Goal: Task Accomplishment & Management: Manage account settings

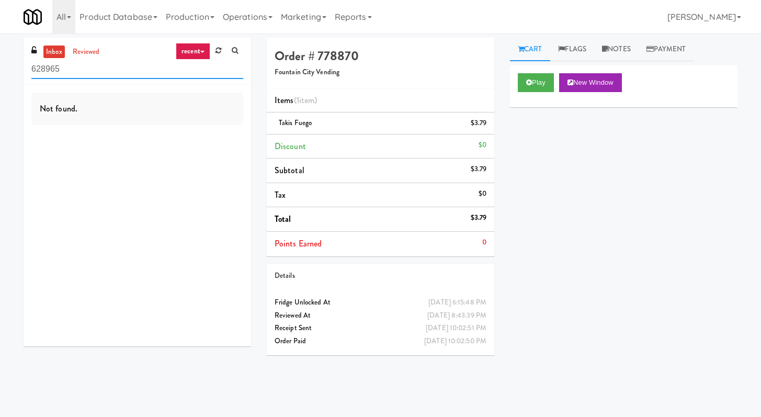
click at [178, 72] on input "628965" at bounding box center [137, 69] width 212 height 19
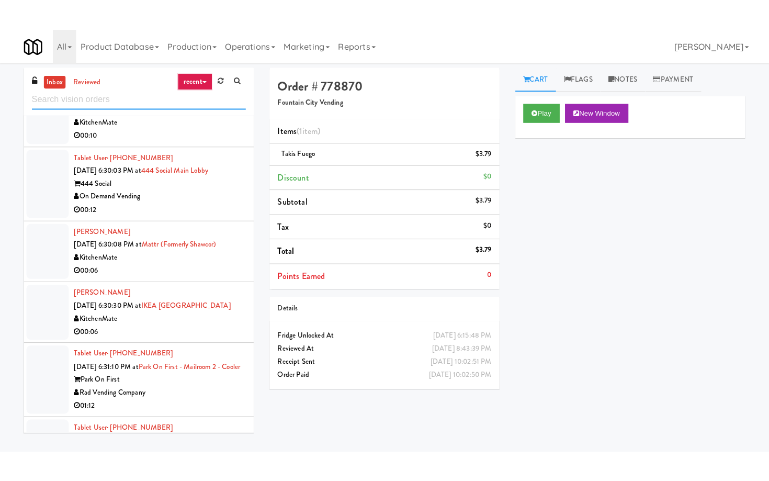
scroll to position [1701, 0]
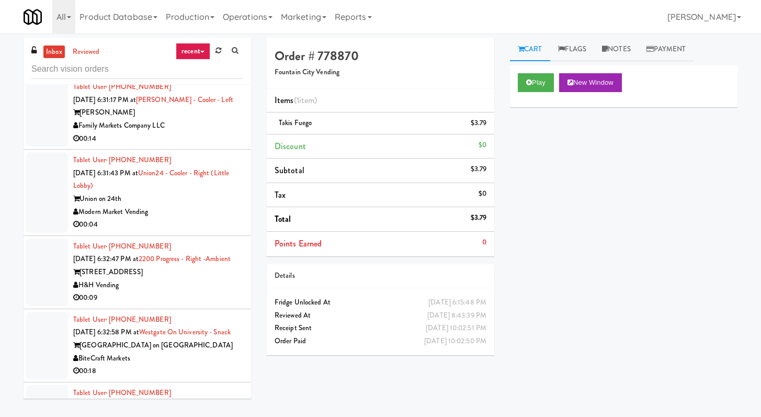
click at [192, 219] on div "Modern Market Vending" at bounding box center [158, 212] width 170 height 13
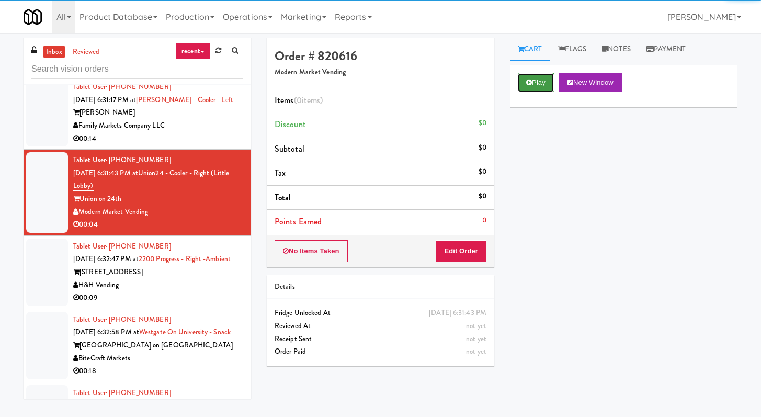
click at [546, 82] on button "Play" at bounding box center [536, 82] width 36 height 19
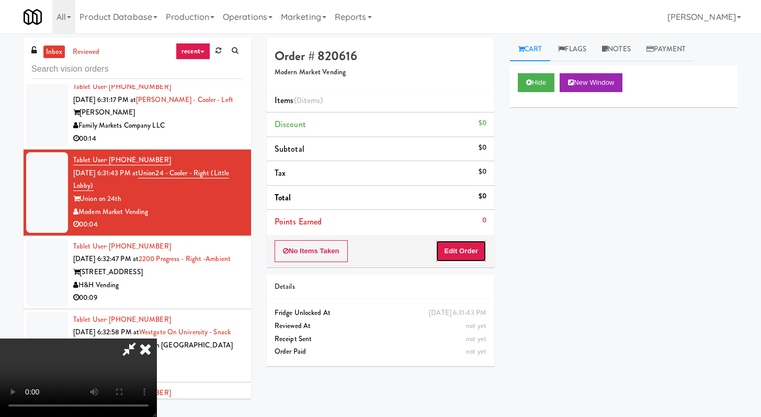
click at [477, 240] on button "Edit Order" at bounding box center [461, 251] width 51 height 22
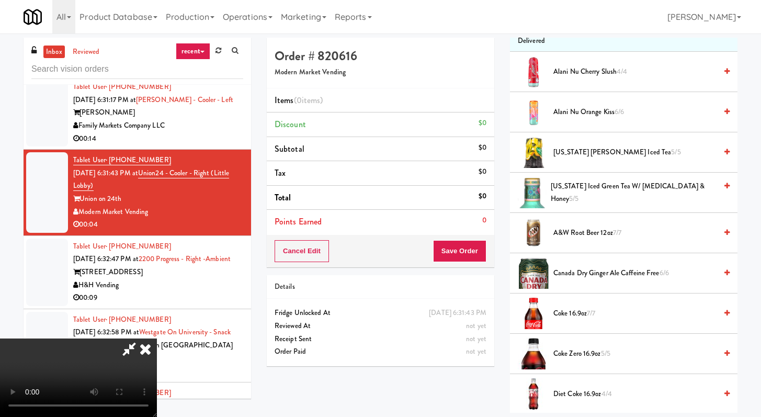
scroll to position [177, 0]
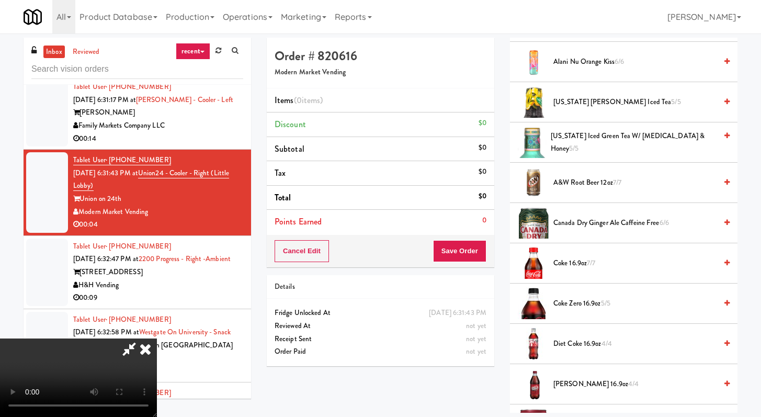
drag, startPoint x: 587, startPoint y: 301, endPoint x: 539, endPoint y: 286, distance: 50.5
click at [587, 301] on span "Coke Zero 16.9oz 5/5" at bounding box center [634, 303] width 163 height 13
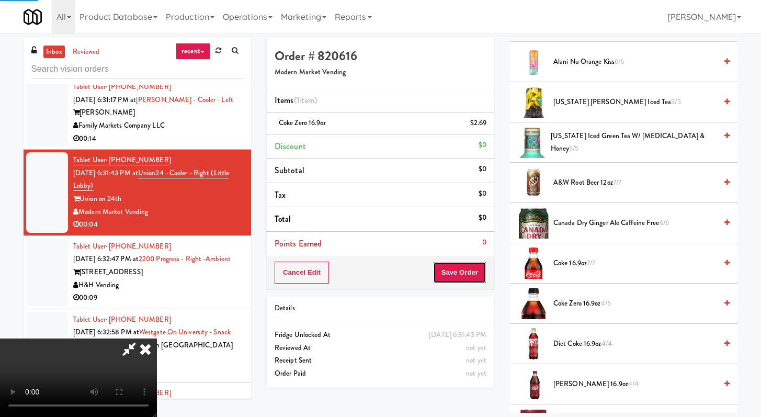
click at [459, 264] on button "Save Order" at bounding box center [459, 273] width 53 height 22
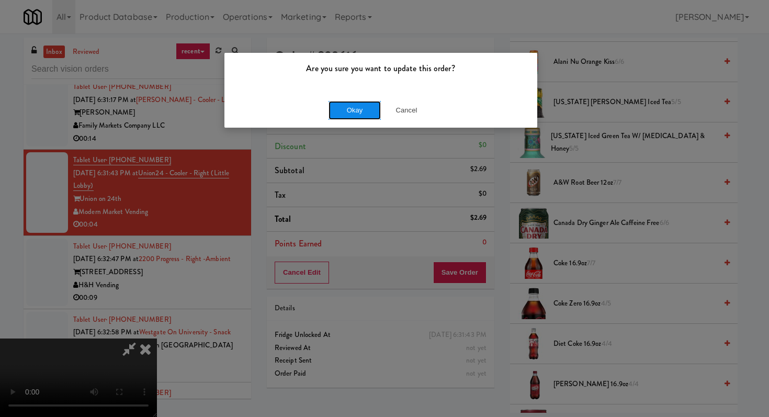
click at [364, 106] on button "Okay" at bounding box center [354, 110] width 52 height 19
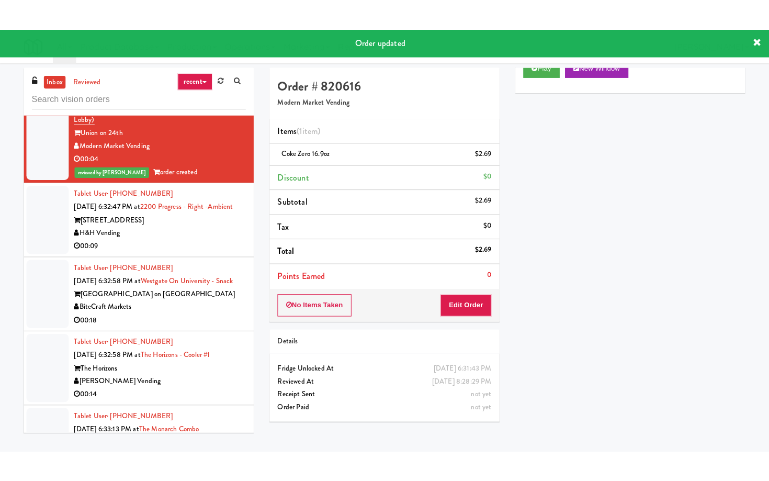
scroll to position [1879, 0]
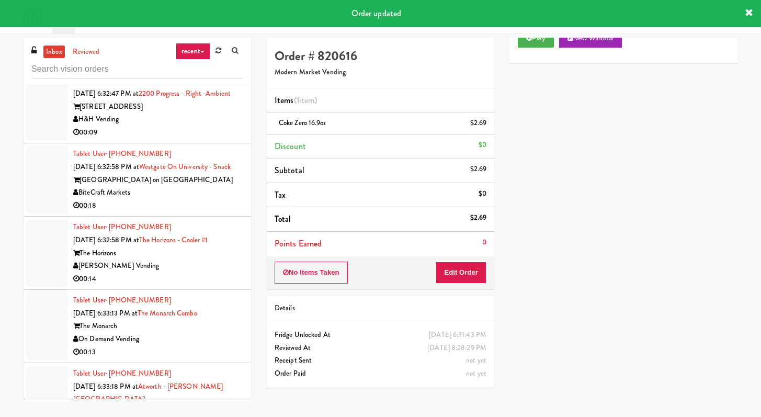
click at [206, 139] on div "00:09" at bounding box center [158, 132] width 170 height 13
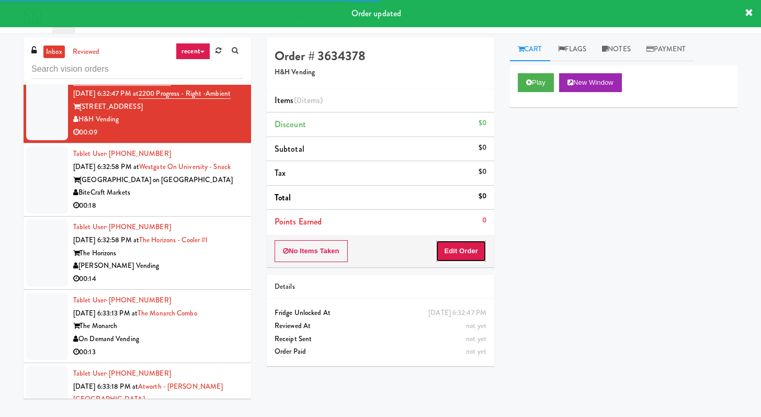
click at [449, 262] on button "Edit Order" at bounding box center [461, 251] width 51 height 22
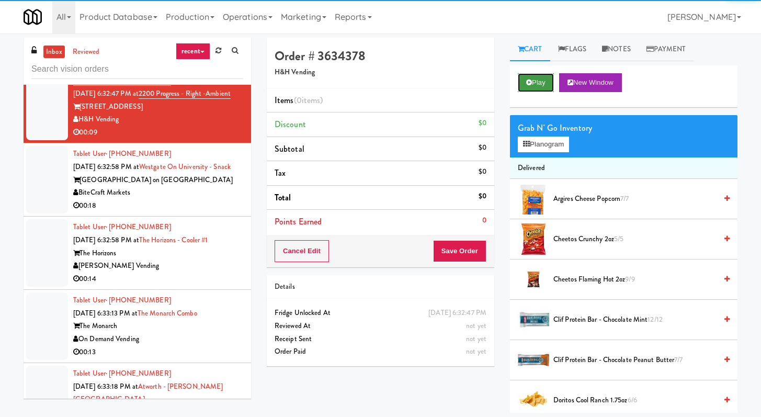
click at [535, 80] on button "Play" at bounding box center [536, 82] width 36 height 19
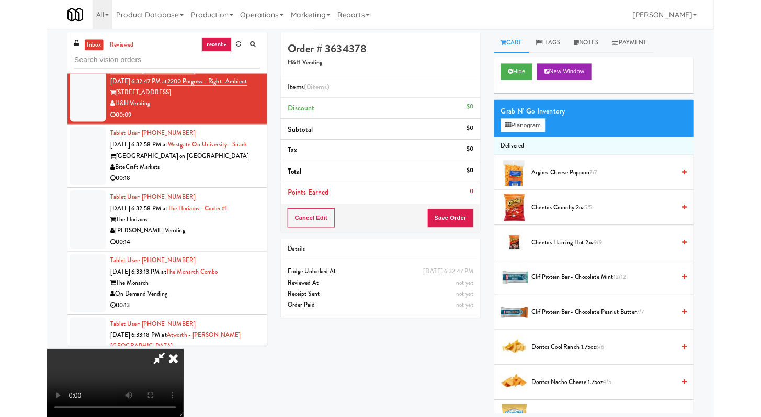
scroll to position [1866, 0]
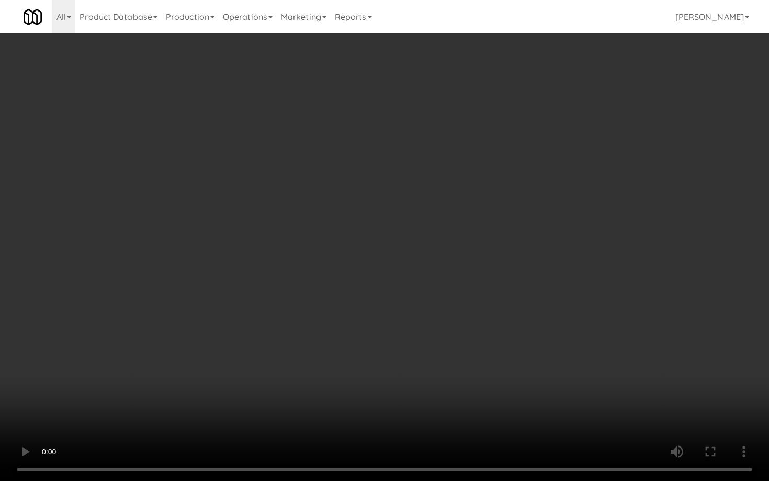
click at [503, 338] on video at bounding box center [384, 240] width 769 height 481
click at [502, 338] on video at bounding box center [384, 240] width 769 height 481
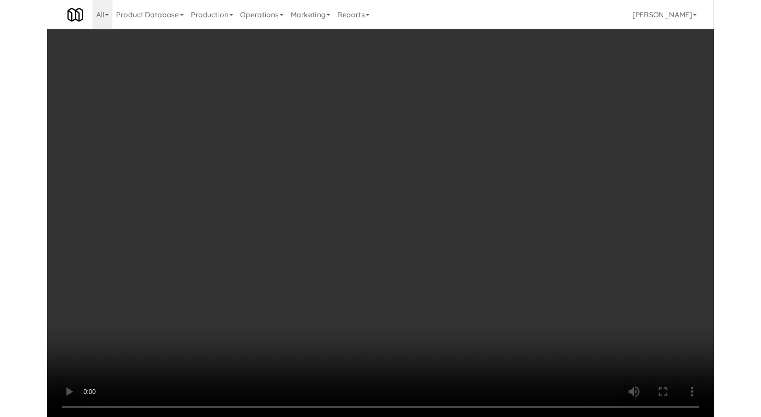
scroll to position [1879, 0]
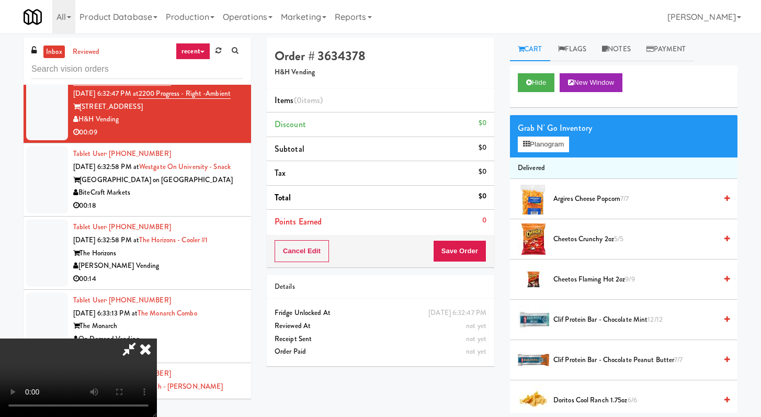
click at [551, 203] on div "Argires Cheese Popcorn 7/7" at bounding box center [639, 198] width 180 height 13
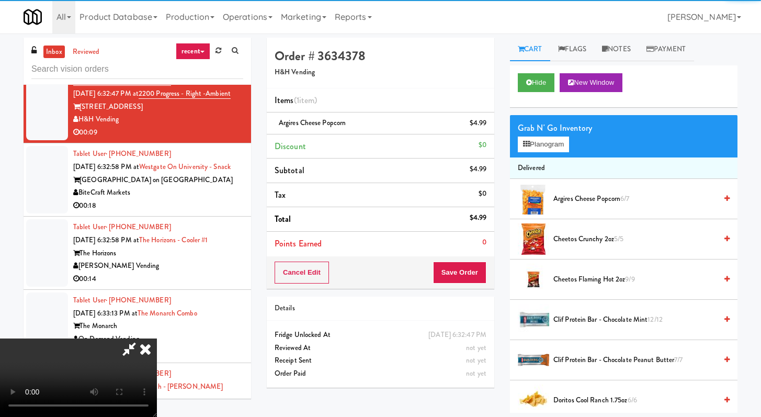
click at [577, 399] on span "Doritos Cool Ranch 1.75oz 6/6" at bounding box center [634, 400] width 163 height 13
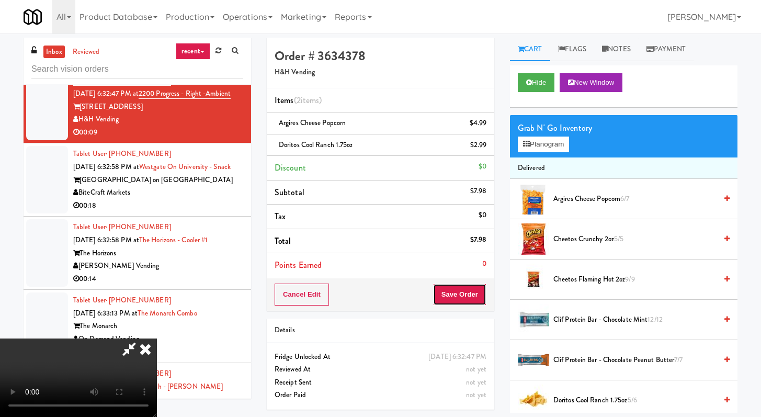
click at [472, 293] on button "Save Order" at bounding box center [459, 295] width 53 height 22
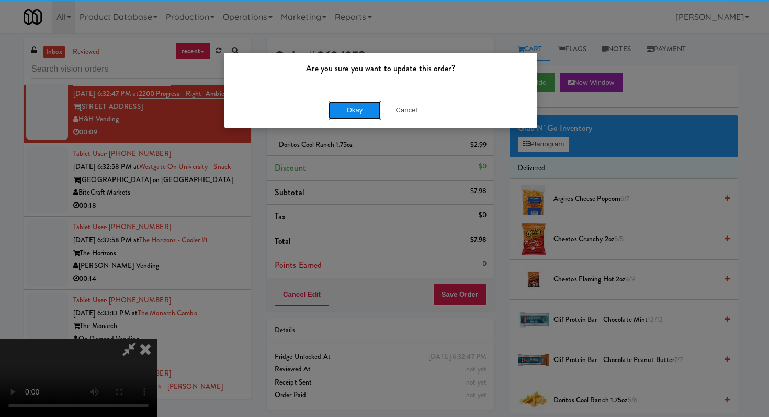
click at [337, 108] on button "Okay" at bounding box center [354, 110] width 52 height 19
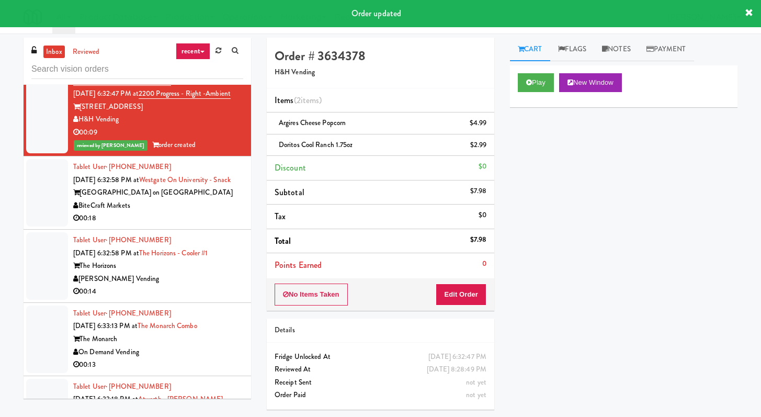
click at [237, 230] on li "Tablet User · (954) 224-6175 [DATE] 6:32:58 PM at [GEOGRAPHIC_DATA] on [GEOGRAP…" at bounding box center [138, 192] width 228 height 73
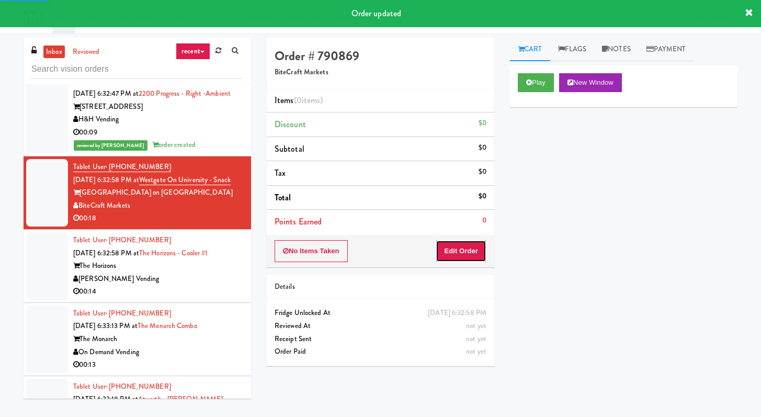
click at [475, 254] on button "Edit Order" at bounding box center [461, 251] width 51 height 22
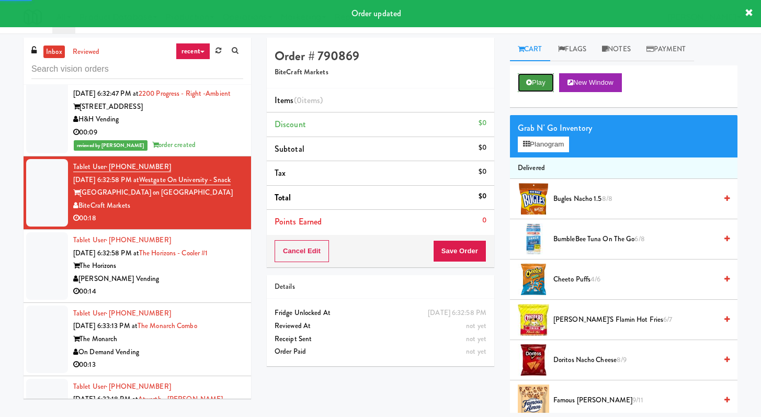
click at [527, 87] on button "Play" at bounding box center [536, 82] width 36 height 19
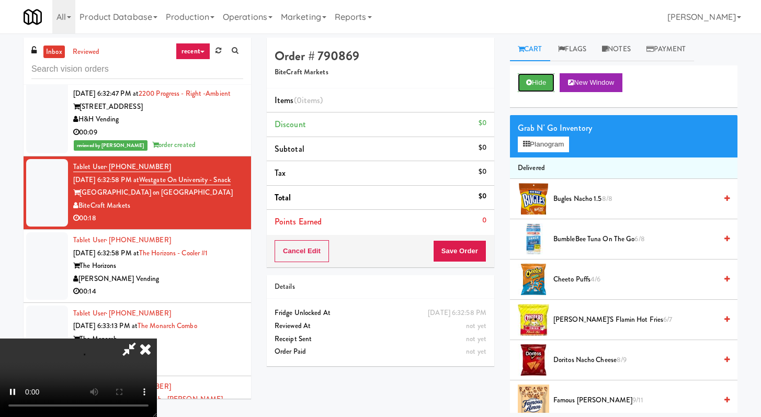
scroll to position [90, 0]
click at [157, 338] on video at bounding box center [78, 377] width 157 height 78
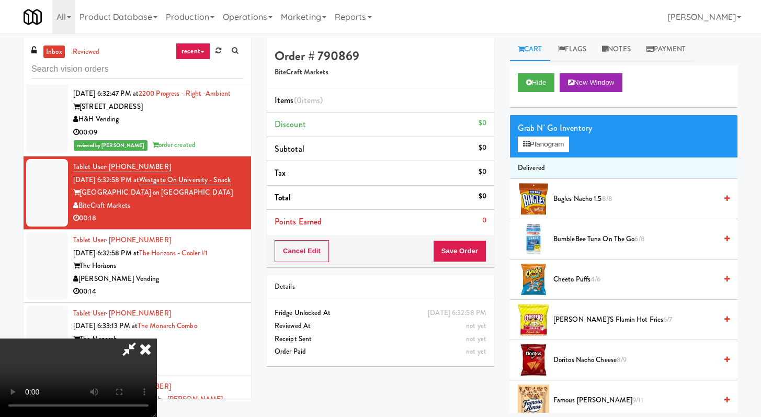
click at [157, 338] on video at bounding box center [78, 377] width 157 height 78
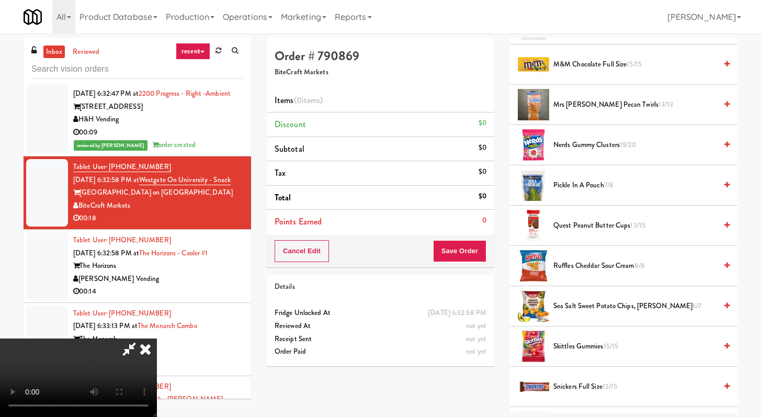
scroll to position [1015, 0]
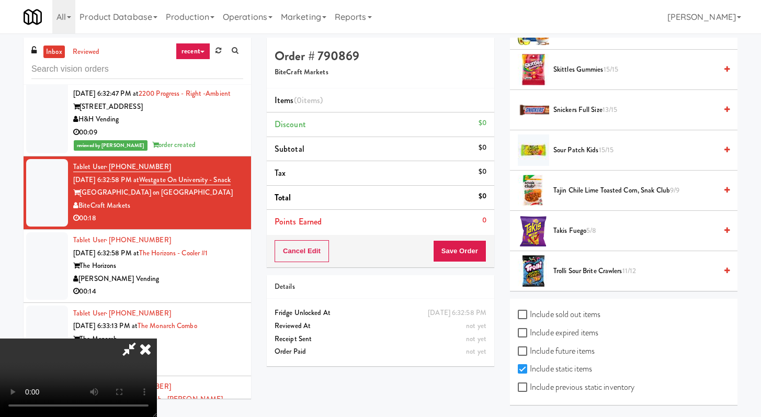
click at [583, 107] on span "Snickers full size 13/15" at bounding box center [634, 110] width 163 height 13
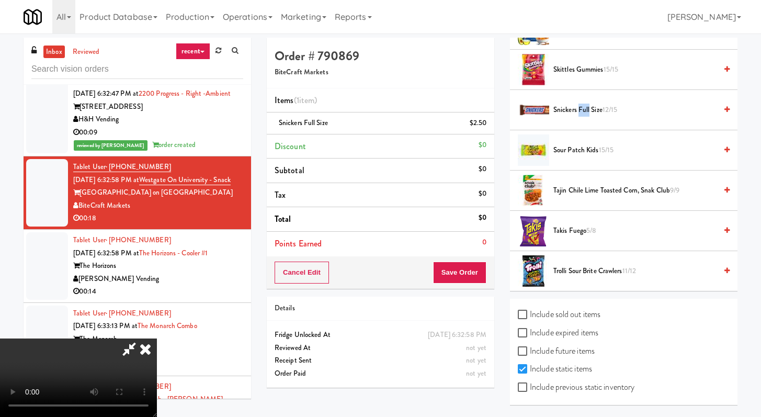
click at [583, 107] on span "Snickers full size 12/15" at bounding box center [634, 110] width 163 height 13
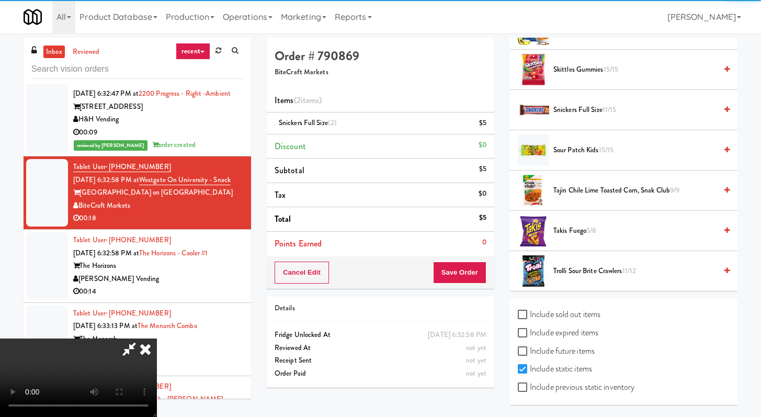
click at [486, 268] on div "Cancel Edit Save Order" at bounding box center [381, 272] width 228 height 32
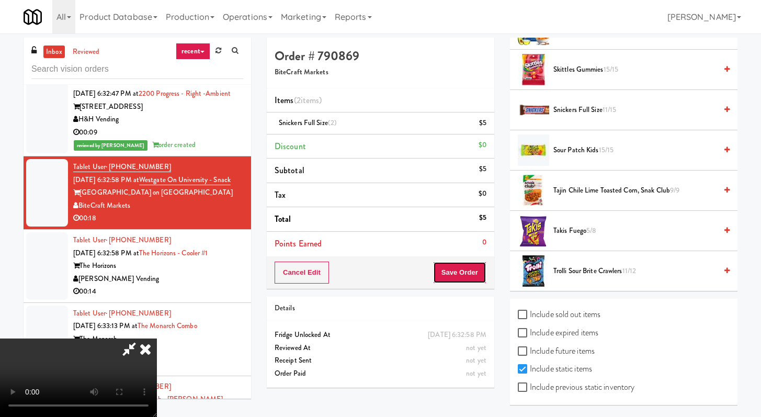
click at [466, 278] on button "Save Order" at bounding box center [459, 273] width 53 height 22
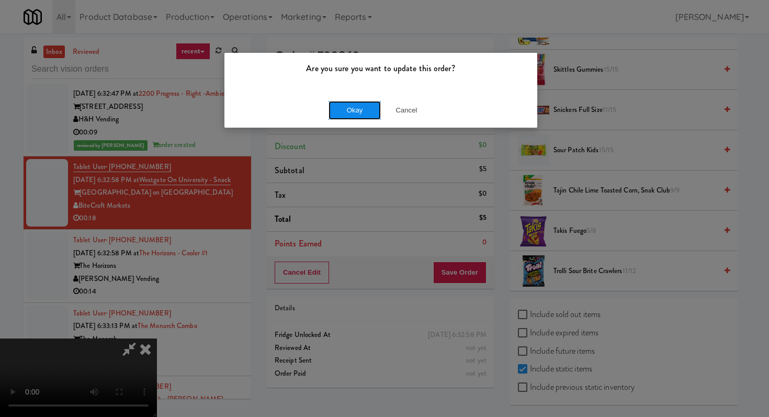
click at [350, 117] on button "Okay" at bounding box center [354, 110] width 52 height 19
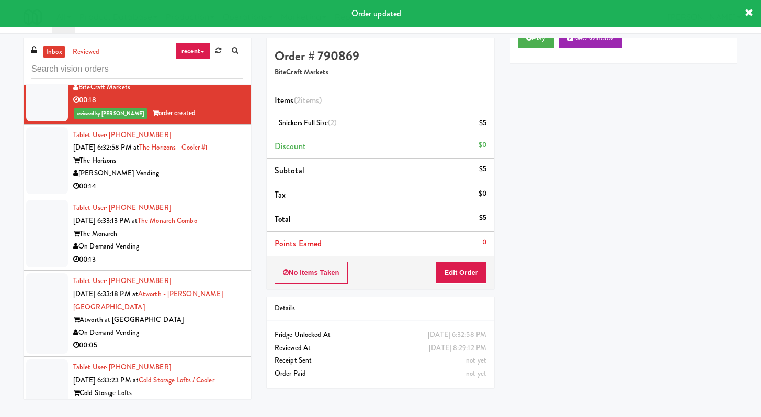
scroll to position [2056, 0]
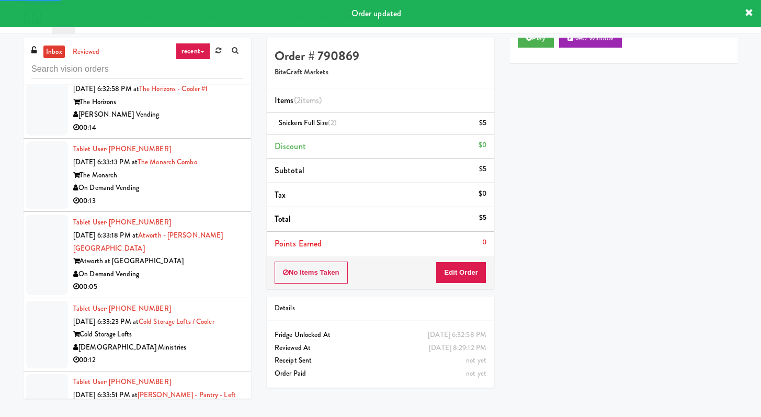
click at [222, 207] on div "Tablet User · (708) 362-4431 [DATE] 6:33:13 PM at The Monarch Combo The Monarch…" at bounding box center [158, 175] width 170 height 64
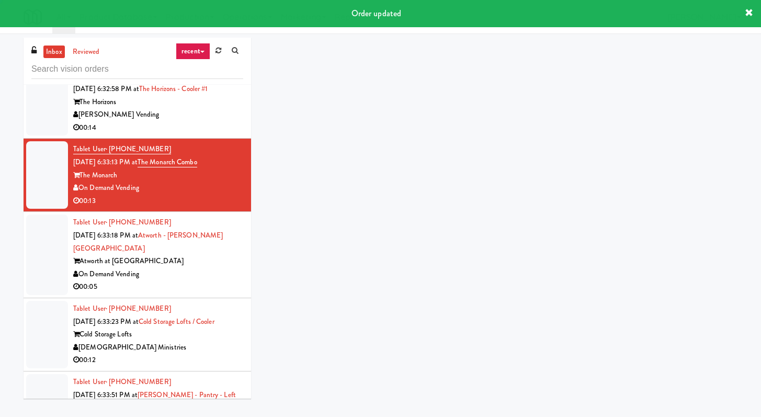
click at [222, 134] on div "00:14" at bounding box center [158, 127] width 170 height 13
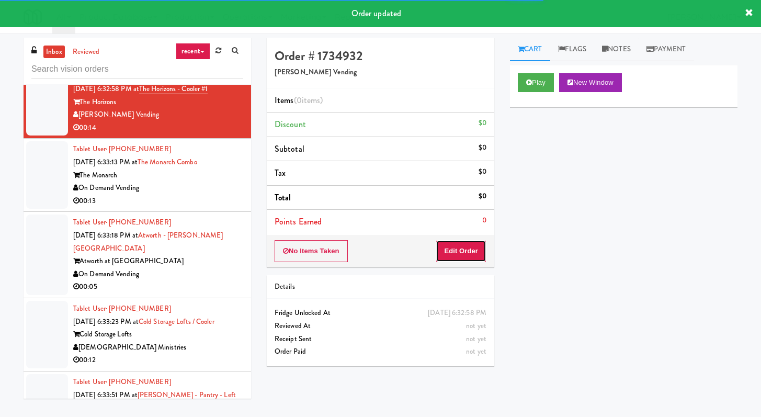
click at [472, 253] on button "Edit Order" at bounding box center [461, 251] width 51 height 22
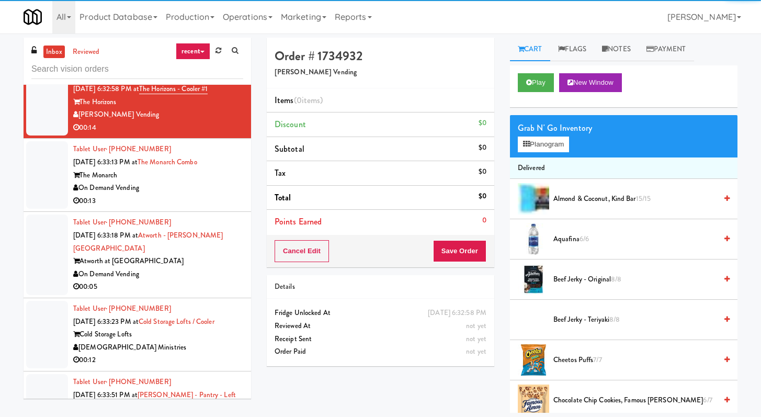
click at [534, 68] on div "Play New Window" at bounding box center [624, 86] width 228 height 42
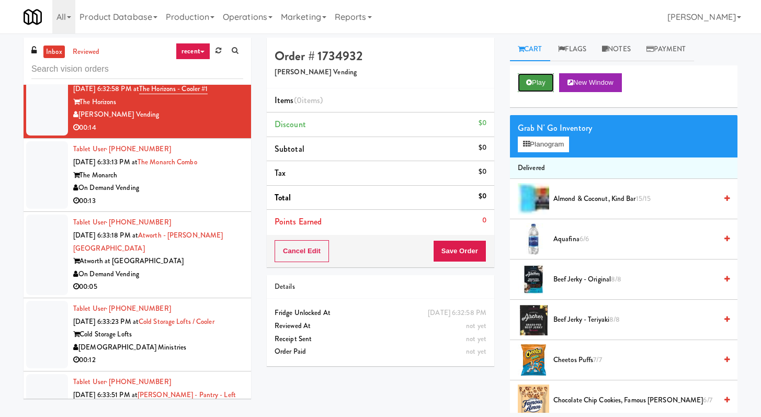
click at [525, 85] on button "Play" at bounding box center [536, 82] width 36 height 19
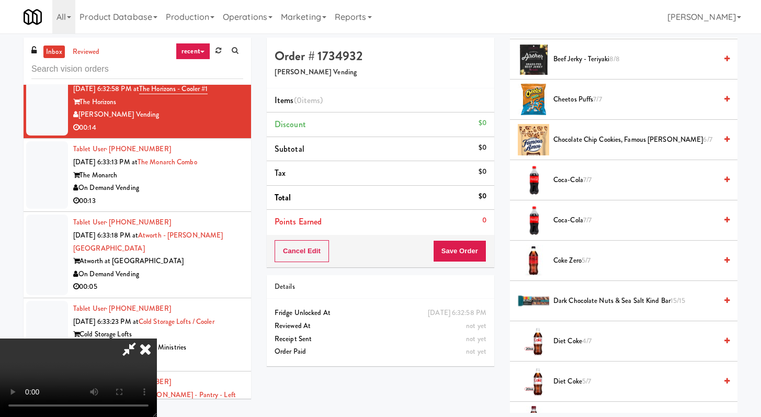
scroll to position [412, 0]
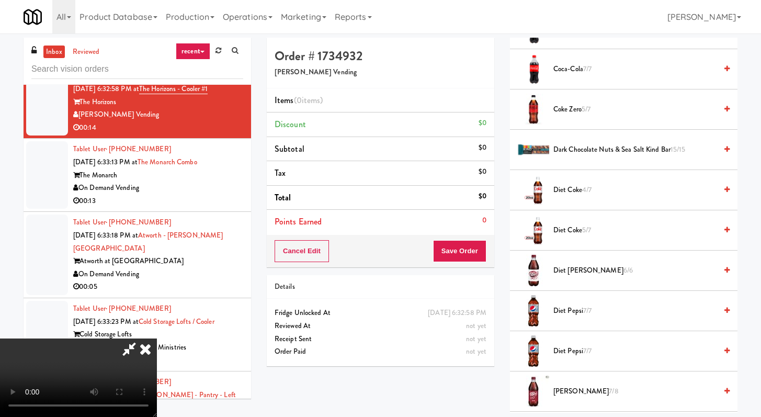
click at [564, 70] on span "Coca-Cola 7/7" at bounding box center [634, 69] width 163 height 13
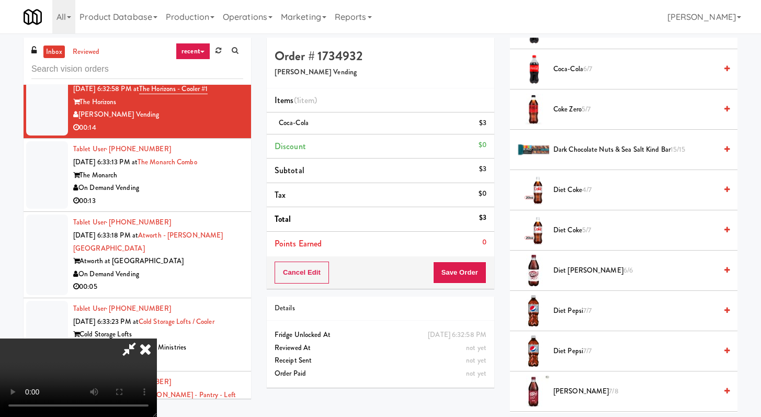
click at [572, 392] on span "[PERSON_NAME] 7/8" at bounding box center [634, 391] width 163 height 13
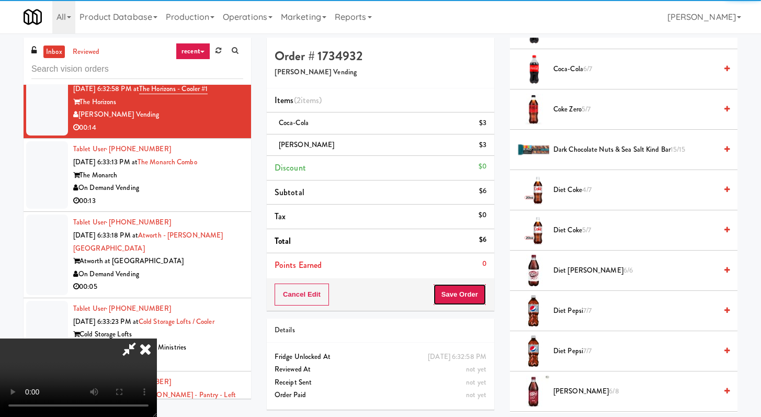
click at [474, 299] on button "Save Order" at bounding box center [459, 295] width 53 height 22
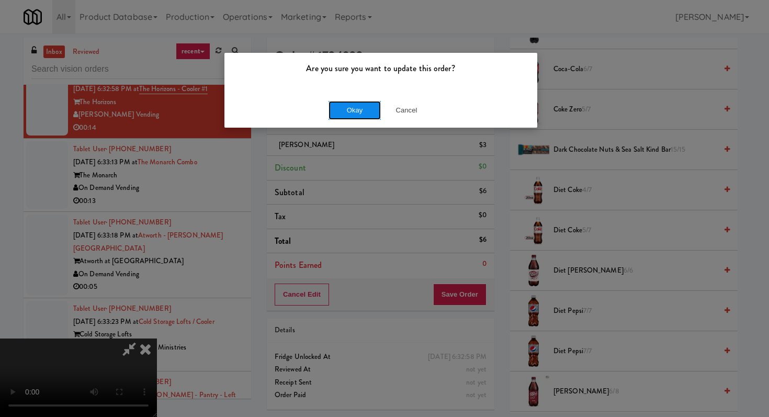
click at [335, 105] on button "Okay" at bounding box center [354, 110] width 52 height 19
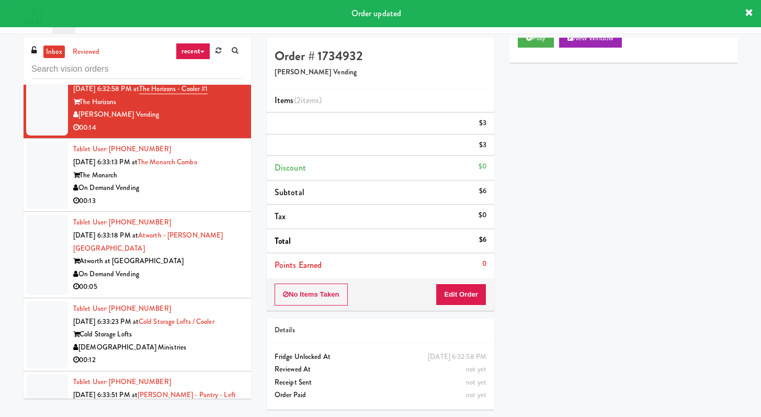
scroll to position [0, 0]
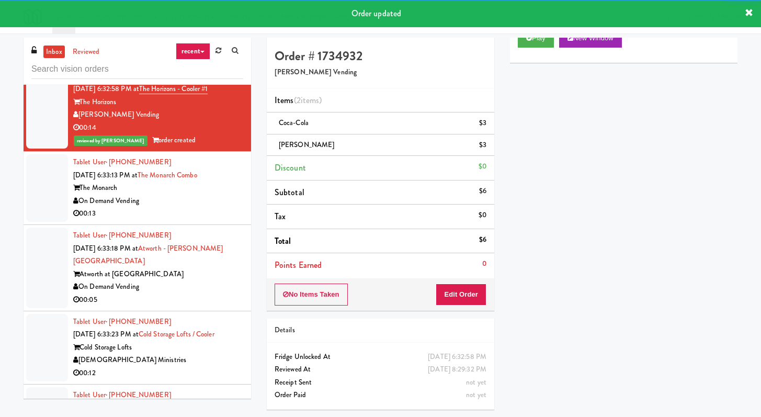
click at [195, 195] on div "The Monarch" at bounding box center [158, 188] width 170 height 13
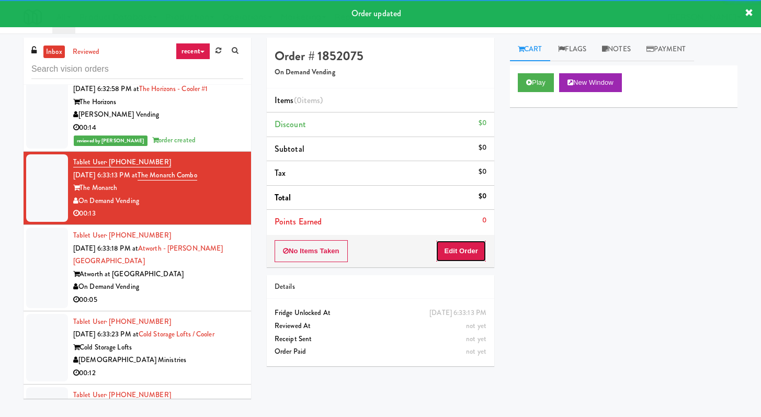
click at [440, 252] on button "Edit Order" at bounding box center [461, 251] width 51 height 22
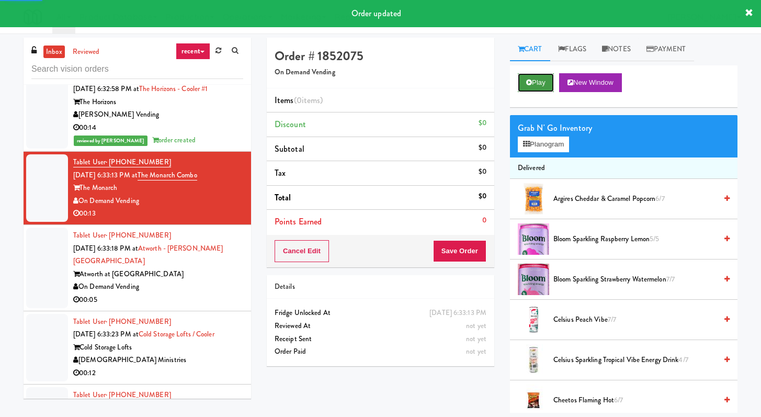
click at [524, 85] on button "Play" at bounding box center [536, 82] width 36 height 19
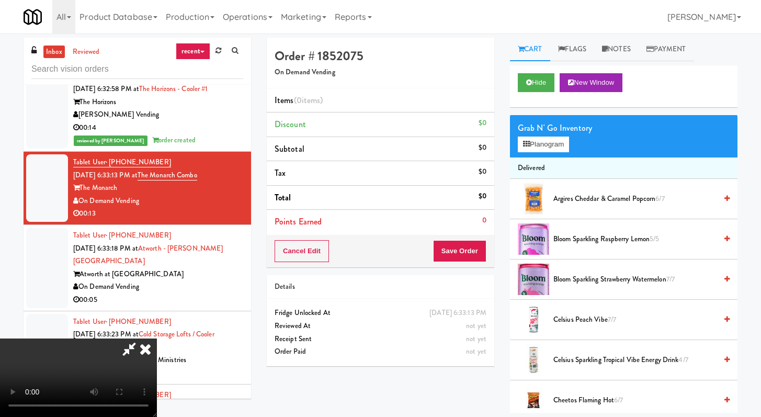
scroll to position [90, 0]
click at [157, 338] on video at bounding box center [78, 377] width 157 height 78
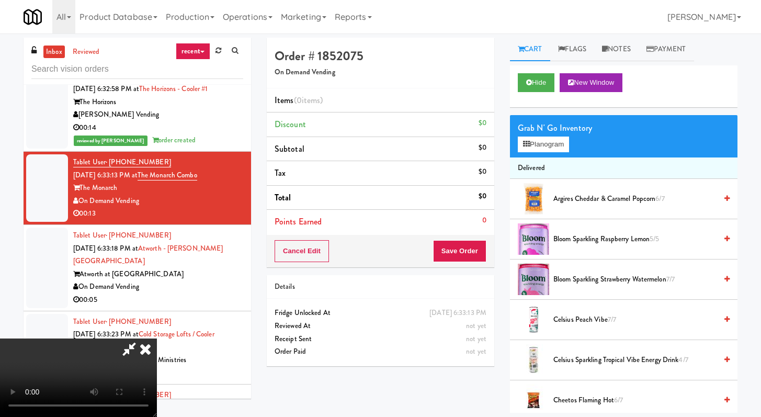
click at [157, 338] on video at bounding box center [78, 377] width 157 height 78
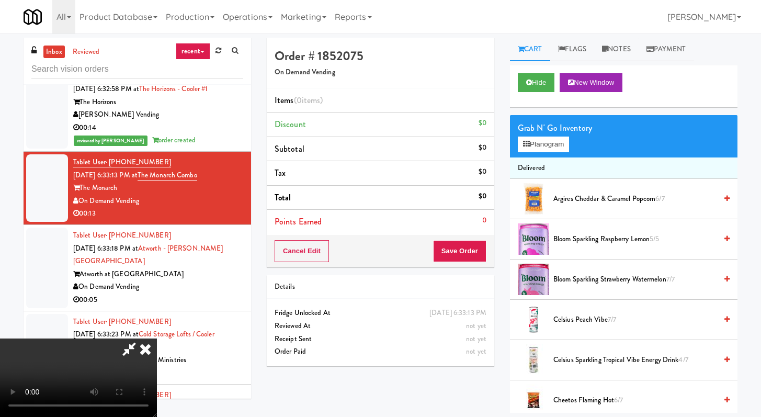
click at [157, 338] on video at bounding box center [78, 377] width 157 height 78
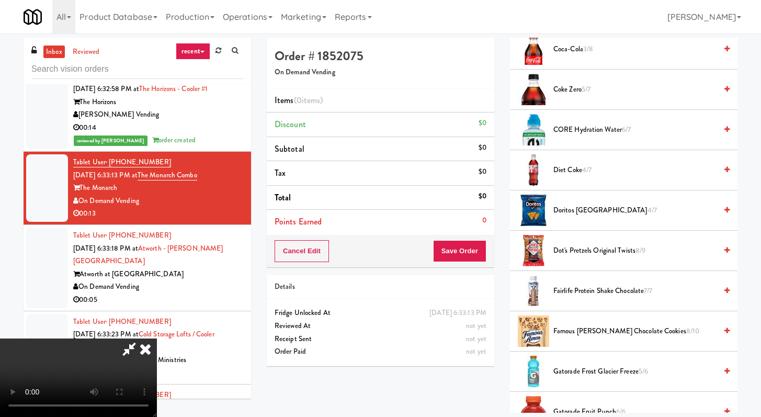
scroll to position [599, 0]
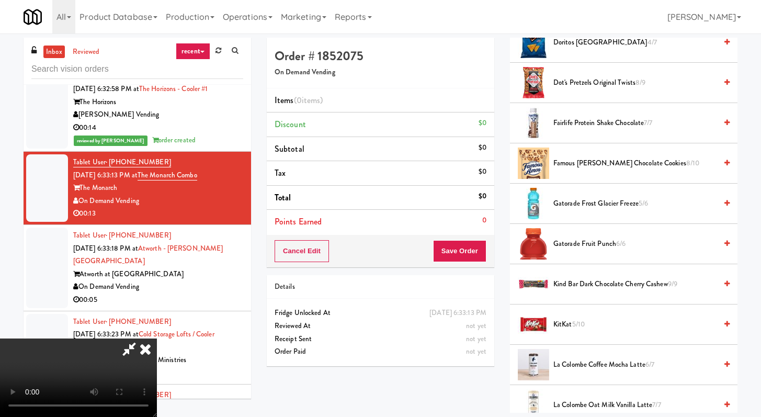
click at [575, 164] on span "Famous [PERSON_NAME] Chocolate Cookies 8/10" at bounding box center [634, 163] width 163 height 13
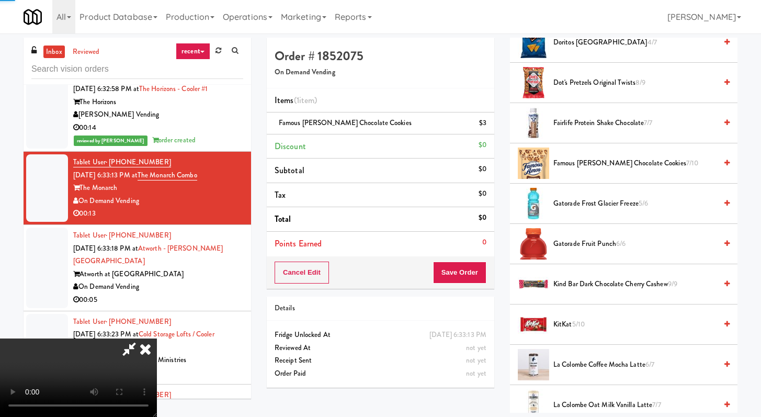
scroll to position [1297, 0]
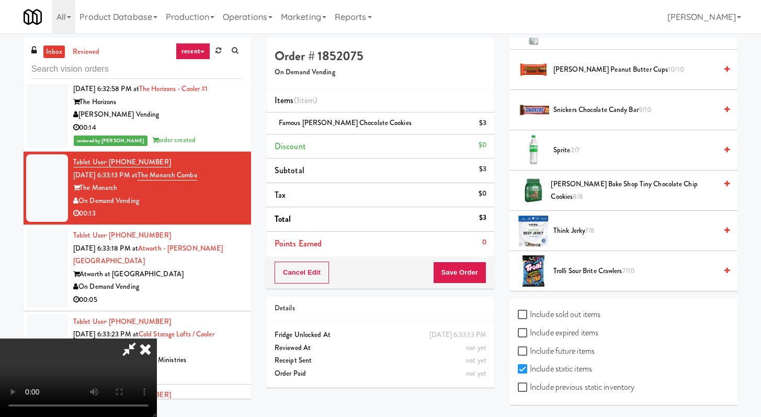
click at [579, 188] on span "[PERSON_NAME] Bake Shop Tiny Chocolate Chip Cookies 8/8" at bounding box center [633, 191] width 165 height 26
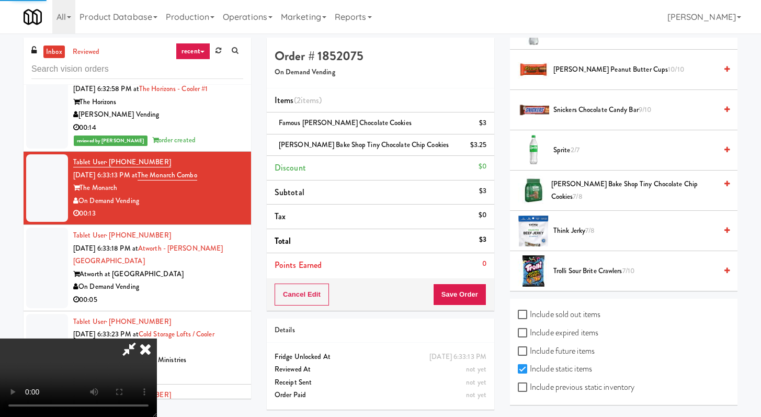
click at [466, 314] on div "Order # 1852075 On Demand Vending Items (2 items ) Famous [PERSON_NAME] Chocola…" at bounding box center [380, 228] width 243 height 380
click at [477, 296] on button "Save Order" at bounding box center [459, 295] width 53 height 22
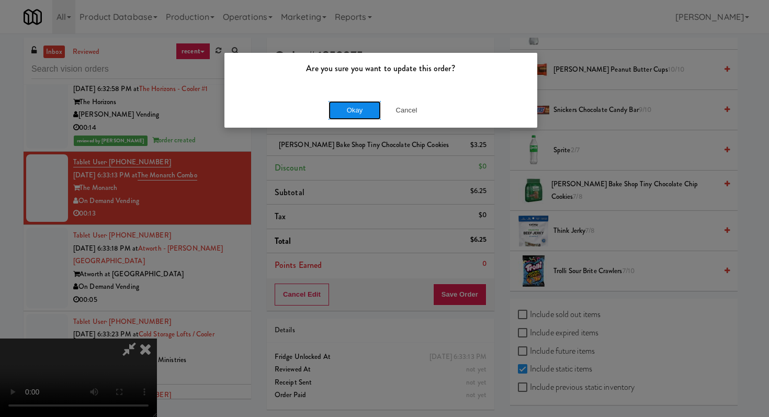
click at [361, 106] on button "Okay" at bounding box center [354, 110] width 52 height 19
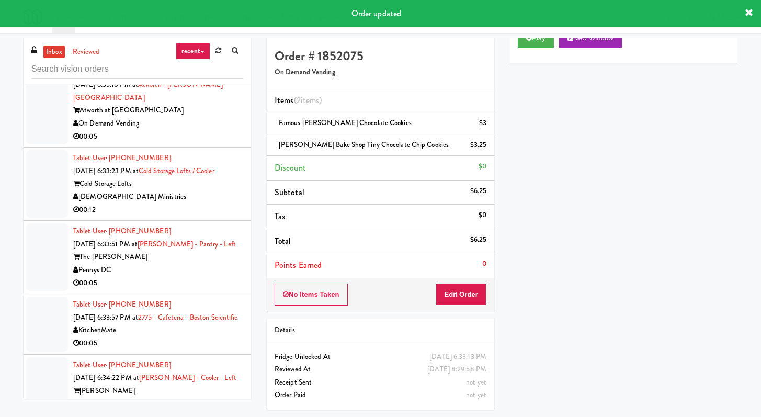
scroll to position [2237, 0]
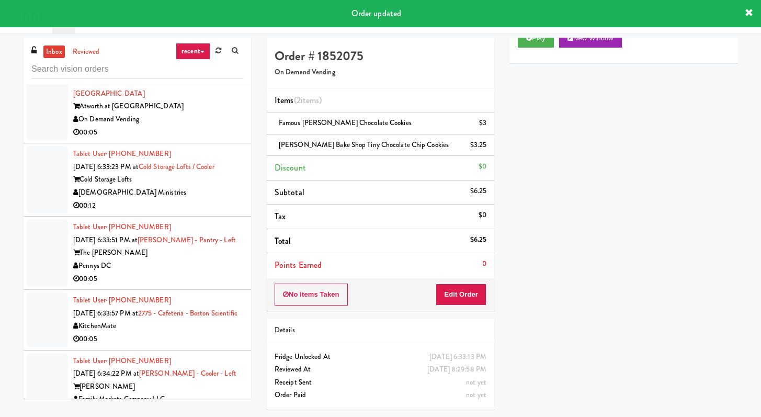
click at [208, 139] on div "00:05" at bounding box center [158, 132] width 170 height 13
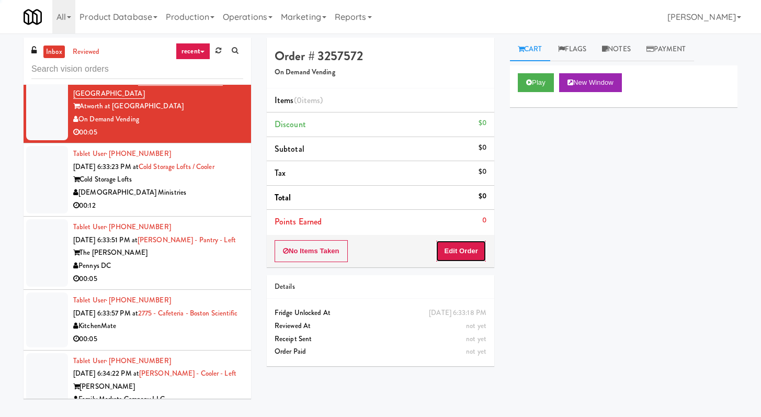
click at [470, 240] on button "Edit Order" at bounding box center [461, 251] width 51 height 22
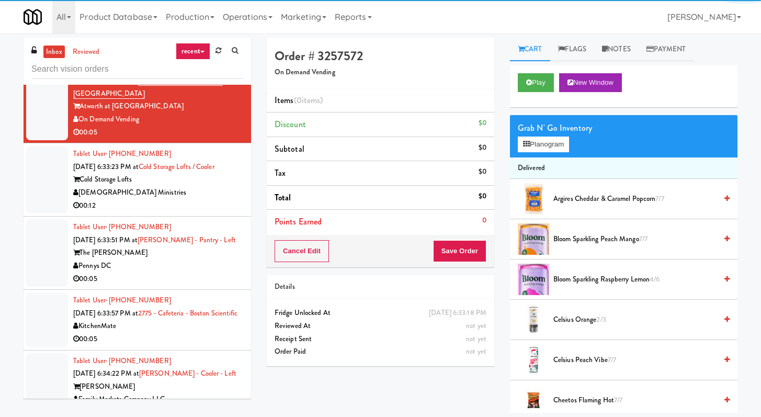
click at [532, 92] on div "Play New Window" at bounding box center [624, 86] width 228 height 42
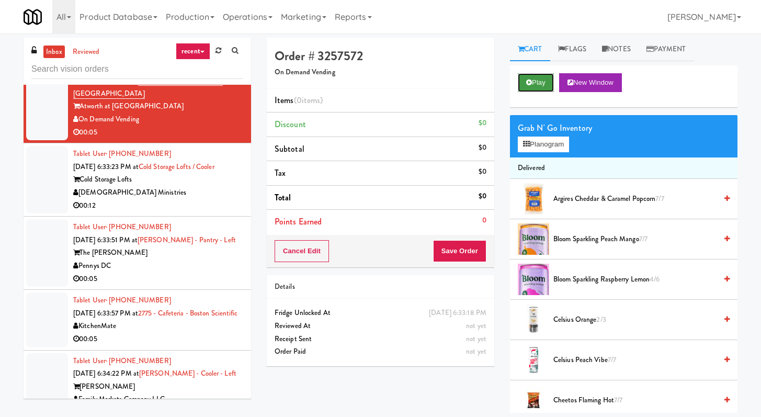
click at [536, 86] on button "Play" at bounding box center [536, 82] width 36 height 19
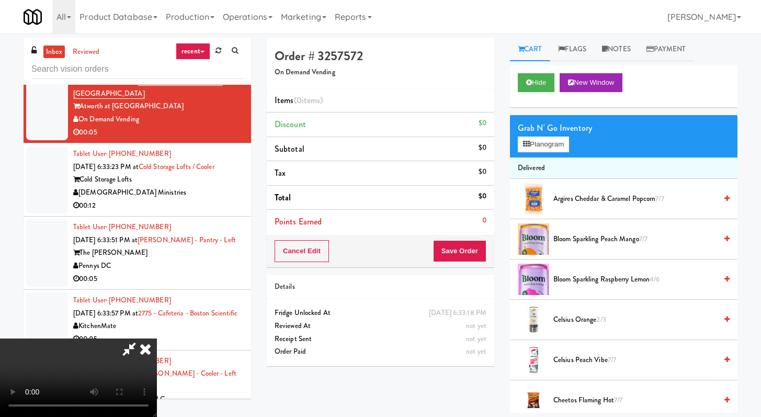
scroll to position [88, 0]
click at [157, 338] on video at bounding box center [78, 377] width 157 height 78
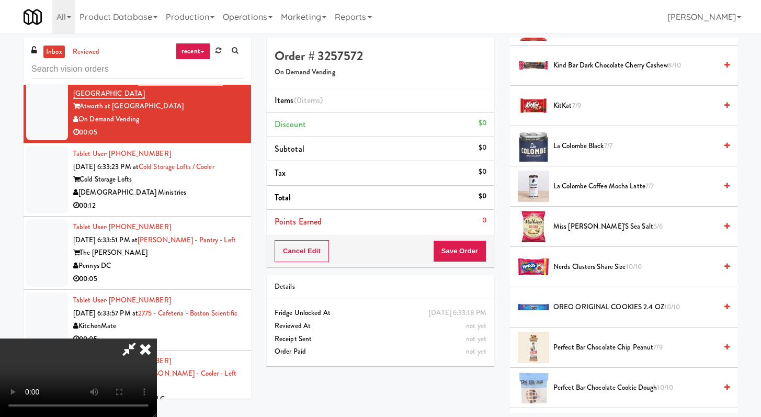
scroll to position [959, 0]
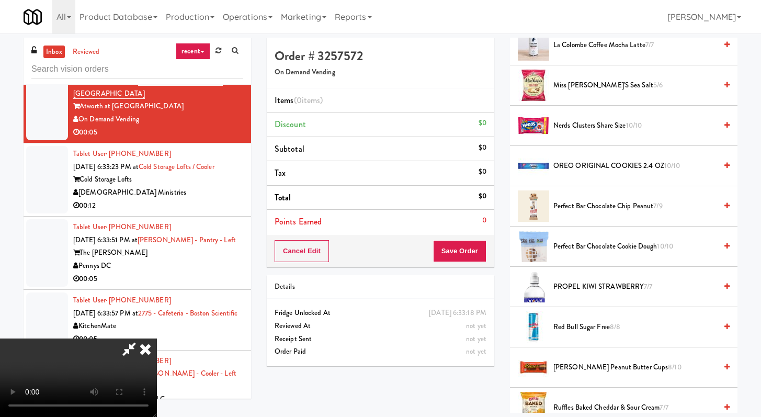
click at [573, 409] on span "Ruffles Baked Cheddar & Sour Cream 7/7" at bounding box center [634, 407] width 163 height 13
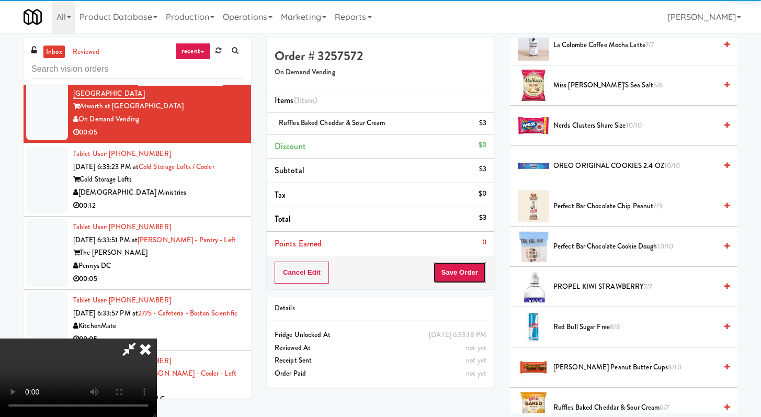
click at [474, 274] on button "Save Order" at bounding box center [459, 273] width 53 height 22
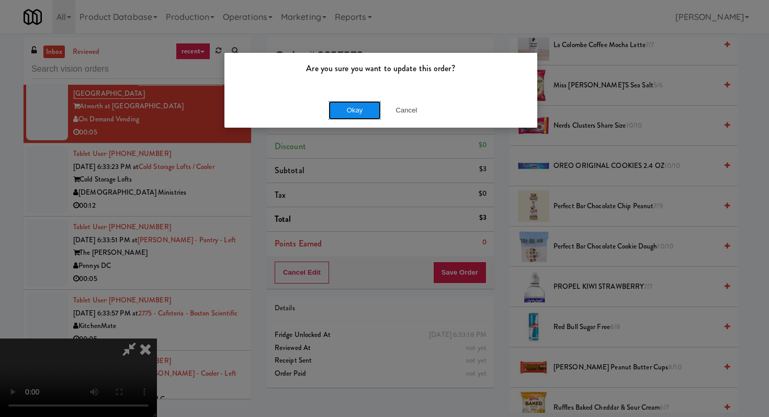
click at [365, 110] on button "Okay" at bounding box center [354, 110] width 52 height 19
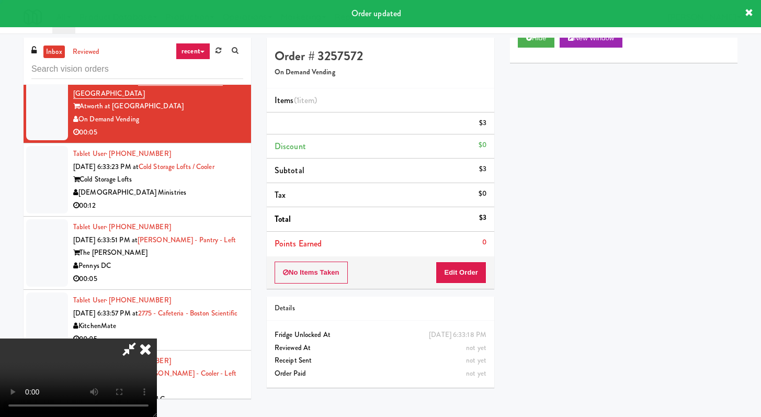
scroll to position [0, 0]
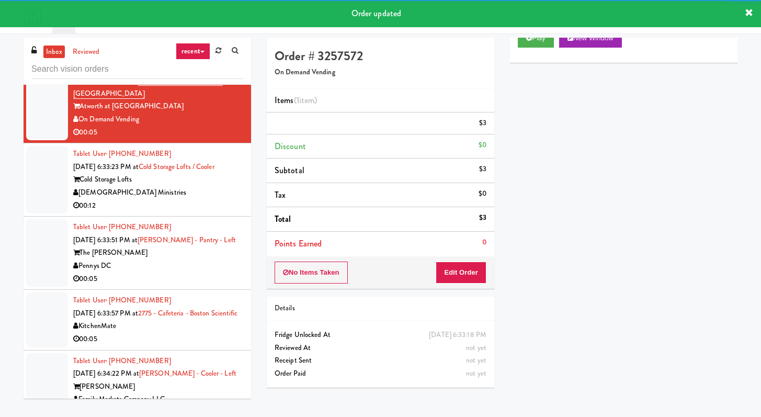
click at [225, 212] on div "Tablet User · (213) 446-5804 [DATE] 6:33:23 PM at Cold Storage Lofts / Cooler C…" at bounding box center [158, 180] width 170 height 64
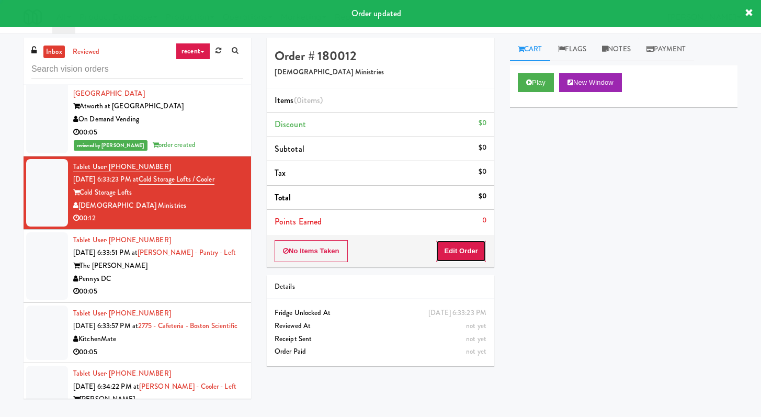
click at [463, 252] on button "Edit Order" at bounding box center [461, 251] width 51 height 22
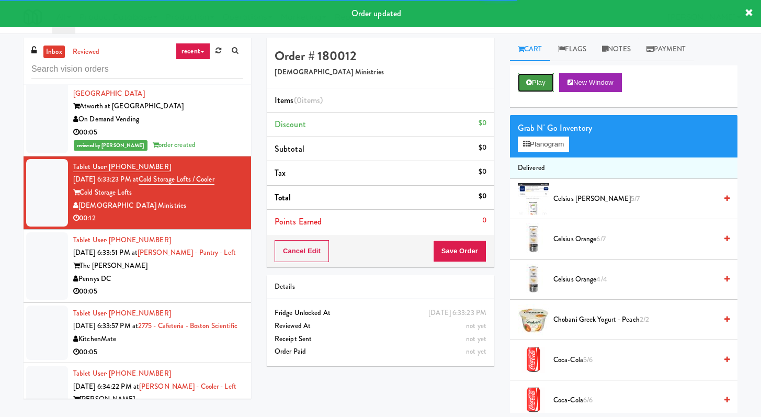
click at [538, 81] on button "Play" at bounding box center [536, 82] width 36 height 19
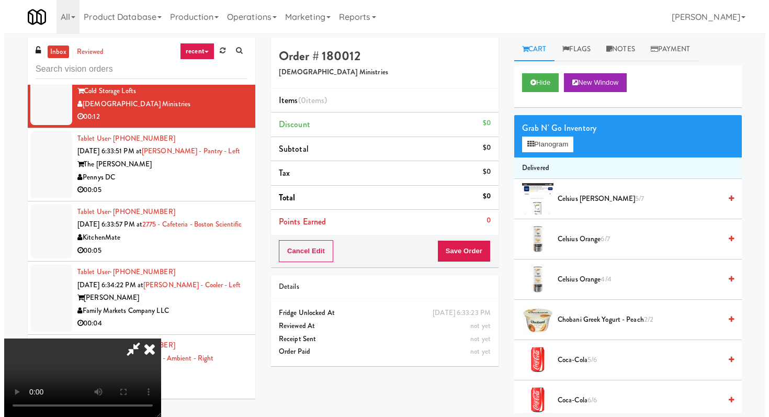
scroll to position [88, 0]
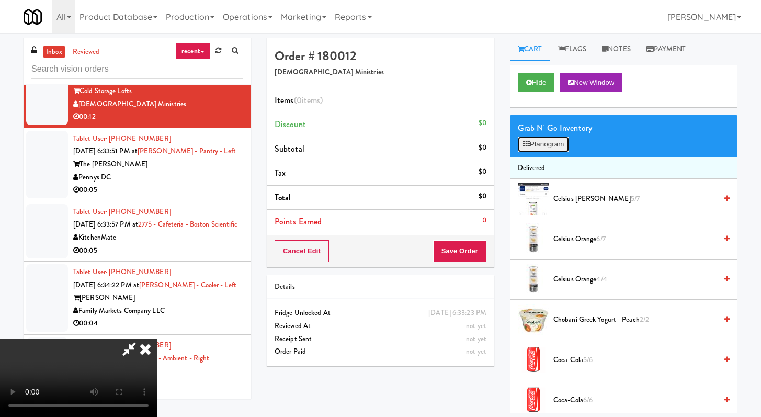
click at [532, 144] on button "Planogram" at bounding box center [543, 145] width 51 height 16
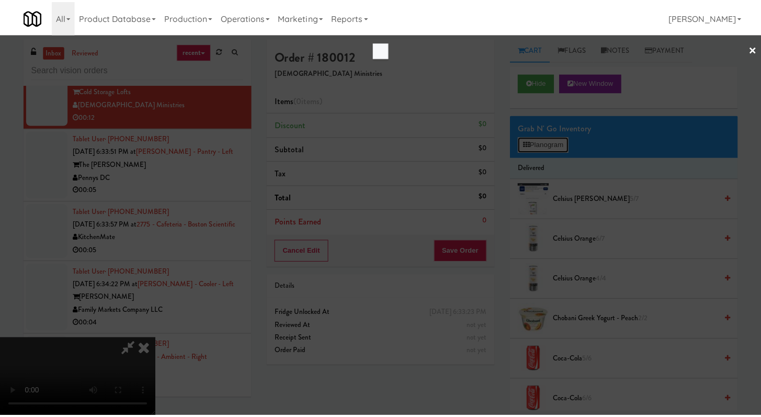
scroll to position [2325, 0]
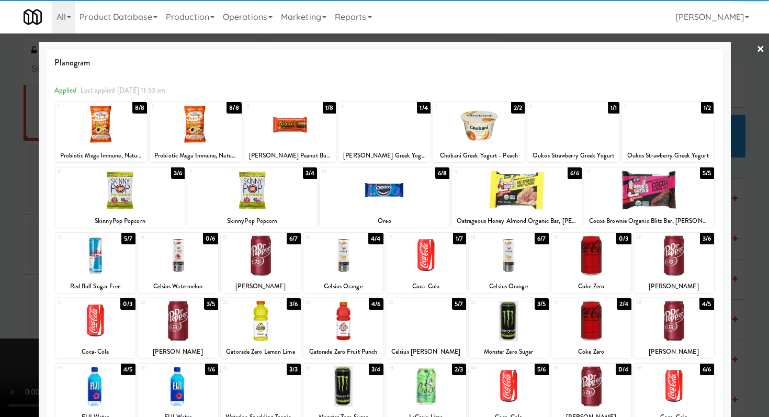
click at [282, 375] on div at bounding box center [261, 386] width 80 height 40
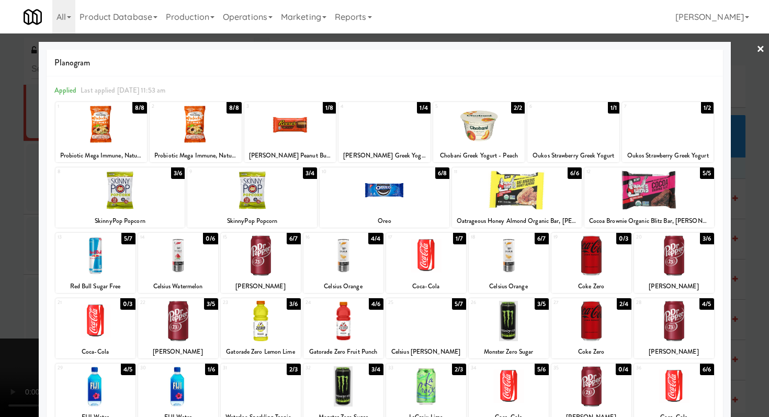
click at [111, 385] on div at bounding box center [95, 386] width 80 height 40
click at [0, 316] on div at bounding box center [384, 208] width 769 height 417
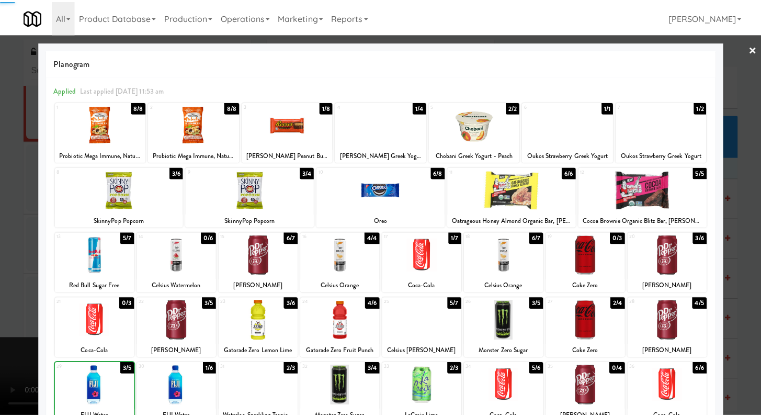
scroll to position [2338, 0]
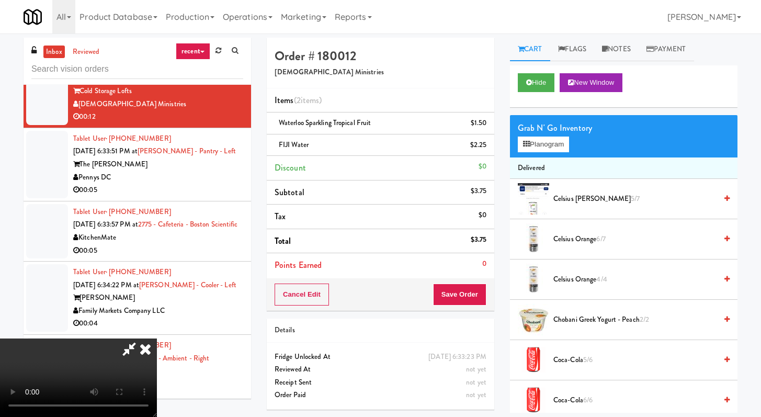
click at [157, 338] on video at bounding box center [78, 377] width 157 height 78
click at [475, 296] on button "Save Order" at bounding box center [459, 295] width 53 height 22
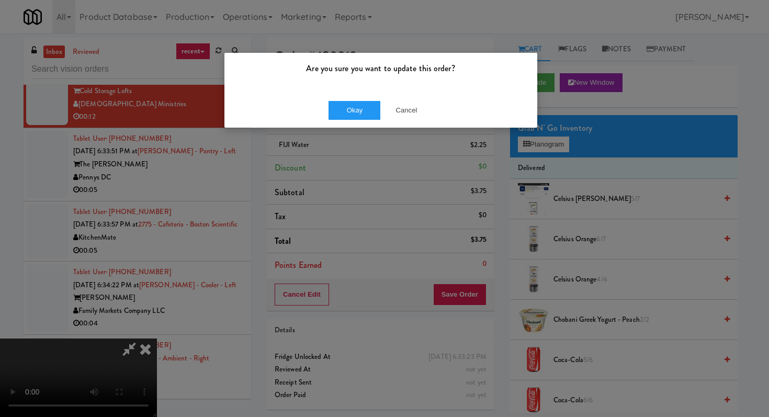
click at [364, 93] on div "Okay Cancel" at bounding box center [380, 110] width 313 height 35
click at [365, 114] on button "Okay" at bounding box center [354, 110] width 52 height 19
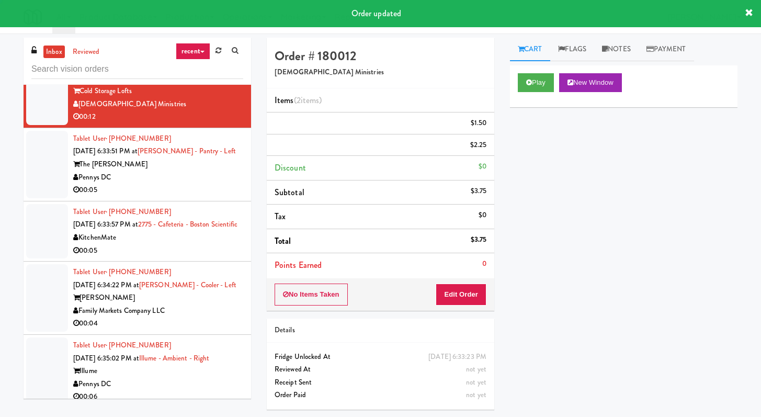
scroll to position [0, 0]
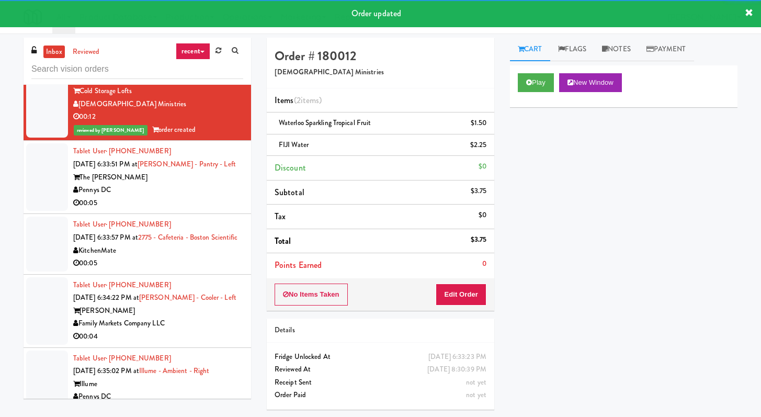
click at [190, 197] on div "Pennys DC" at bounding box center [158, 190] width 170 height 13
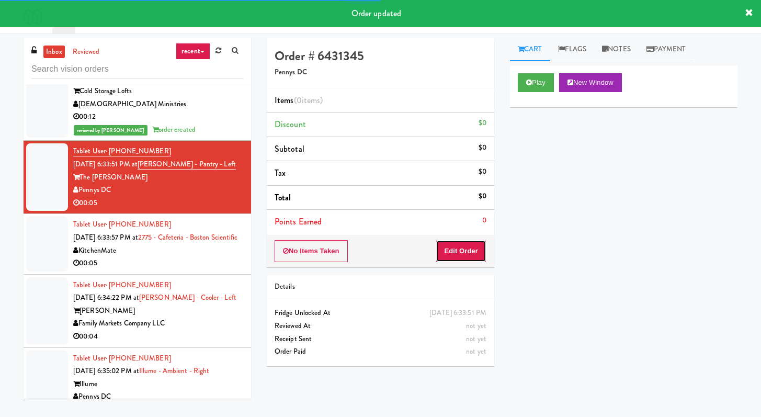
click at [477, 248] on button "Edit Order" at bounding box center [461, 251] width 51 height 22
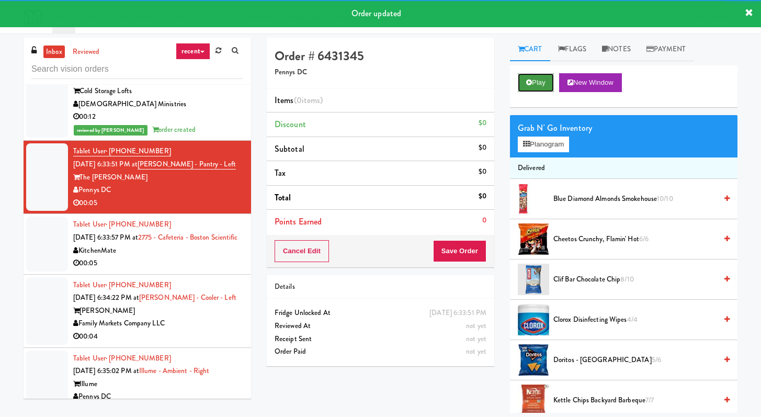
click at [548, 80] on button "Play" at bounding box center [536, 82] width 36 height 19
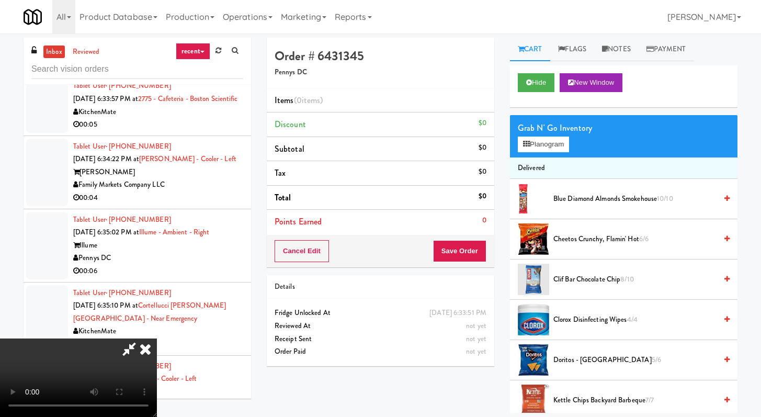
scroll to position [2464, 0]
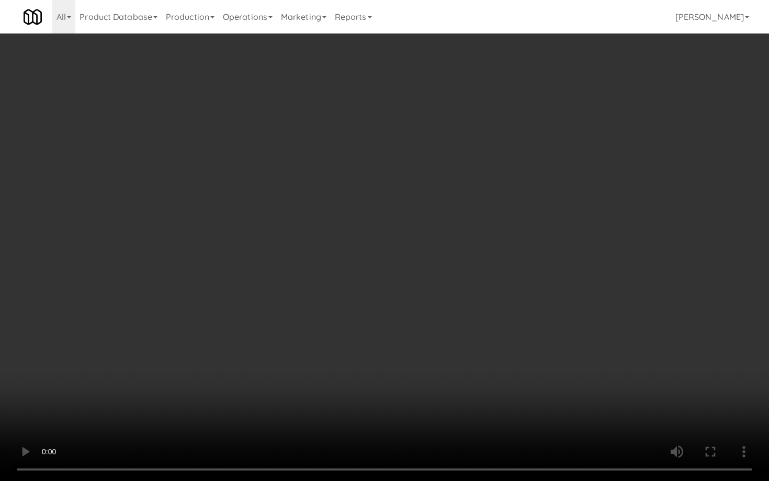
click at [437, 367] on video at bounding box center [384, 240] width 769 height 481
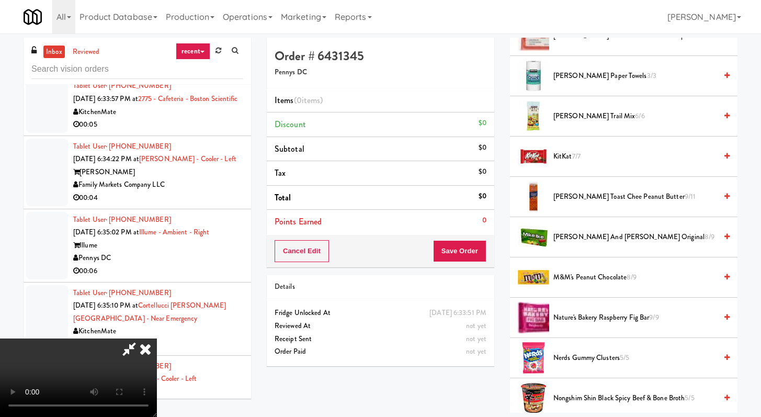
scroll to position [636, 0]
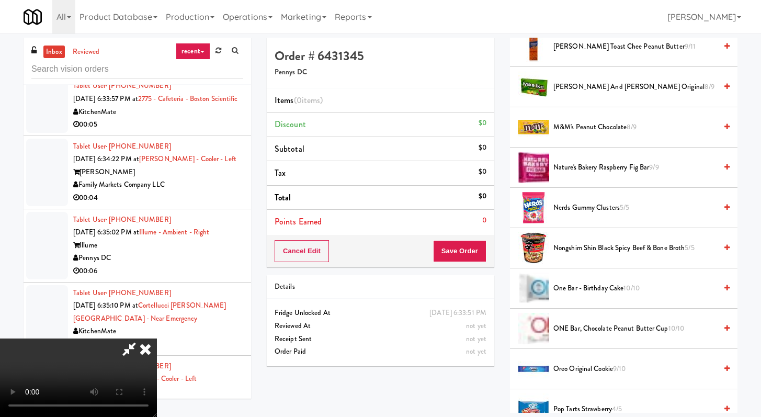
click at [592, 249] on span "Nongshim Shin Black Spicy Beef & Bone Broth 5/5" at bounding box center [634, 248] width 163 height 13
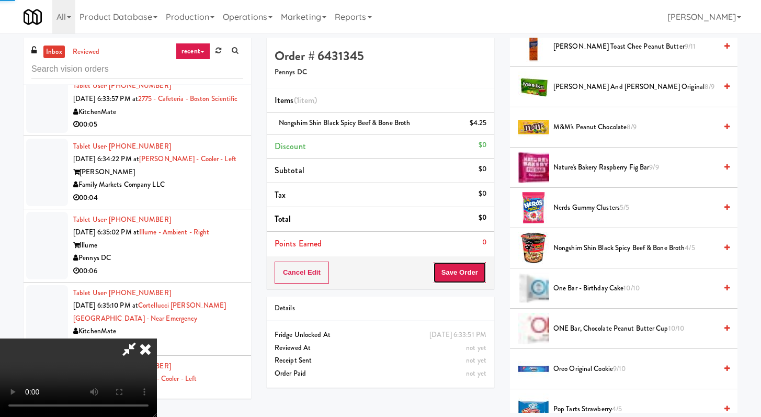
click at [479, 275] on button "Save Order" at bounding box center [459, 273] width 53 height 22
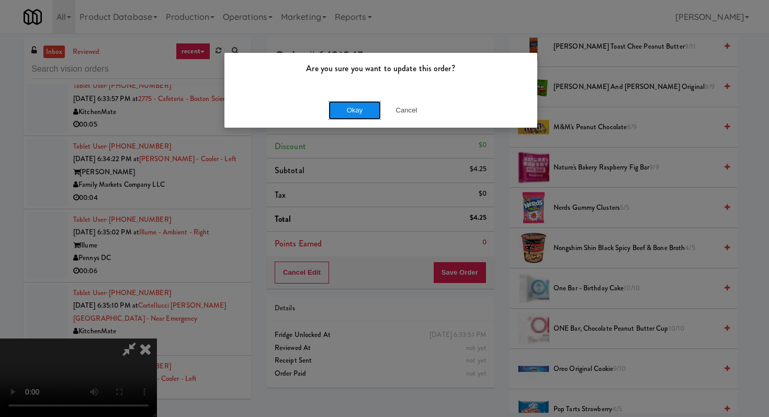
click at [337, 113] on button "Okay" at bounding box center [354, 110] width 52 height 19
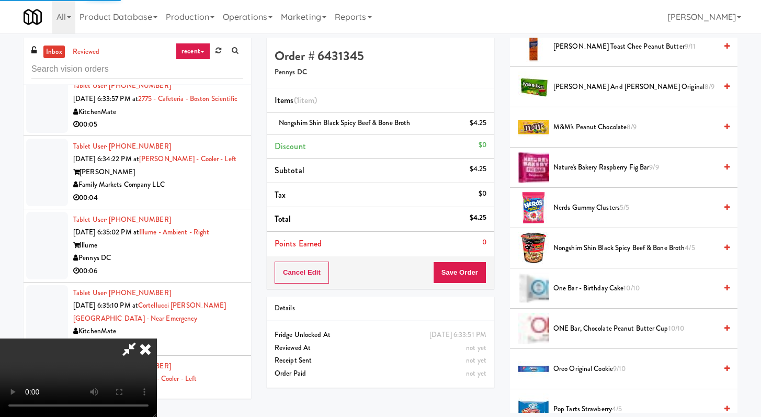
scroll to position [44, 0]
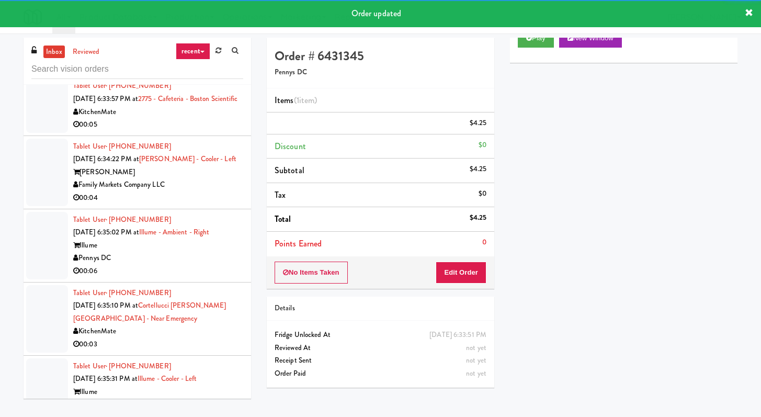
click at [202, 131] on div "00:05" at bounding box center [158, 124] width 170 height 13
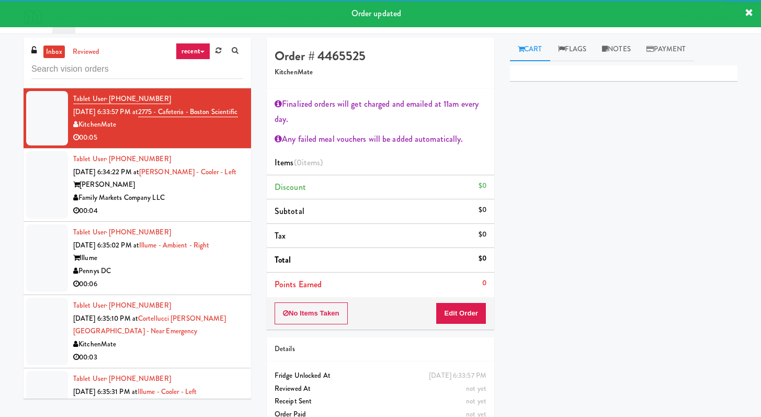
click at [214, 205] on div "Family Markets Company LLC" at bounding box center [158, 197] width 170 height 13
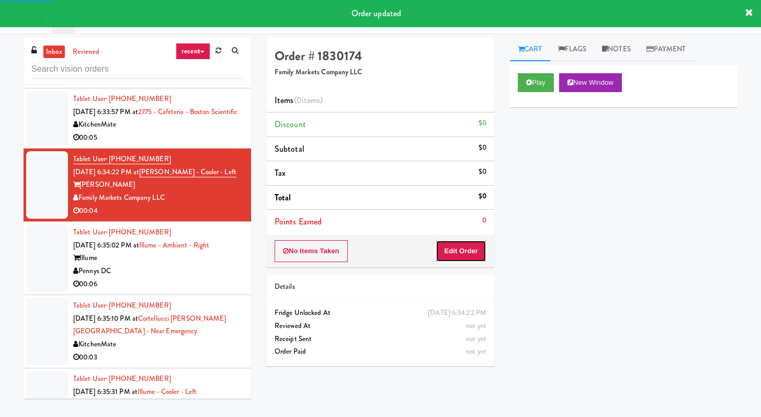
click at [477, 240] on button "Edit Order" at bounding box center [461, 251] width 51 height 22
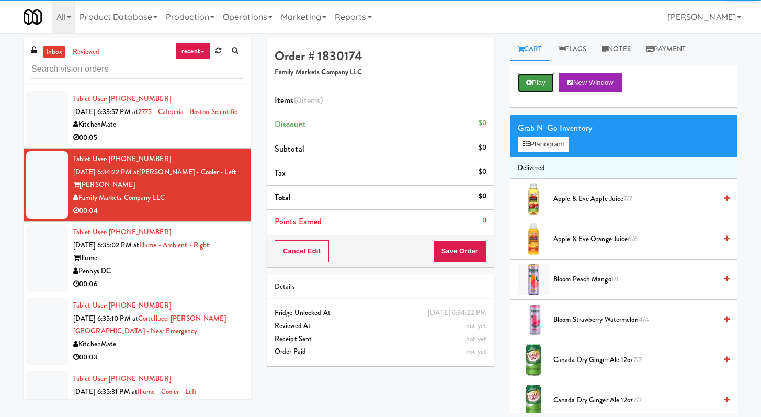
click at [531, 88] on button "Play" at bounding box center [536, 82] width 36 height 19
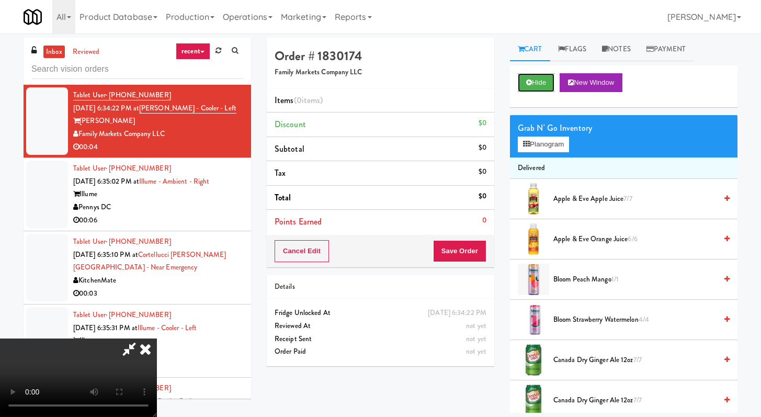
scroll to position [90, 0]
click at [157, 338] on video at bounding box center [78, 377] width 157 height 78
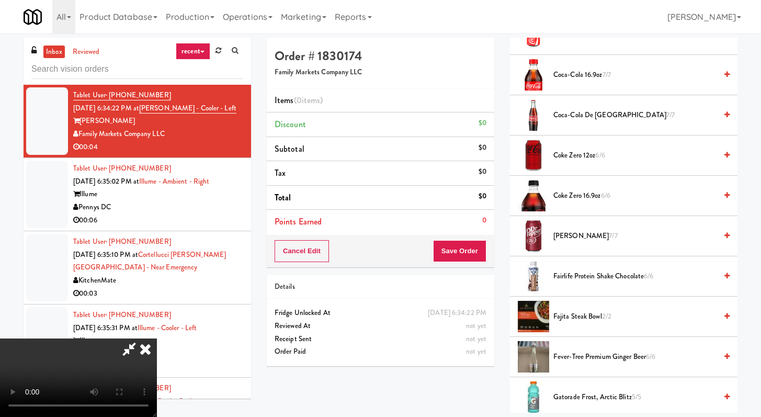
scroll to position [490, 0]
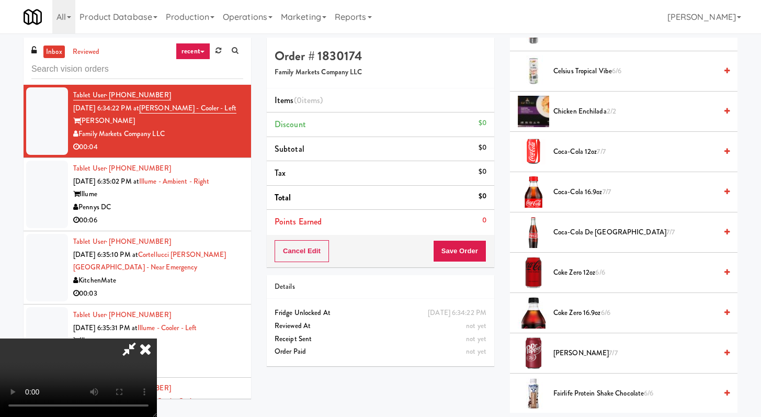
click at [560, 310] on span "Coke Zero 16.9oz 6/6" at bounding box center [634, 313] width 163 height 13
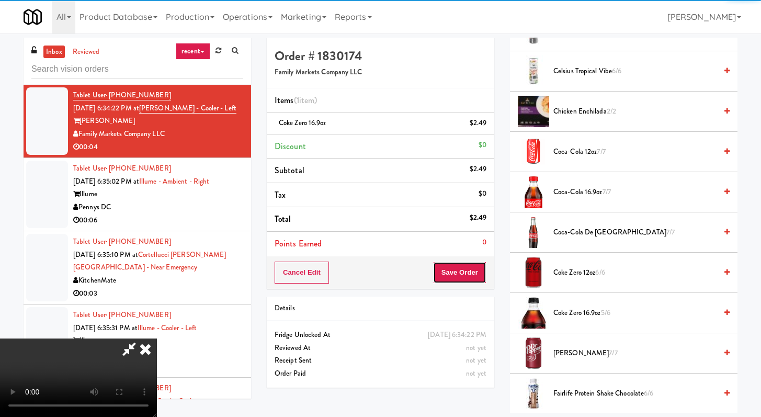
click at [473, 271] on button "Save Order" at bounding box center [459, 273] width 53 height 22
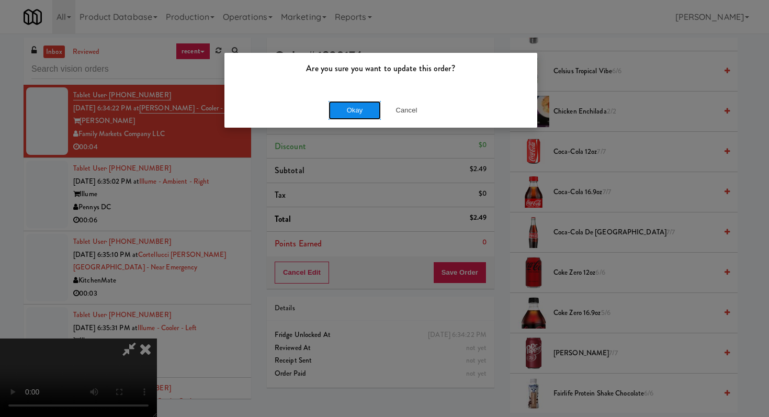
click at [341, 116] on button "Okay" at bounding box center [354, 110] width 52 height 19
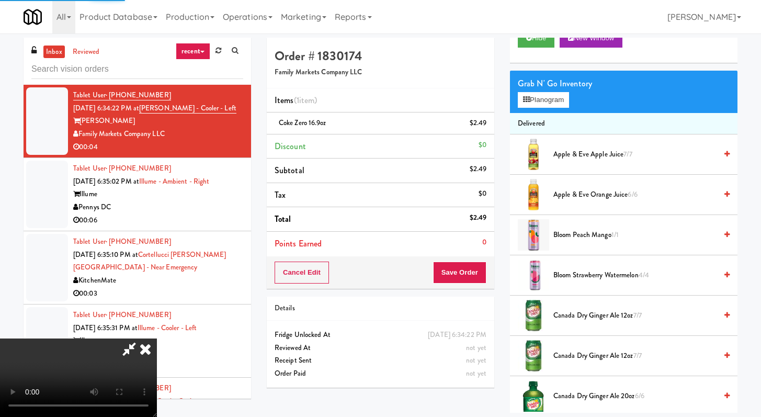
scroll to position [0, 0]
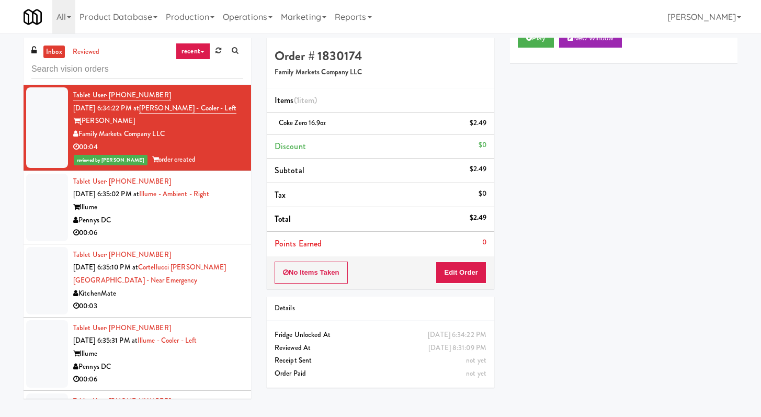
click at [178, 240] on div "00:06" at bounding box center [158, 232] width 170 height 13
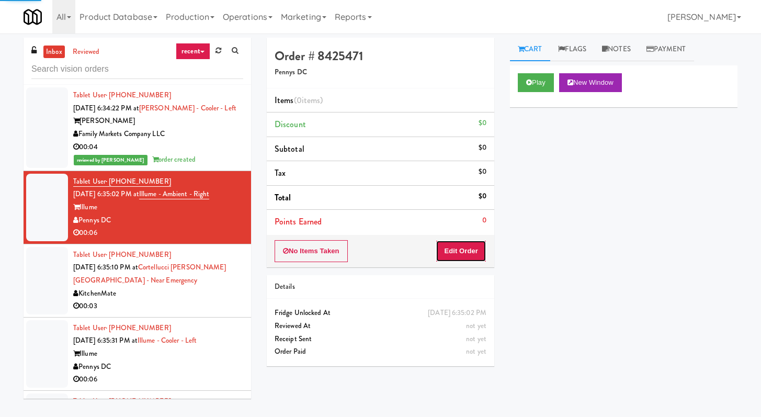
click at [478, 251] on button "Edit Order" at bounding box center [461, 251] width 51 height 22
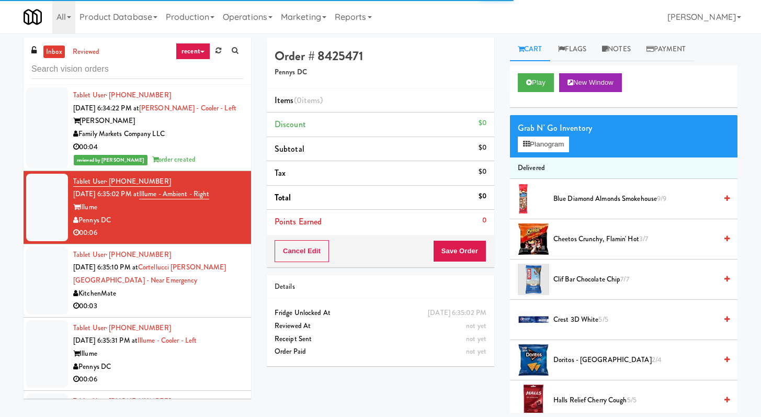
click at [520, 95] on div "Play New Window" at bounding box center [624, 86] width 228 height 42
click at [524, 84] on button "Play" at bounding box center [536, 82] width 36 height 19
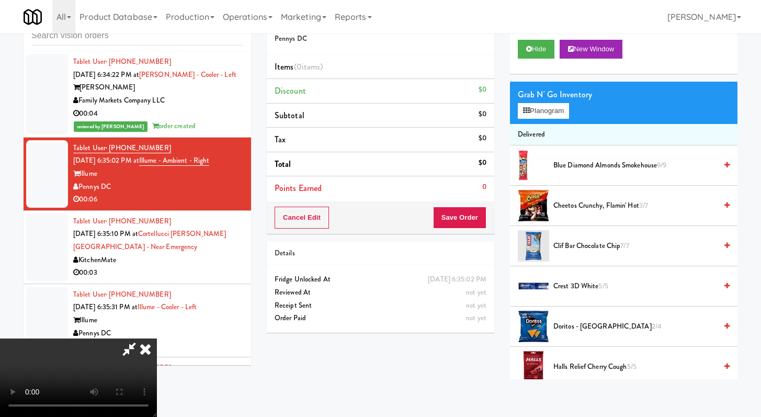
scroll to position [2527, 0]
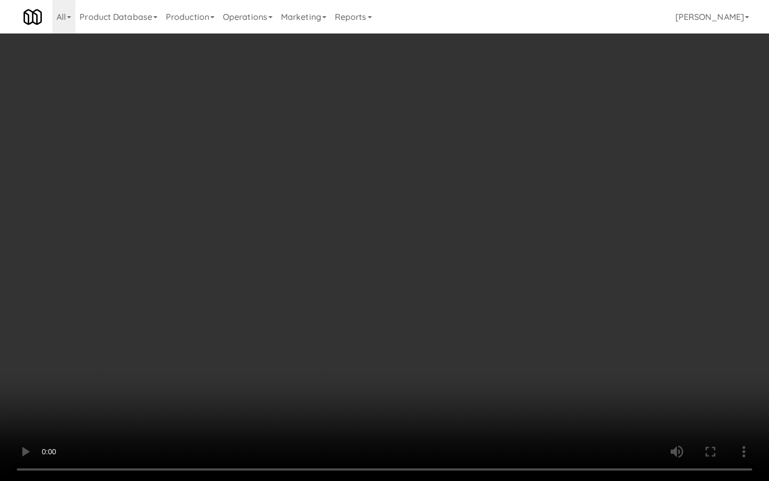
click at [383, 416] on video at bounding box center [384, 240] width 769 height 481
click at [383, 414] on video at bounding box center [384, 240] width 769 height 481
click at [385, 408] on video at bounding box center [384, 240] width 769 height 481
click at [385, 407] on video at bounding box center [384, 240] width 769 height 481
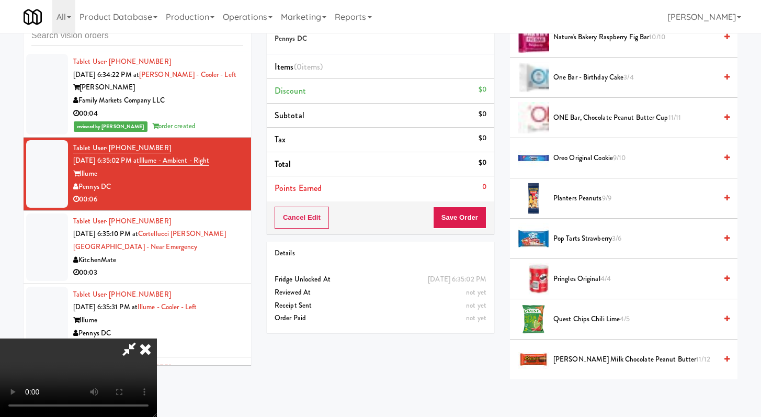
scroll to position [845, 0]
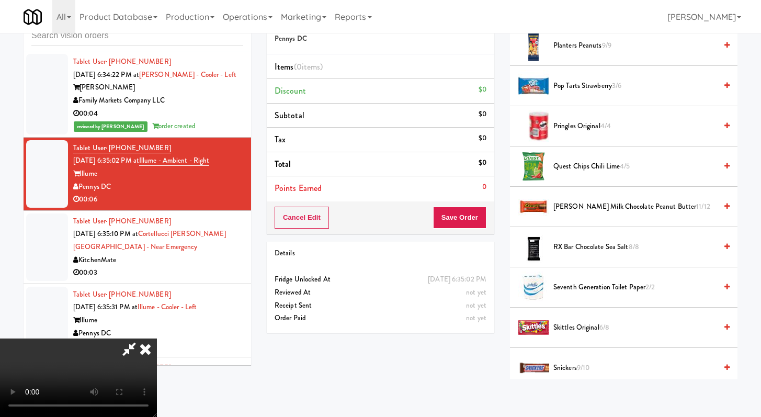
click at [560, 124] on span "Pringles Original 4/4" at bounding box center [634, 126] width 163 height 13
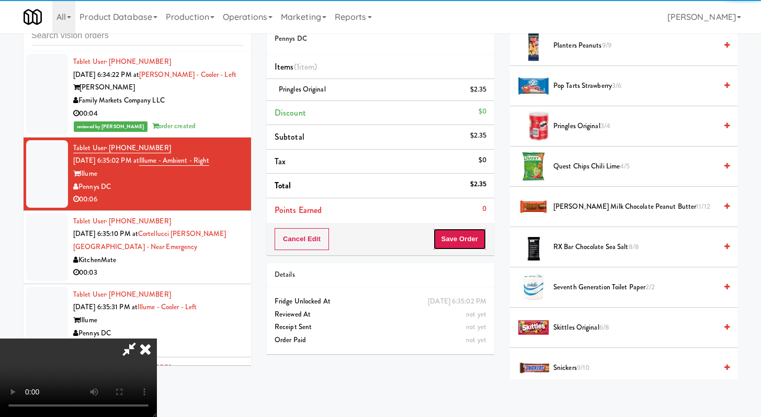
click at [471, 243] on button "Save Order" at bounding box center [459, 239] width 53 height 22
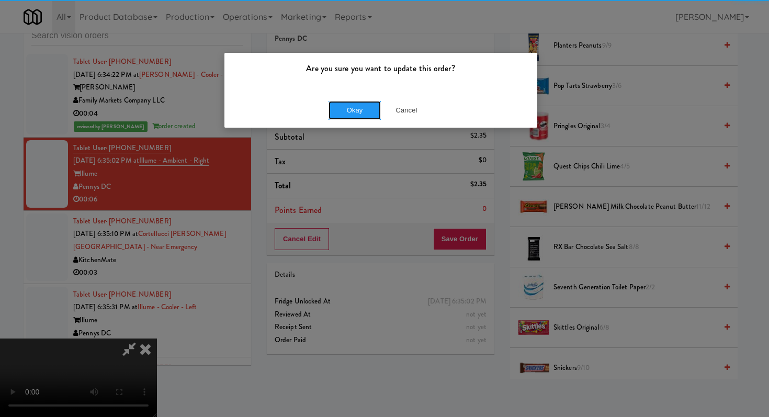
click at [360, 106] on button "Okay" at bounding box center [354, 110] width 52 height 19
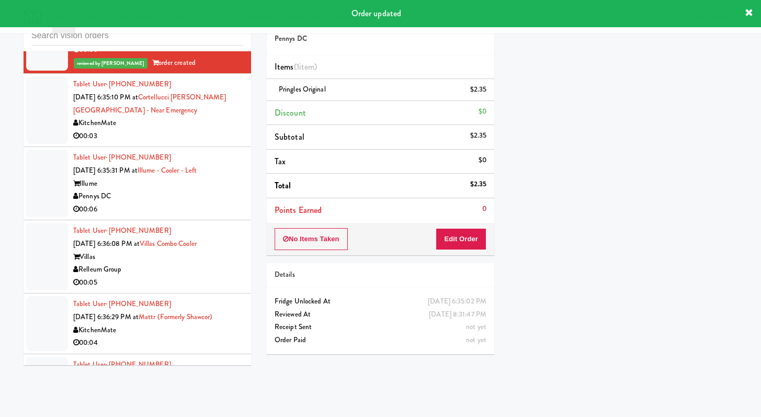
scroll to position [2703, 0]
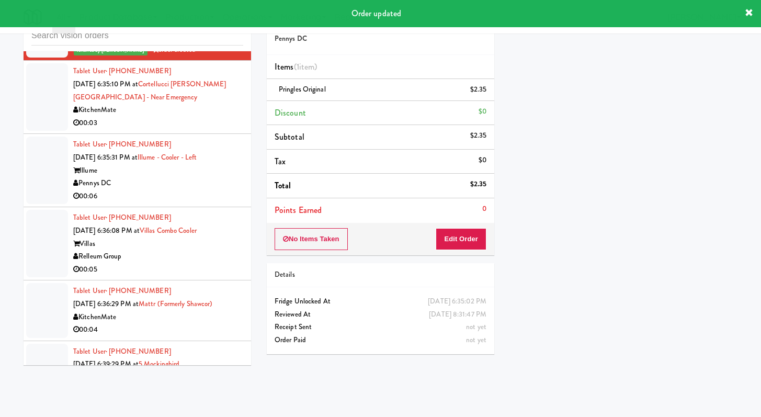
click at [199, 201] on li "Tablet User · (804) 382-9602 [DATE] 6:35:31 PM at [GEOGRAPHIC_DATA] - Cooler - …" at bounding box center [138, 170] width 228 height 73
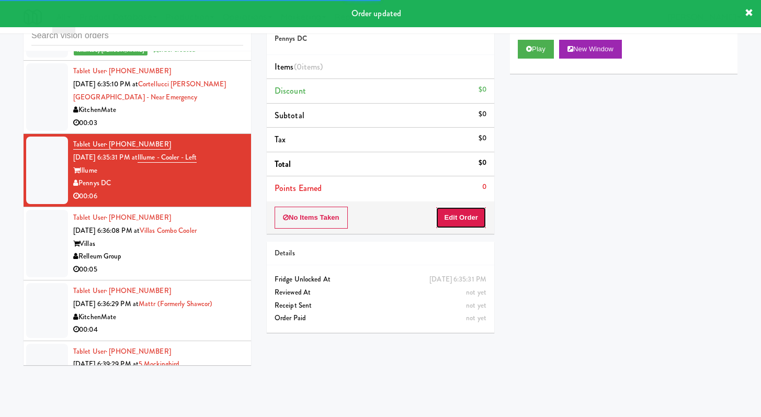
click at [464, 225] on button "Edit Order" at bounding box center [461, 218] width 51 height 22
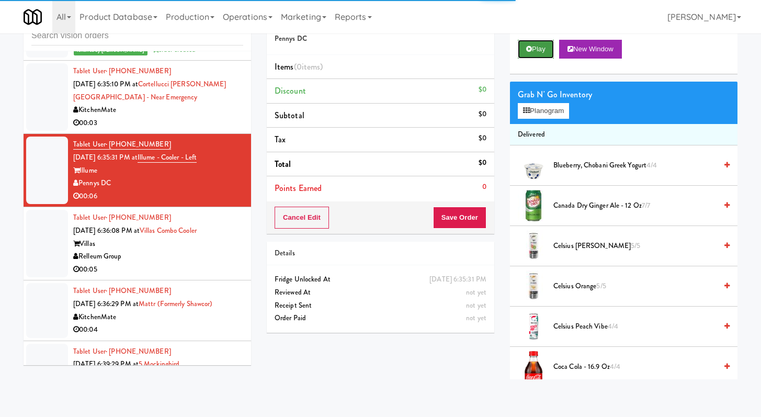
click at [540, 44] on button "Play" at bounding box center [536, 49] width 36 height 19
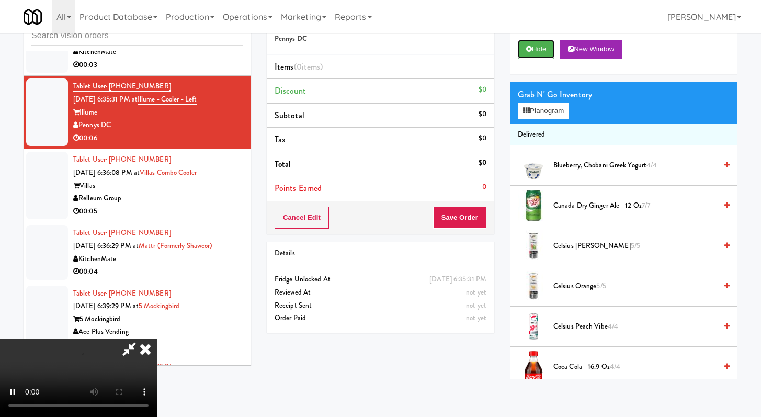
scroll to position [2763, 0]
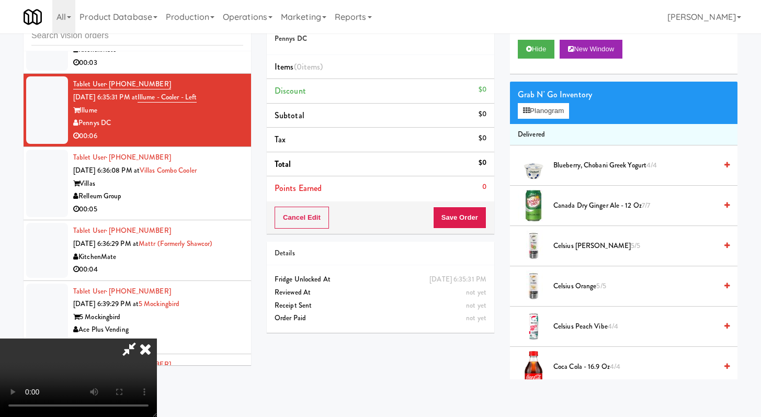
click at [157, 340] on video at bounding box center [78, 377] width 157 height 78
click at [157, 339] on video at bounding box center [78, 377] width 157 height 78
click at [157, 338] on video at bounding box center [78, 377] width 157 height 78
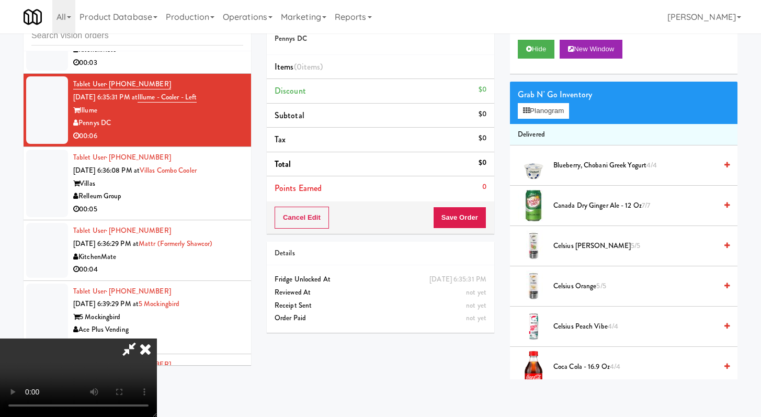
click at [157, 338] on video at bounding box center [78, 377] width 157 height 78
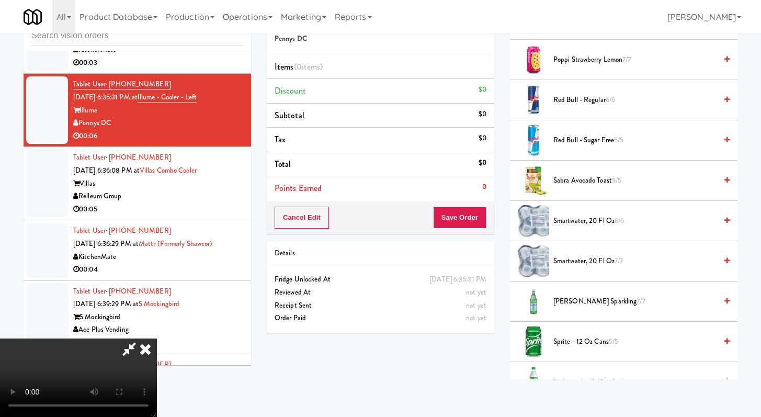
scroll to position [1097, 0]
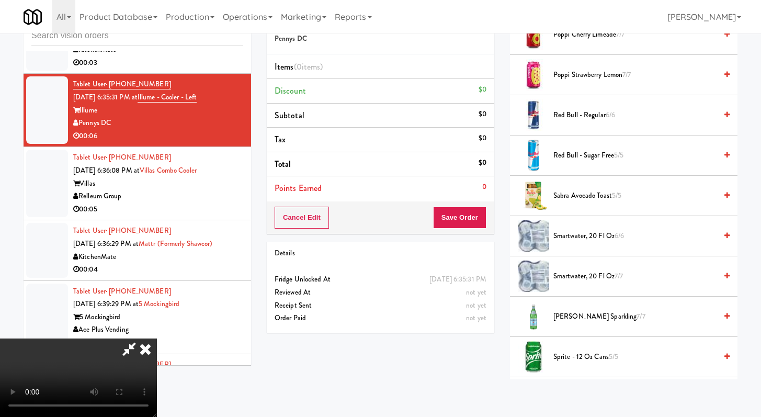
click at [561, 76] on span "Poppi Strawberry Lemon 7/7" at bounding box center [634, 75] width 163 height 13
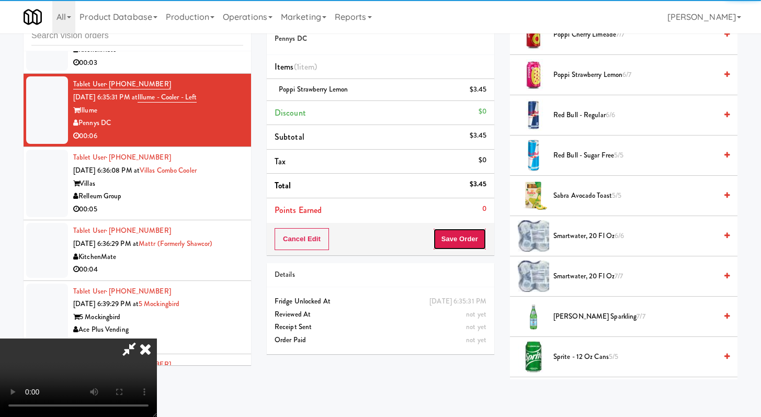
click at [466, 241] on button "Save Order" at bounding box center [459, 239] width 53 height 22
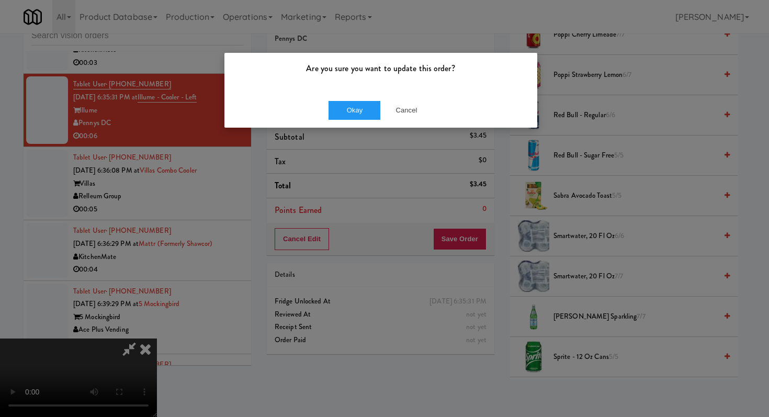
click at [359, 95] on div "Okay Cancel" at bounding box center [380, 110] width 313 height 35
click at [350, 117] on button "Okay" at bounding box center [354, 110] width 52 height 19
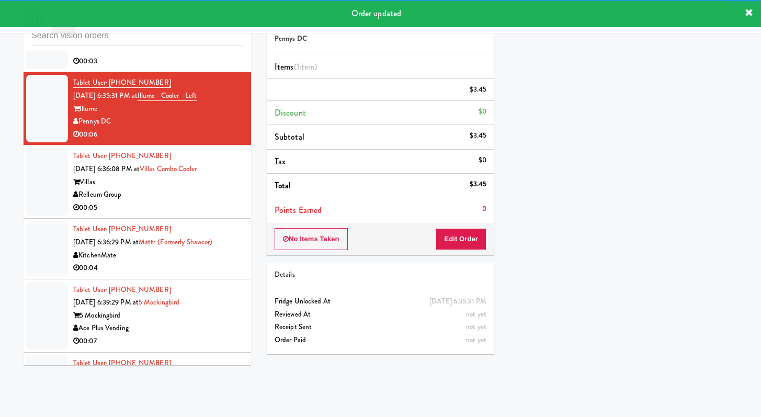
scroll to position [2765, 0]
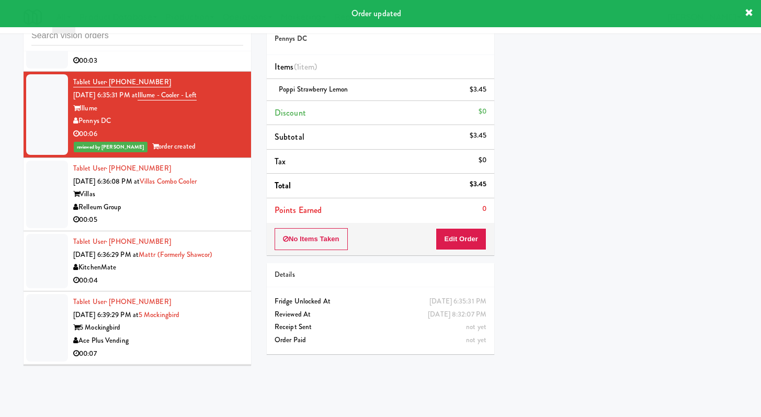
click at [199, 214] on div "Relleum Group" at bounding box center [158, 207] width 170 height 13
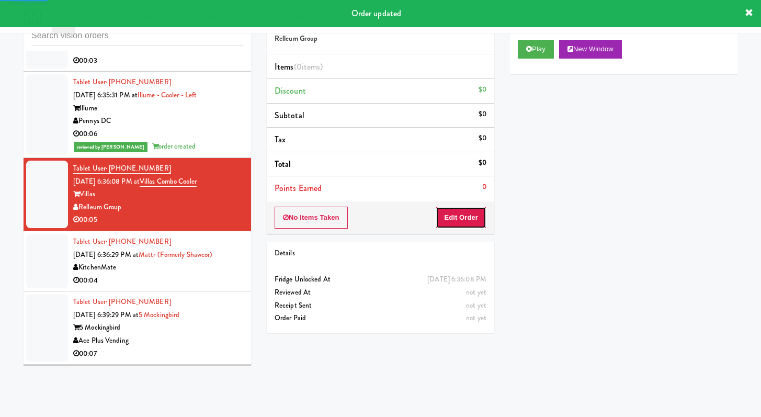
click at [461, 220] on button "Edit Order" at bounding box center [461, 218] width 51 height 22
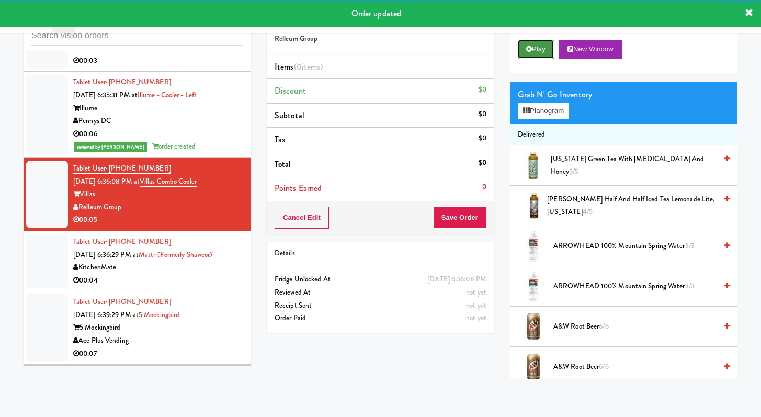
click at [536, 54] on button "Play" at bounding box center [536, 49] width 36 height 19
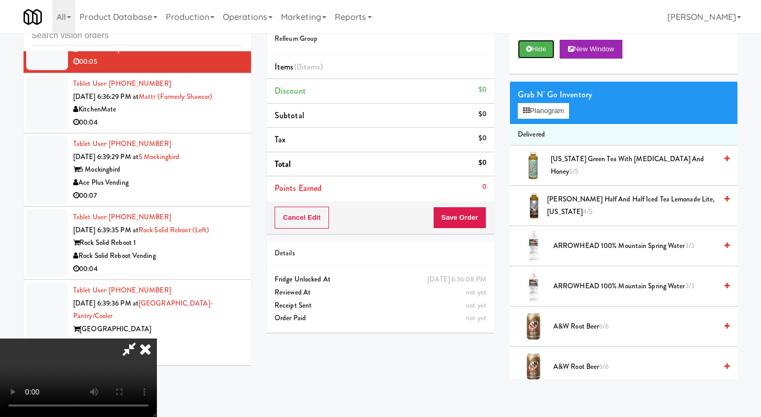
scroll to position [90, 0]
click at [157, 338] on video at bounding box center [78, 377] width 157 height 78
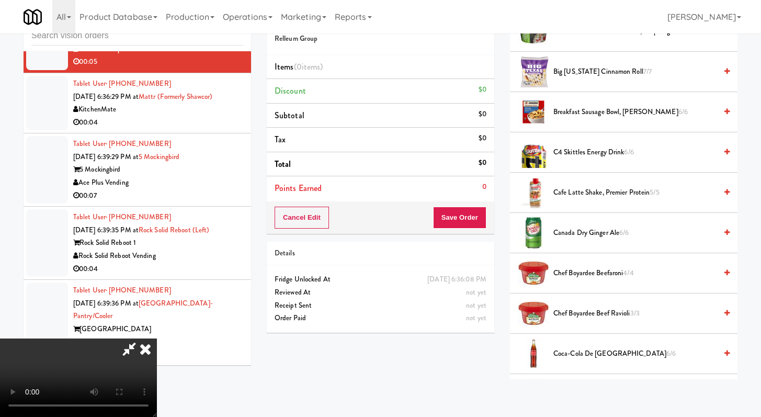
scroll to position [529, 0]
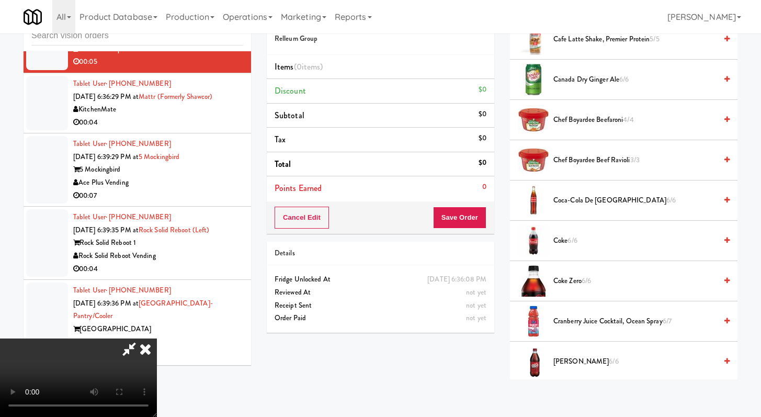
click at [572, 235] on span "Coke 6/6" at bounding box center [634, 240] width 163 height 13
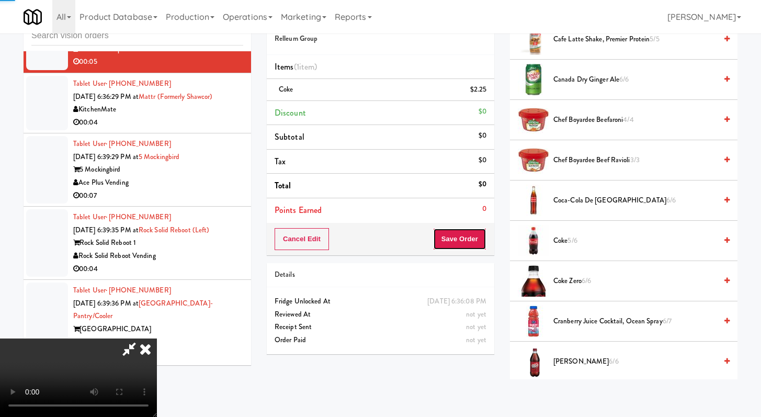
click at [482, 240] on button "Save Order" at bounding box center [459, 239] width 53 height 22
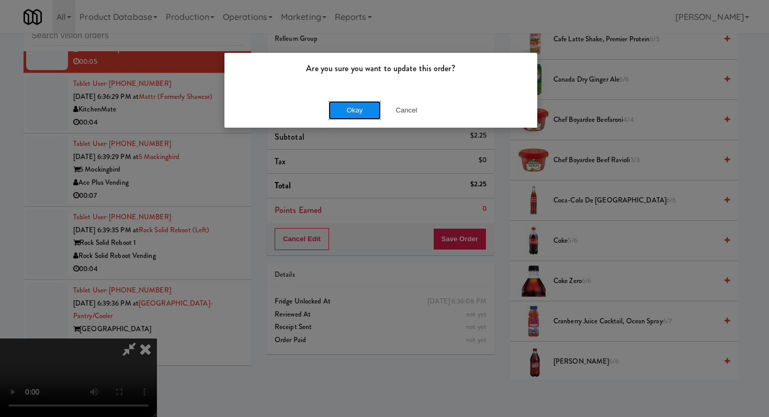
click at [351, 106] on button "Okay" at bounding box center [354, 110] width 52 height 19
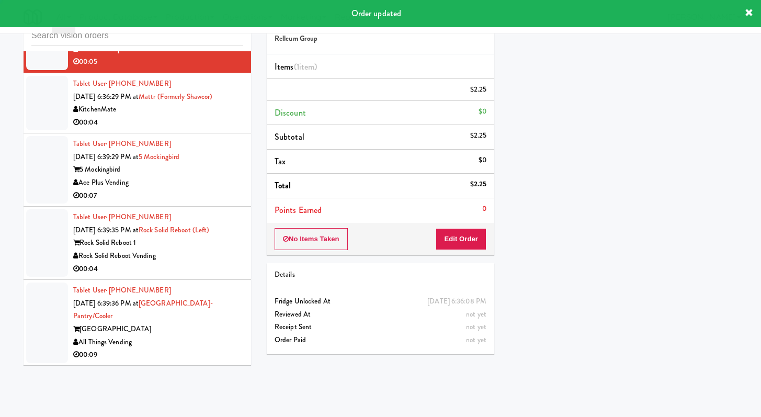
scroll to position [0, 0]
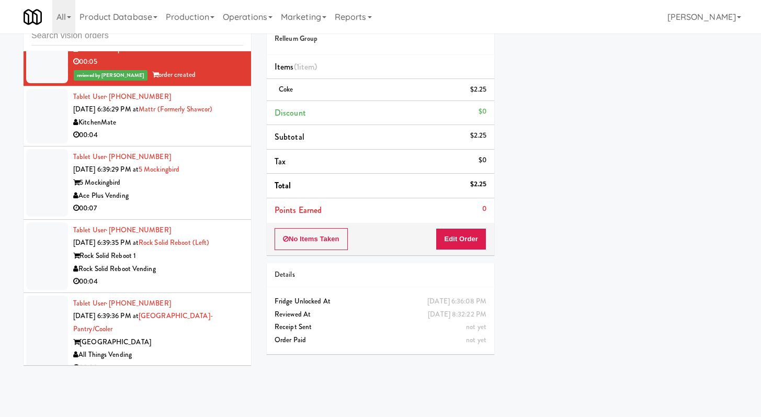
click at [225, 215] on div "00:07" at bounding box center [158, 208] width 170 height 13
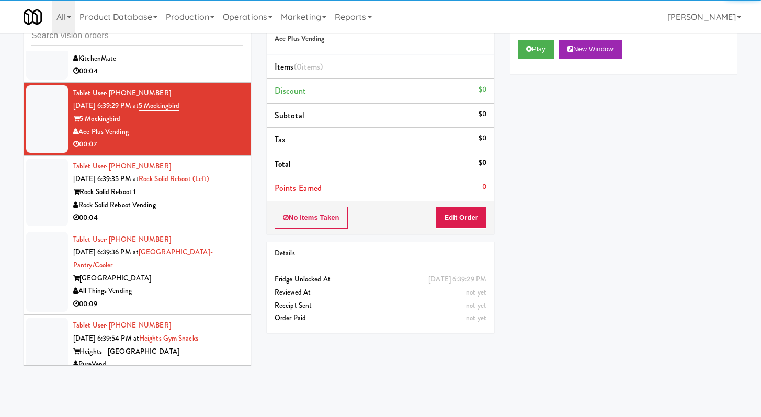
scroll to position [2988, 0]
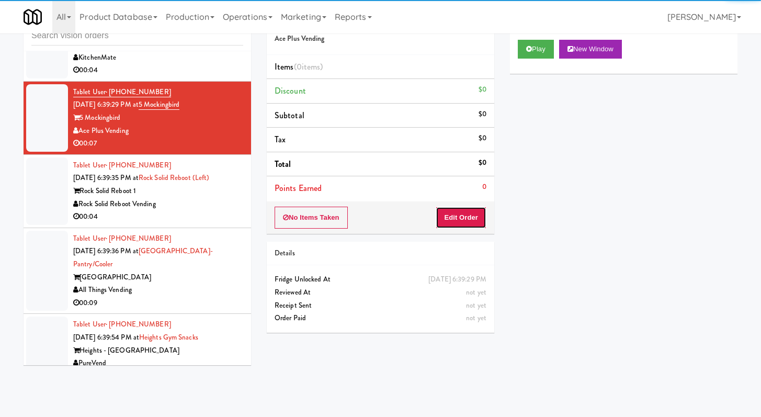
click at [459, 223] on button "Edit Order" at bounding box center [461, 218] width 51 height 22
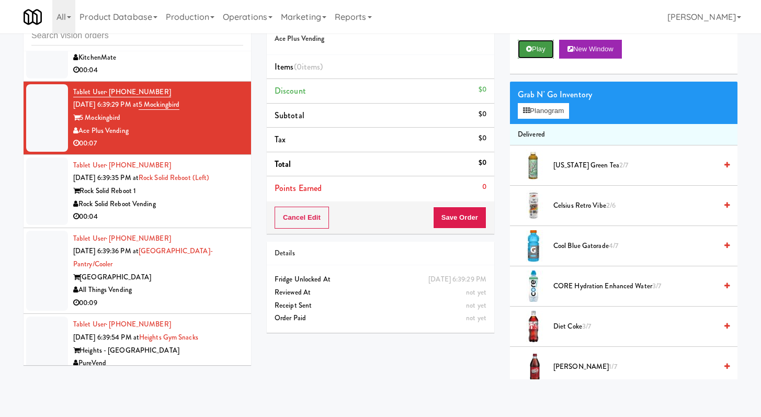
click at [542, 41] on button "Play" at bounding box center [536, 49] width 36 height 19
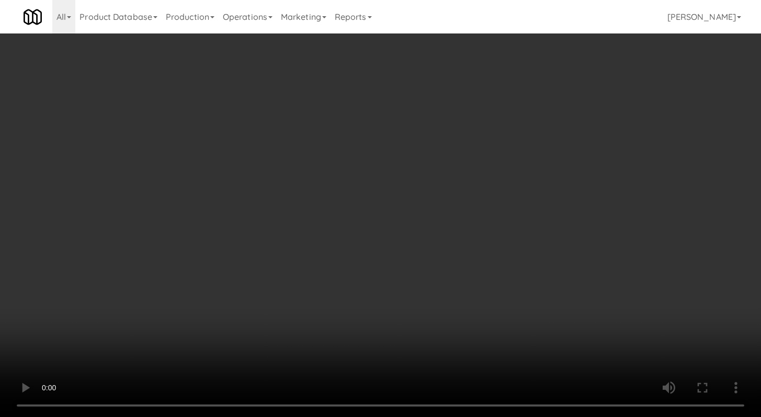
scroll to position [2975, 0]
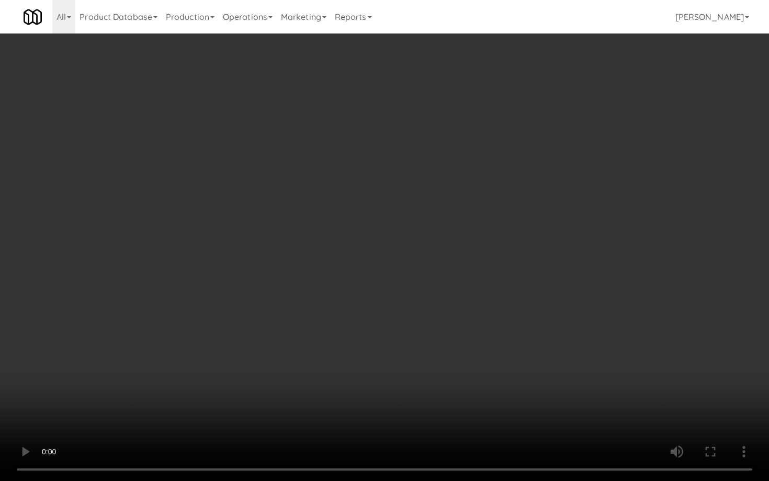
click at [380, 377] on video at bounding box center [384, 240] width 769 height 481
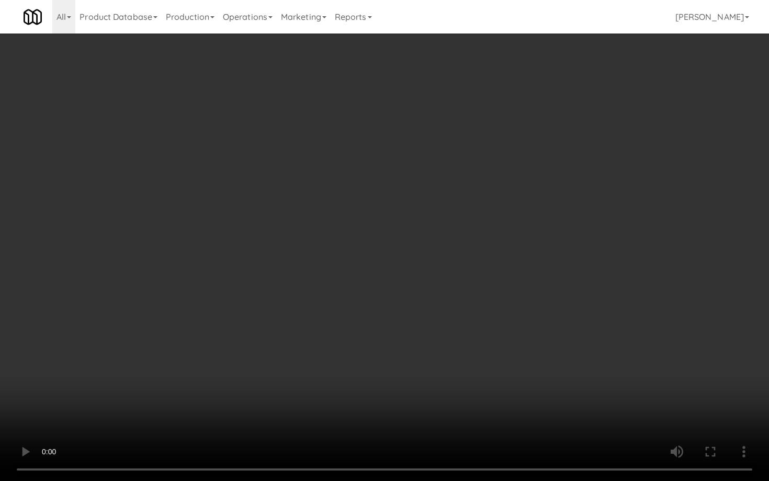
click at [380, 377] on video at bounding box center [384, 240] width 769 height 481
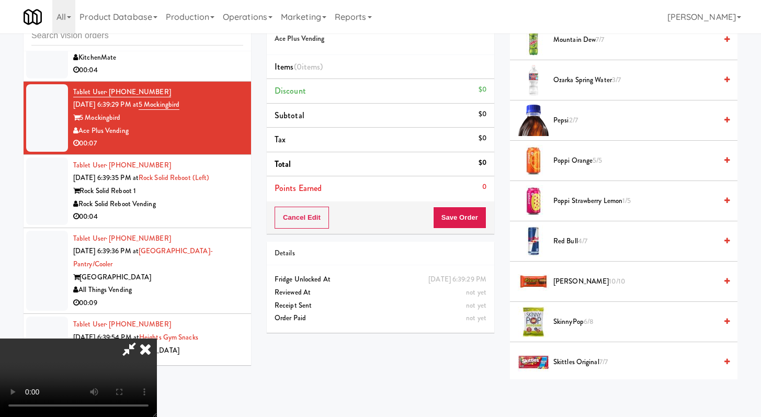
scroll to position [708, 0]
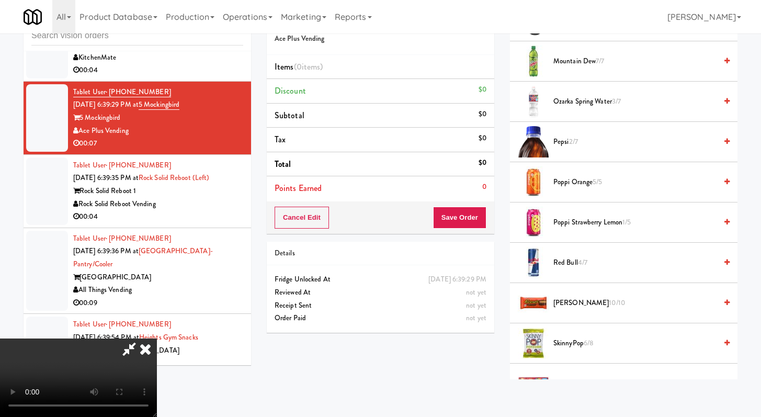
click at [579, 347] on span "SkinnyPop 6/8" at bounding box center [634, 343] width 163 height 13
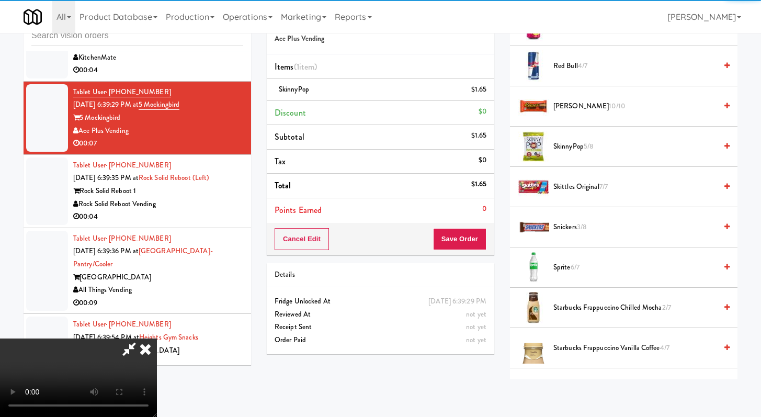
scroll to position [909, 0]
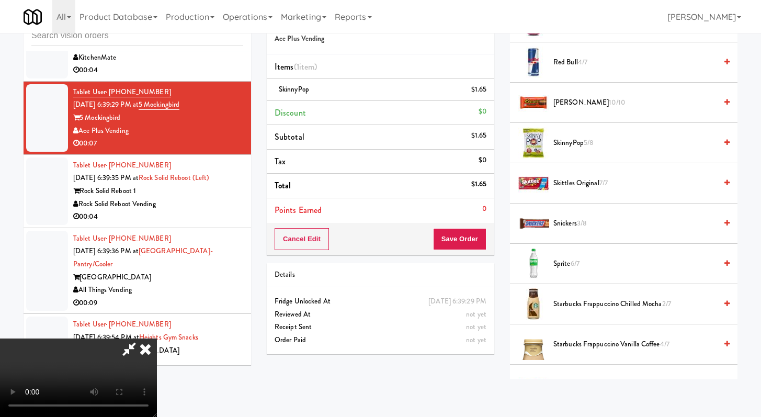
click at [561, 223] on span "Snickers 3/8" at bounding box center [634, 223] width 163 height 13
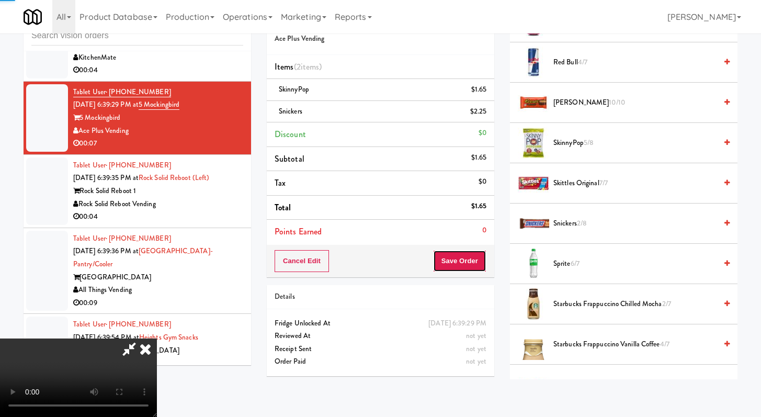
click at [479, 263] on button "Save Order" at bounding box center [459, 261] width 53 height 22
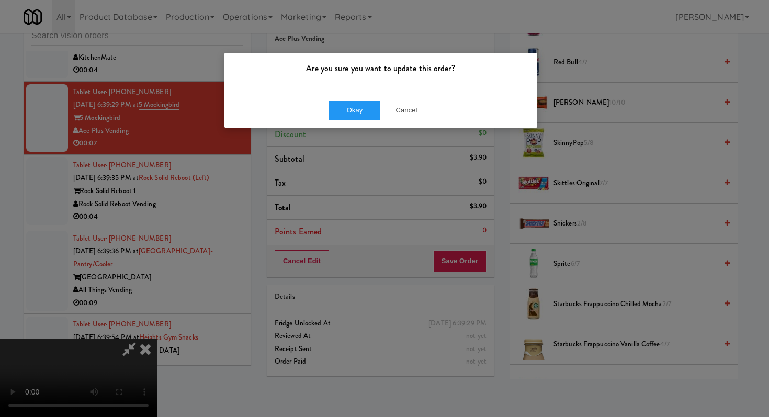
click at [337, 99] on div "Okay Cancel" at bounding box center [380, 110] width 313 height 35
click at [339, 106] on button "Okay" at bounding box center [354, 110] width 52 height 19
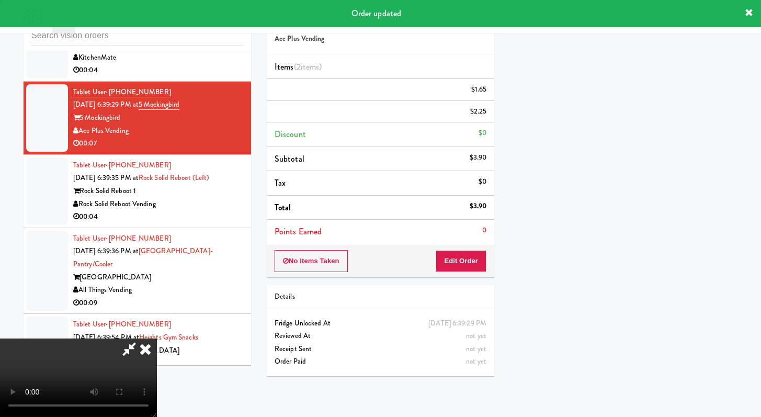
scroll to position [44, 0]
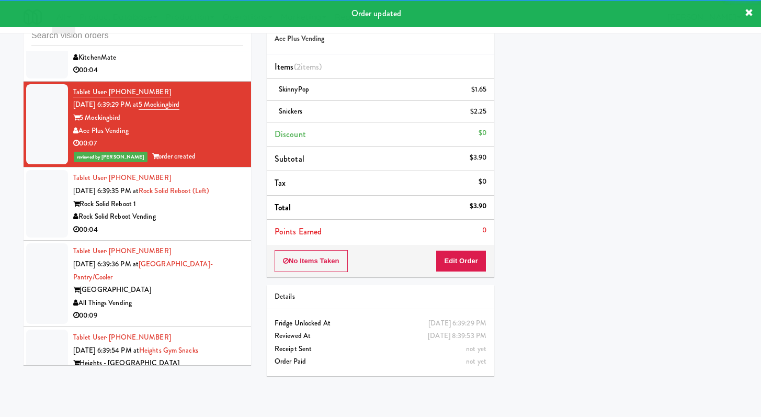
click at [228, 223] on div "Rock Solid Reboot Vending" at bounding box center [158, 216] width 170 height 13
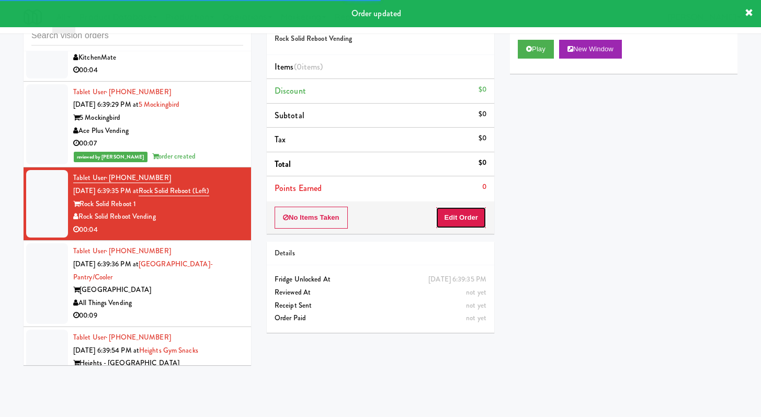
click at [463, 222] on button "Edit Order" at bounding box center [461, 218] width 51 height 22
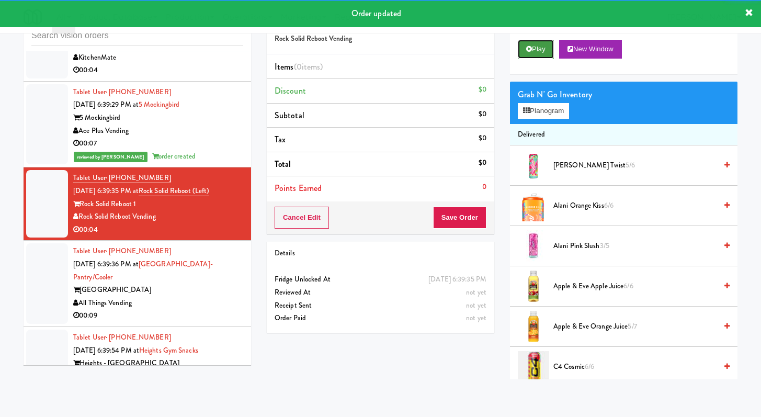
click at [531, 53] on button "Play" at bounding box center [536, 49] width 36 height 19
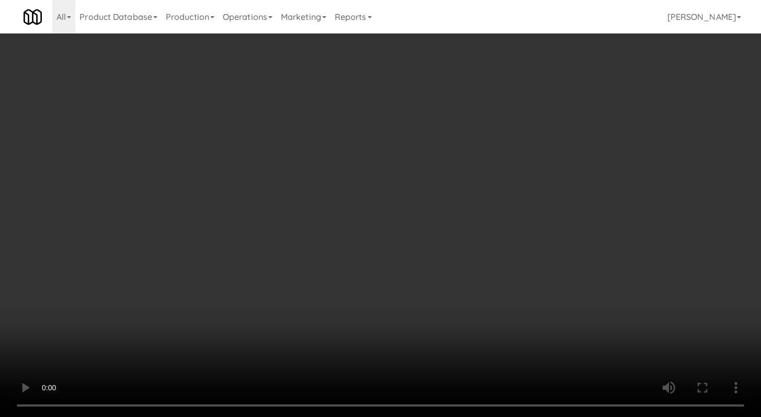
scroll to position [3099, 0]
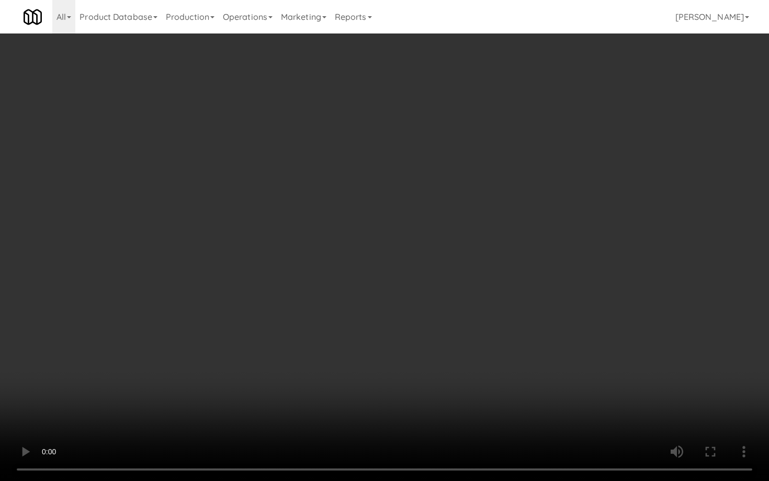
click at [385, 379] on video at bounding box center [384, 240] width 769 height 481
click at [393, 373] on video at bounding box center [384, 240] width 769 height 481
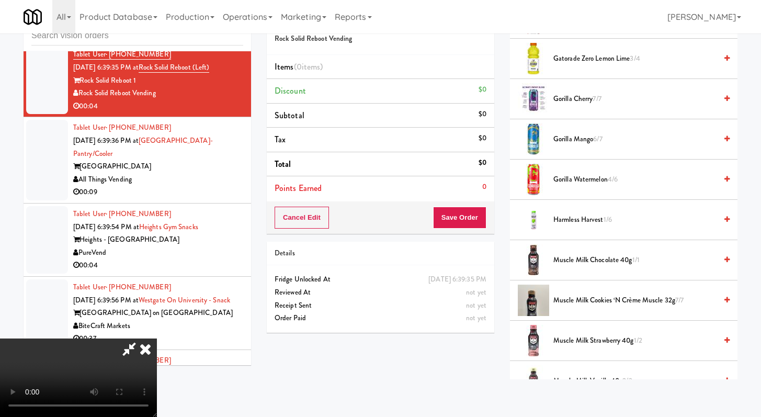
scroll to position [1004, 0]
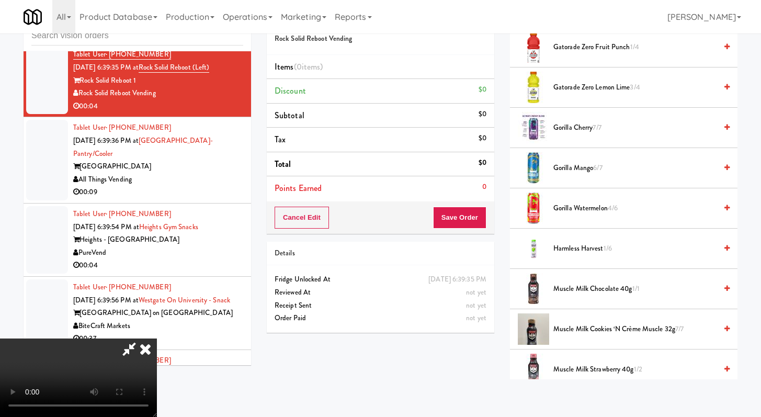
click at [583, 90] on span "Gatorade Zero Lemon Lime 3/4" at bounding box center [634, 87] width 163 height 13
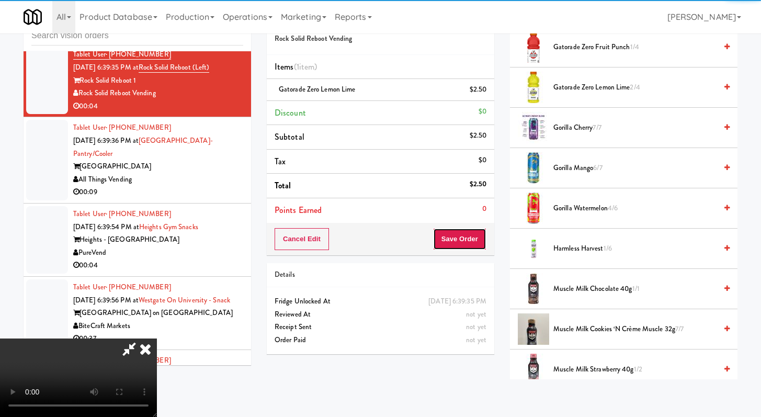
click at [474, 239] on button "Save Order" at bounding box center [459, 239] width 53 height 22
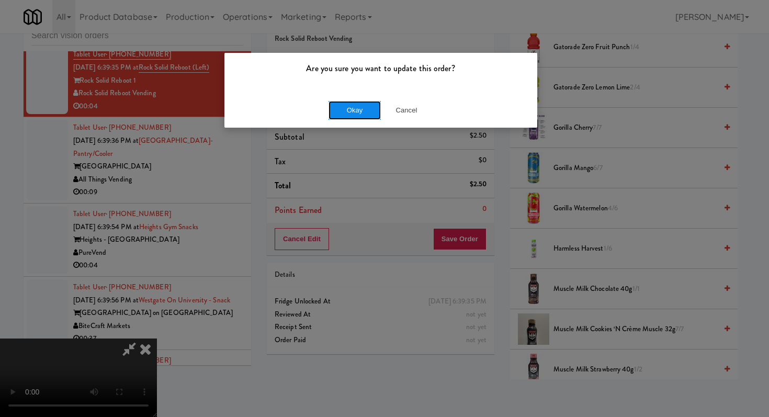
click at [357, 110] on button "Okay" at bounding box center [354, 110] width 52 height 19
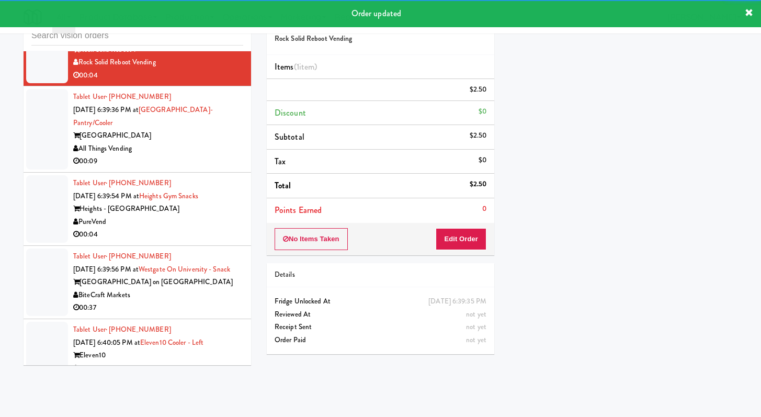
scroll to position [3143, 0]
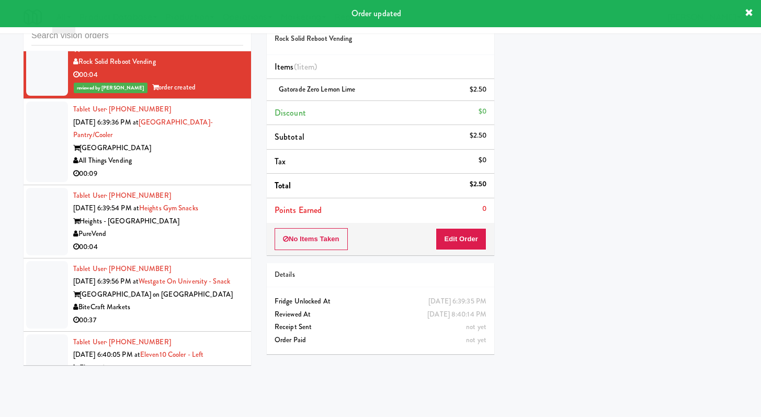
click at [190, 167] on div "All Things Vending" at bounding box center [158, 160] width 170 height 13
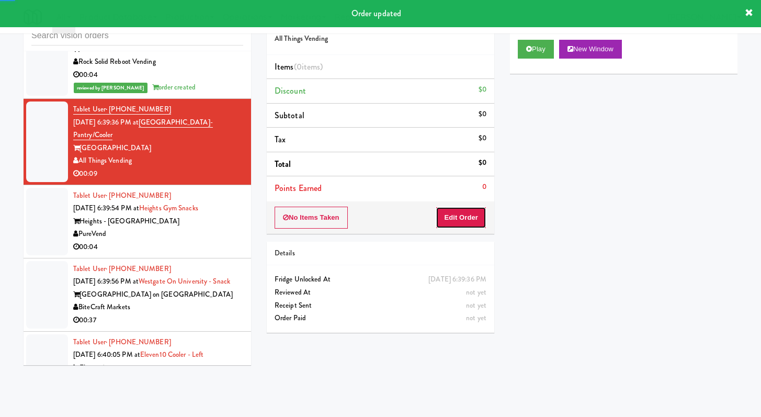
click at [452, 220] on button "Edit Order" at bounding box center [461, 218] width 51 height 22
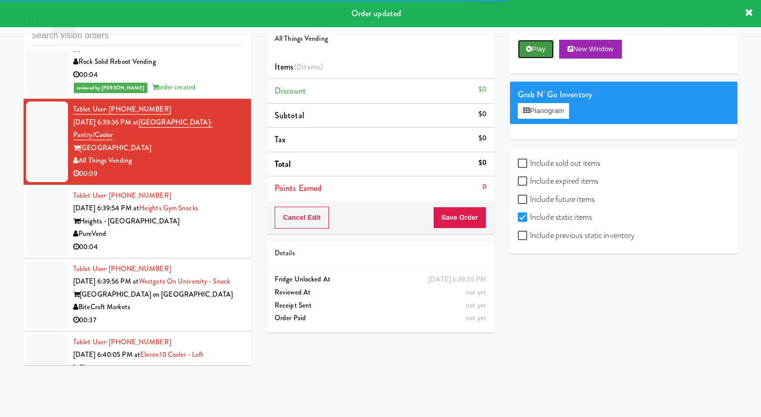
click at [542, 51] on button "Play" at bounding box center [536, 49] width 36 height 19
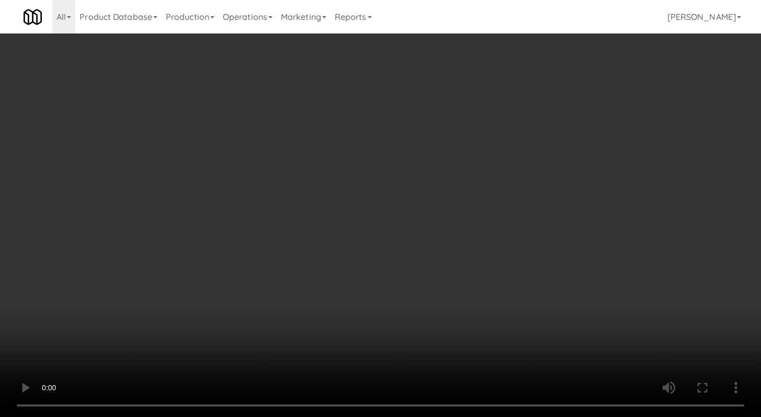
scroll to position [3278, 0]
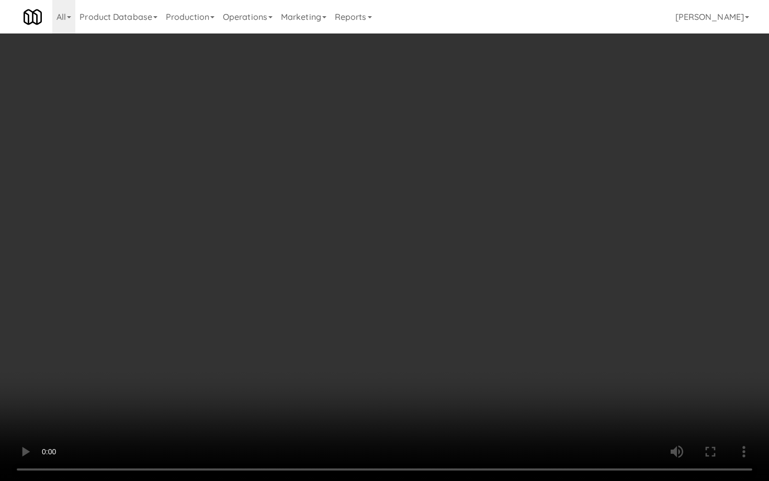
click at [404, 416] on video at bounding box center [384, 240] width 769 height 481
click at [406, 412] on video at bounding box center [384, 240] width 769 height 481
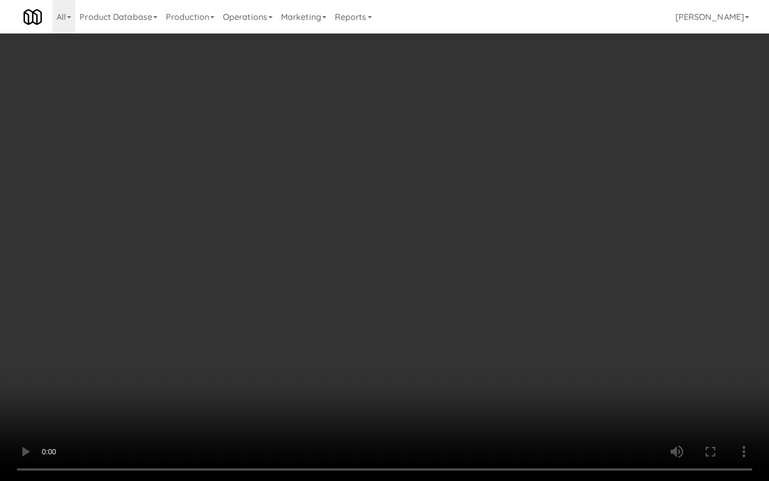
click at [406, 412] on video at bounding box center [384, 240] width 769 height 481
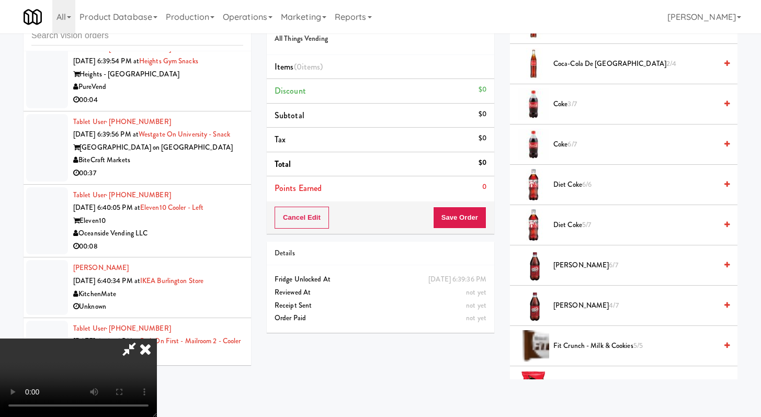
scroll to position [372, 0]
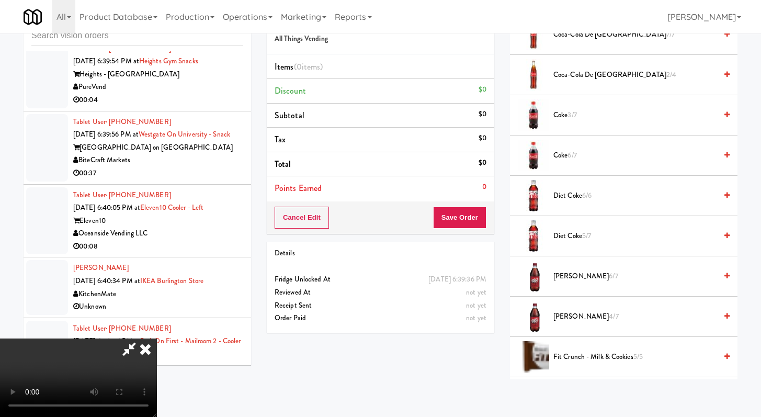
click at [571, 197] on span "Diet Coke 6/6" at bounding box center [634, 195] width 163 height 13
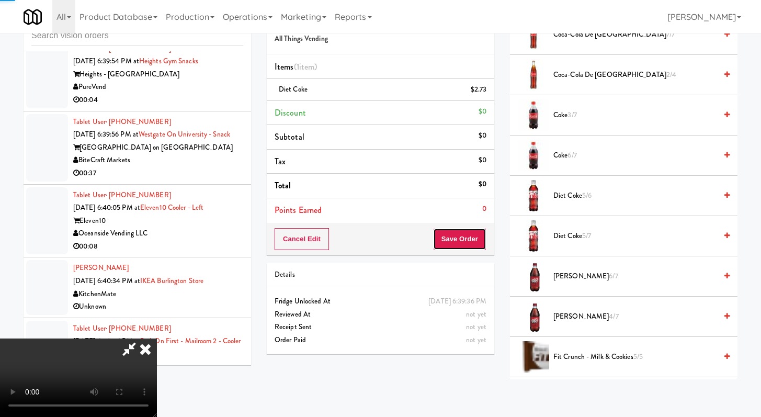
click at [486, 236] on button "Save Order" at bounding box center [459, 239] width 53 height 22
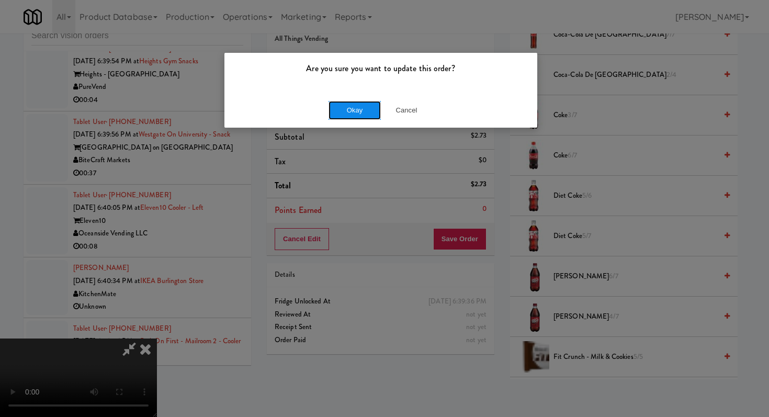
click at [362, 106] on button "Okay" at bounding box center [354, 110] width 52 height 19
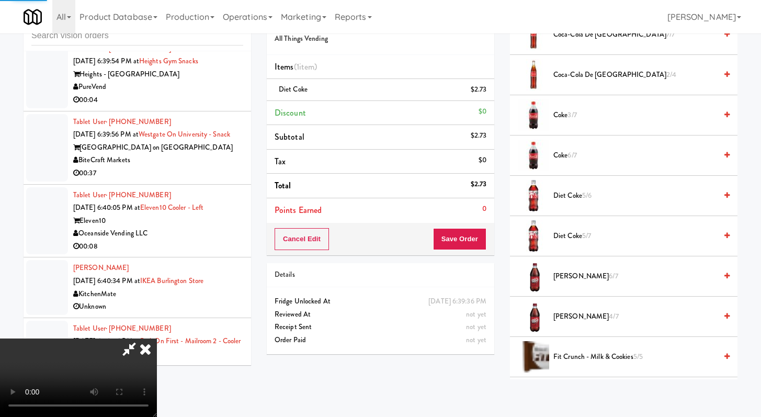
scroll to position [44, 0]
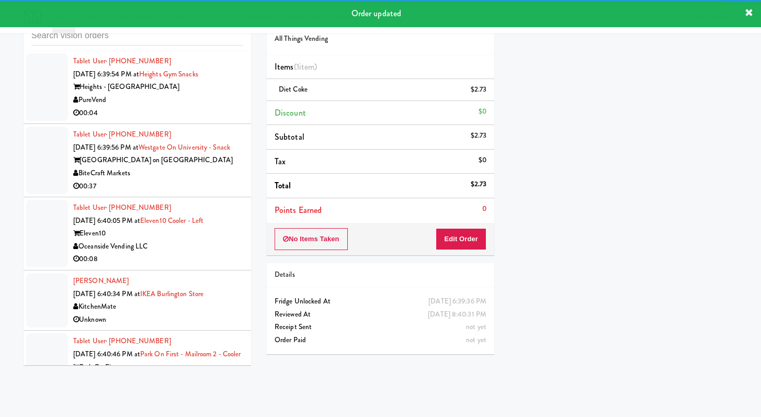
click at [196, 120] on div "00:04" at bounding box center [158, 113] width 170 height 13
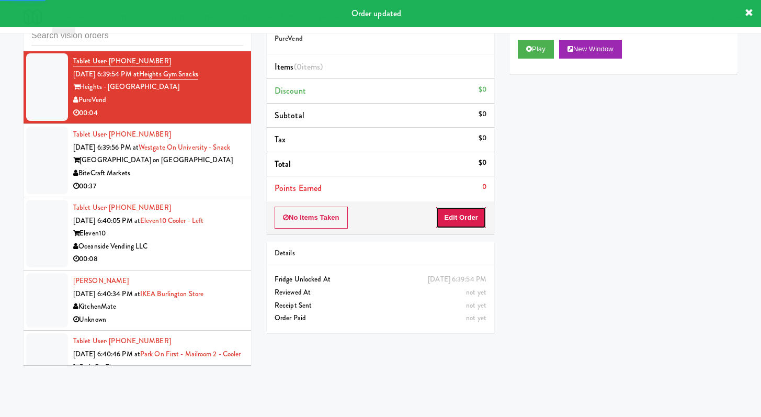
click at [471, 219] on button "Edit Order" at bounding box center [461, 218] width 51 height 22
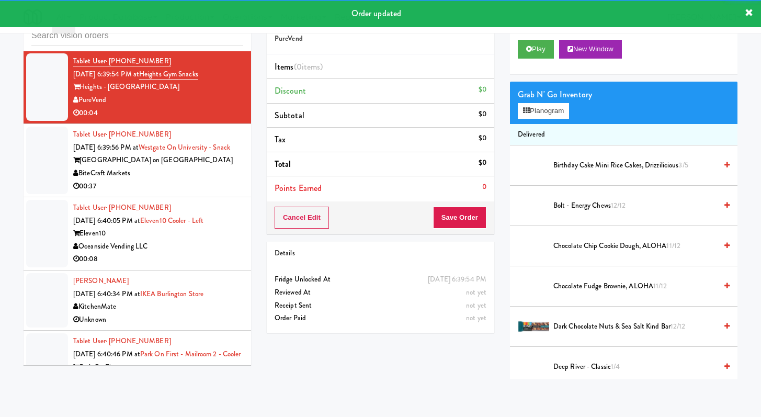
click at [520, 60] on div "Play New Window" at bounding box center [624, 53] width 228 height 42
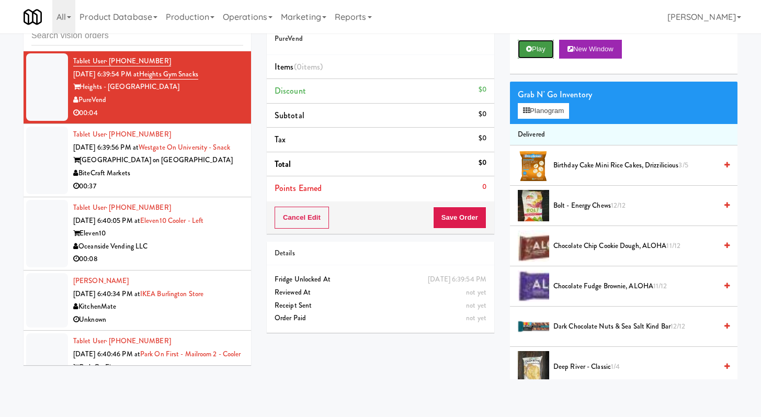
click at [527, 44] on button "Play" at bounding box center [536, 49] width 36 height 19
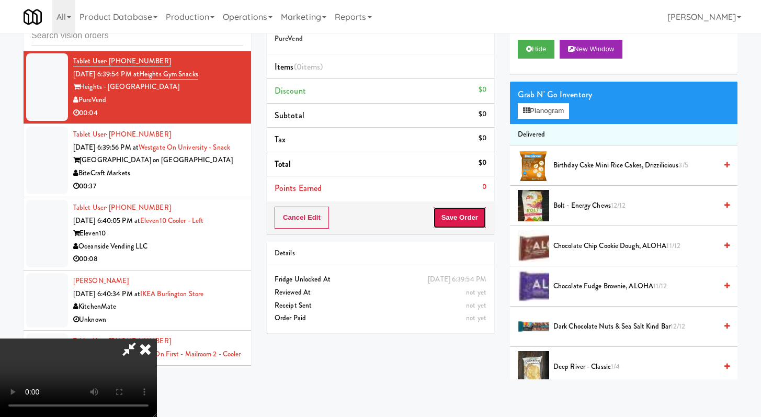
click at [453, 218] on button "Save Order" at bounding box center [459, 218] width 53 height 22
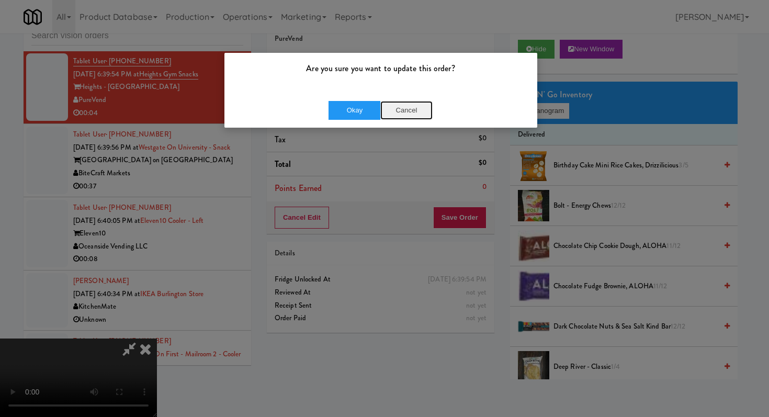
click at [419, 111] on button "Cancel" at bounding box center [406, 110] width 52 height 19
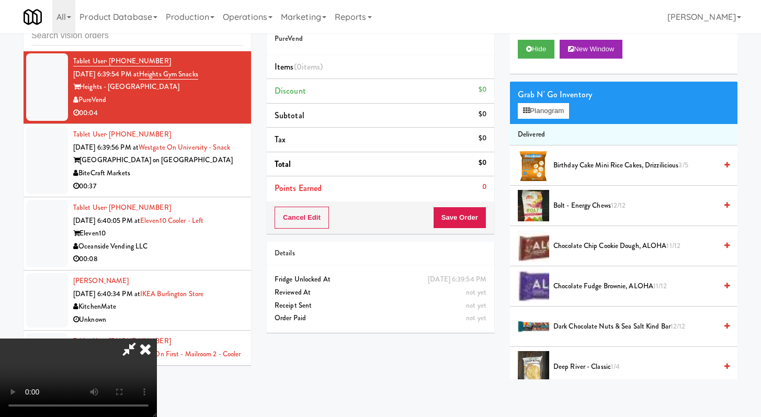
scroll to position [90, 0]
click at [157, 338] on video at bounding box center [78, 377] width 157 height 78
click at [535, 112] on button "Planogram" at bounding box center [543, 111] width 51 height 16
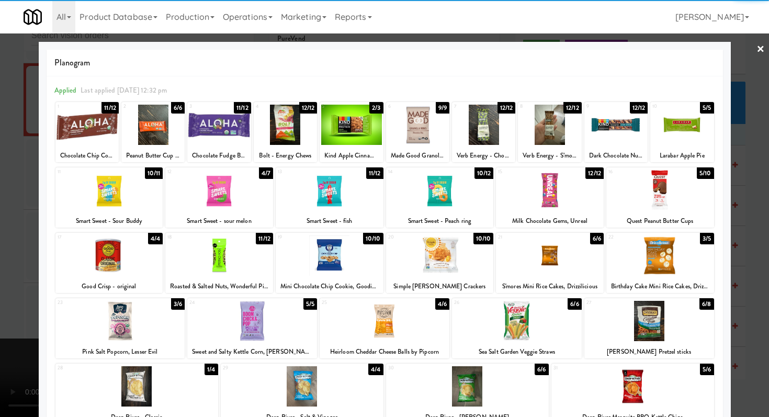
click at [158, 395] on div at bounding box center [136, 386] width 163 height 40
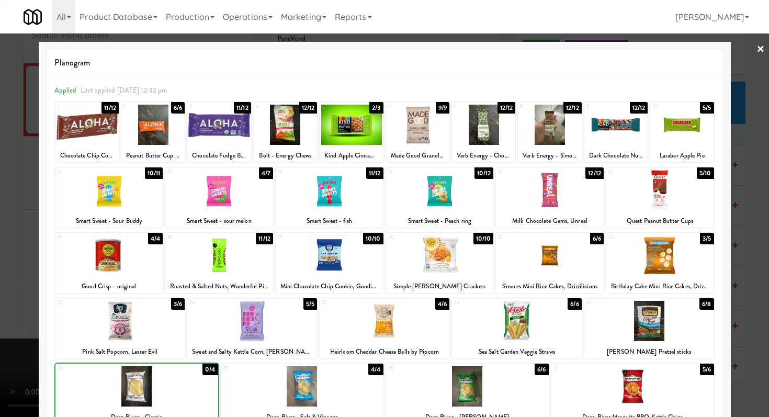
click at [0, 322] on div at bounding box center [384, 208] width 769 height 417
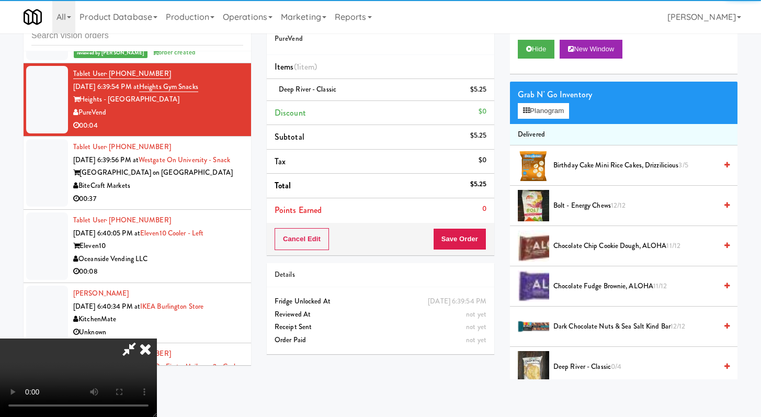
scroll to position [3290, 0]
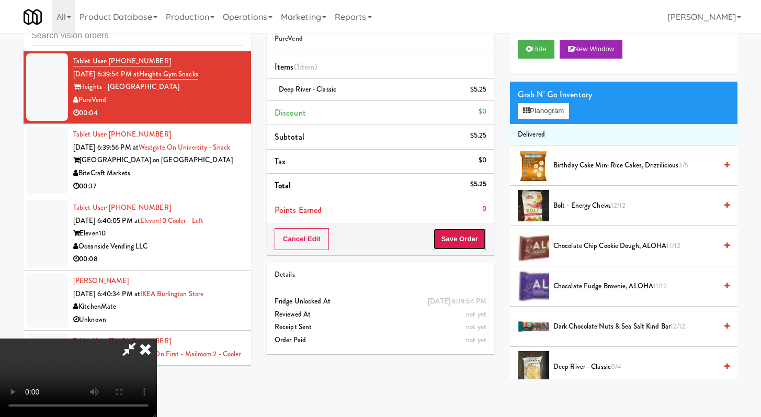
click at [466, 245] on button "Save Order" at bounding box center [459, 239] width 53 height 22
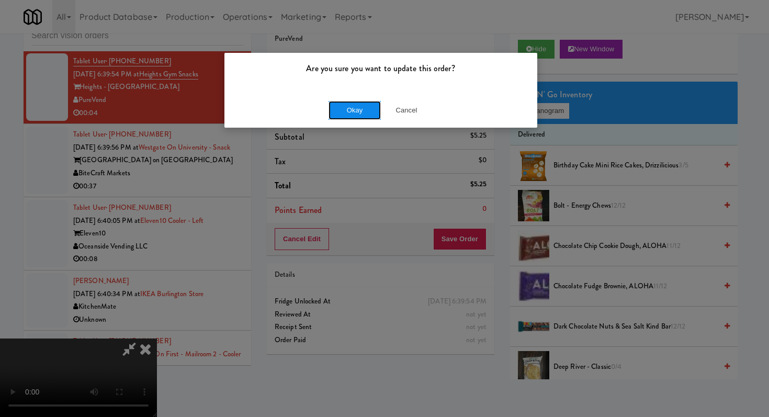
click at [376, 112] on button "Okay" at bounding box center [354, 110] width 52 height 19
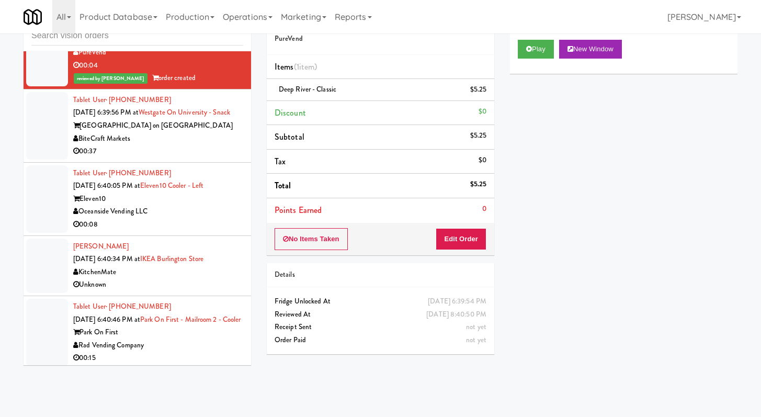
scroll to position [3428, 0]
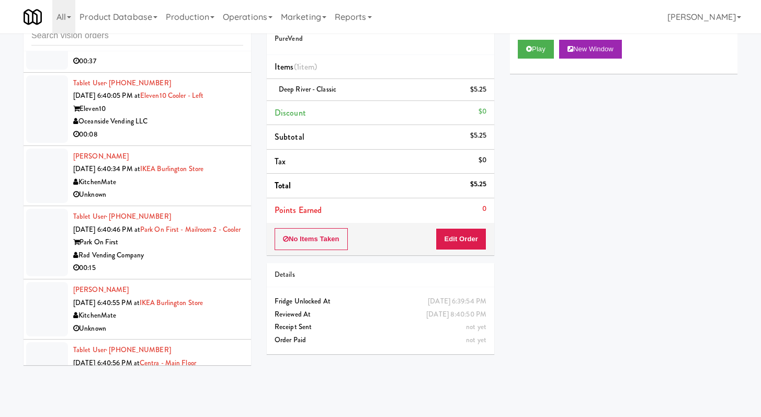
click at [213, 55] on div "BiteCraft Markets" at bounding box center [158, 48] width 170 height 13
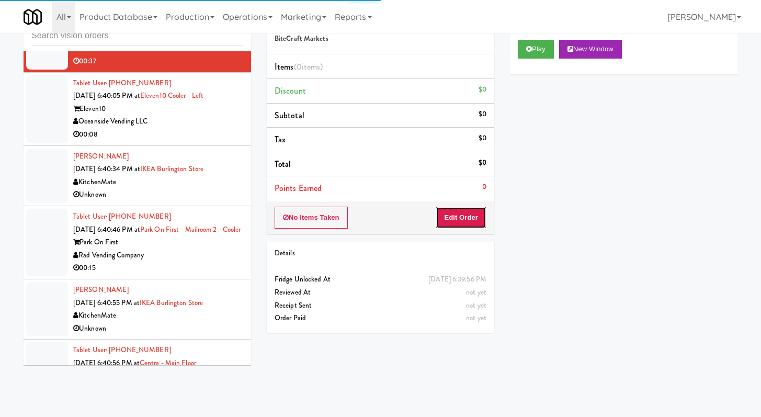
click at [472, 213] on button "Edit Order" at bounding box center [461, 218] width 51 height 22
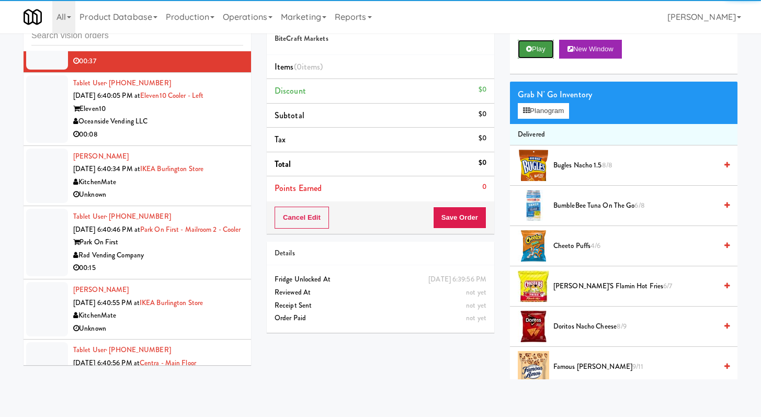
click at [547, 49] on button "Play" at bounding box center [536, 49] width 36 height 19
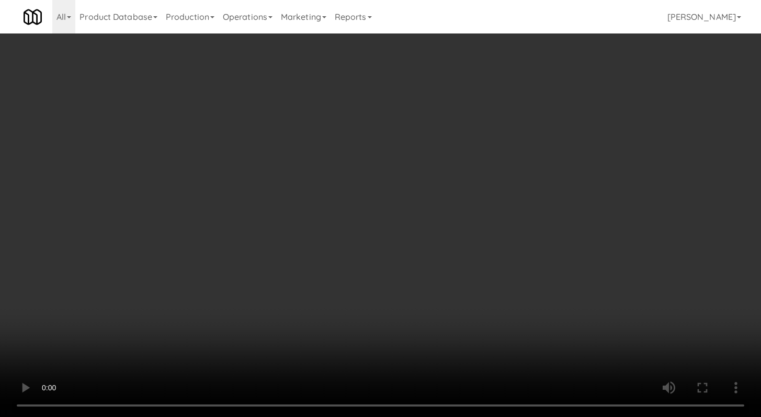
scroll to position [3415, 0]
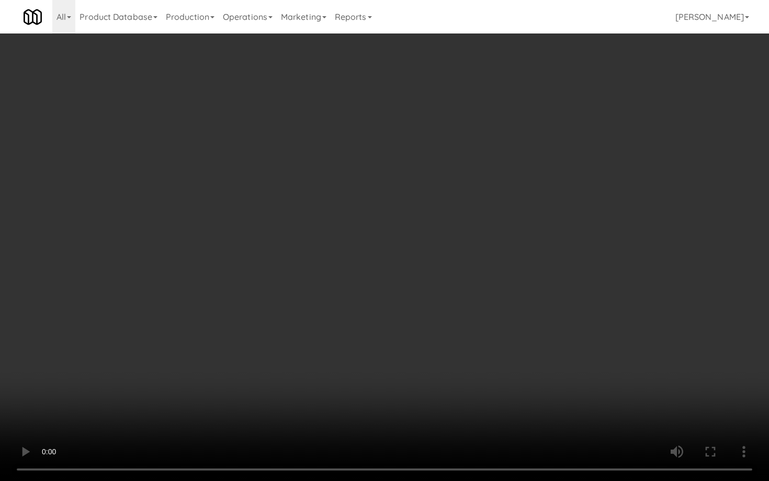
click at [387, 375] on video at bounding box center [384, 240] width 769 height 481
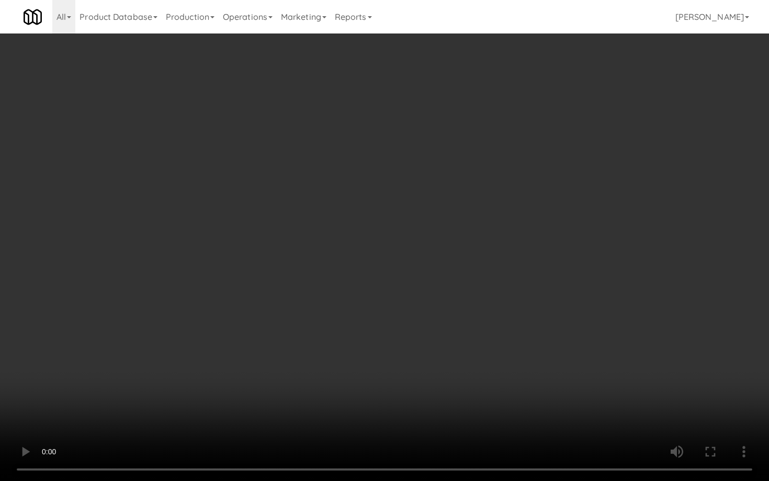
click at [387, 375] on video at bounding box center [384, 240] width 769 height 481
click at [389, 367] on video at bounding box center [384, 240] width 769 height 481
click at [389, 365] on video at bounding box center [384, 240] width 769 height 481
click at [389, 364] on video at bounding box center [384, 240] width 769 height 481
click at [388, 362] on video at bounding box center [384, 240] width 769 height 481
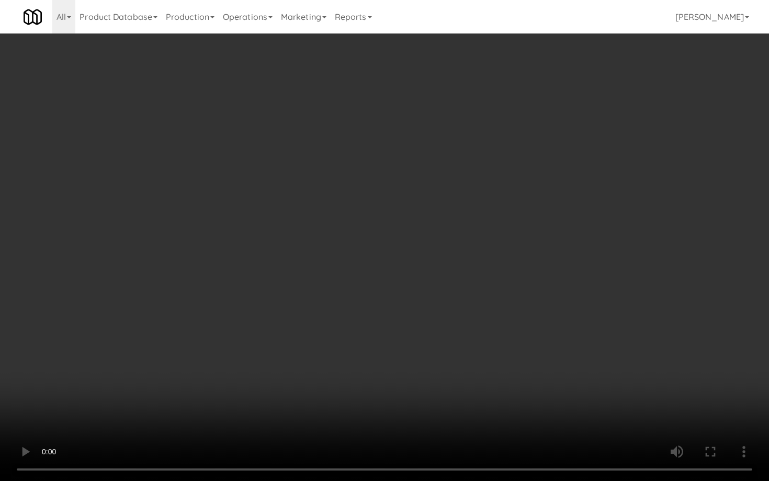
click at [388, 360] on video at bounding box center [384, 240] width 769 height 481
click at [388, 359] on video at bounding box center [384, 240] width 769 height 481
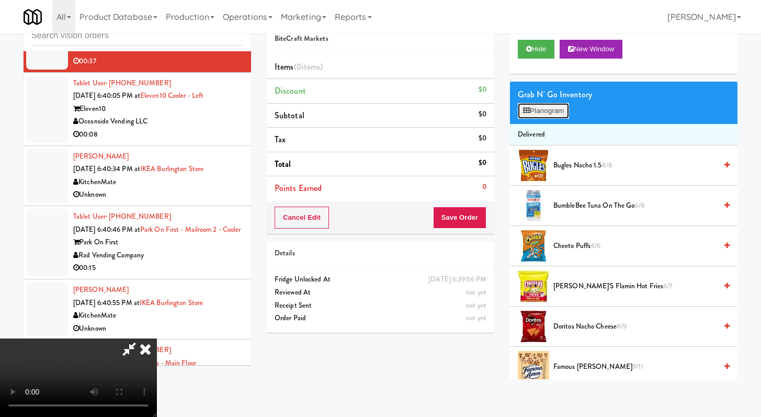
click at [548, 103] on button "Planogram" at bounding box center [543, 111] width 51 height 16
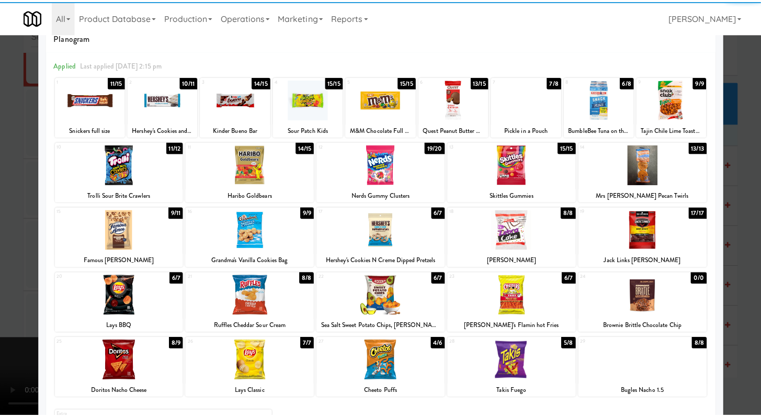
scroll to position [26, 0]
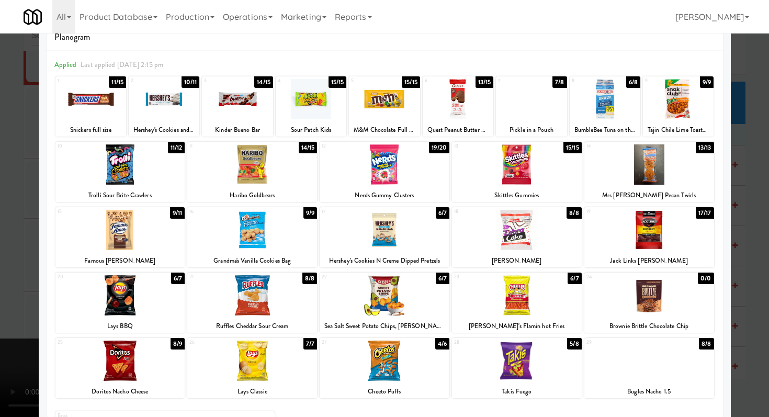
click at [527, 369] on div at bounding box center [517, 361] width 130 height 40
click at [524, 226] on div at bounding box center [517, 230] width 130 height 40
click at [0, 233] on div at bounding box center [384, 208] width 769 height 417
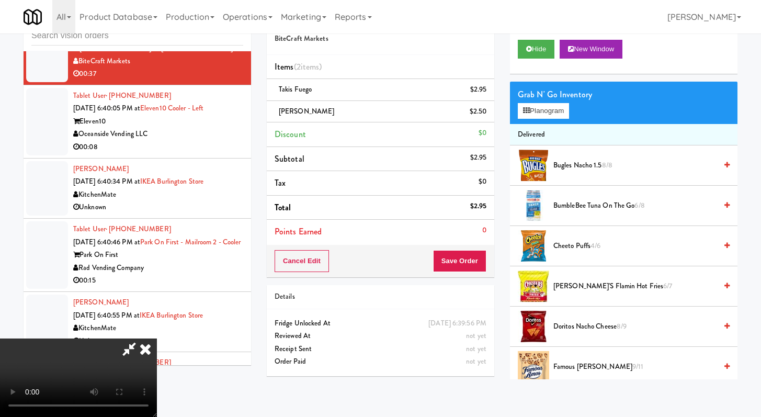
scroll to position [3428, 0]
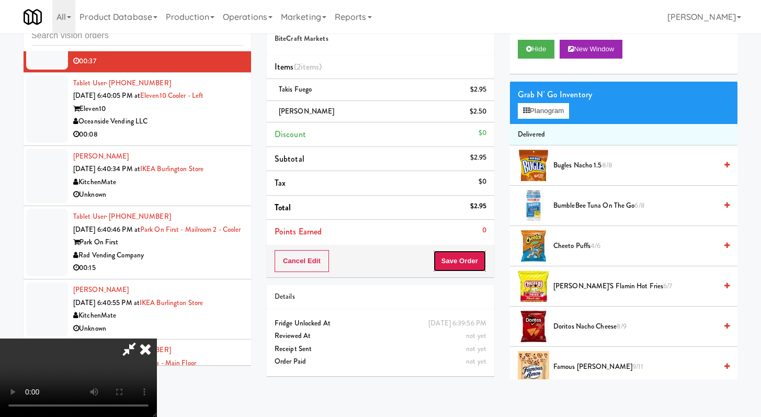
click at [480, 257] on button "Save Order" at bounding box center [459, 261] width 53 height 22
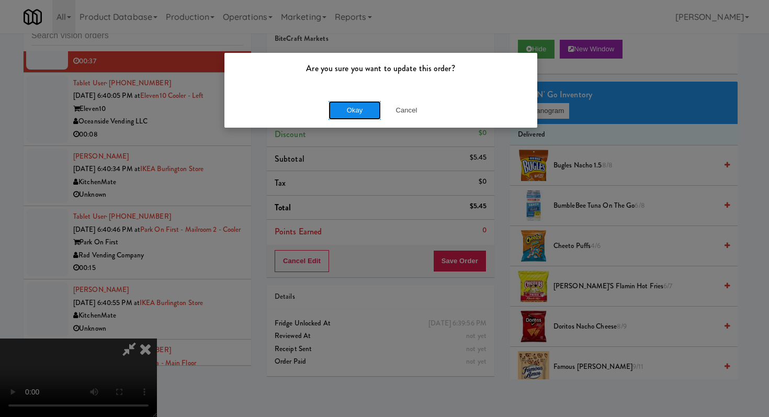
click at [347, 106] on button "Okay" at bounding box center [354, 110] width 52 height 19
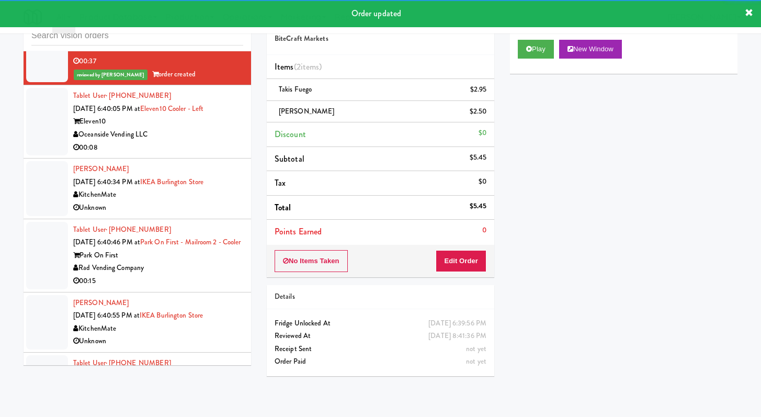
click at [205, 154] on div "00:08" at bounding box center [158, 147] width 170 height 13
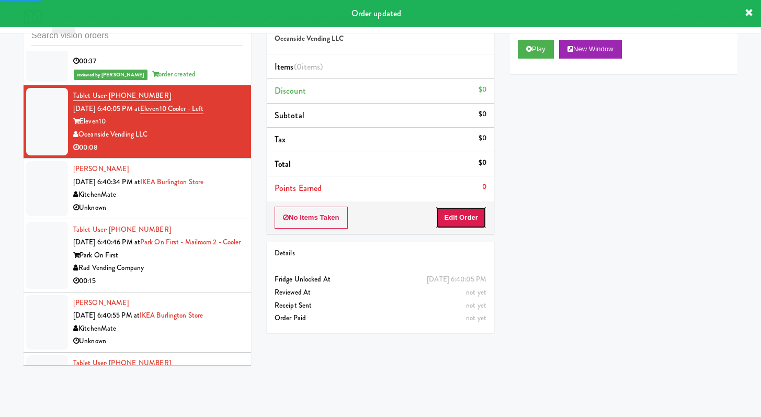
click at [451, 222] on button "Edit Order" at bounding box center [461, 218] width 51 height 22
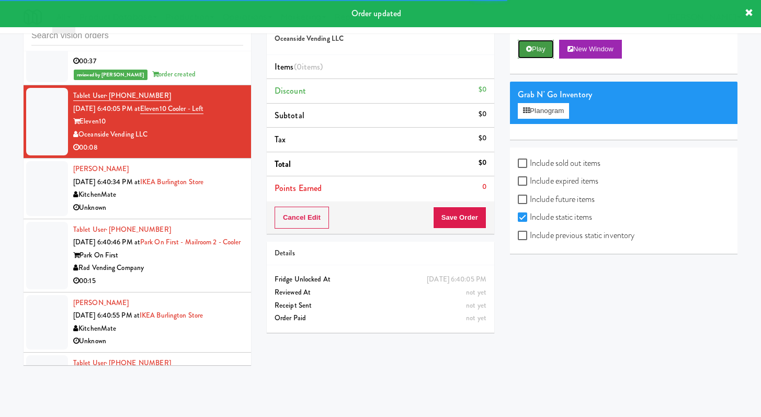
click at [546, 50] on button "Play" at bounding box center [536, 49] width 36 height 19
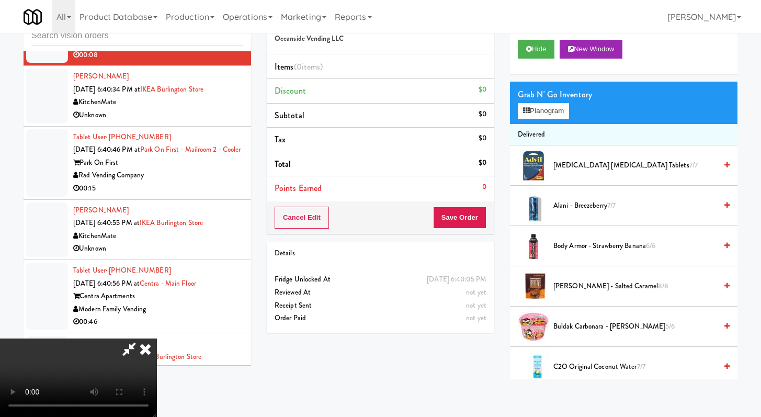
scroll to position [3507, 0]
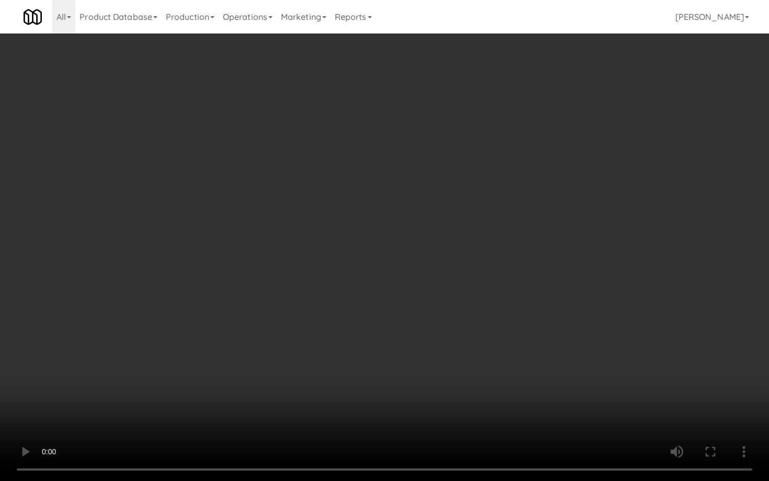
click at [429, 383] on video at bounding box center [384, 240] width 769 height 481
click at [577, 382] on video at bounding box center [384, 240] width 769 height 481
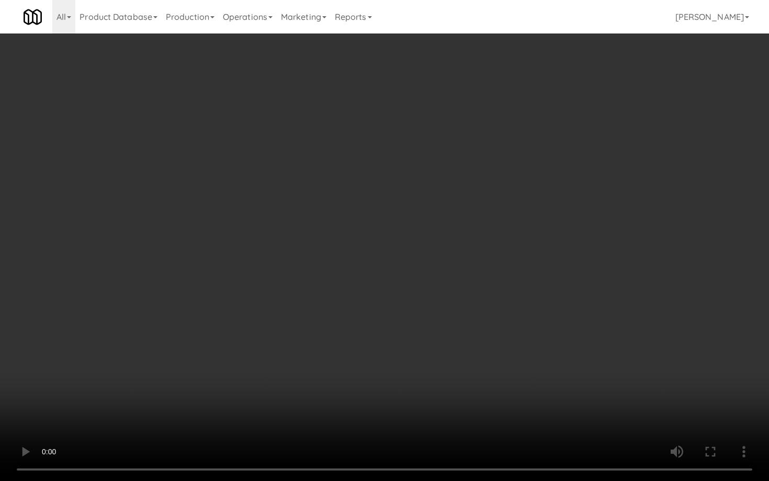
click at [577, 382] on video at bounding box center [384, 240] width 769 height 481
click at [577, 381] on video at bounding box center [384, 240] width 769 height 481
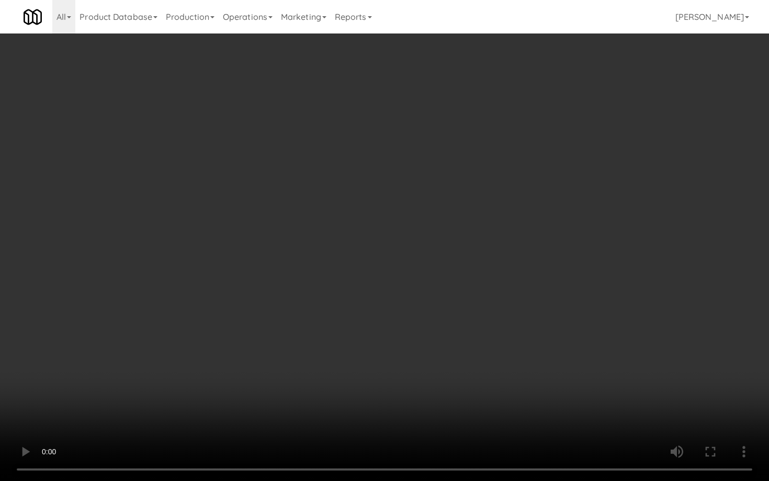
click at [577, 381] on video at bounding box center [384, 240] width 769 height 481
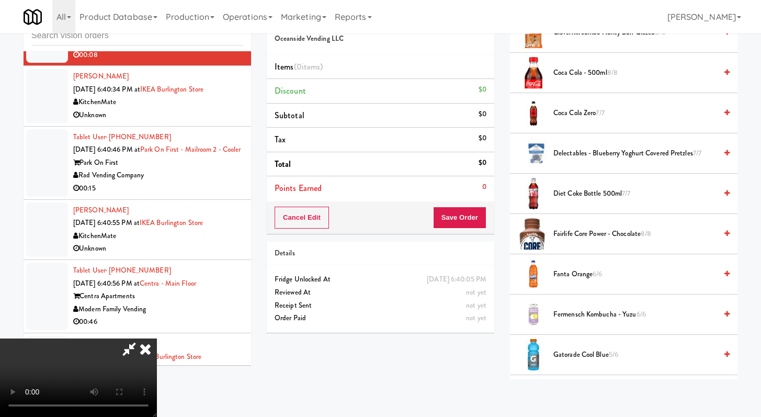
scroll to position [541, 0]
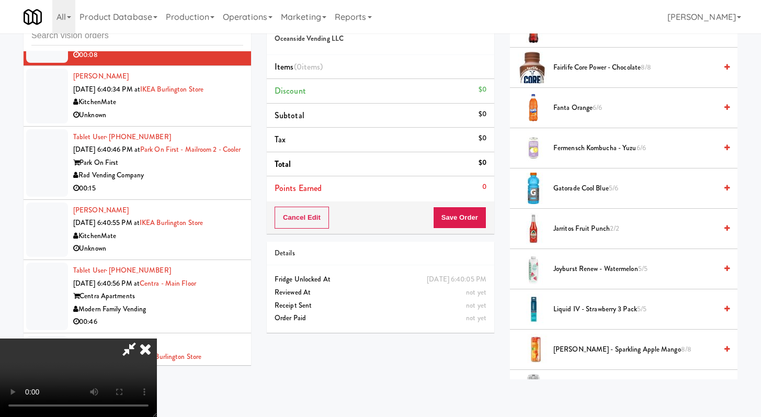
click at [583, 267] on span "Joyburst Renew - Watermelon 5/5" at bounding box center [634, 269] width 163 height 13
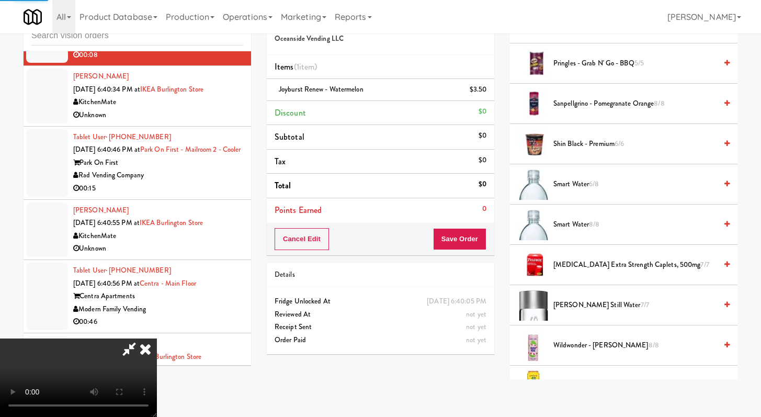
scroll to position [1204, 0]
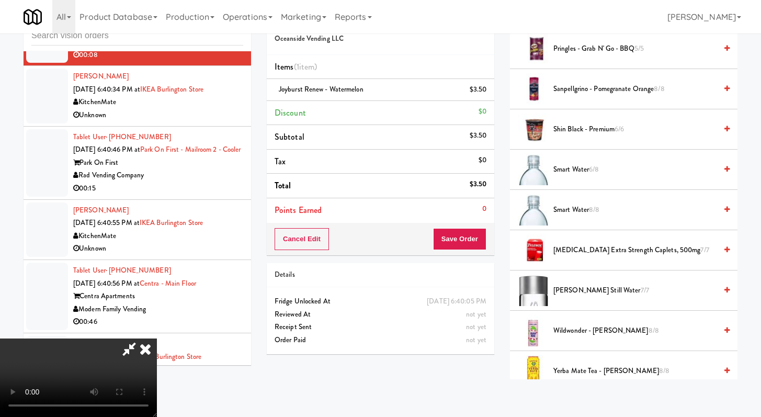
click at [581, 214] on span "Smart Water 8/8" at bounding box center [634, 209] width 163 height 13
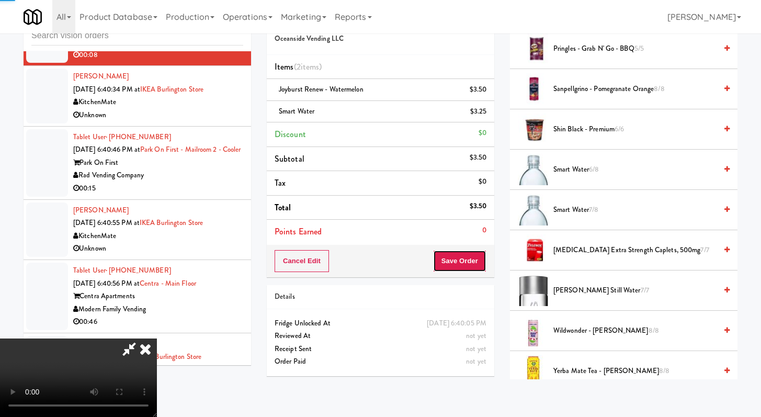
click at [472, 265] on button "Save Order" at bounding box center [459, 261] width 53 height 22
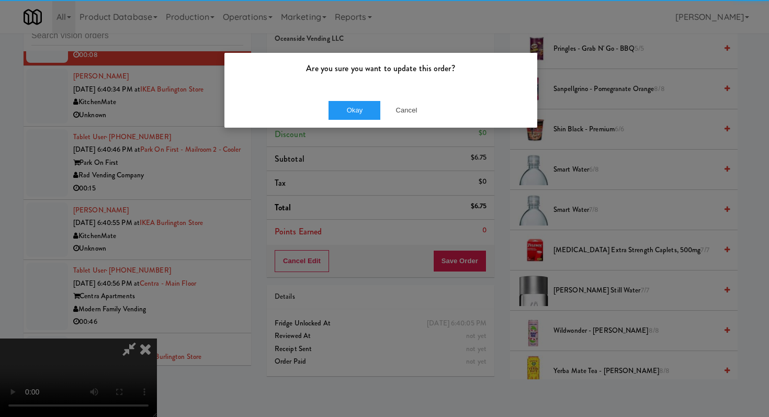
click at [339, 119] on div "Okay Cancel" at bounding box center [380, 110] width 313 height 35
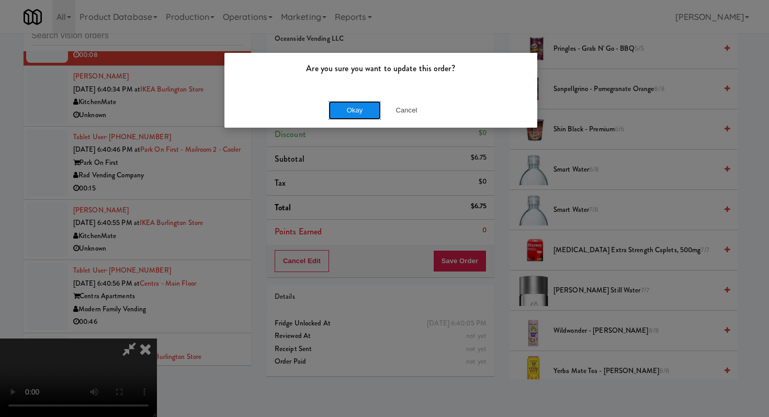
click at [342, 113] on button "Okay" at bounding box center [354, 110] width 52 height 19
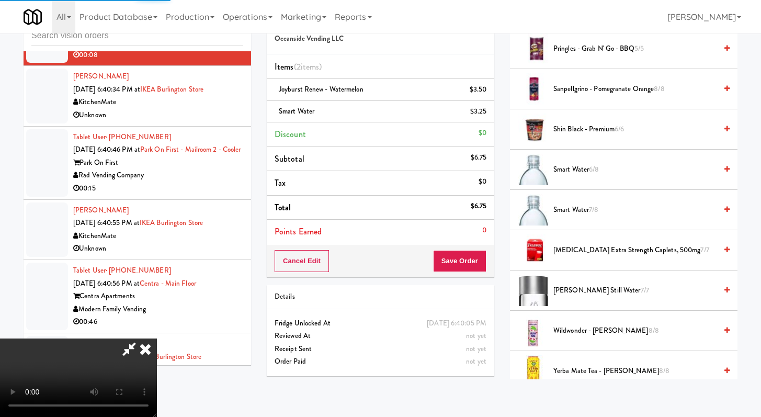
scroll to position [44, 0]
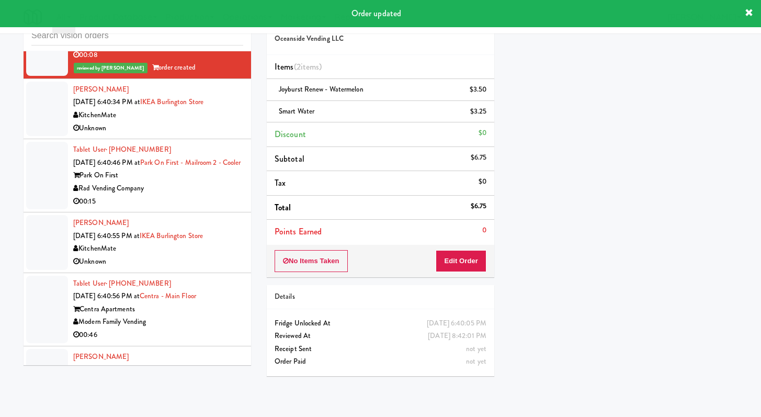
click at [213, 208] on div "00:15" at bounding box center [158, 201] width 170 height 13
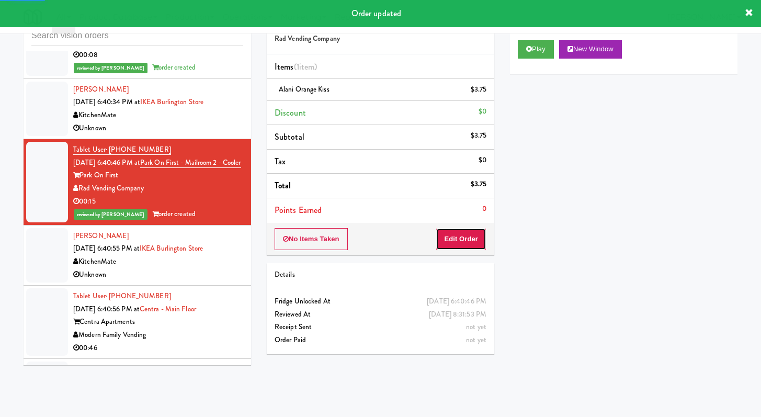
click at [453, 234] on button "Edit Order" at bounding box center [461, 239] width 51 height 22
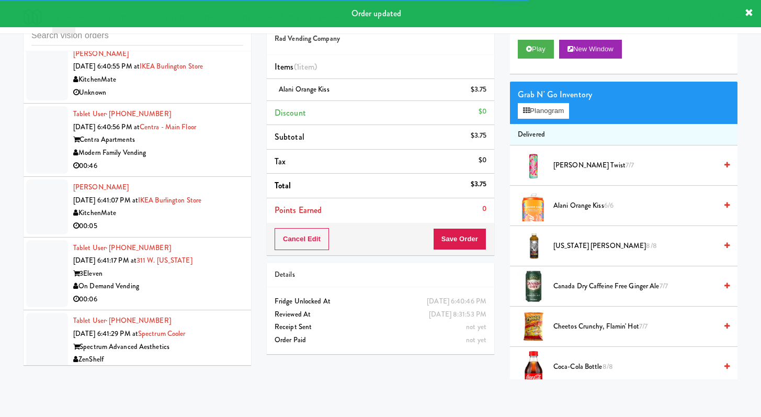
scroll to position [3706, 0]
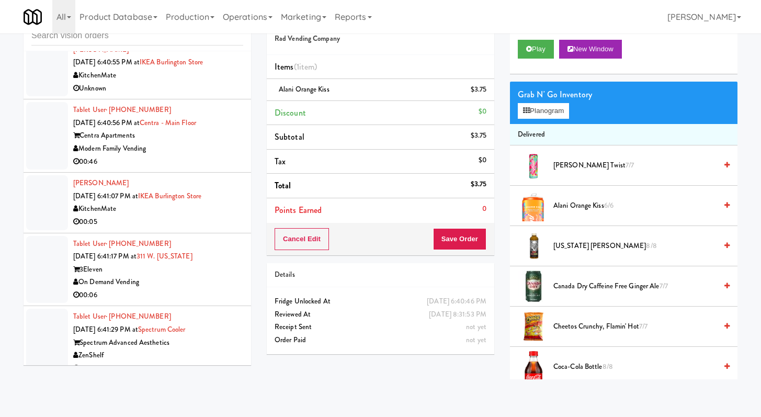
click at [189, 95] on div "[PERSON_NAME] [DATE] 6:40:55 PM at IKEA [GEOGRAPHIC_DATA] [GEOGRAPHIC_DATA] Unk…" at bounding box center [158, 68] width 170 height 51
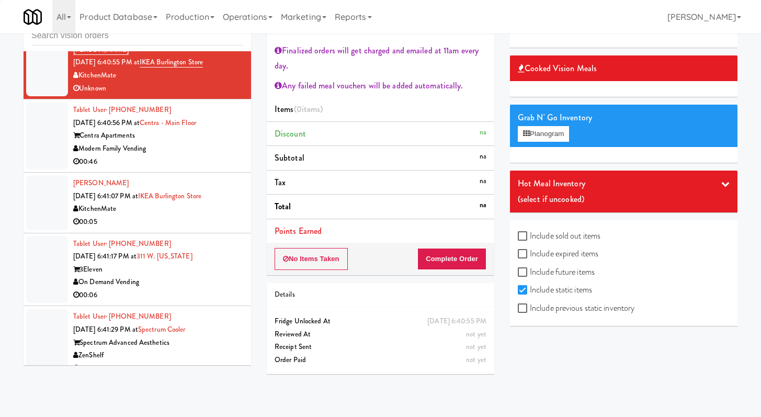
click at [202, 168] on div "00:46" at bounding box center [158, 161] width 170 height 13
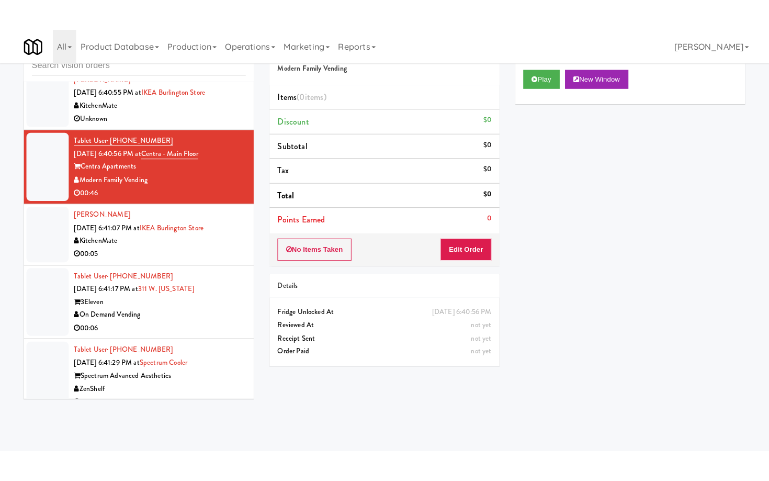
scroll to position [4762, 0]
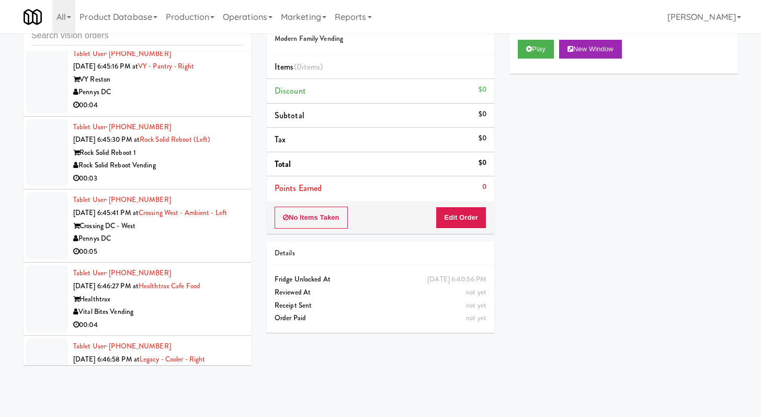
click at [166, 99] on div "Pennys DC" at bounding box center [158, 92] width 170 height 13
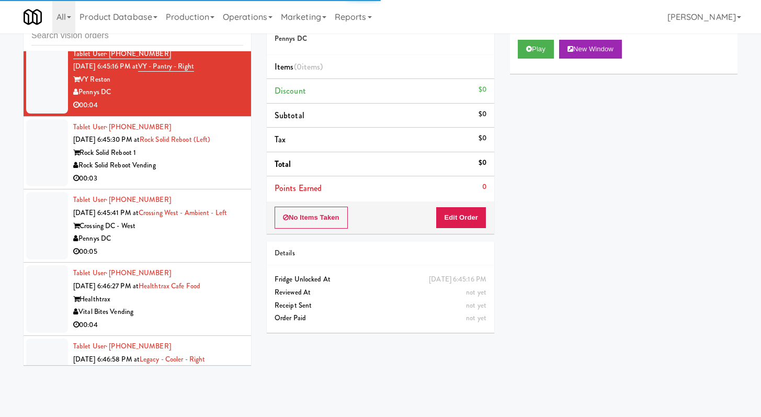
click at [495, 216] on div "Order # 1156265 Pennys DC Items (0 items ) Discount $0 Subtotal $0 Tax $0 Total…" at bounding box center [380, 172] width 243 height 336
click at [459, 214] on button "Edit Order" at bounding box center [461, 218] width 51 height 22
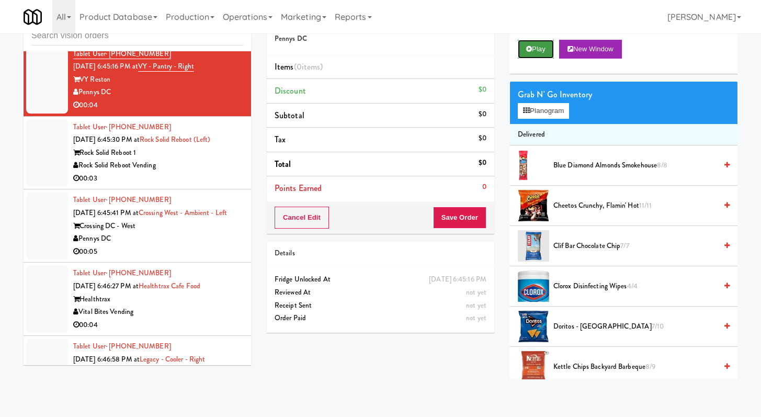
click at [525, 44] on button "Play" at bounding box center [536, 49] width 36 height 19
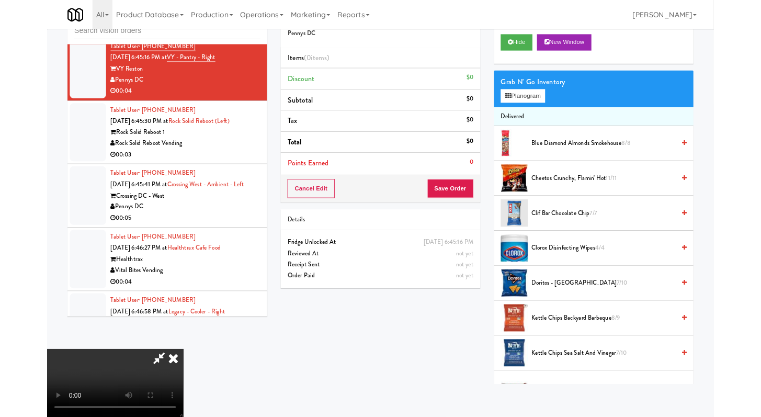
scroll to position [4749, 0]
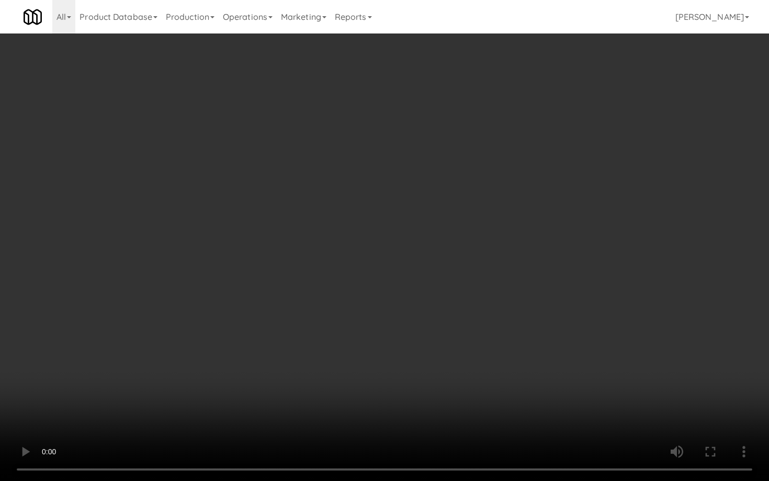
click at [393, 373] on video at bounding box center [384, 240] width 769 height 481
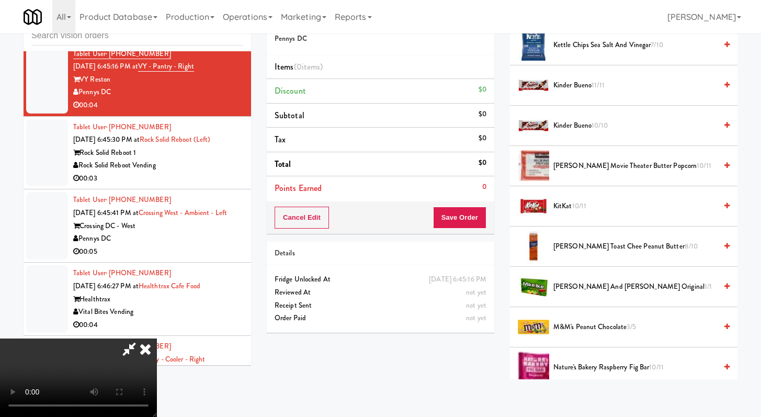
scroll to position [1176, 0]
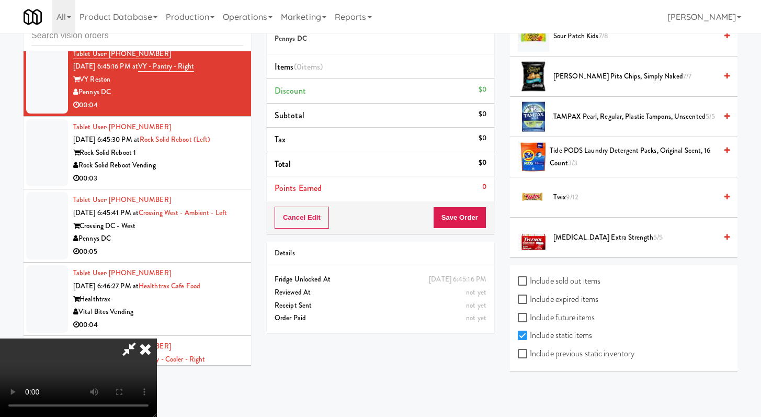
click at [593, 163] on span "Tide PODS Laundry Detergent Packs, Original Scent, 16 Count 3/3" at bounding box center [633, 157] width 167 height 26
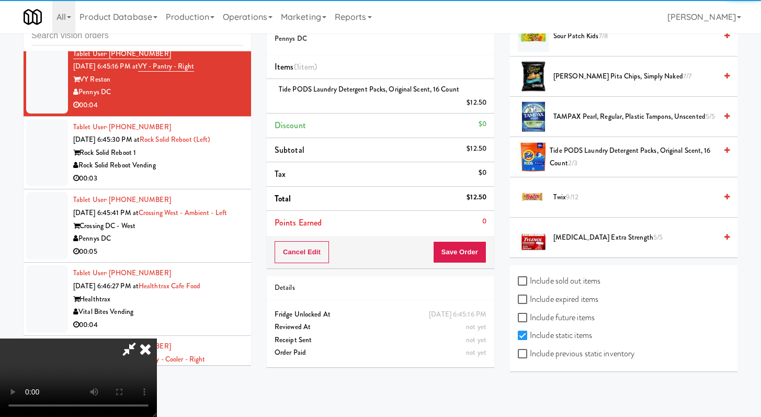
click at [464, 264] on div "Cancel Edit Save Order" at bounding box center [381, 252] width 228 height 32
click at [493, 245] on div "Cancel Edit Save Order" at bounding box center [381, 252] width 228 height 32
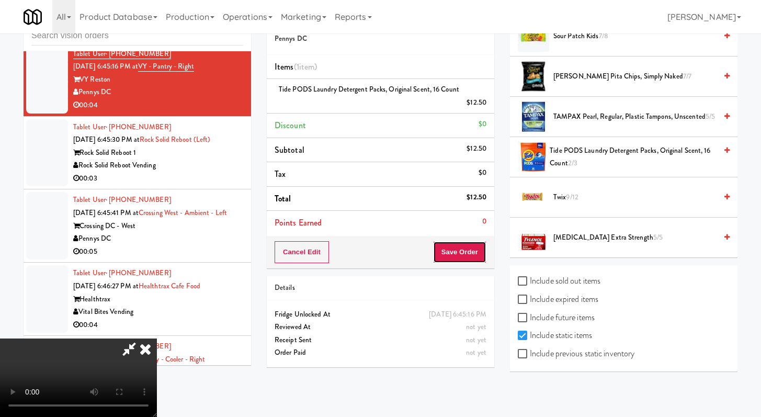
click at [469, 250] on button "Save Order" at bounding box center [459, 252] width 53 height 22
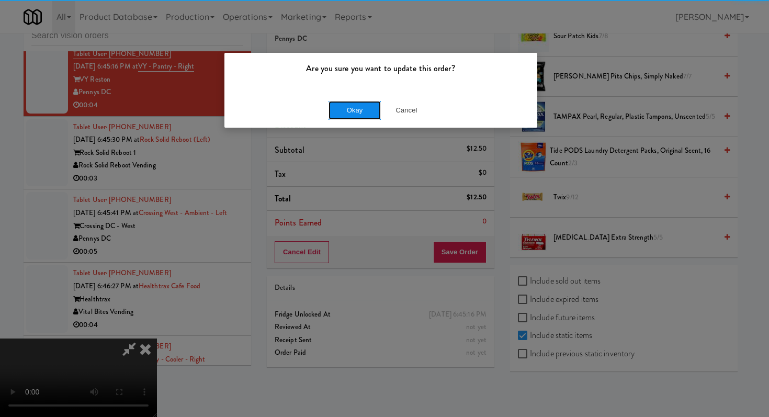
click at [338, 115] on button "Okay" at bounding box center [354, 110] width 52 height 19
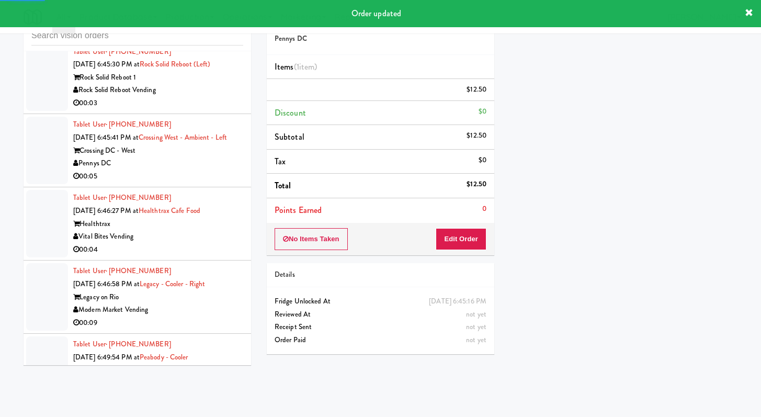
scroll to position [4901, 0]
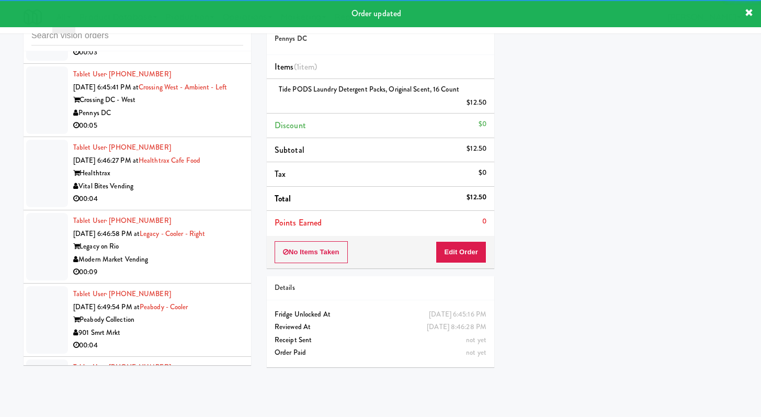
click at [207, 33] on div "Rock Solid Reboot 1" at bounding box center [158, 26] width 170 height 13
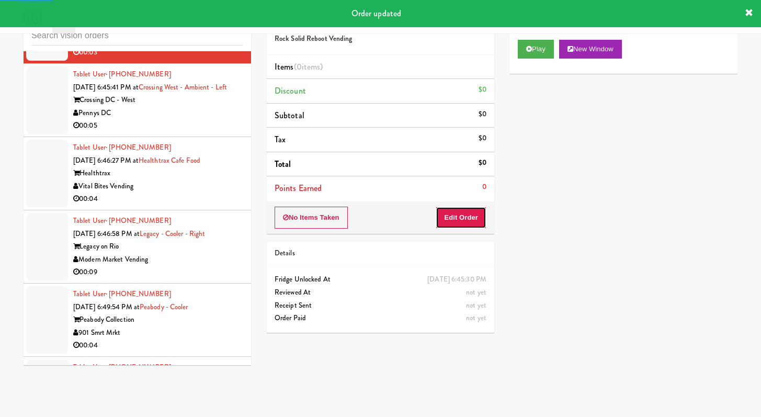
click at [473, 218] on button "Edit Order" at bounding box center [461, 218] width 51 height 22
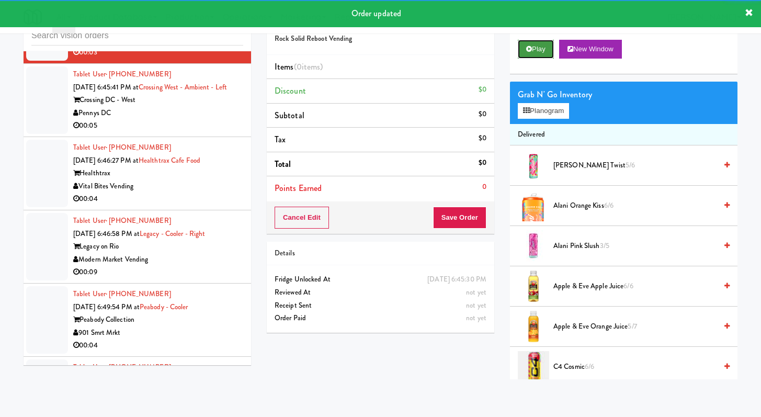
click at [535, 54] on button "Play" at bounding box center [536, 49] width 36 height 19
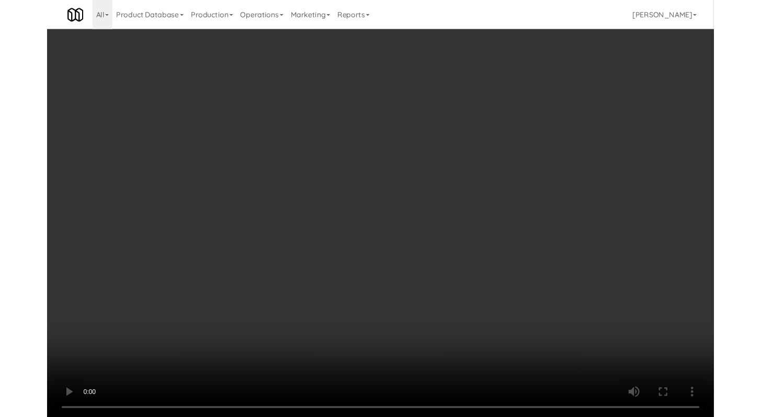
scroll to position [4888, 0]
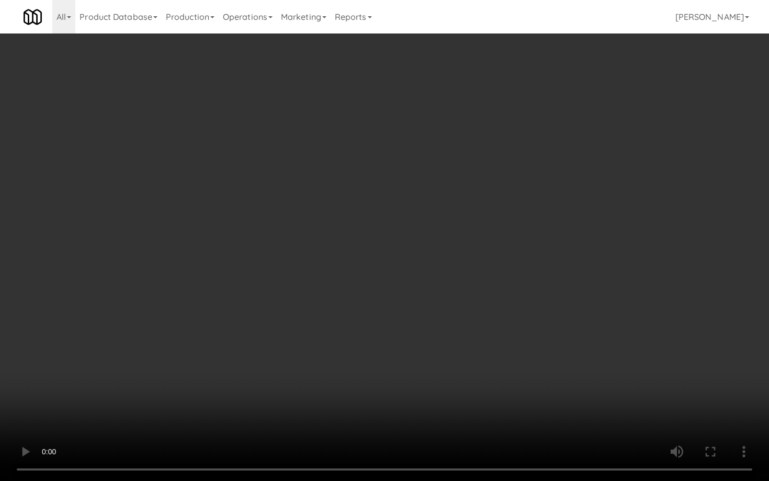
click at [355, 364] on video at bounding box center [384, 240] width 769 height 481
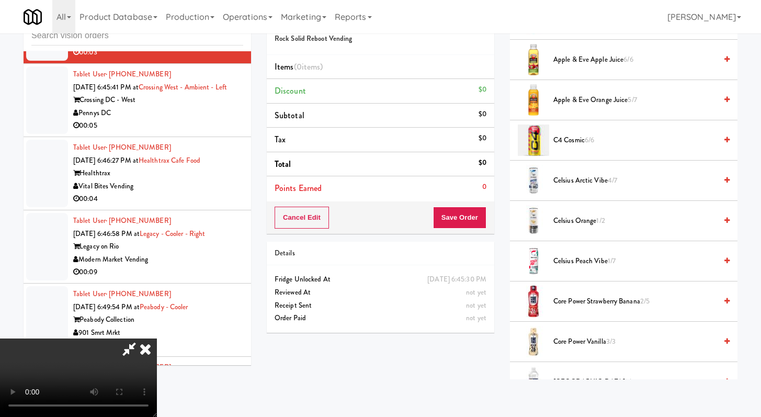
scroll to position [387, 0]
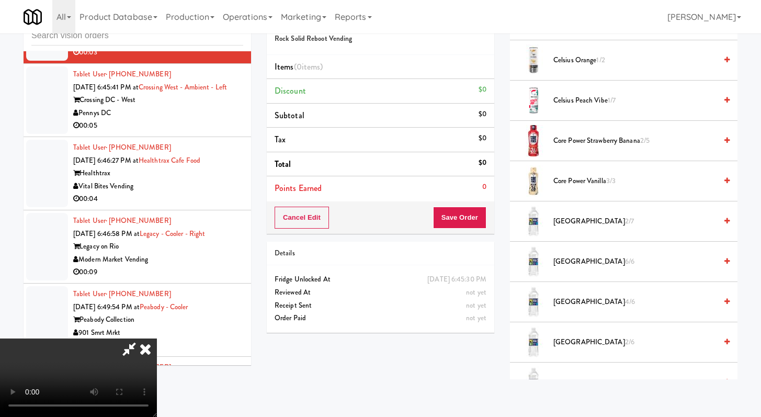
click at [579, 262] on span "Deer Park 6/6" at bounding box center [634, 261] width 163 height 13
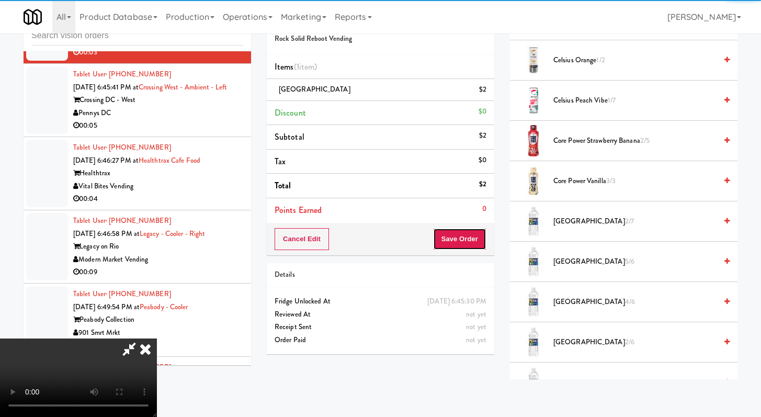
click at [481, 239] on button "Save Order" at bounding box center [459, 239] width 53 height 22
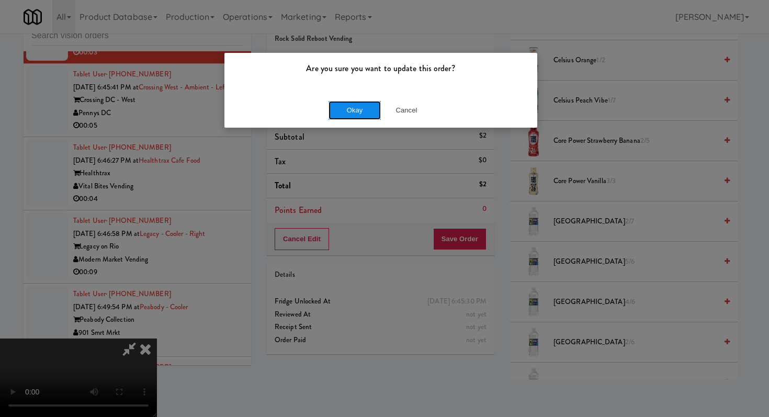
click at [364, 112] on button "Okay" at bounding box center [354, 110] width 52 height 19
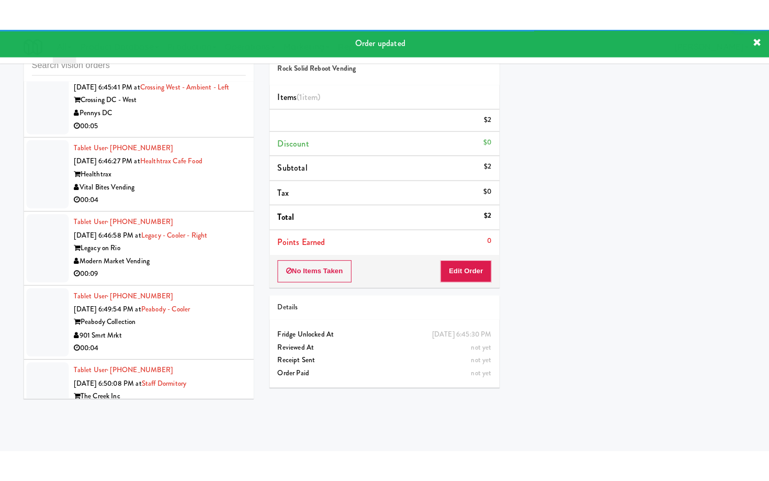
scroll to position [4932, 0]
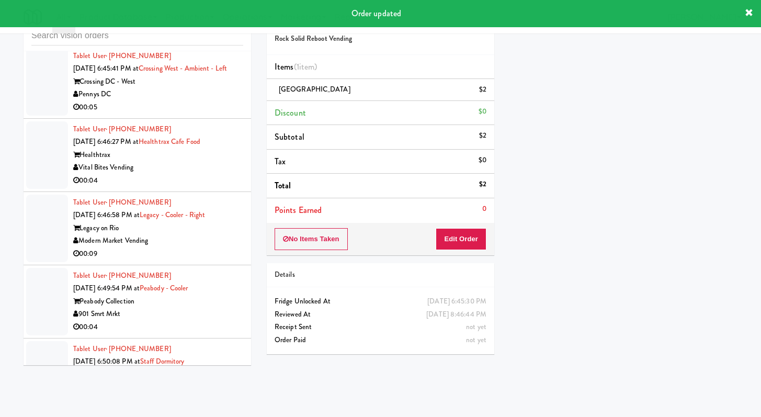
drag, startPoint x: 182, startPoint y: 200, endPoint x: 197, endPoint y: 210, distance: 18.4
click at [183, 88] on div "Crossing DC - West" at bounding box center [158, 81] width 170 height 13
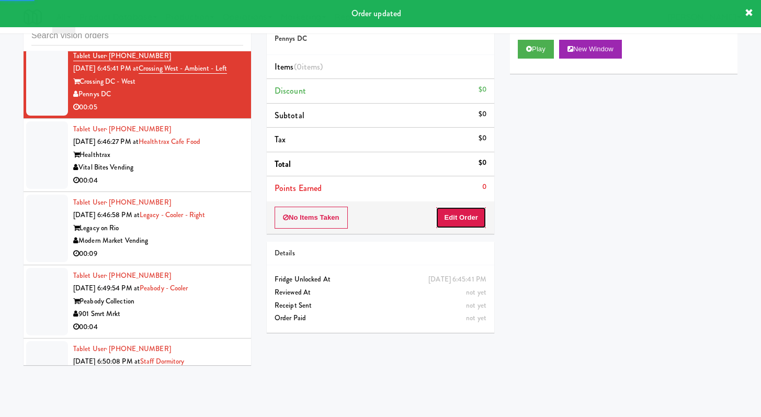
click at [453, 208] on button "Edit Order" at bounding box center [461, 218] width 51 height 22
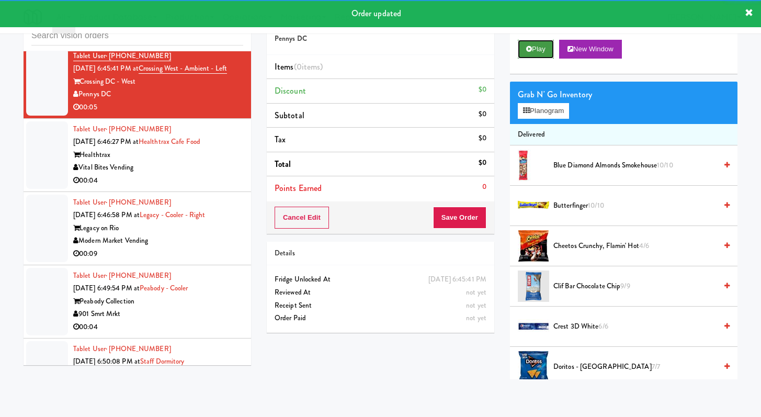
click at [531, 51] on icon at bounding box center [529, 49] width 6 height 7
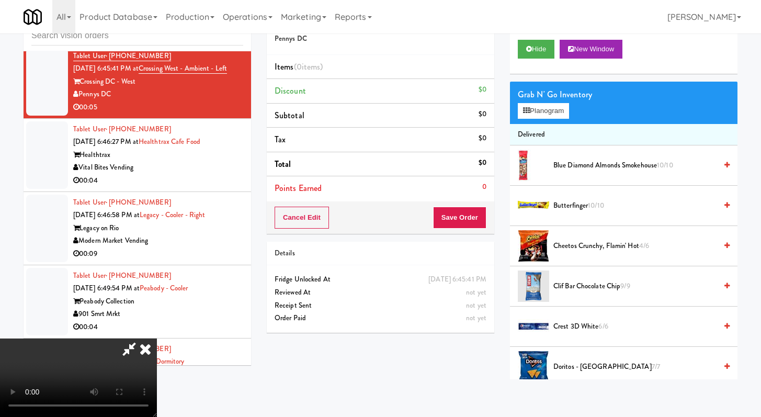
scroll to position [4919, 0]
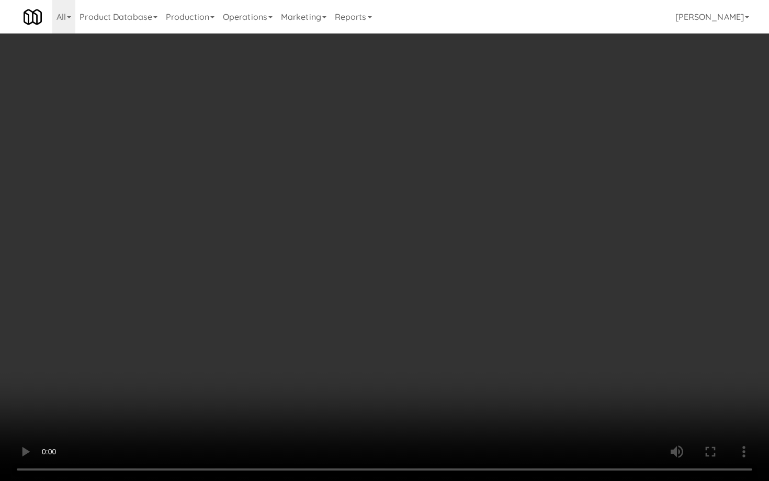
click at [430, 349] on video at bounding box center [384, 240] width 769 height 481
click at [430, 348] on video at bounding box center [384, 240] width 769 height 481
click at [430, 347] on video at bounding box center [384, 240] width 769 height 481
click at [429, 347] on video at bounding box center [384, 240] width 769 height 481
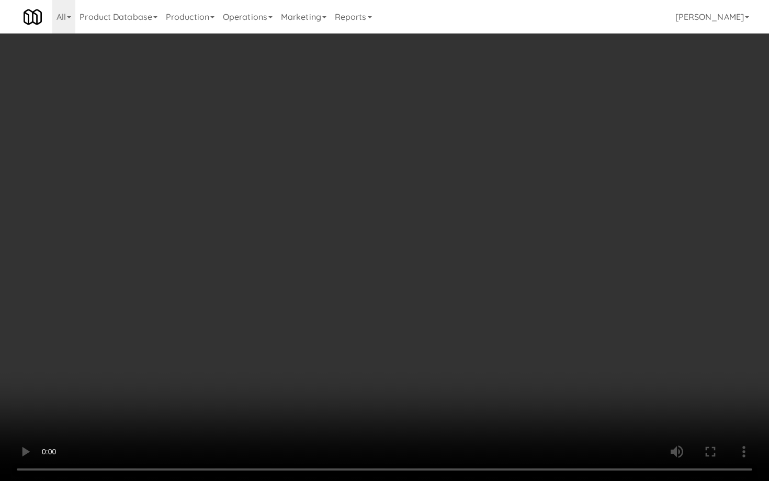
click at [429, 346] on video at bounding box center [384, 240] width 769 height 481
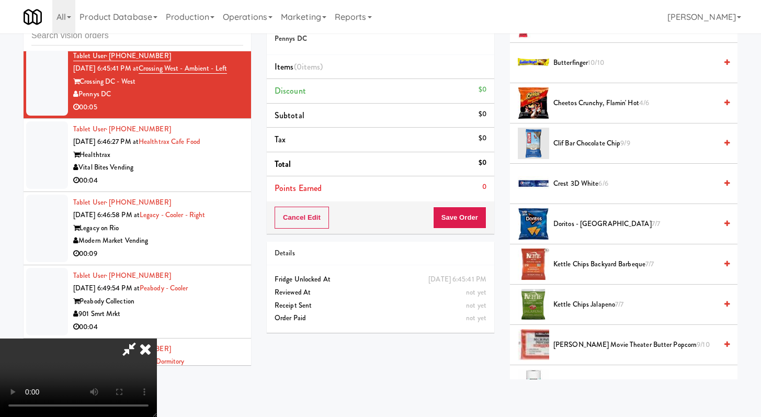
scroll to position [398, 0]
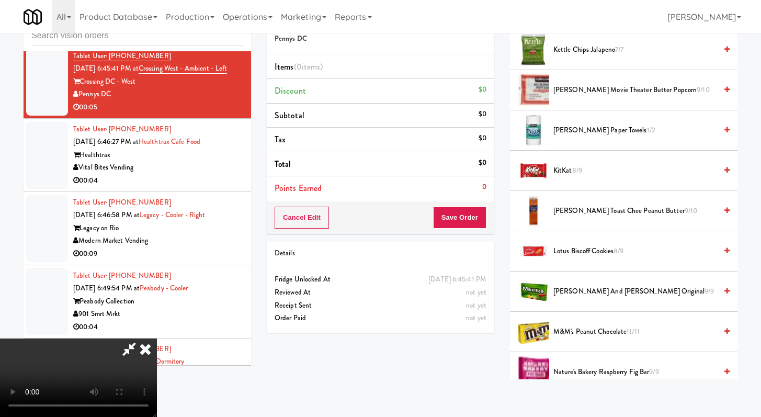
click at [611, 297] on span "[PERSON_NAME] and [PERSON_NAME] Original 9/9" at bounding box center [634, 291] width 163 height 13
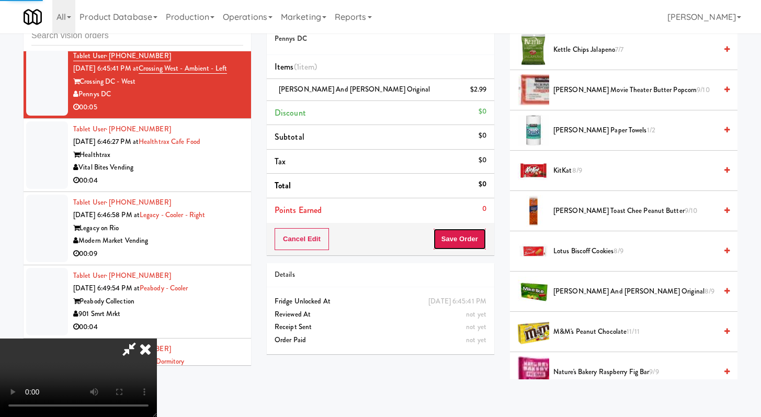
click at [477, 236] on button "Save Order" at bounding box center [459, 239] width 53 height 22
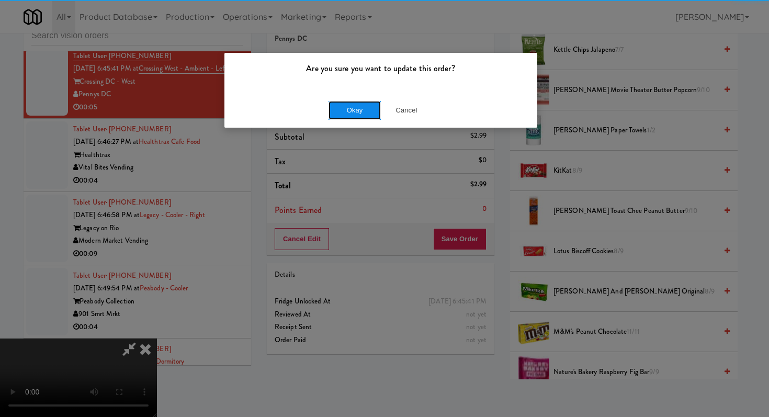
click at [356, 103] on button "Okay" at bounding box center [354, 110] width 52 height 19
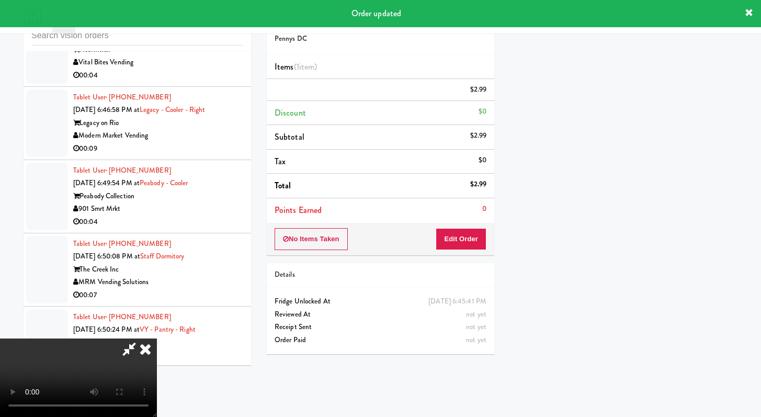
scroll to position [5066, 0]
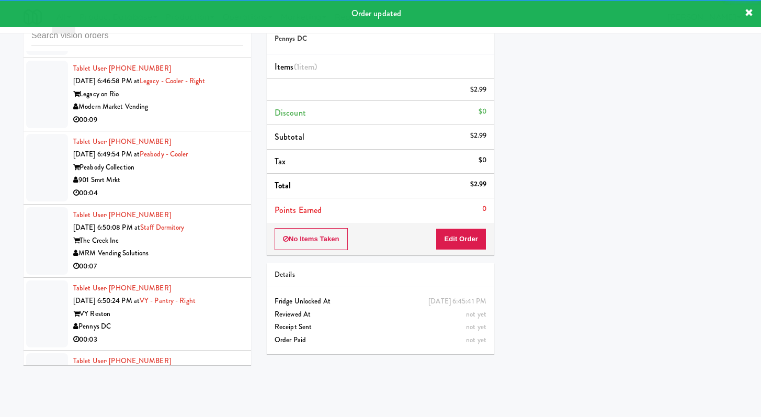
click at [198, 40] on div "Vital Bites Vending" at bounding box center [158, 33] width 170 height 13
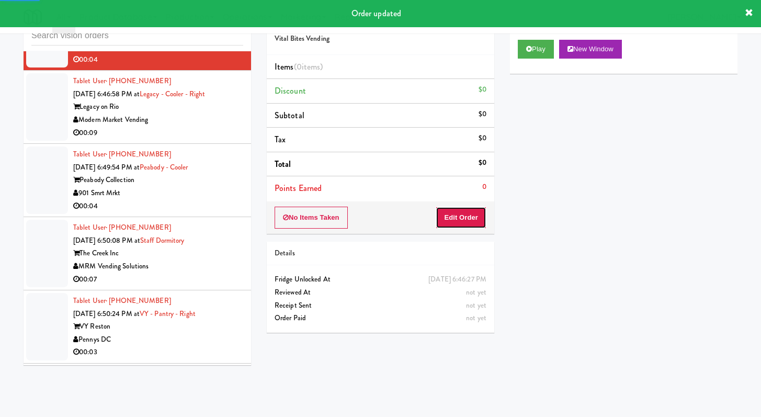
click at [480, 218] on button "Edit Order" at bounding box center [461, 218] width 51 height 22
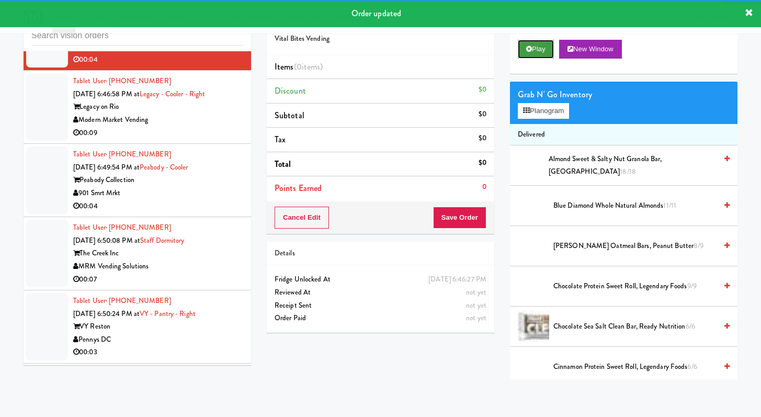
click at [530, 52] on button "Play" at bounding box center [536, 49] width 36 height 19
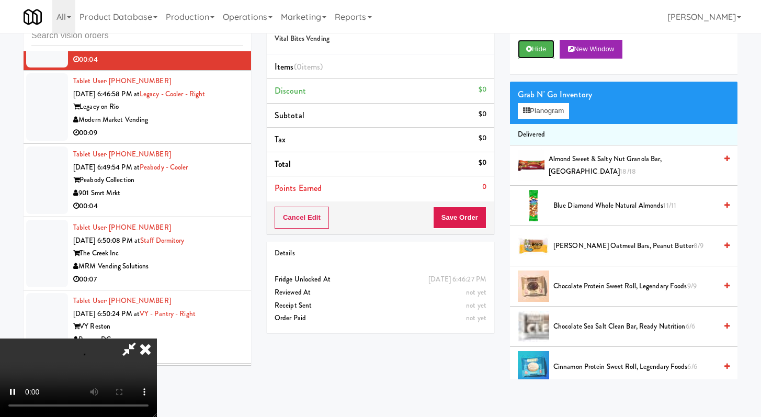
scroll to position [90, 0]
click at [157, 338] on video at bounding box center [78, 377] width 157 height 78
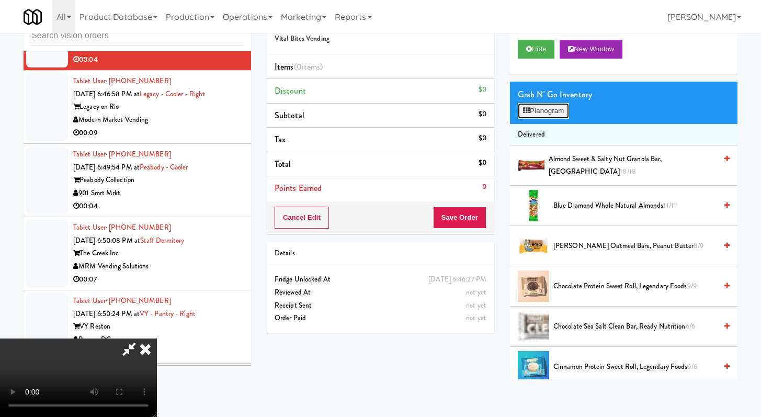
click at [518, 113] on button "Planogram" at bounding box center [543, 111] width 51 height 16
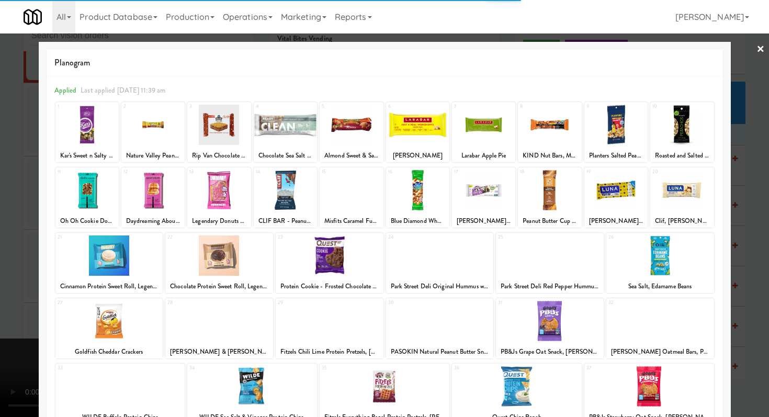
click at [498, 388] on div at bounding box center [517, 386] width 130 height 40
click at [0, 280] on div at bounding box center [384, 208] width 769 height 417
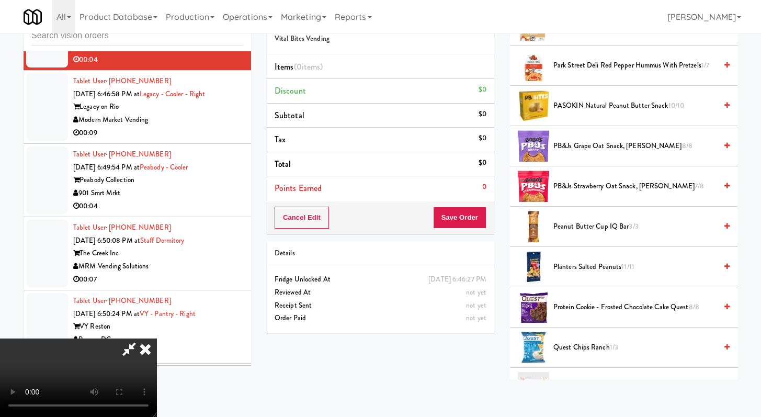
scroll to position [1068, 0]
click at [583, 348] on span "Quest Chips Ranch 1/3" at bounding box center [634, 346] width 163 height 13
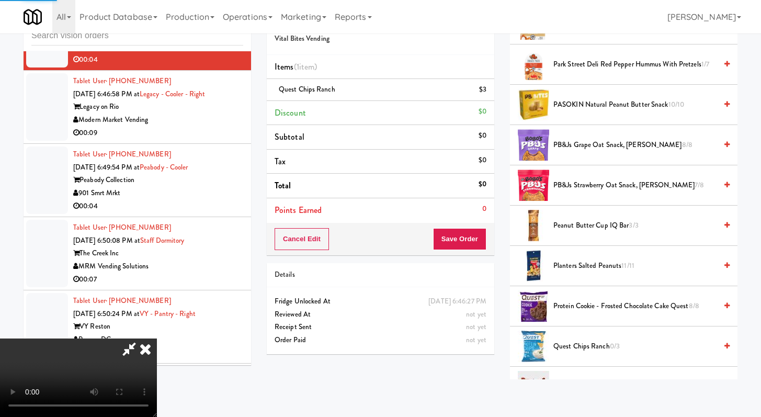
scroll to position [89, 0]
click at [473, 243] on button "Save Order" at bounding box center [459, 239] width 53 height 22
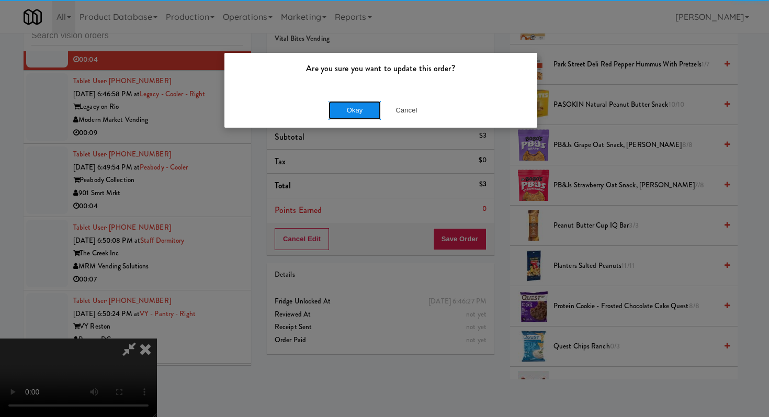
click at [361, 114] on button "Okay" at bounding box center [354, 110] width 52 height 19
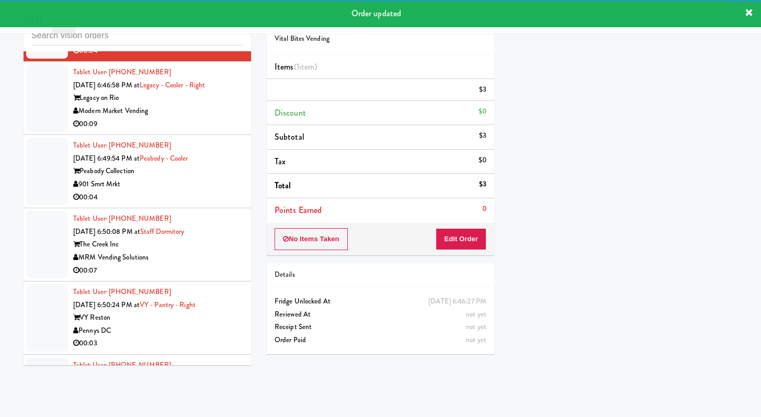
scroll to position [5087, 0]
click at [187, 119] on div "Modern Market Vending" at bounding box center [158, 112] width 170 height 13
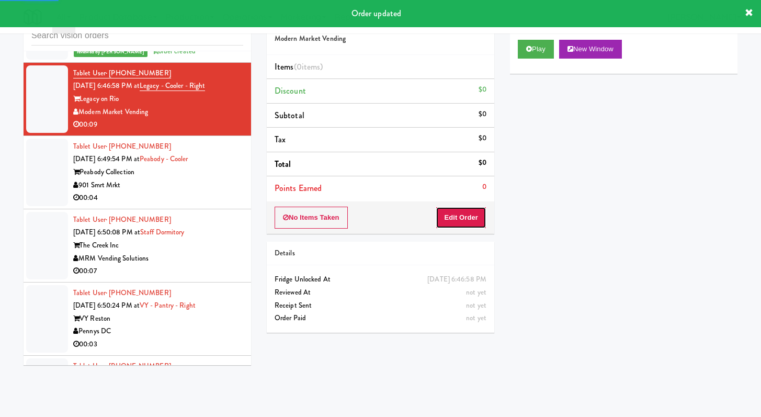
click at [443, 212] on button "Edit Order" at bounding box center [461, 218] width 51 height 22
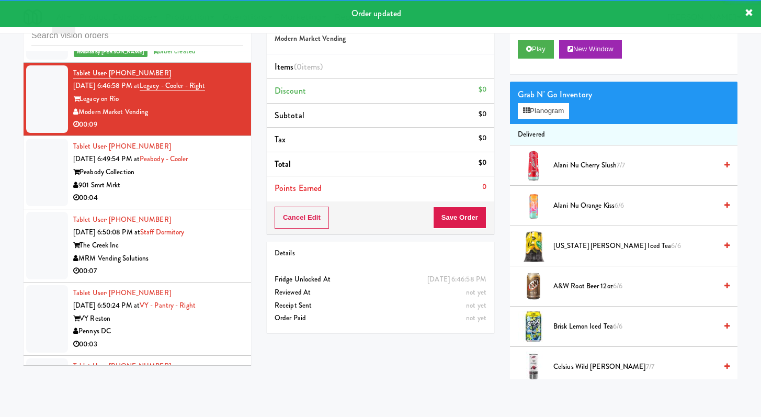
click at [527, 39] on div "Play New Window" at bounding box center [624, 53] width 228 height 42
click at [524, 52] on button "Play" at bounding box center [536, 49] width 36 height 19
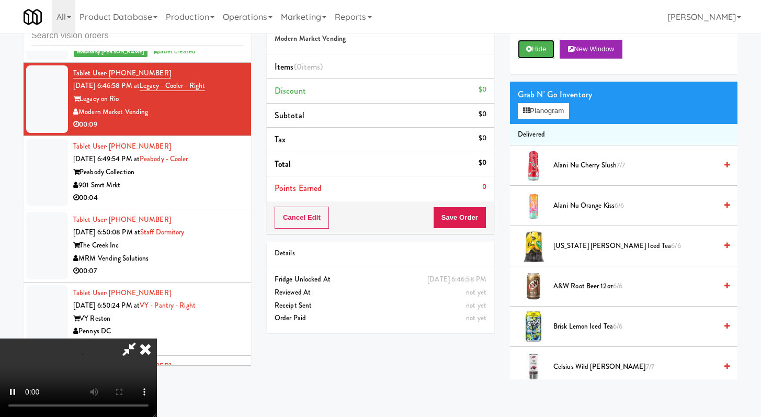
scroll to position [90, 0]
click at [157, 338] on video at bounding box center [78, 377] width 157 height 78
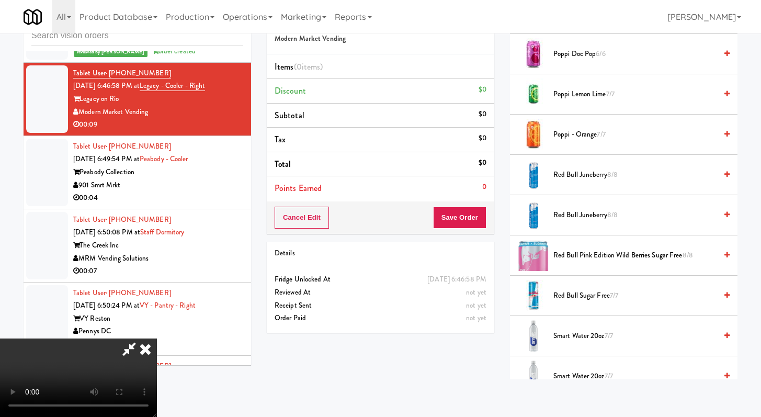
scroll to position [1194, 0]
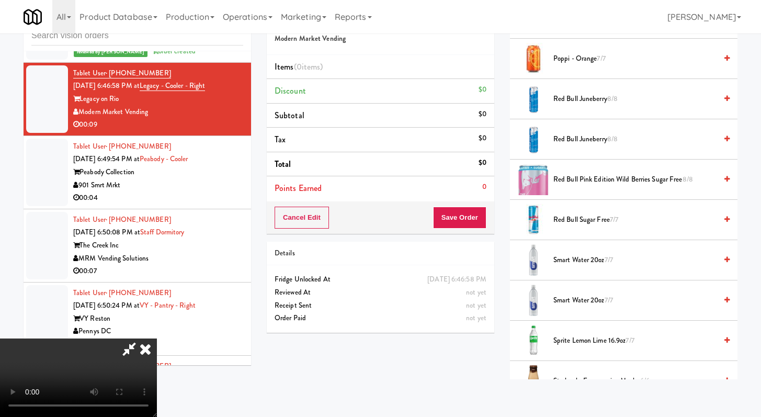
click at [581, 177] on span "Red Bull Pink Edition Wild Berries Sugar Free 8/8" at bounding box center [634, 179] width 163 height 13
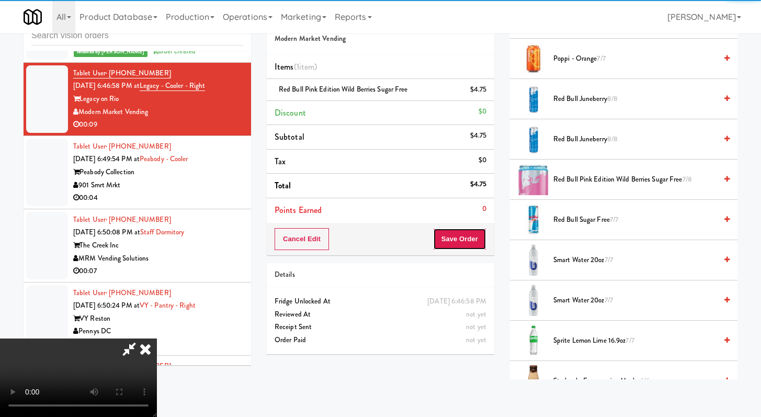
click at [473, 239] on button "Save Order" at bounding box center [459, 239] width 53 height 22
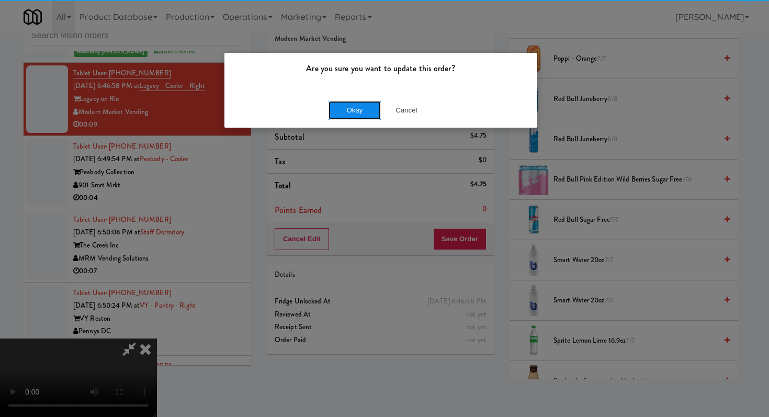
click at [359, 114] on button "Okay" at bounding box center [354, 110] width 52 height 19
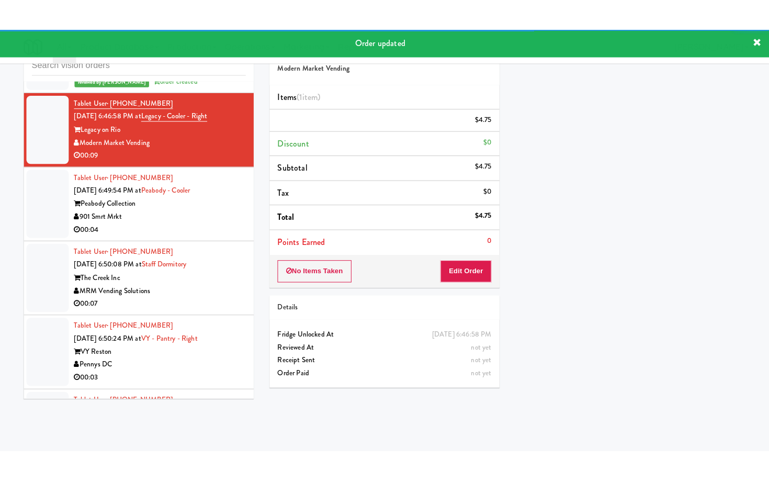
scroll to position [5252, 0]
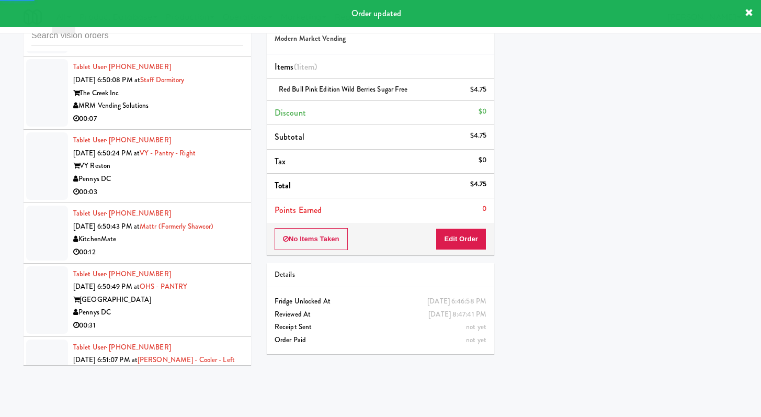
click at [203, 52] on div "00:04" at bounding box center [158, 45] width 170 height 13
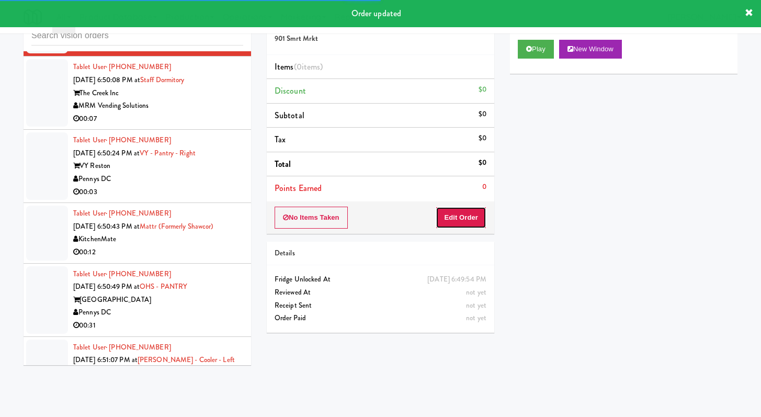
click at [458, 217] on button "Edit Order" at bounding box center [461, 218] width 51 height 22
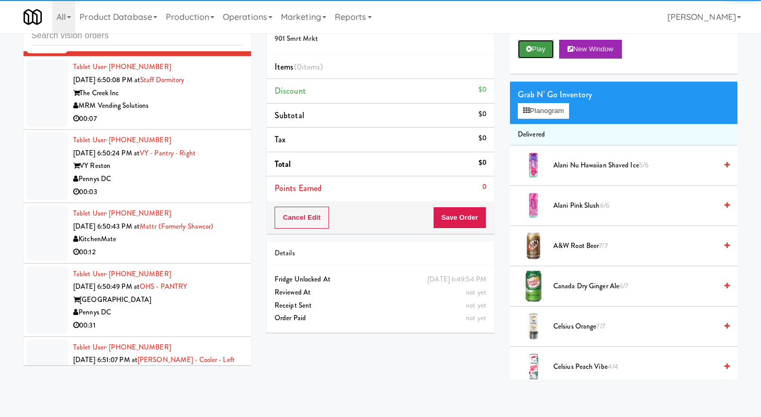
click at [543, 47] on button "Play" at bounding box center [536, 49] width 36 height 19
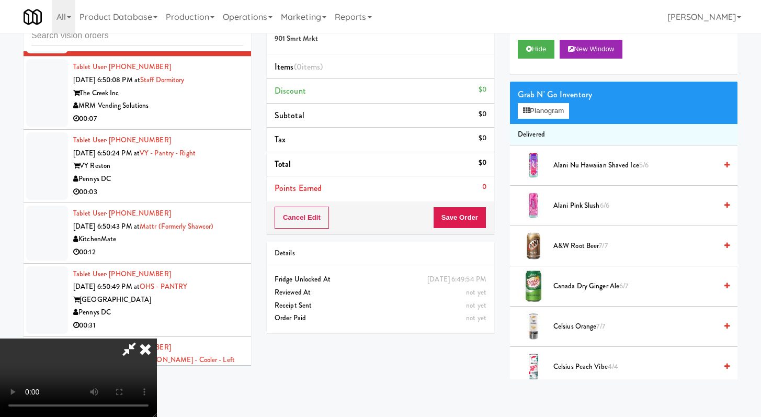
scroll to position [5239, 0]
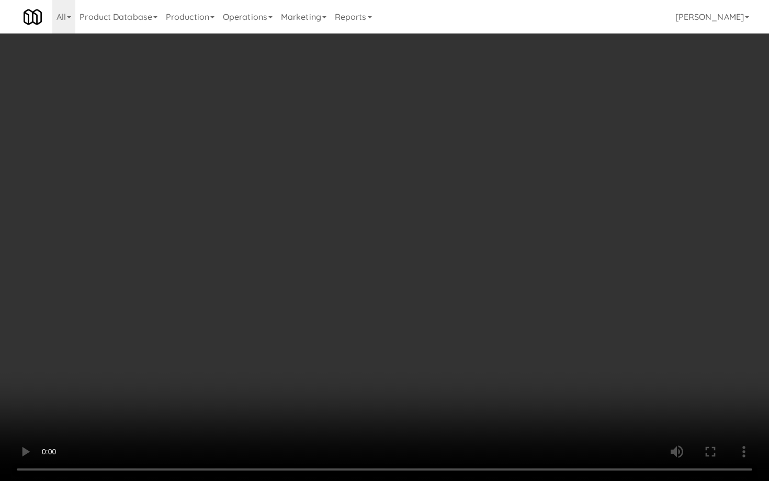
click at [479, 361] on video at bounding box center [384, 240] width 769 height 481
click at [478, 360] on video at bounding box center [384, 240] width 769 height 481
click at [484, 331] on video at bounding box center [384, 240] width 769 height 481
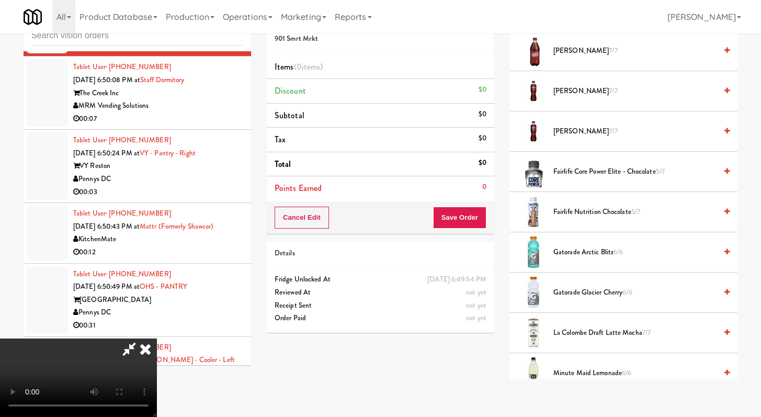
scroll to position [788, 0]
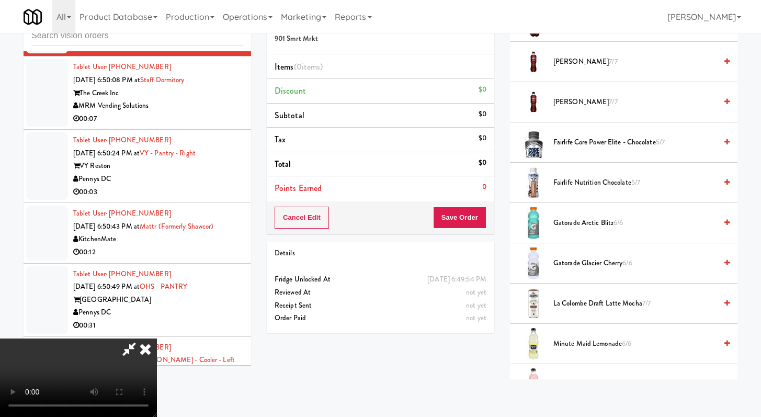
click at [577, 221] on span "Gatorade Arctic Blitz 6/6" at bounding box center [634, 223] width 163 height 13
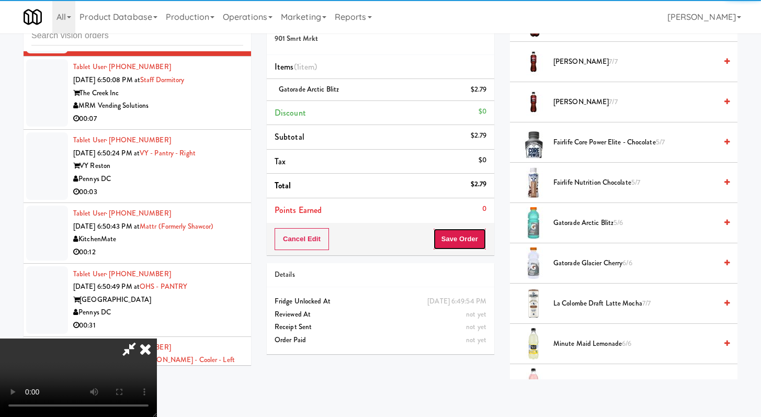
click at [483, 239] on button "Save Order" at bounding box center [459, 239] width 53 height 22
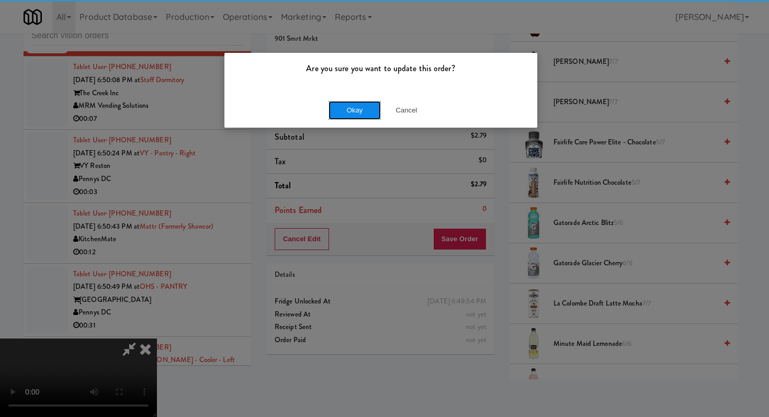
click at [347, 102] on button "Okay" at bounding box center [354, 110] width 52 height 19
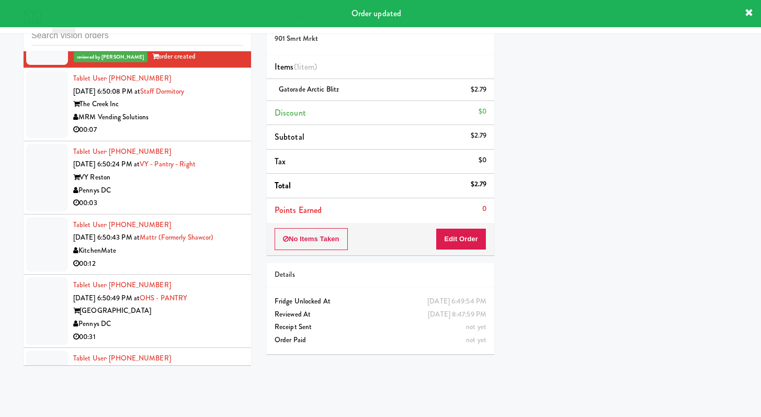
scroll to position [5254, 0]
click at [213, 136] on div "00:07" at bounding box center [158, 129] width 170 height 13
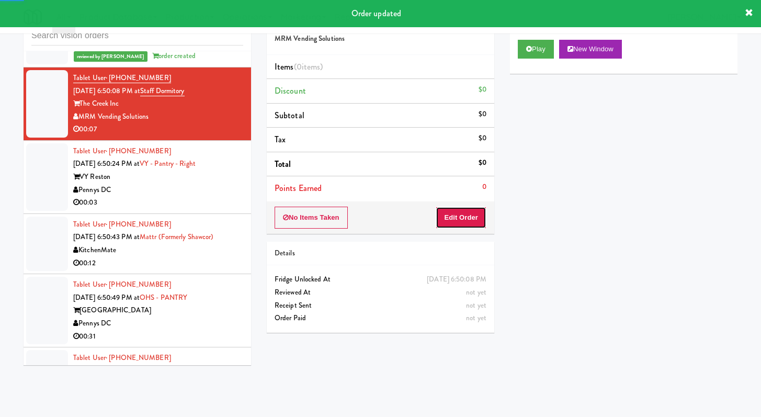
click at [455, 222] on button "Edit Order" at bounding box center [461, 218] width 51 height 22
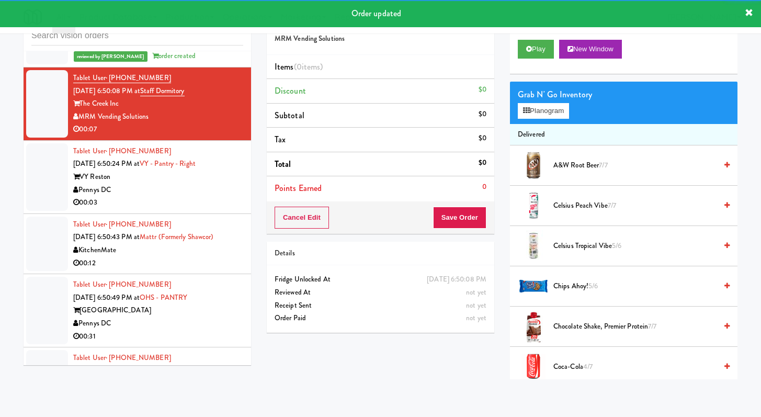
click at [540, 38] on div "Play New Window" at bounding box center [624, 53] width 228 height 42
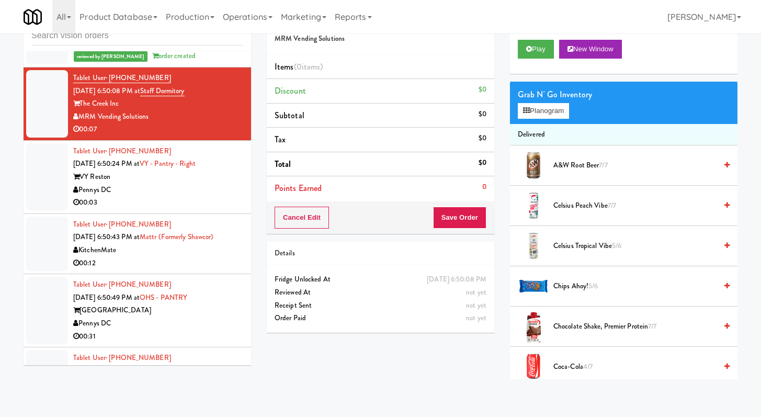
click at [534, 60] on div "Play New Window" at bounding box center [624, 53] width 228 height 42
click at [535, 54] on button "Play" at bounding box center [536, 49] width 36 height 19
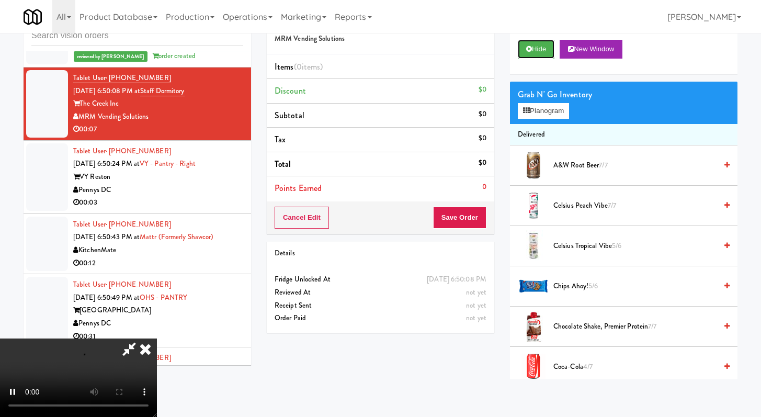
scroll to position [90, 0]
click at [157, 338] on video at bounding box center [78, 377] width 157 height 78
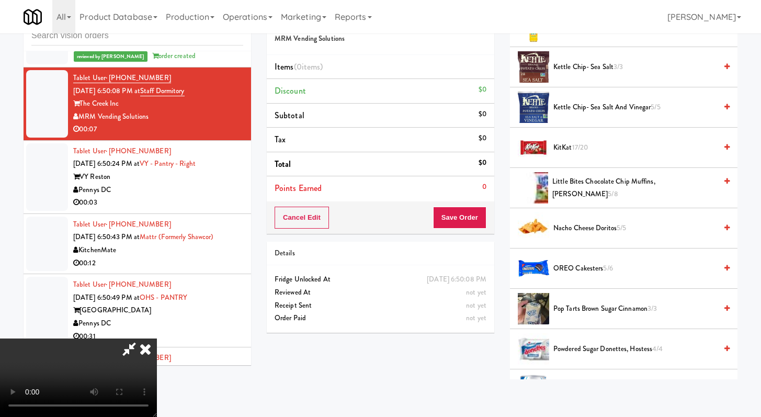
click at [157, 338] on video at bounding box center [78, 377] width 157 height 78
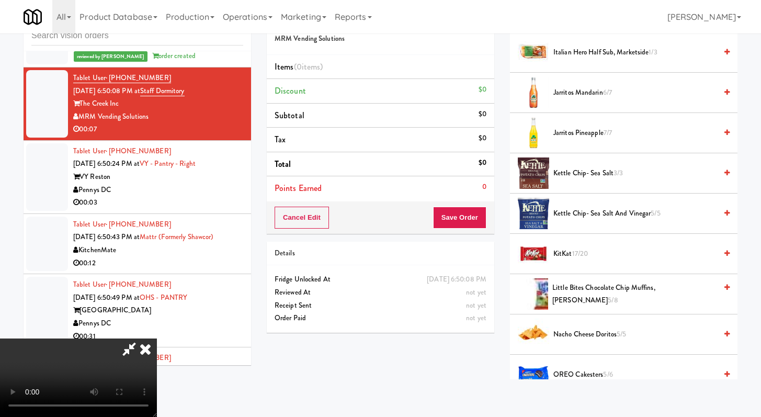
scroll to position [442, 0]
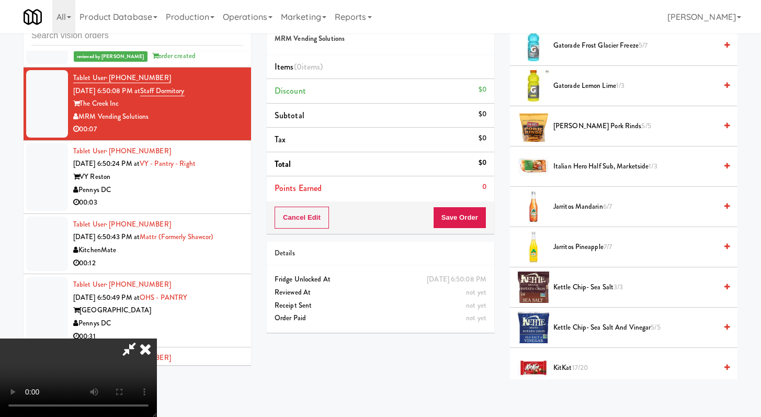
click at [580, 202] on span "Jarritos Mandarin 6/7" at bounding box center [634, 206] width 163 height 13
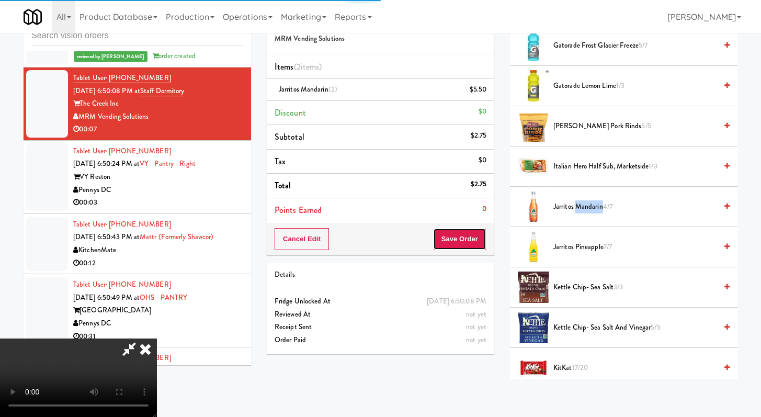
click at [474, 234] on button "Save Order" at bounding box center [459, 239] width 53 height 22
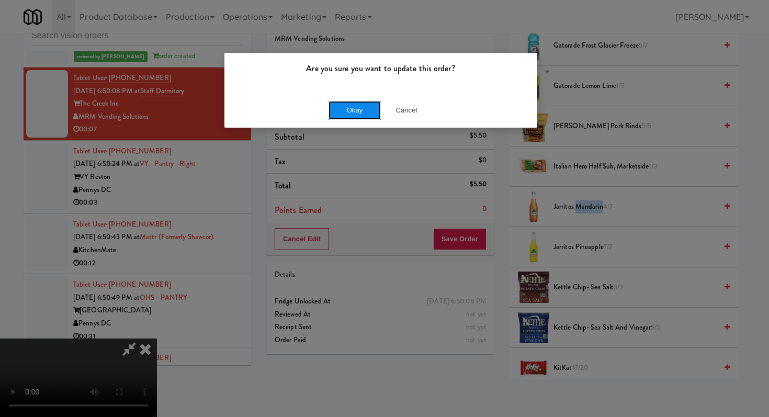
click at [344, 115] on button "Okay" at bounding box center [354, 110] width 52 height 19
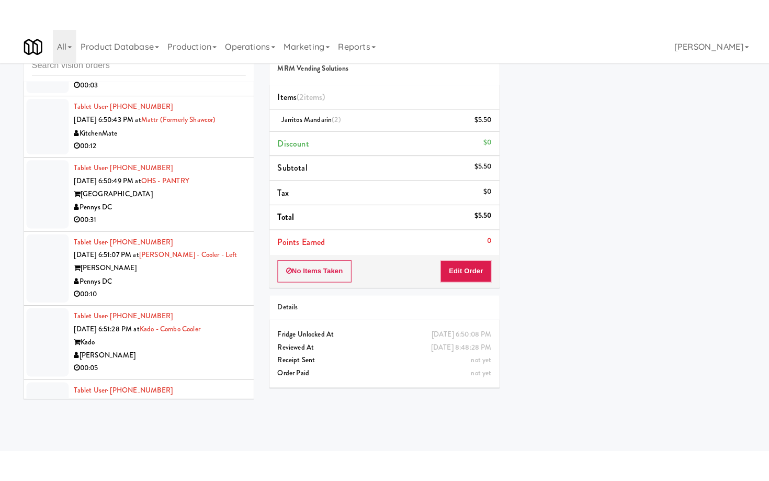
scroll to position [5452, 0]
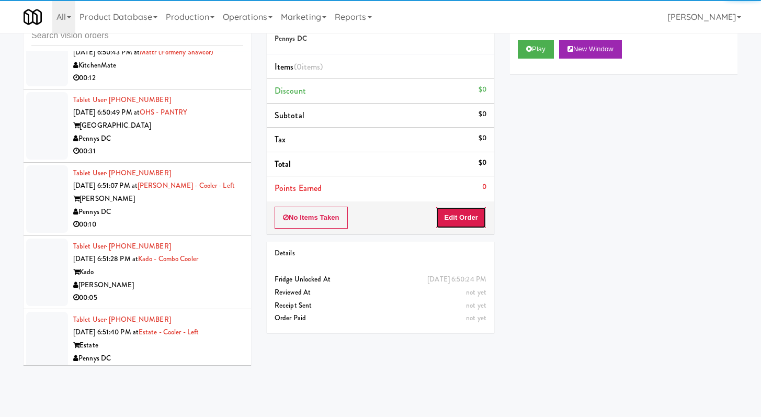
click at [464, 215] on button "Edit Order" at bounding box center [461, 218] width 51 height 22
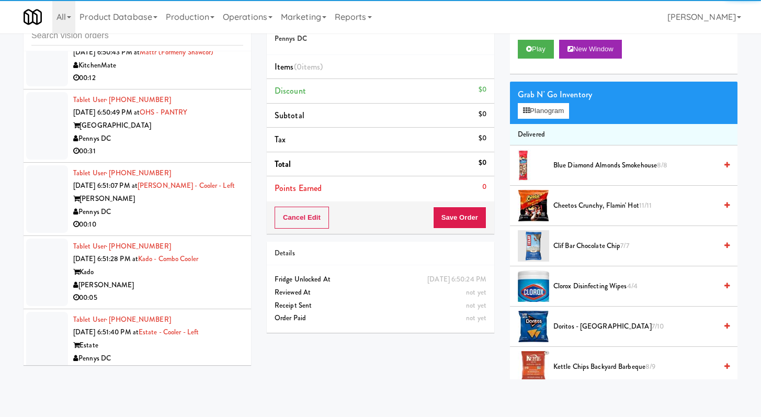
click at [536, 38] on div "Play New Window" at bounding box center [624, 53] width 228 height 42
click at [532, 45] on button "Play" at bounding box center [536, 49] width 36 height 19
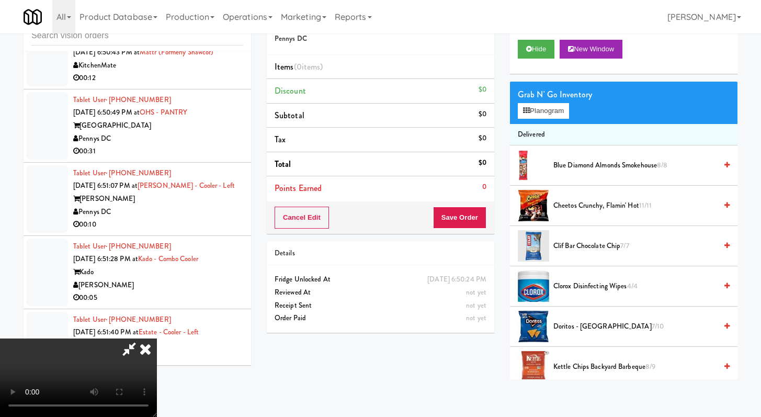
scroll to position [5439, 0]
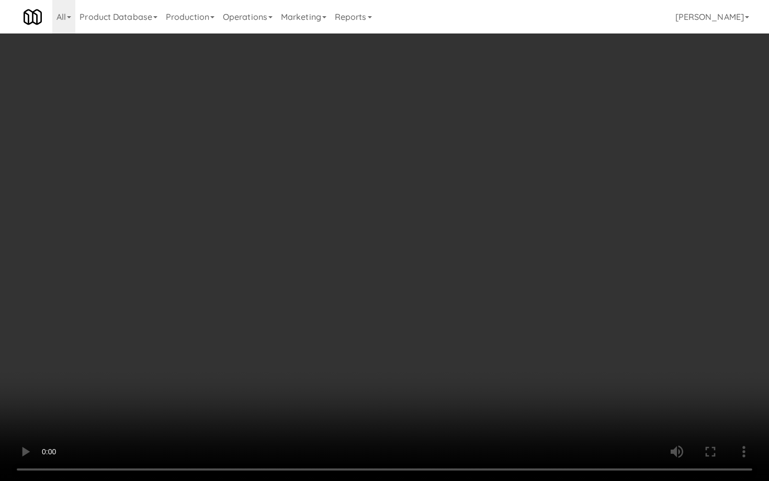
click at [415, 394] on video at bounding box center [384, 240] width 769 height 481
click at [424, 349] on video at bounding box center [384, 240] width 769 height 481
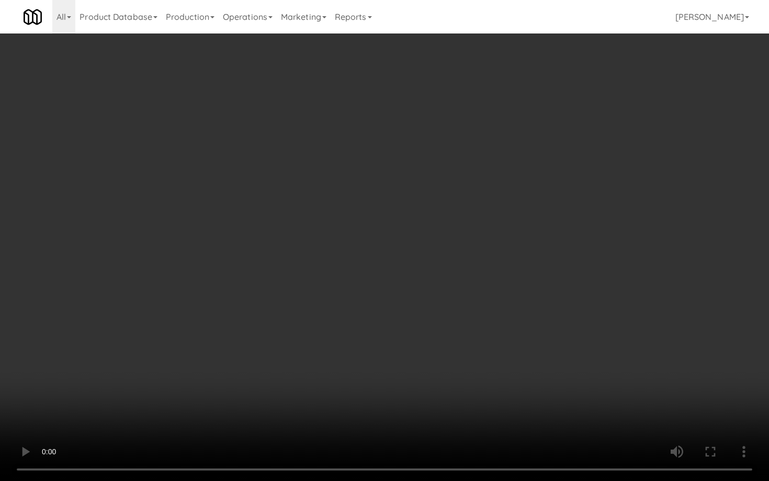
click at [426, 351] on video at bounding box center [384, 240] width 769 height 481
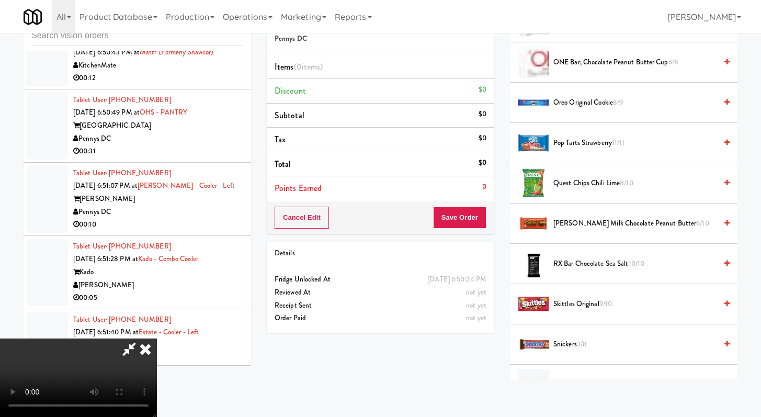
scroll to position [1176, 0]
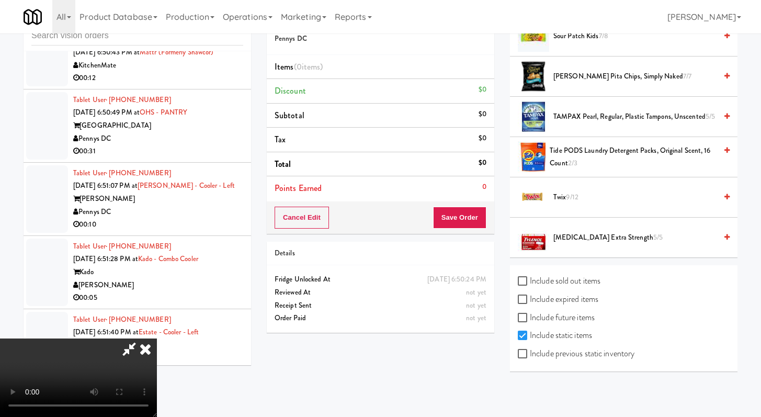
click at [569, 197] on span "9/12" at bounding box center [572, 197] width 12 height 10
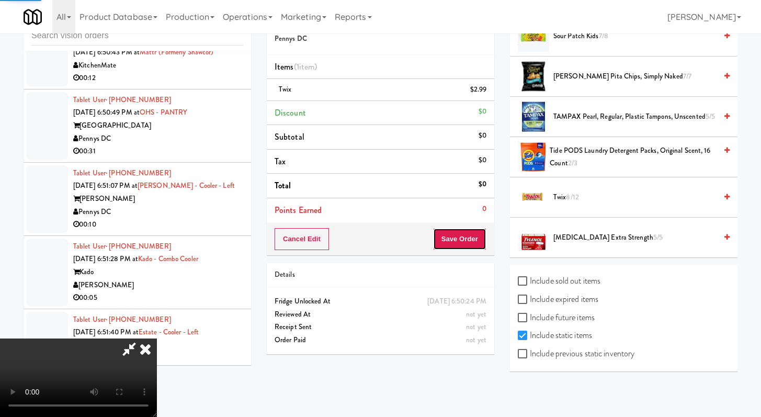
click at [463, 242] on button "Save Order" at bounding box center [459, 239] width 53 height 22
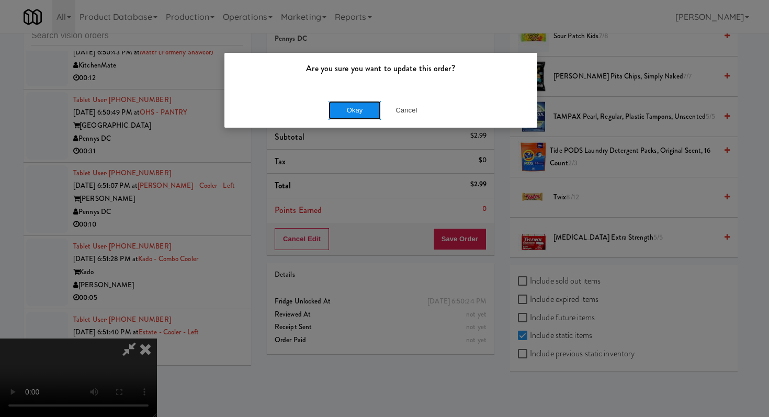
click at [341, 114] on button "Okay" at bounding box center [354, 110] width 52 height 19
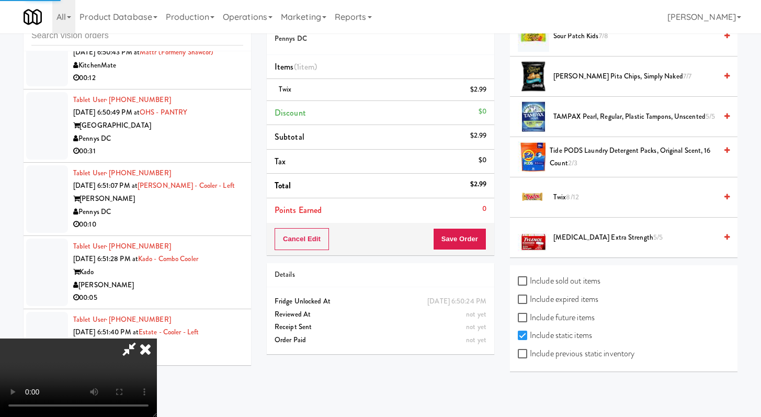
scroll to position [44, 0]
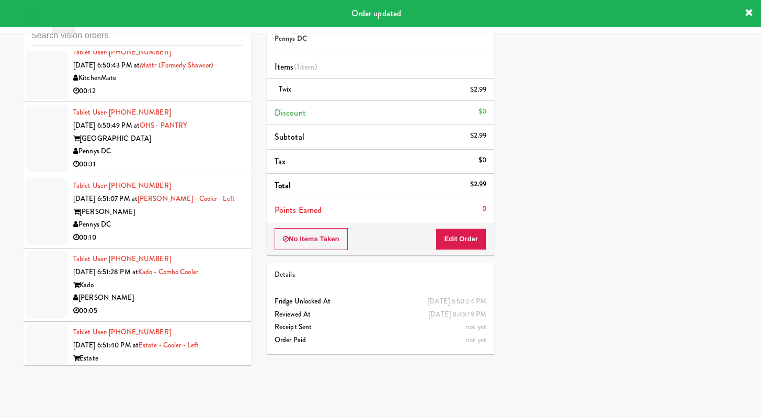
click at [212, 171] on div "00:31" at bounding box center [158, 164] width 170 height 13
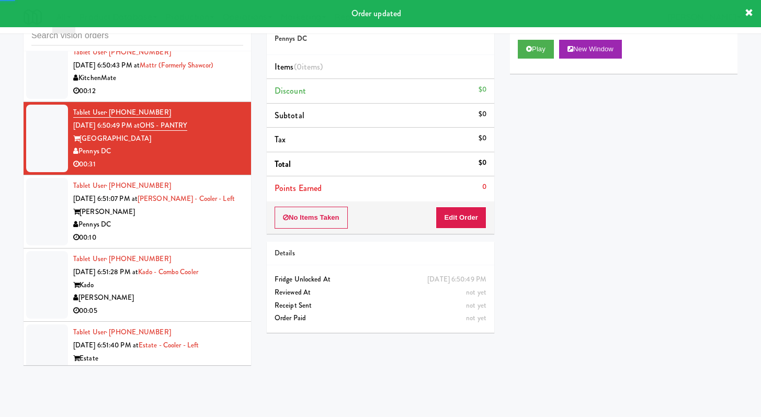
click at [486, 220] on div "No Items Taken Edit Order" at bounding box center [381, 217] width 228 height 32
click at [480, 220] on button "Edit Order" at bounding box center [461, 218] width 51 height 22
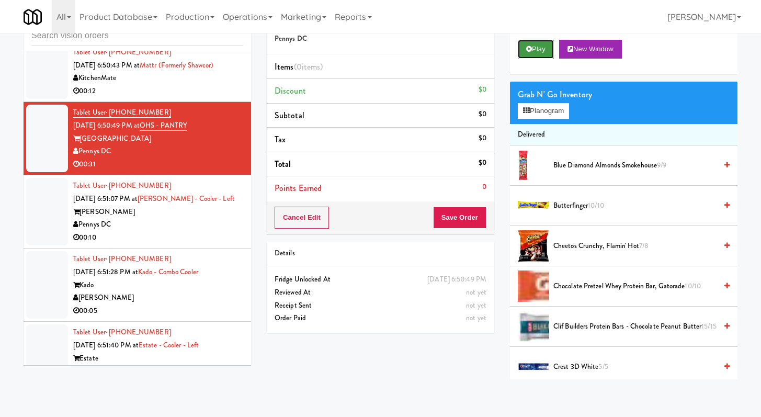
click at [537, 52] on button "Play" at bounding box center [536, 49] width 36 height 19
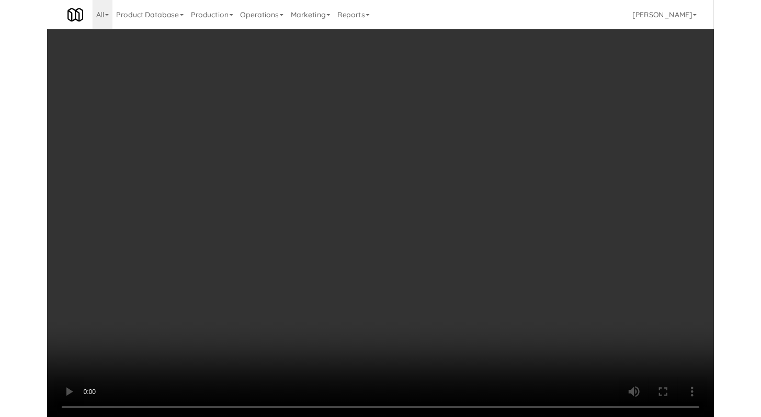
scroll to position [5439, 0]
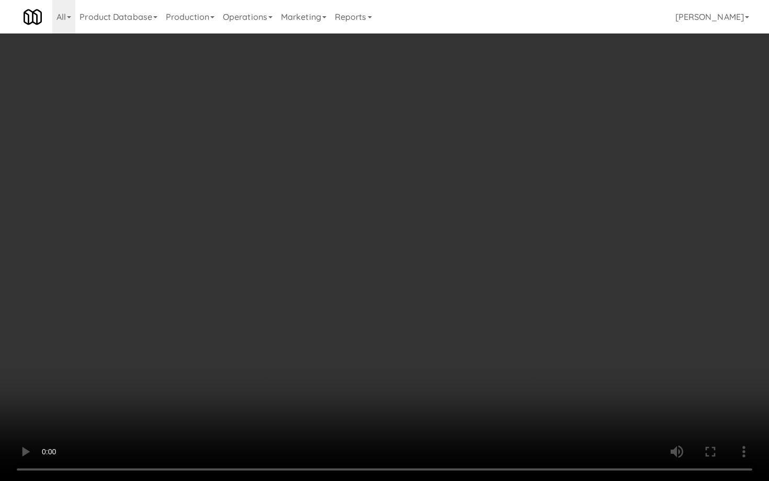
click at [379, 416] on video at bounding box center [384, 240] width 769 height 481
click at [375, 381] on video at bounding box center [384, 240] width 769 height 481
click at [377, 378] on video at bounding box center [384, 240] width 769 height 481
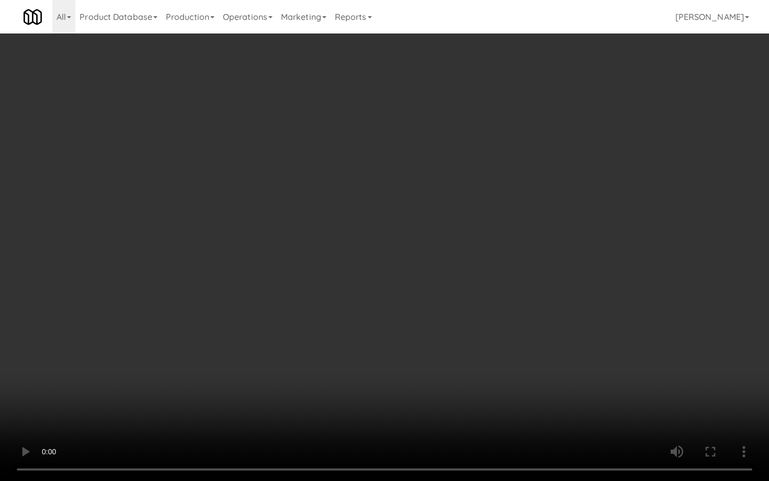
click at [377, 379] on video at bounding box center [384, 240] width 769 height 481
click at [581, 416] on video at bounding box center [384, 240] width 769 height 481
click at [578, 416] on video at bounding box center [384, 240] width 769 height 481
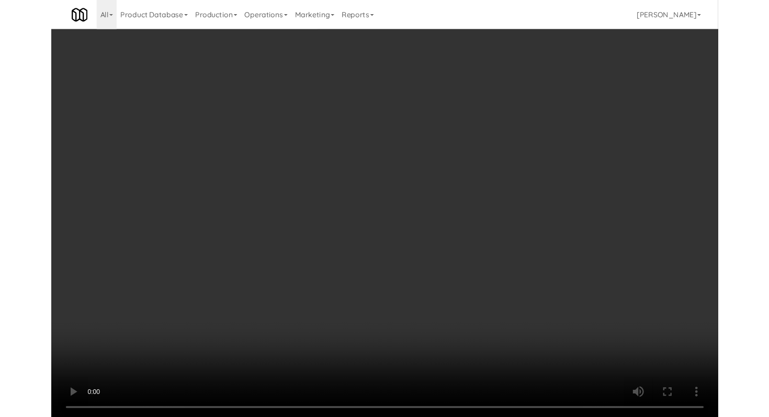
scroll to position [5452, 0]
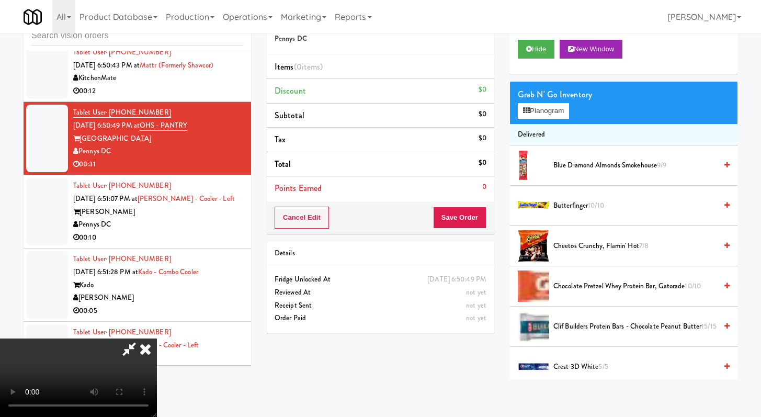
click at [557, 120] on div "Grab N' Go Inventory Planogram" at bounding box center [624, 103] width 228 height 42
click at [558, 107] on button "Planogram" at bounding box center [543, 111] width 51 height 16
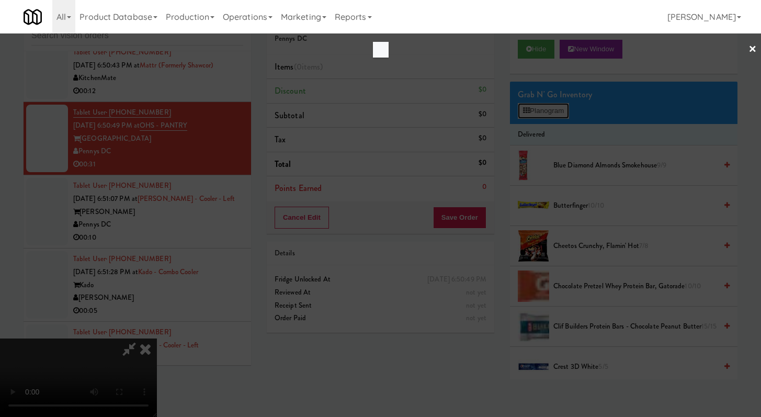
scroll to position [5439, 0]
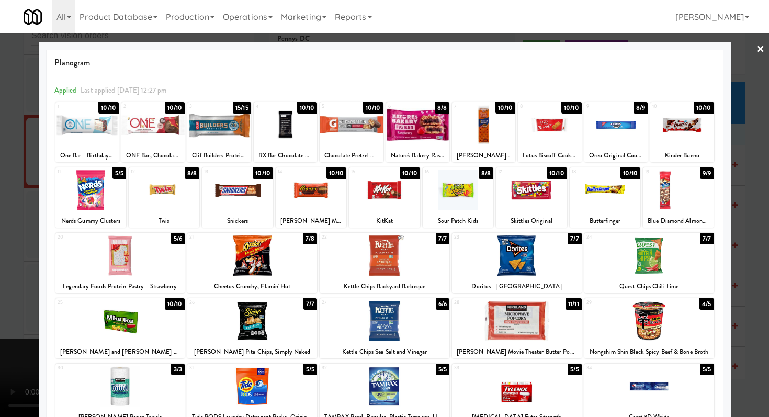
click at [120, 259] on div at bounding box center [120, 255] width 130 height 40
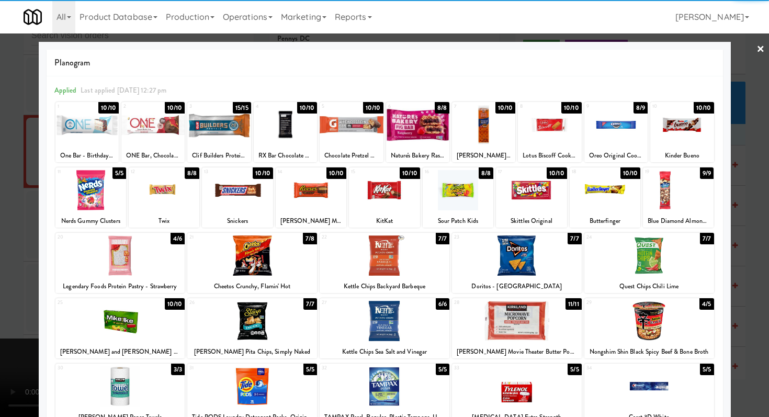
click at [643, 260] on div at bounding box center [649, 255] width 130 height 40
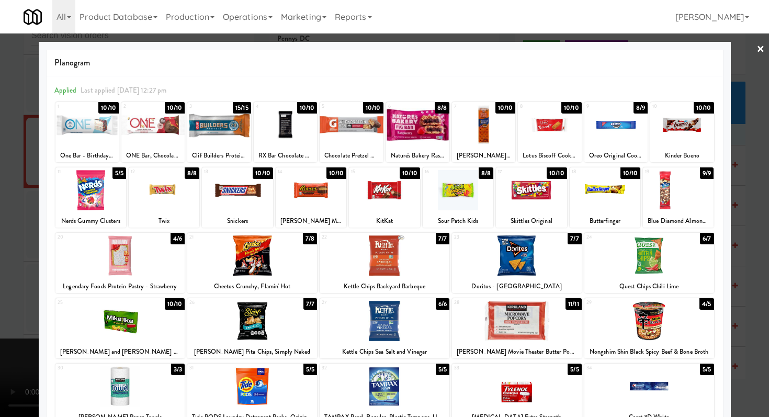
click at [0, 253] on div at bounding box center [384, 208] width 769 height 417
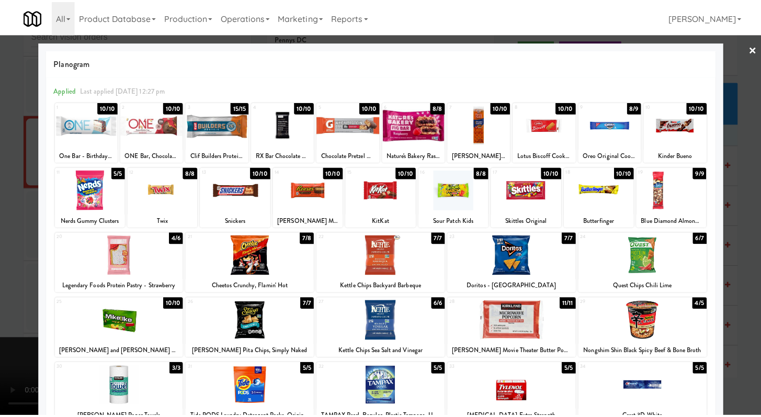
scroll to position [5452, 0]
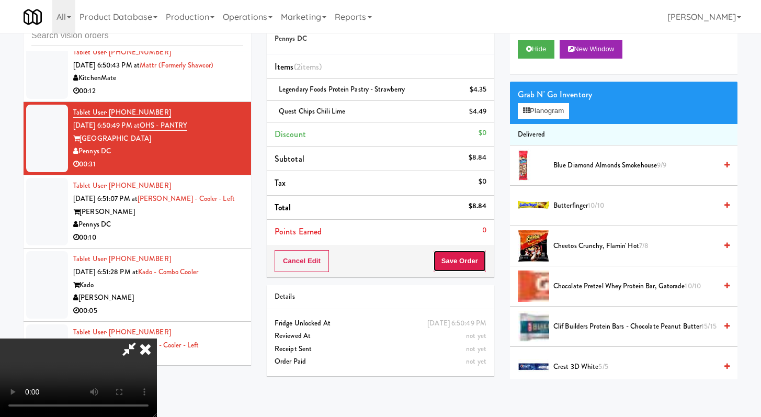
click at [473, 262] on button "Save Order" at bounding box center [459, 261] width 53 height 22
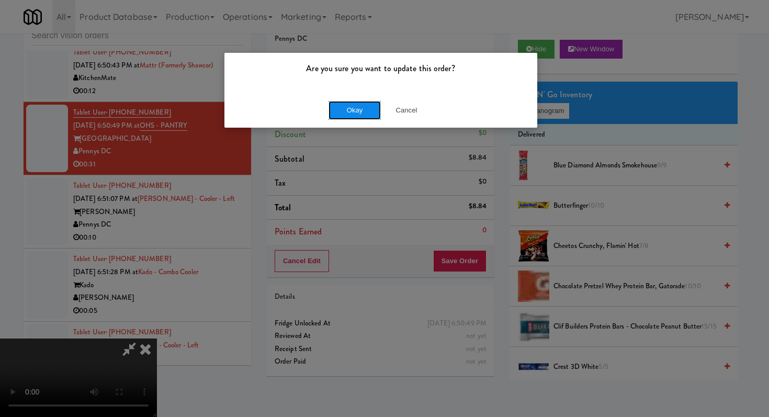
click at [371, 103] on button "Okay" at bounding box center [354, 110] width 52 height 19
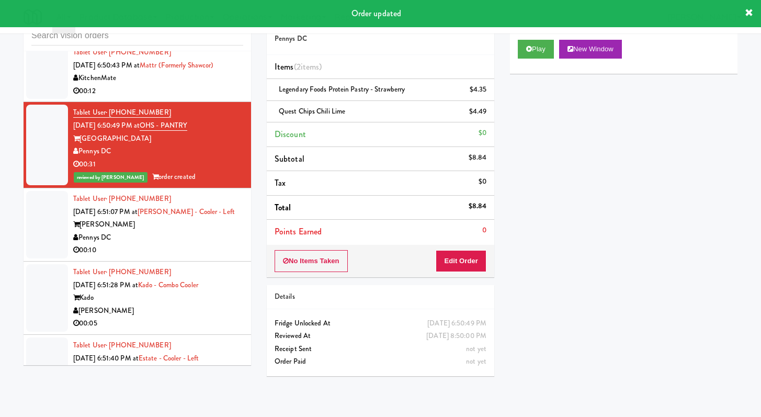
scroll to position [5621, 0]
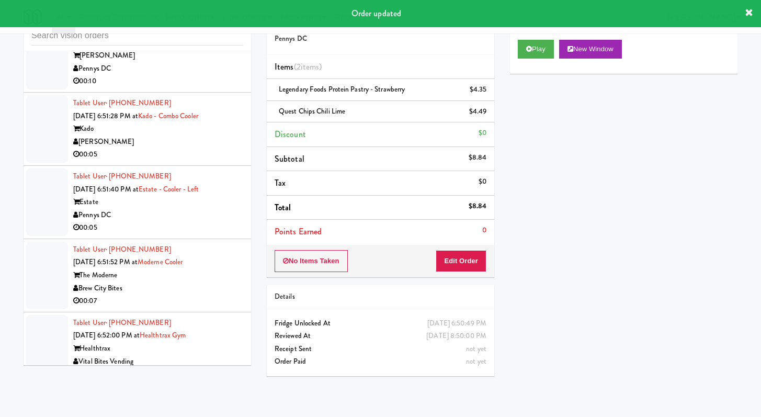
click at [186, 88] on div "00:10" at bounding box center [158, 81] width 170 height 13
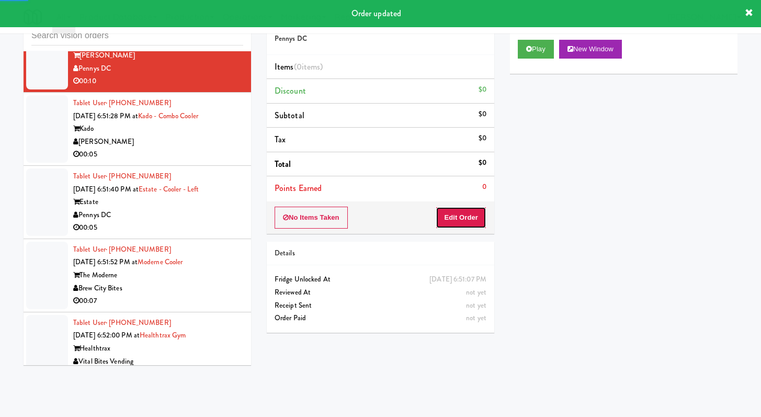
click at [443, 221] on button "Edit Order" at bounding box center [461, 218] width 51 height 22
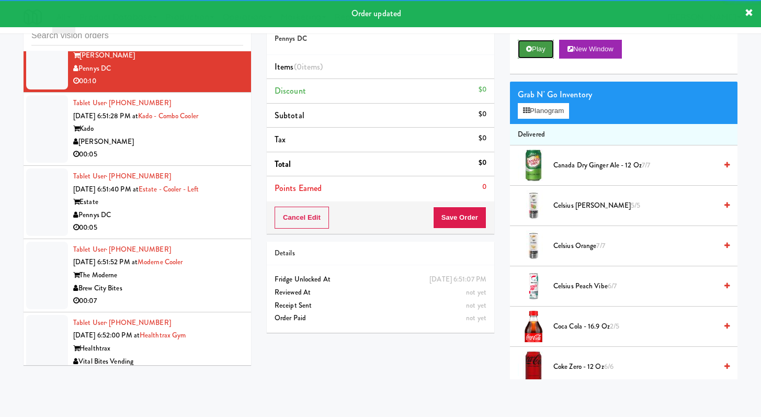
click at [541, 52] on button "Play" at bounding box center [536, 49] width 36 height 19
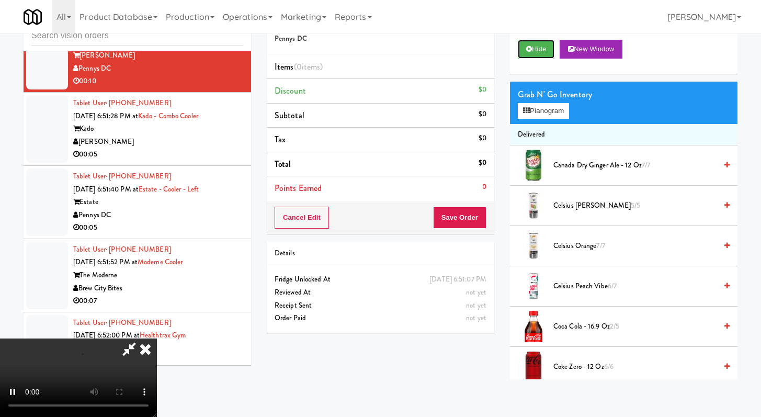
scroll to position [90, 0]
click at [157, 338] on video at bounding box center [78, 377] width 157 height 78
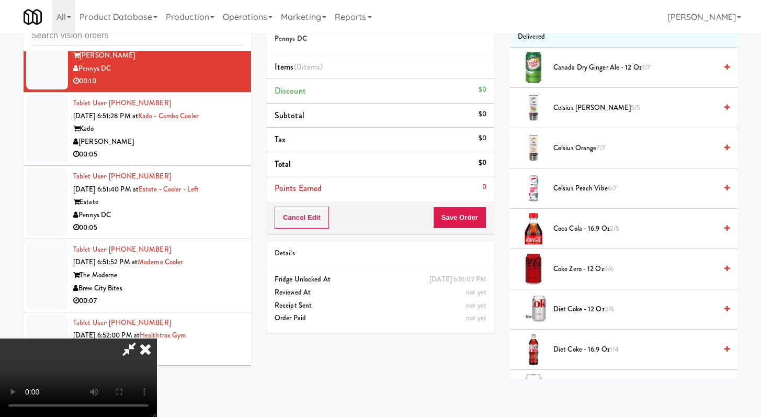
scroll to position [213, 0]
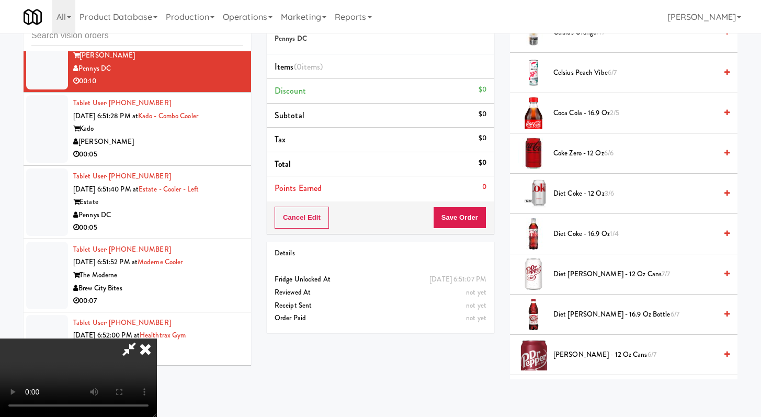
click at [580, 239] on span "Diet Coke - 16.9 oz 1/4" at bounding box center [634, 234] width 163 height 13
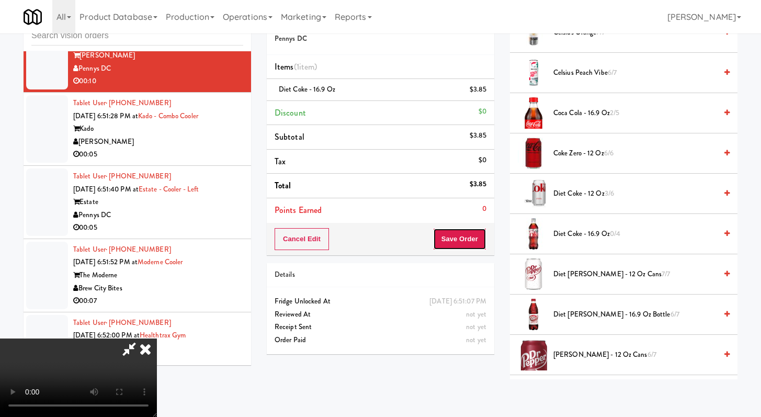
click at [479, 239] on button "Save Order" at bounding box center [459, 239] width 53 height 22
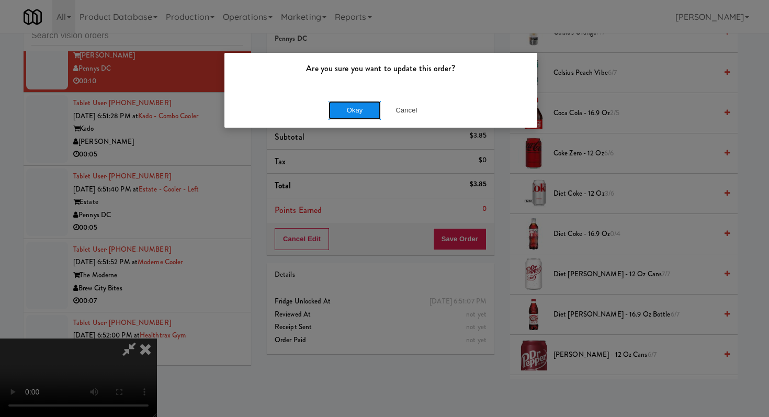
click at [348, 111] on button "Okay" at bounding box center [354, 110] width 52 height 19
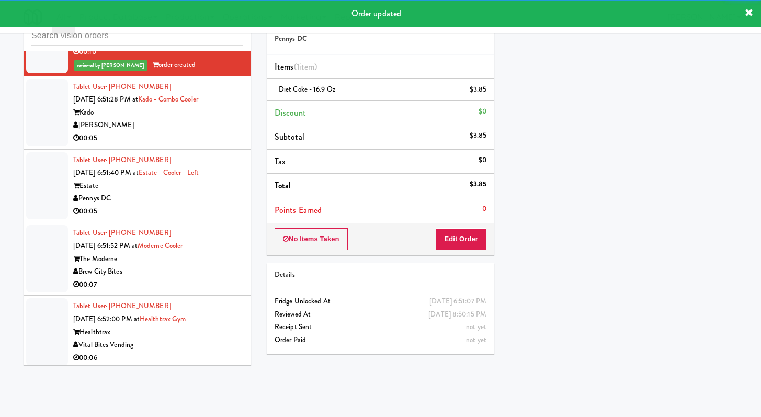
scroll to position [5651, 0]
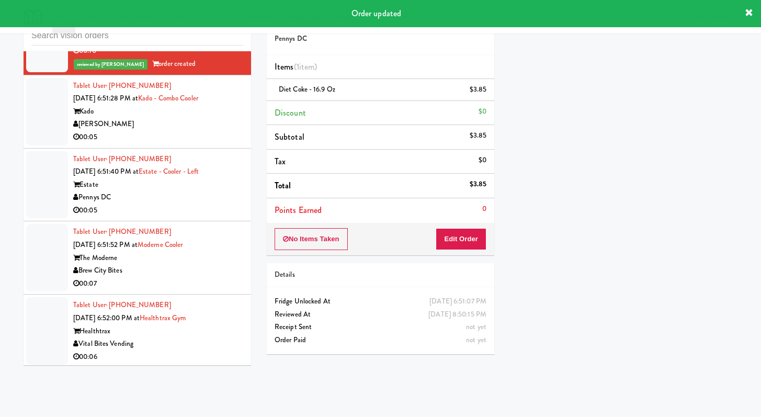
click at [190, 144] on div "00:05" at bounding box center [158, 137] width 170 height 13
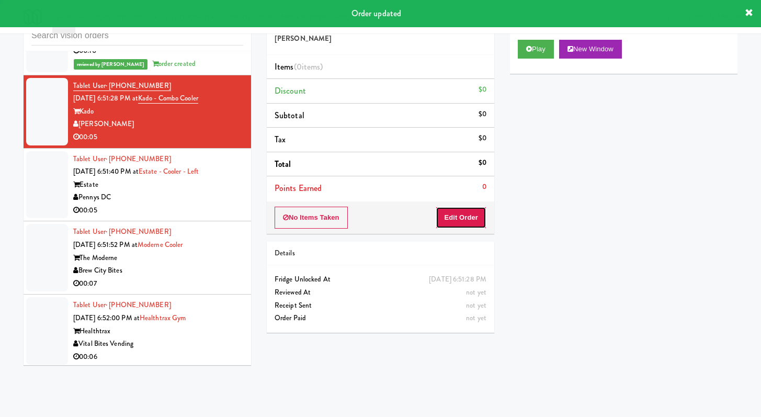
drag, startPoint x: 430, startPoint y: 231, endPoint x: 461, endPoint y: 221, distance: 32.9
click at [461, 221] on button "Edit Order" at bounding box center [461, 218] width 51 height 22
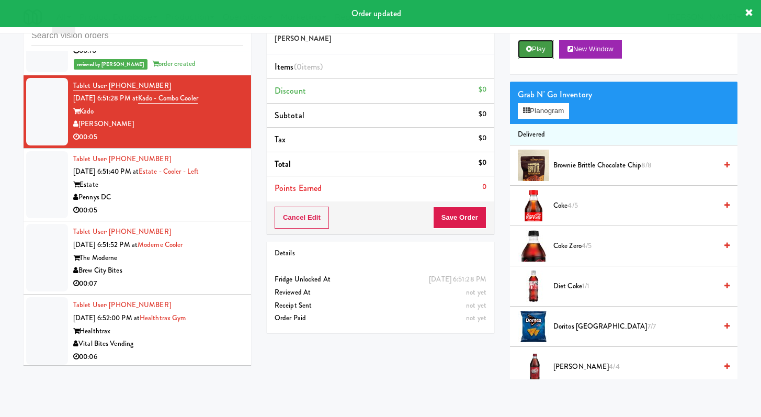
click at [539, 48] on button "Play" at bounding box center [536, 49] width 36 height 19
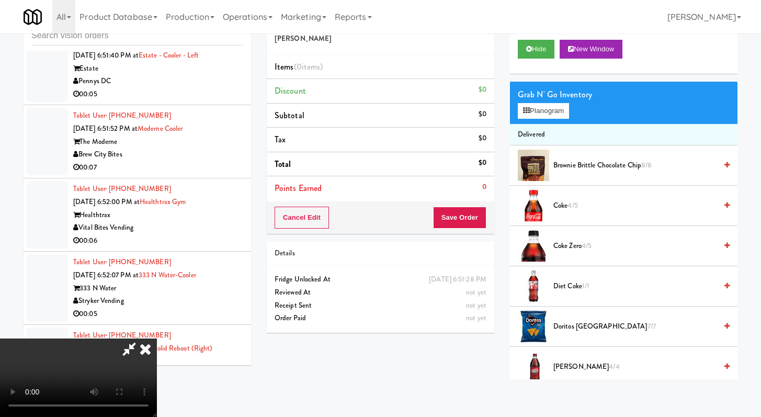
scroll to position [5754, 0]
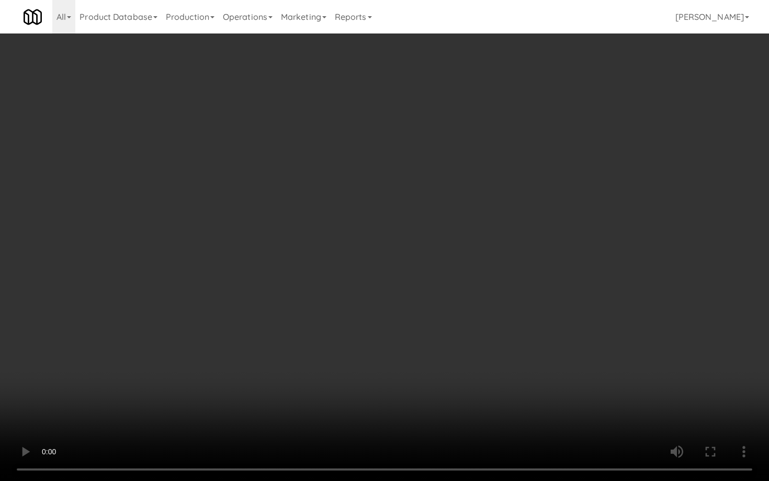
click at [392, 415] on video at bounding box center [384, 240] width 769 height 481
click at [391, 415] on video at bounding box center [384, 240] width 769 height 481
click at [392, 400] on video at bounding box center [384, 240] width 769 height 481
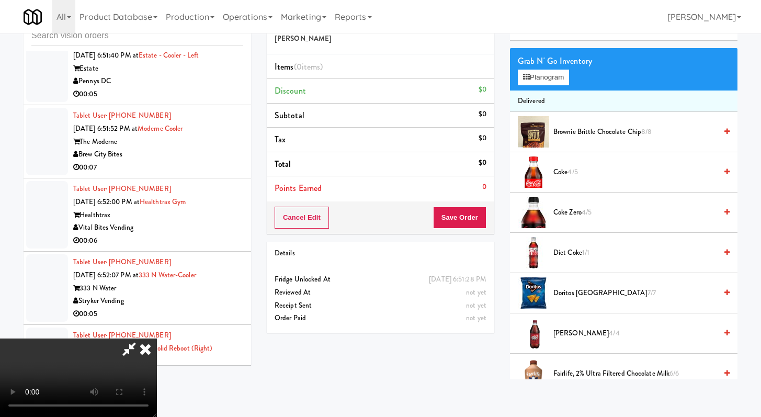
scroll to position [113, 0]
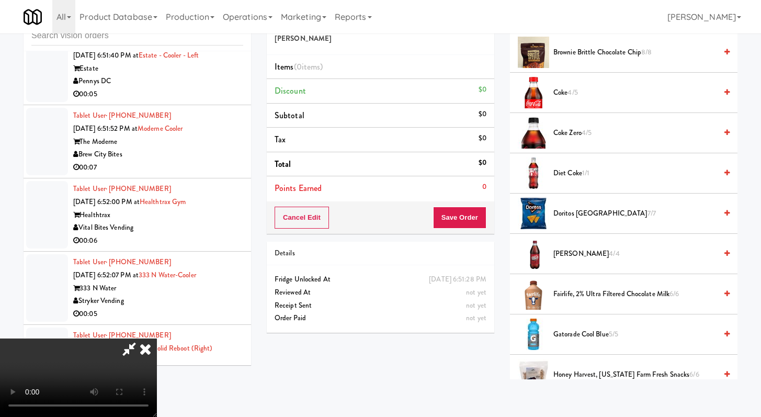
click at [579, 166] on li "Diet Coke 1/1" at bounding box center [624, 173] width 228 height 40
click at [576, 175] on span "Diet Coke 1/1" at bounding box center [634, 173] width 163 height 13
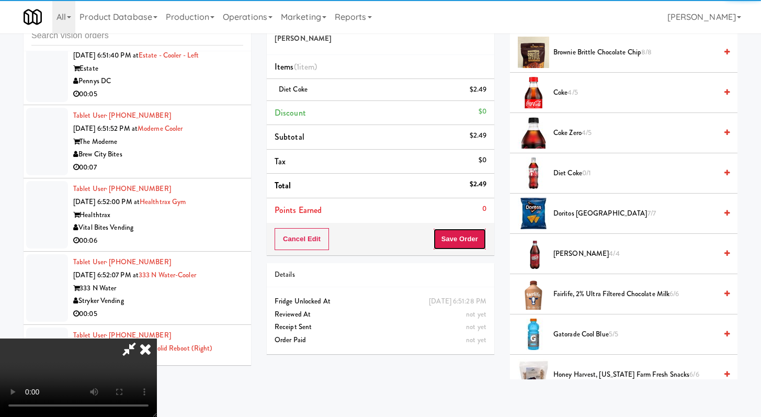
click at [467, 241] on button "Save Order" at bounding box center [459, 239] width 53 height 22
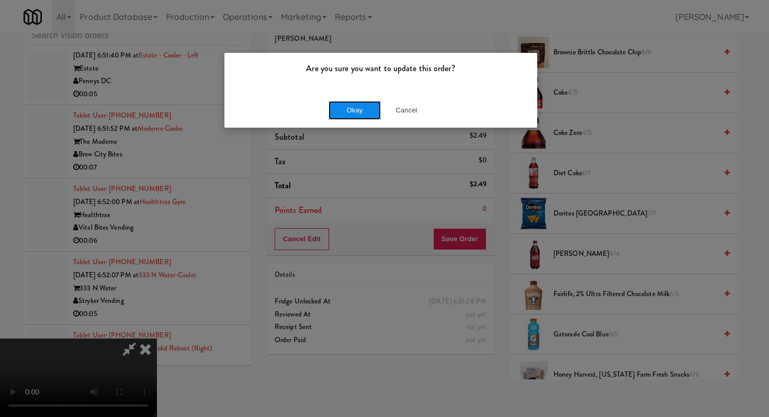
click at [348, 114] on button "Okay" at bounding box center [354, 110] width 52 height 19
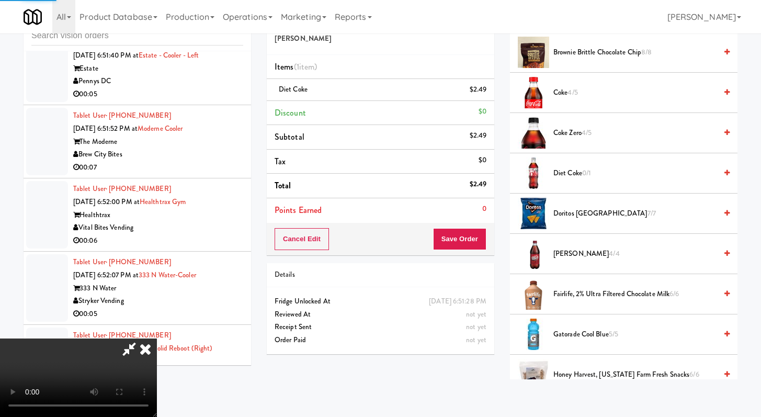
scroll to position [44, 0]
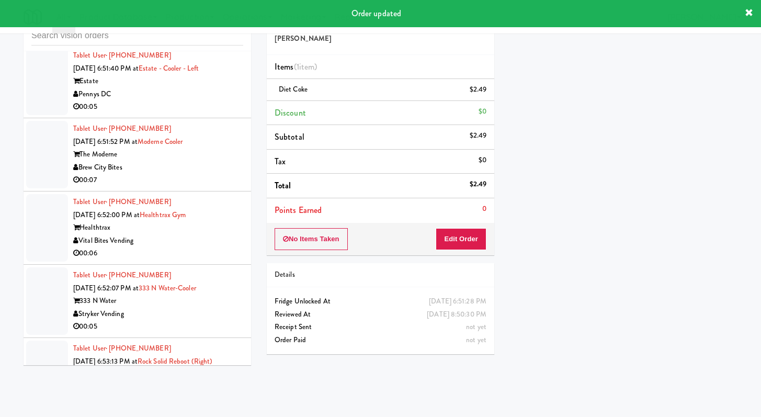
click at [204, 101] on div "Pennys DC" at bounding box center [158, 94] width 170 height 13
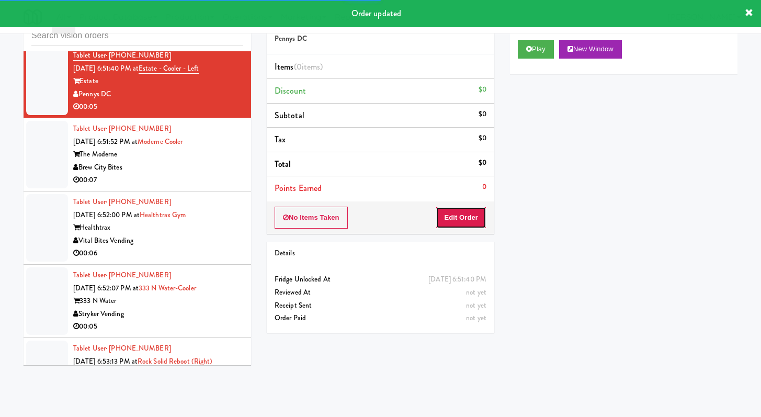
click at [469, 221] on button "Edit Order" at bounding box center [461, 218] width 51 height 22
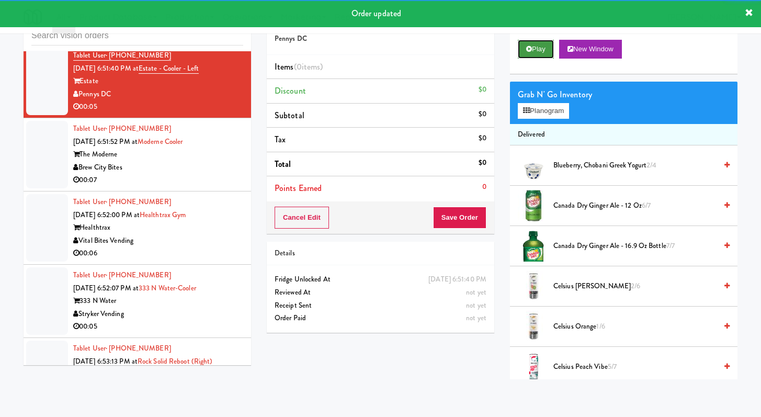
click at [522, 50] on button "Play" at bounding box center [536, 49] width 36 height 19
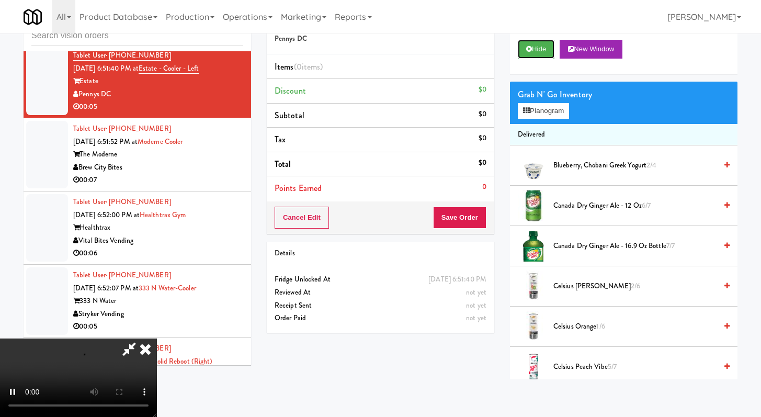
scroll to position [90, 0]
click at [157, 338] on video at bounding box center [78, 377] width 157 height 78
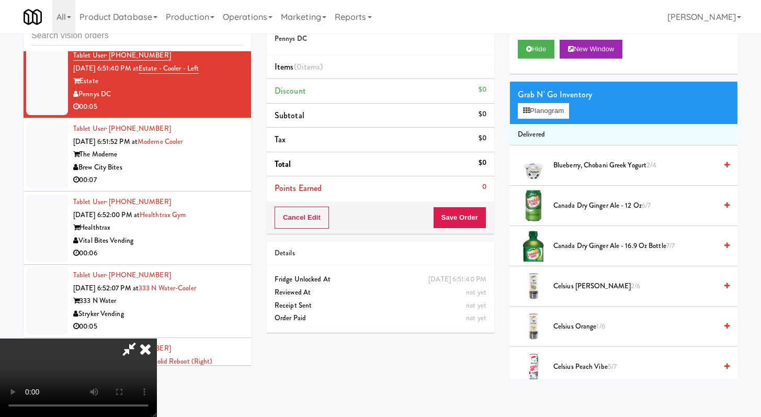
click at [157, 338] on video at bounding box center [78, 377] width 157 height 78
click at [594, 210] on span "Canada Dry Ginger Ale - 12 oz 6/7" at bounding box center [634, 205] width 163 height 13
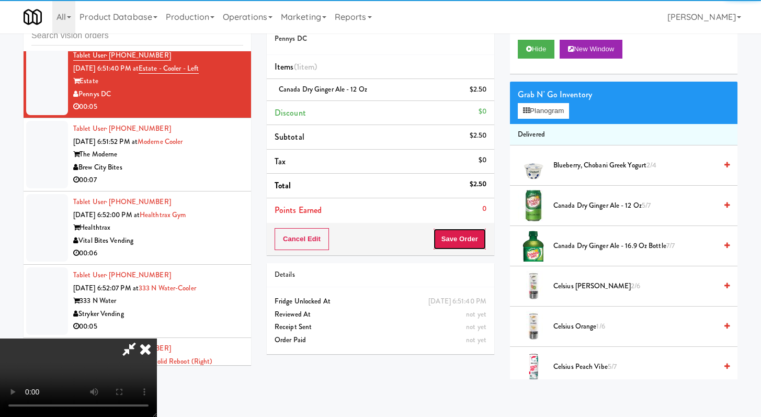
click at [464, 242] on button "Save Order" at bounding box center [459, 239] width 53 height 22
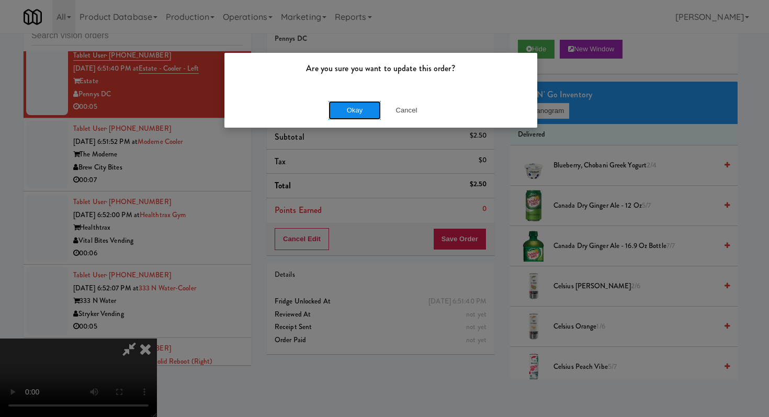
click at [350, 112] on button "Okay" at bounding box center [354, 110] width 52 height 19
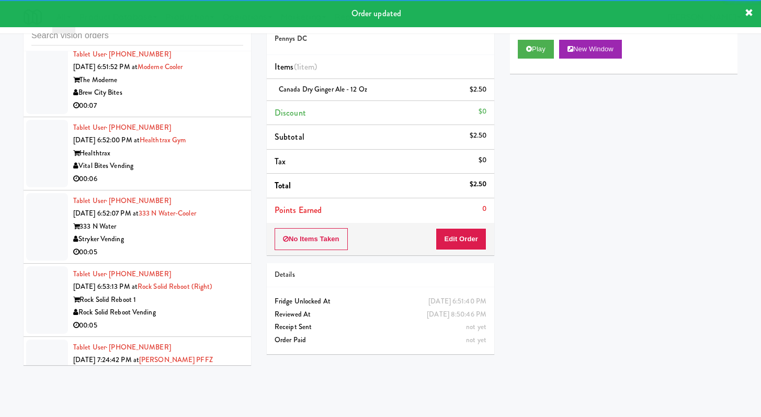
scroll to position [5860, 0]
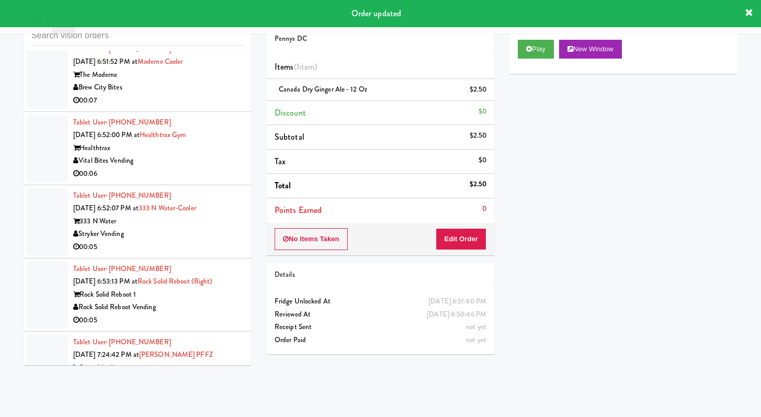
click at [206, 107] on div "00:07" at bounding box center [158, 100] width 170 height 13
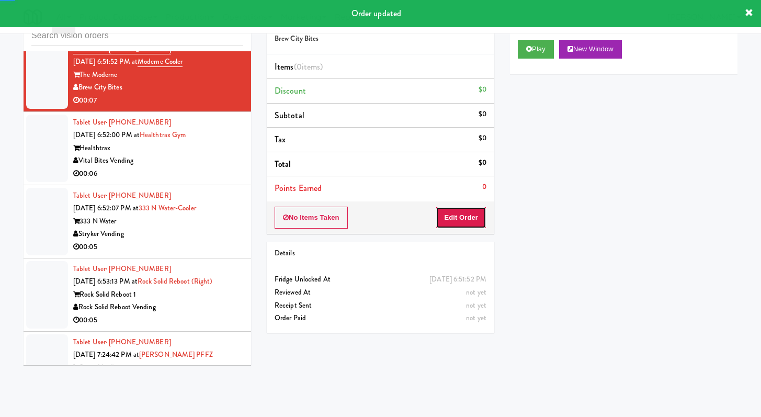
click at [459, 217] on button "Edit Order" at bounding box center [461, 218] width 51 height 22
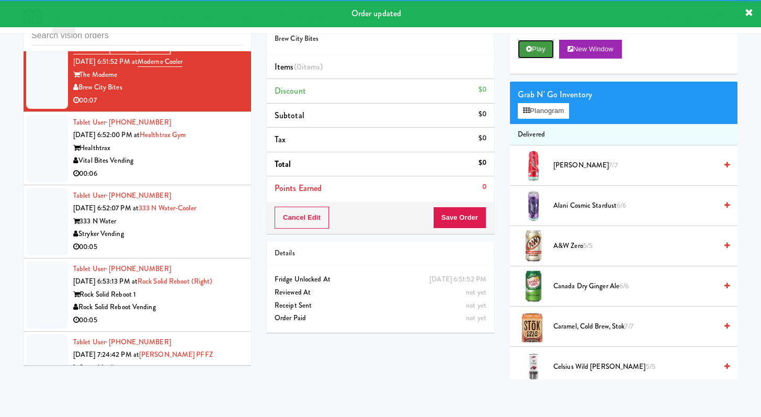
click at [519, 48] on button "Play" at bounding box center [536, 49] width 36 height 19
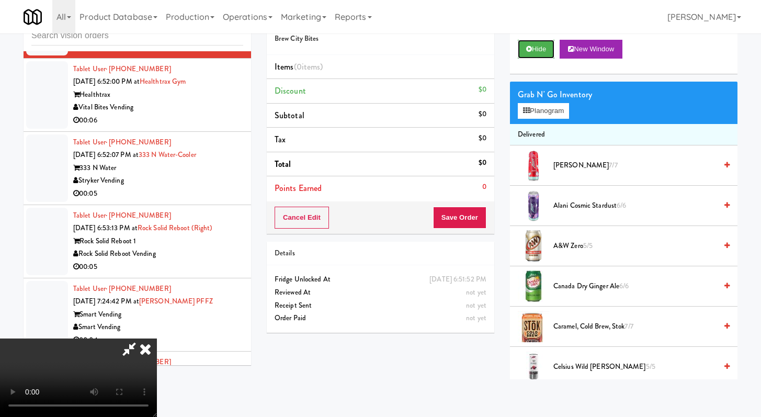
scroll to position [90, 0]
click at [157, 338] on video at bounding box center [78, 377] width 157 height 78
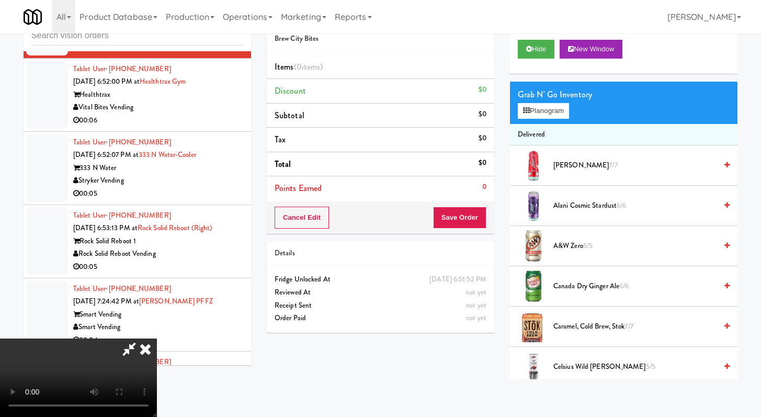
click at [157, 338] on video at bounding box center [78, 377] width 157 height 78
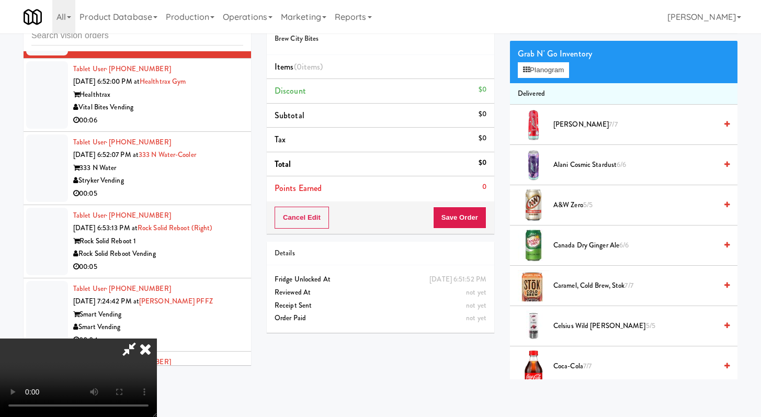
scroll to position [63, 0]
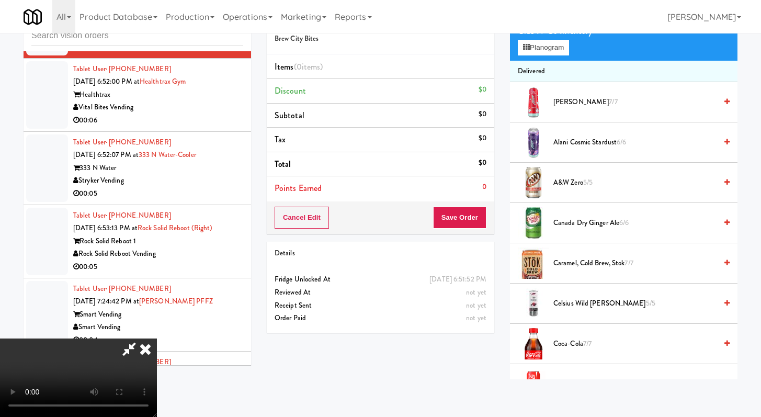
click at [157, 338] on video at bounding box center [78, 377] width 157 height 78
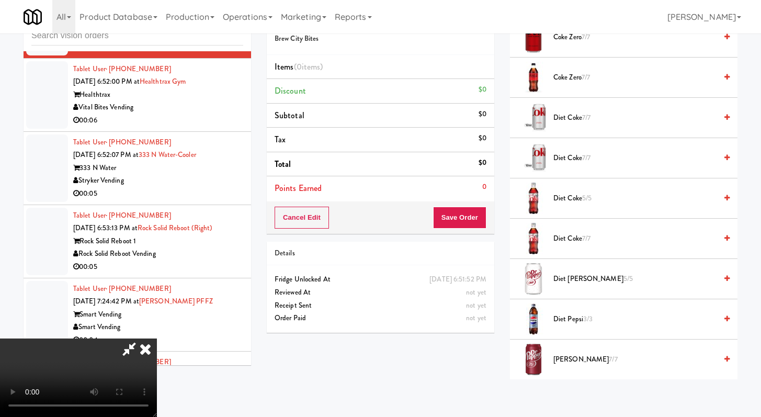
scroll to position [508, 0]
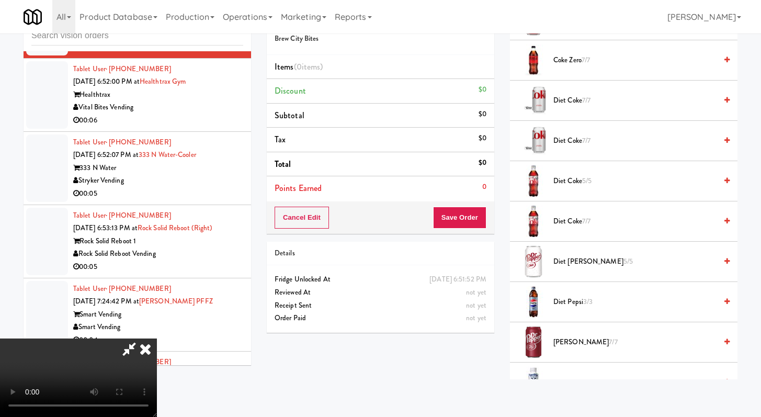
click at [576, 340] on span "[PERSON_NAME] 7/7" at bounding box center [634, 342] width 163 height 13
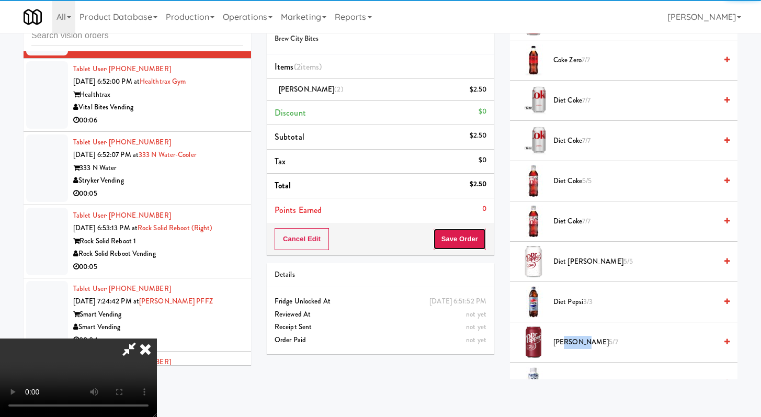
click at [470, 239] on button "Save Order" at bounding box center [459, 239] width 53 height 22
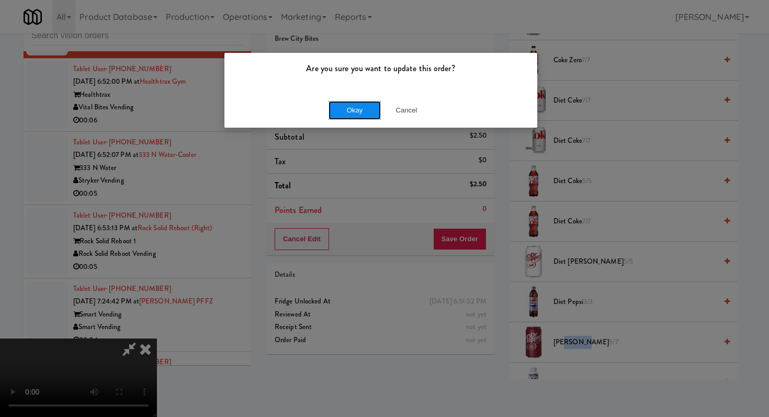
click at [348, 119] on button "Okay" at bounding box center [354, 110] width 52 height 19
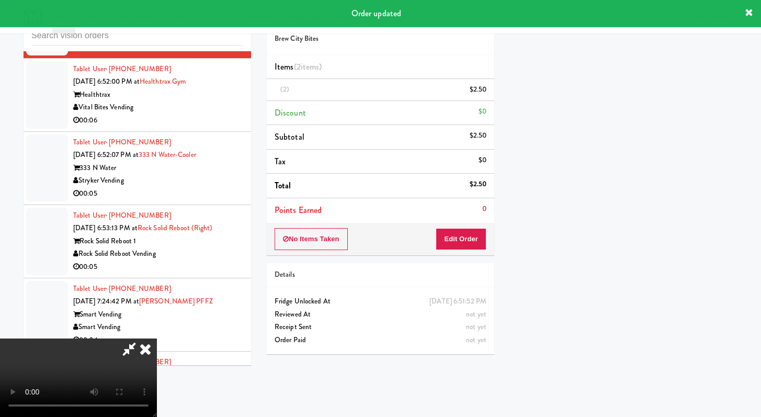
scroll to position [0, 0]
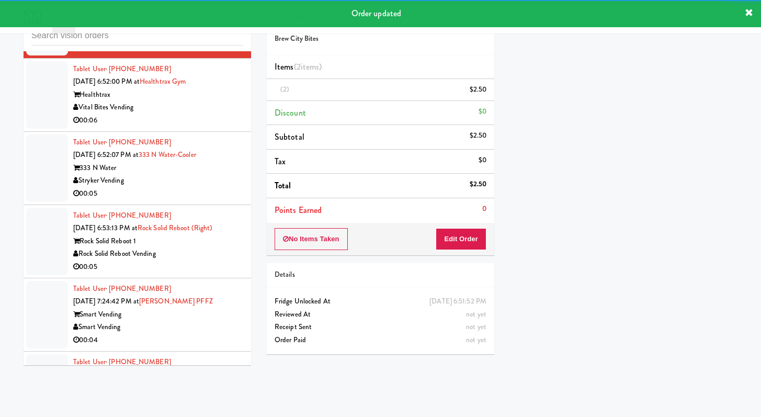
click at [192, 114] on div "Vital Bites Vending" at bounding box center [158, 107] width 170 height 13
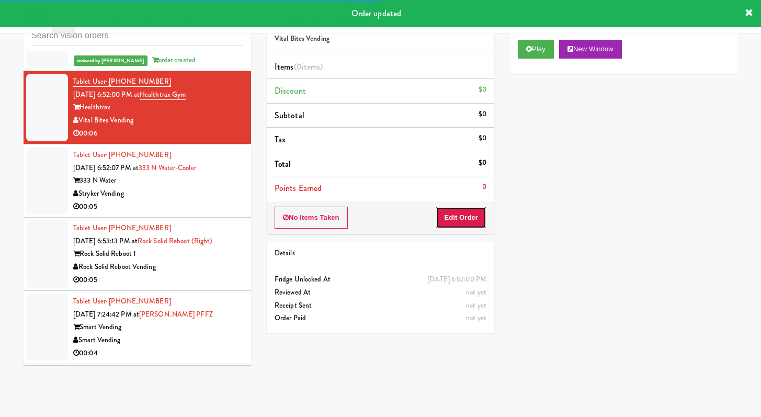
click at [464, 210] on button "Edit Order" at bounding box center [461, 218] width 51 height 22
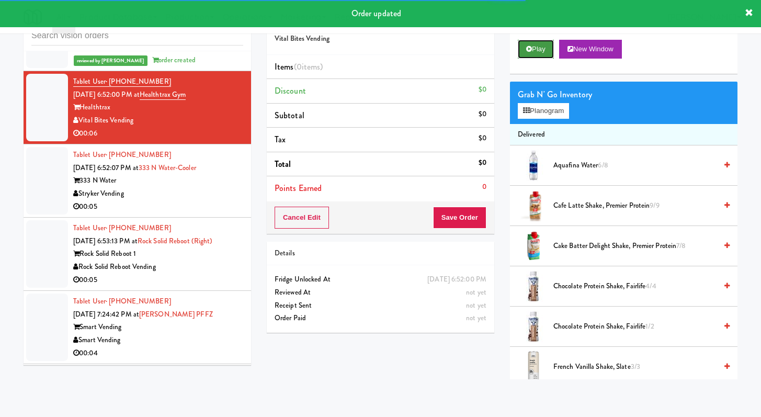
click at [533, 42] on button "Play" at bounding box center [536, 49] width 36 height 19
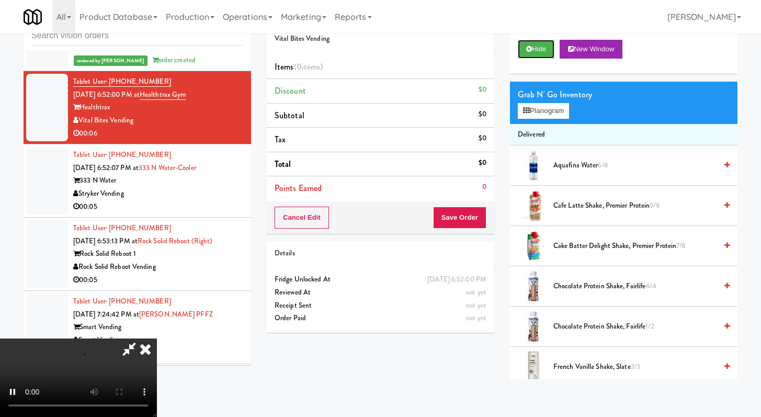
scroll to position [90, 0]
click at [157, 338] on video at bounding box center [78, 377] width 157 height 78
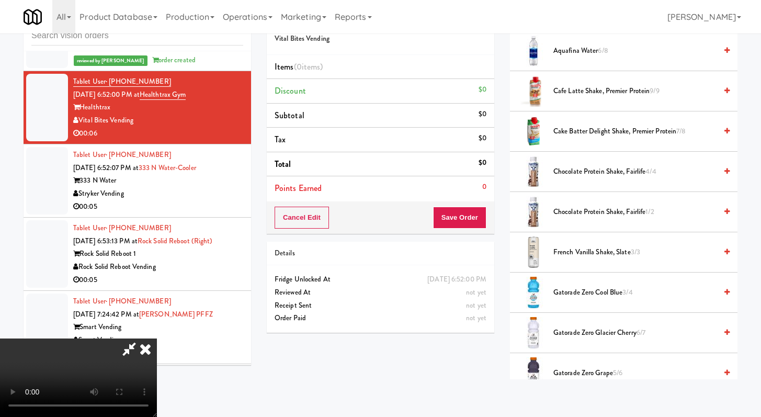
scroll to position [300, 0]
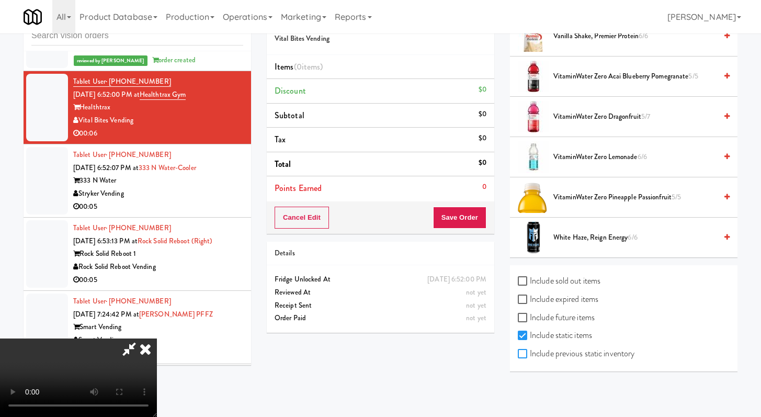
click at [528, 355] on input "Include previous static inventory" at bounding box center [524, 354] width 12 height 8
checkbox input "true"
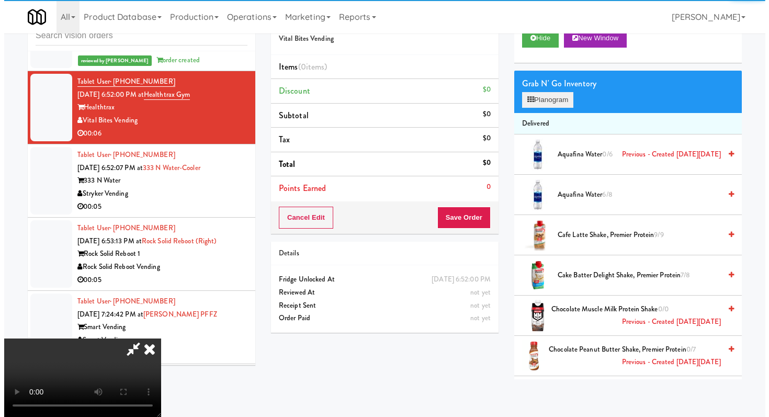
scroll to position [0, 0]
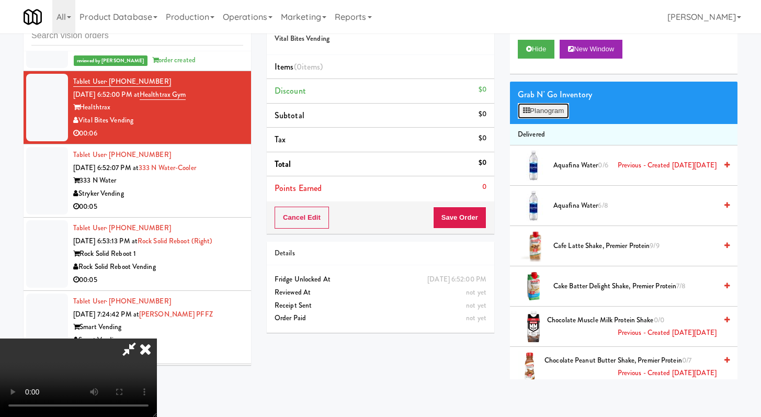
click at [548, 113] on button "Planogram" at bounding box center [543, 111] width 51 height 16
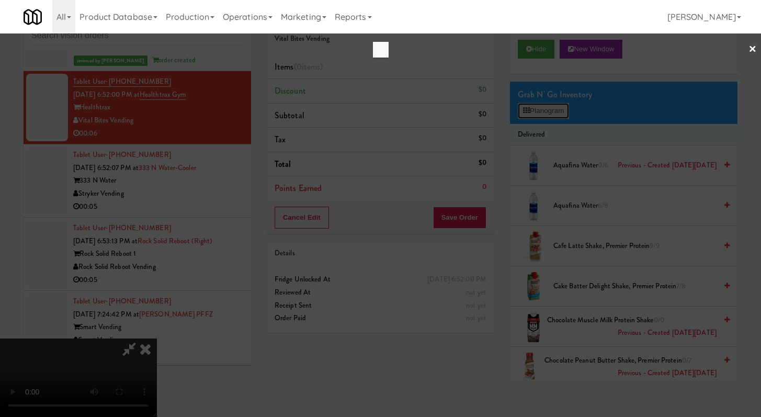
scroll to position [5901, 0]
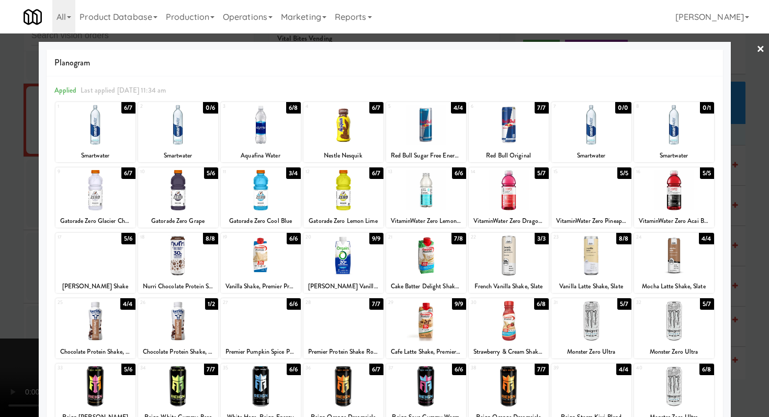
click at [189, 185] on div at bounding box center [178, 190] width 80 height 40
click at [0, 195] on div at bounding box center [384, 208] width 769 height 417
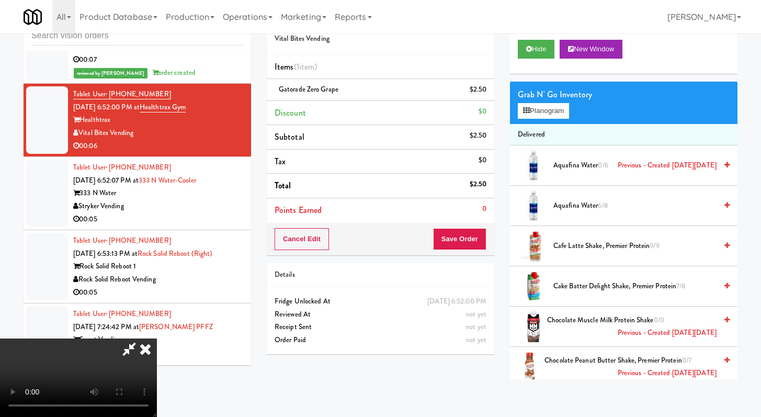
scroll to position [5913, 0]
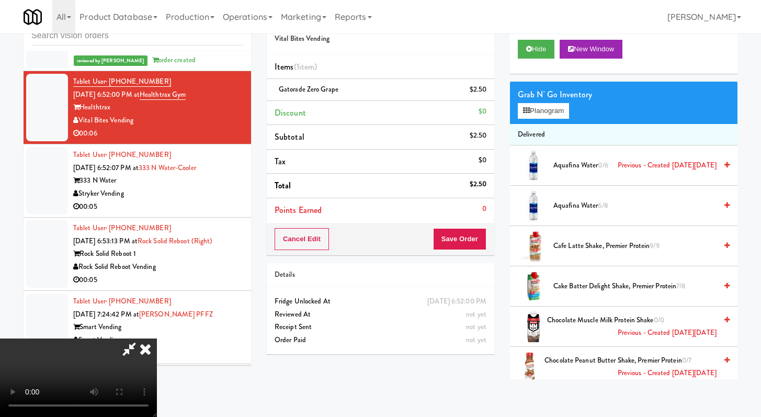
click at [157, 338] on video at bounding box center [78, 377] width 157 height 78
click at [469, 245] on button "Save Order" at bounding box center [459, 239] width 53 height 22
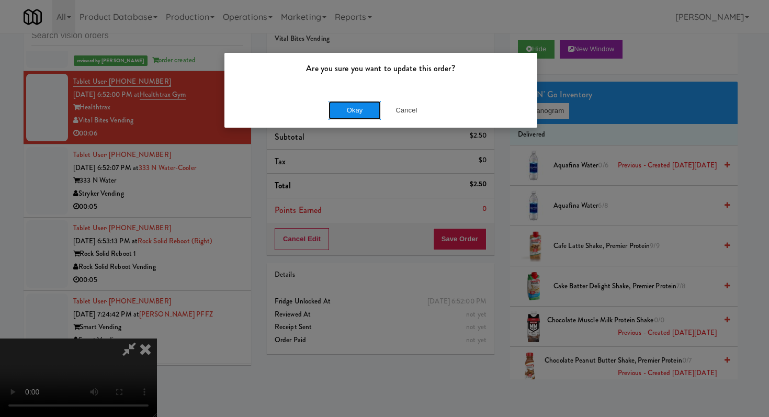
click at [344, 108] on button "Okay" at bounding box center [354, 110] width 52 height 19
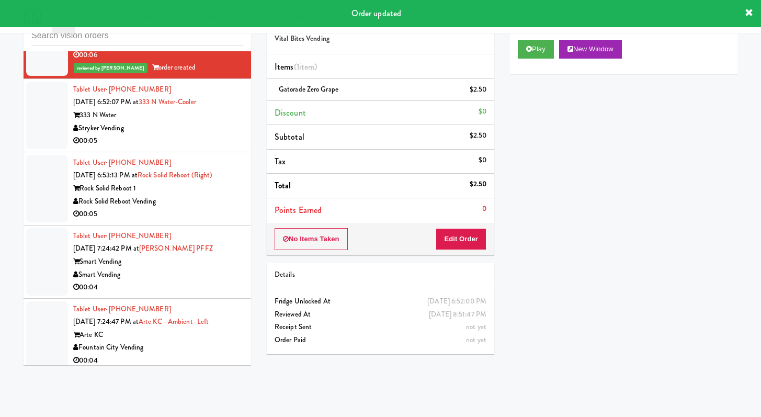
scroll to position [6081, 0]
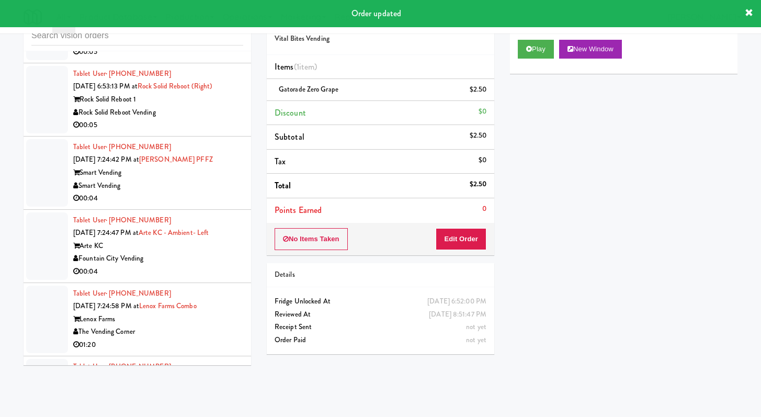
click at [178, 59] on div "00:05" at bounding box center [158, 52] width 170 height 13
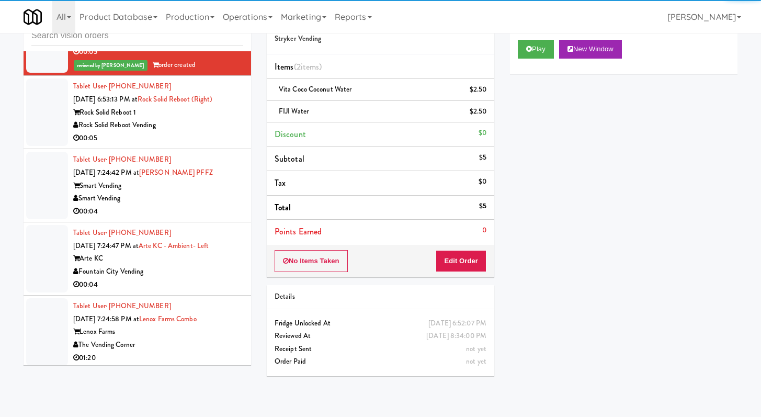
click at [221, 145] on div "00:05" at bounding box center [158, 138] width 170 height 13
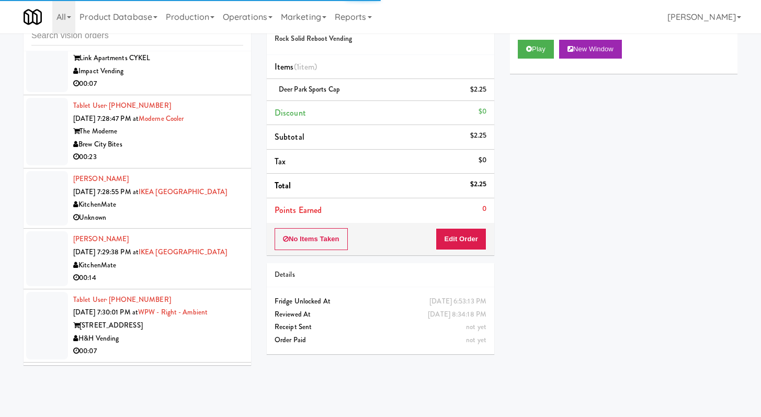
scroll to position [7168, 0]
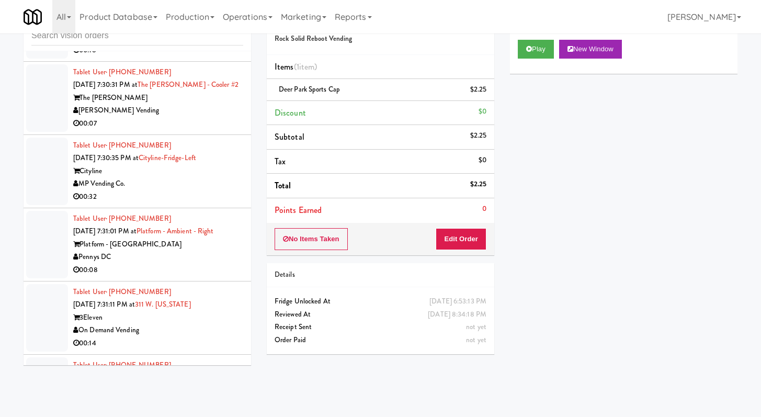
click at [203, 117] on div "[PERSON_NAME] Vending" at bounding box center [158, 110] width 170 height 13
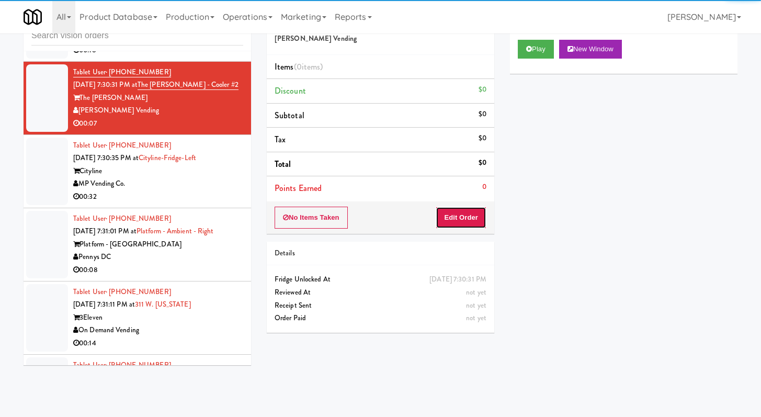
drag, startPoint x: 440, startPoint y: 223, endPoint x: 446, endPoint y: 195, distance: 28.2
click at [441, 223] on button "Edit Order" at bounding box center [461, 218] width 51 height 22
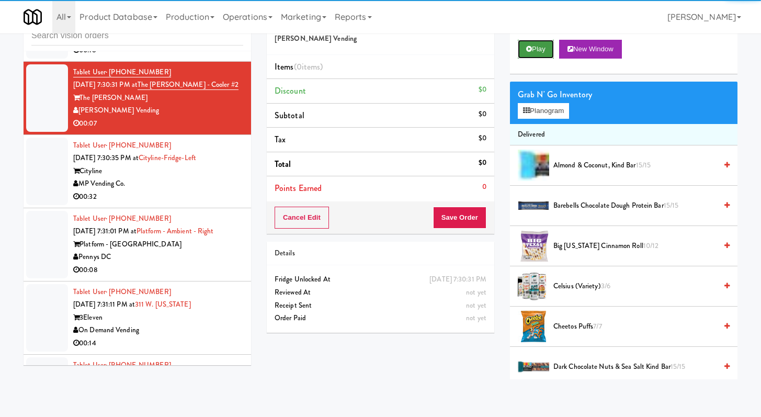
click at [532, 50] on button "Play" at bounding box center [536, 49] width 36 height 19
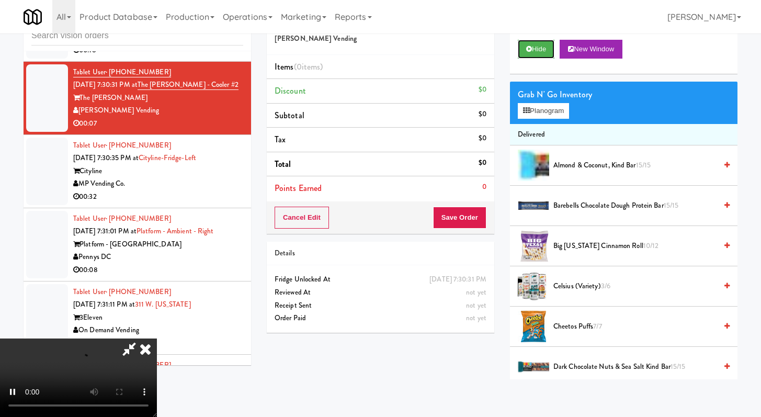
scroll to position [90, 0]
click at [157, 338] on video at bounding box center [78, 377] width 157 height 78
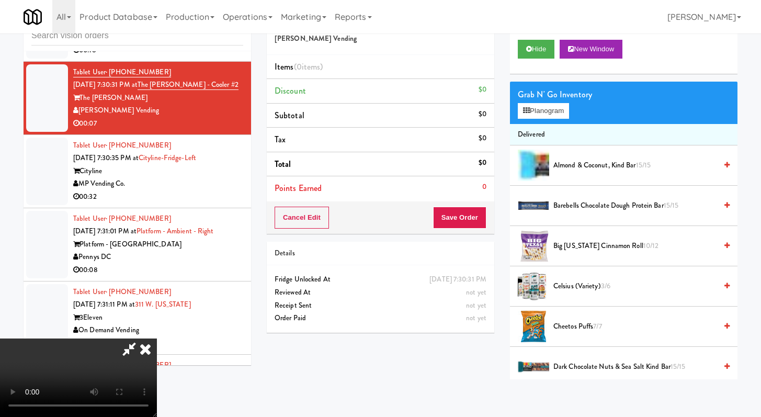
click at [157, 338] on video at bounding box center [78, 377] width 157 height 78
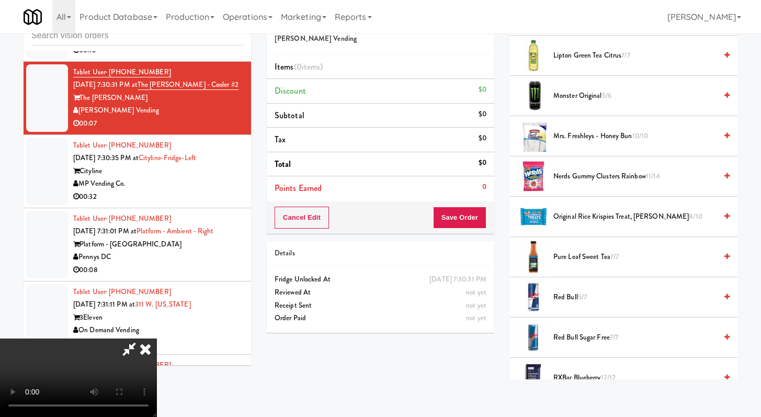
click at [569, 182] on span "Nerds Gummy Clusters Rainbow 11/14" at bounding box center [634, 176] width 163 height 13
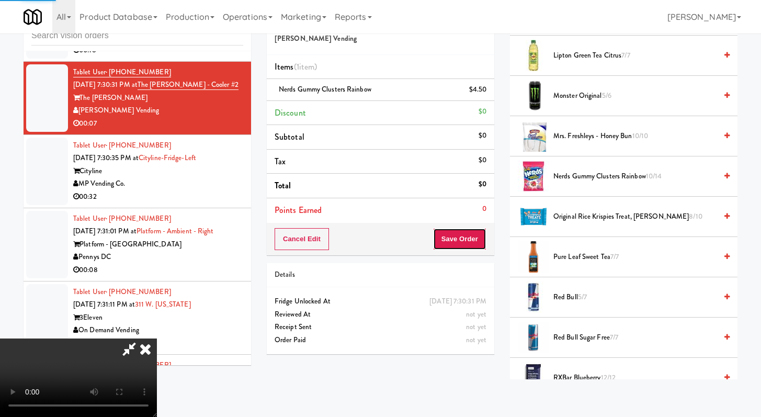
click at [474, 250] on button "Save Order" at bounding box center [459, 239] width 53 height 22
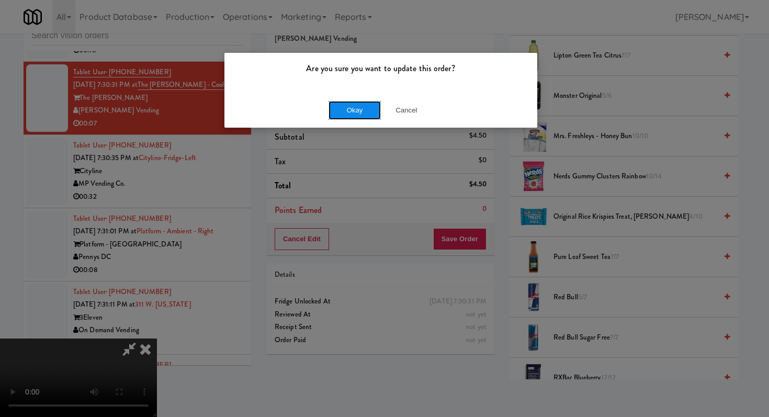
click at [351, 101] on button "Okay" at bounding box center [354, 110] width 52 height 19
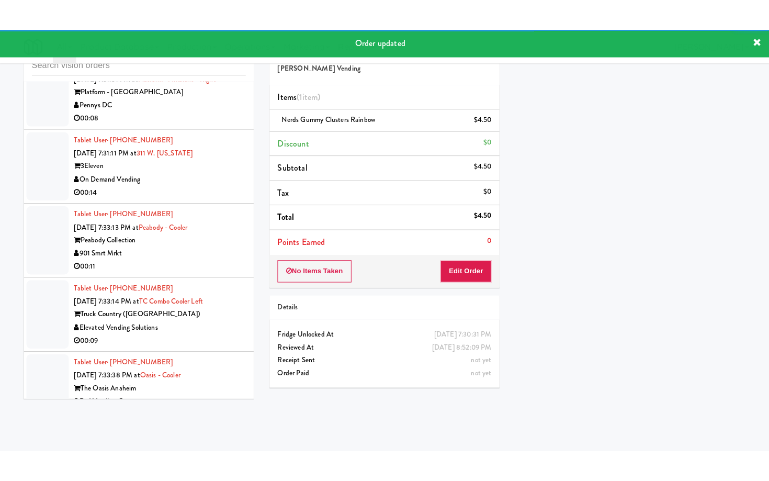
scroll to position [7365, 0]
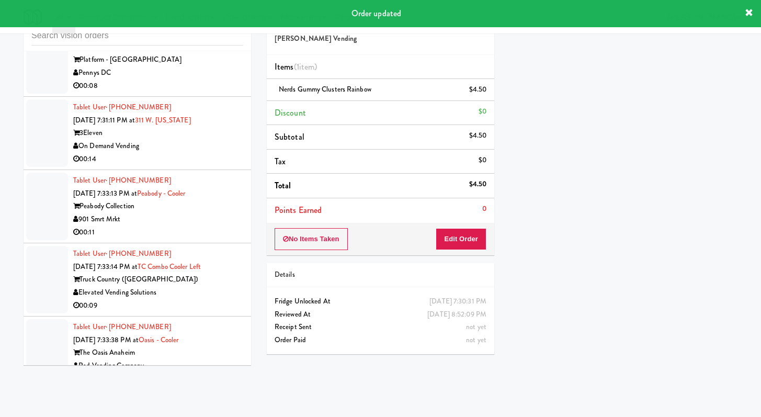
click at [196, 19] on div "00:32" at bounding box center [158, 12] width 170 height 13
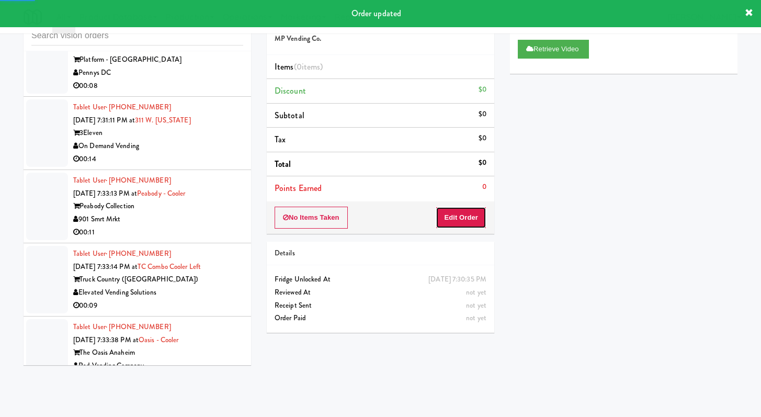
click at [442, 210] on button "Edit Order" at bounding box center [461, 218] width 51 height 22
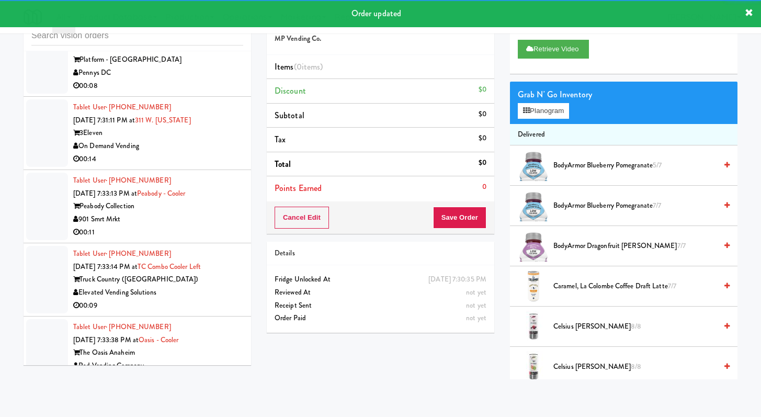
click at [205, 80] on div "Pennys DC" at bounding box center [158, 72] width 170 height 13
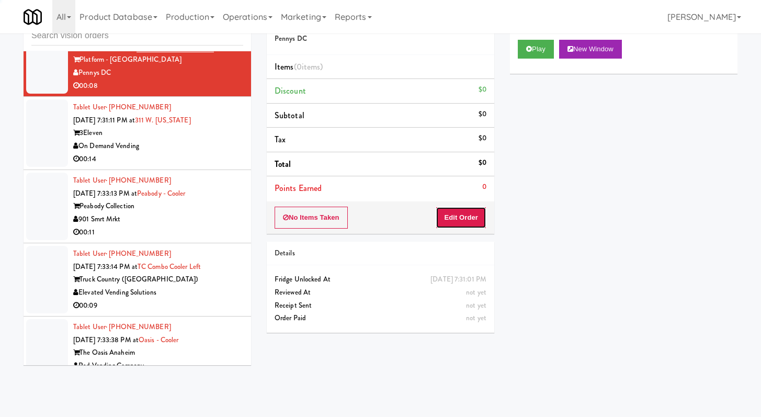
click at [468, 212] on button "Edit Order" at bounding box center [461, 218] width 51 height 22
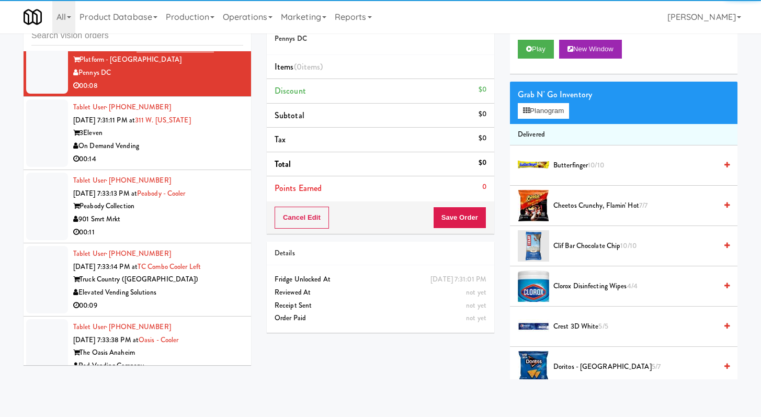
click at [531, 62] on div "Play New Window" at bounding box center [624, 53] width 228 height 42
click at [539, 51] on button "Play" at bounding box center [536, 49] width 36 height 19
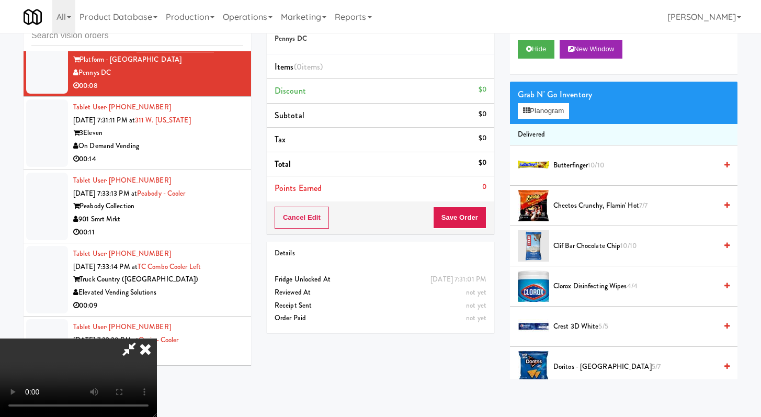
scroll to position [7352, 0]
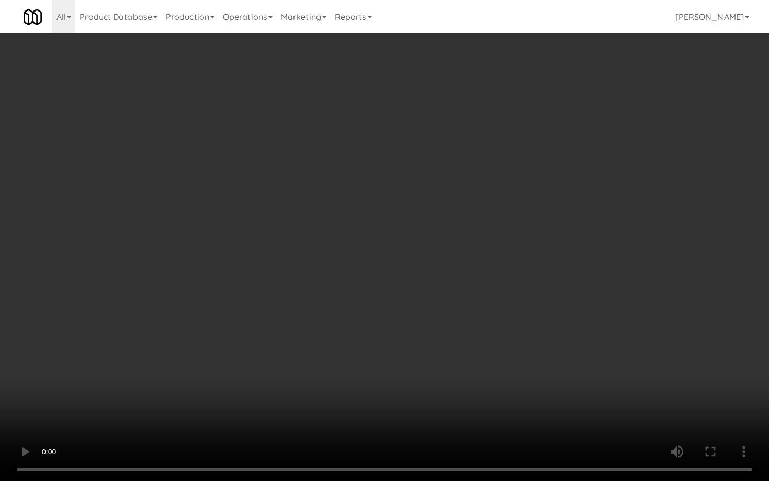
click at [186, 390] on video at bounding box center [384, 240] width 769 height 481
click at [192, 385] on video at bounding box center [384, 240] width 769 height 481
click at [192, 384] on video at bounding box center [384, 240] width 769 height 481
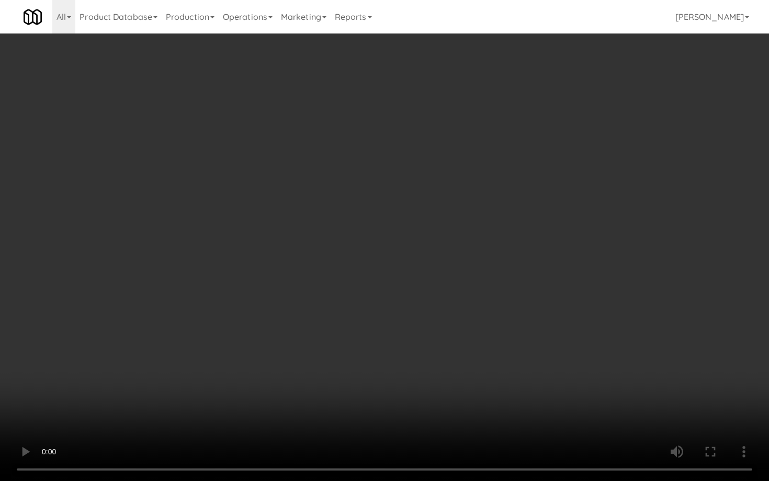
click at [192, 384] on video at bounding box center [384, 240] width 769 height 481
click at [217, 346] on video at bounding box center [384, 240] width 769 height 481
click at [488, 324] on video at bounding box center [384, 240] width 769 height 481
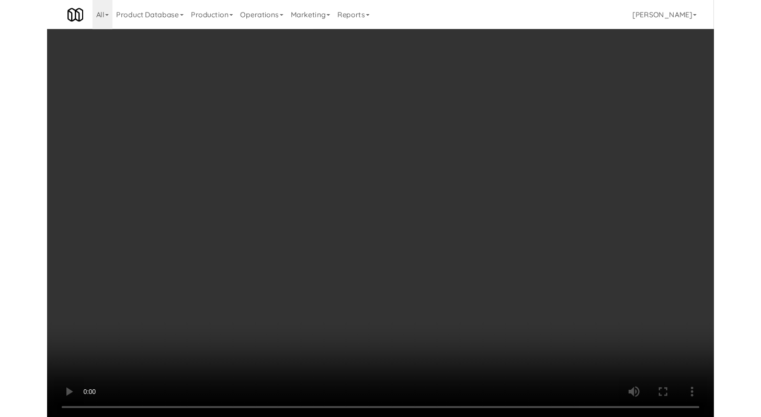
scroll to position [7365, 0]
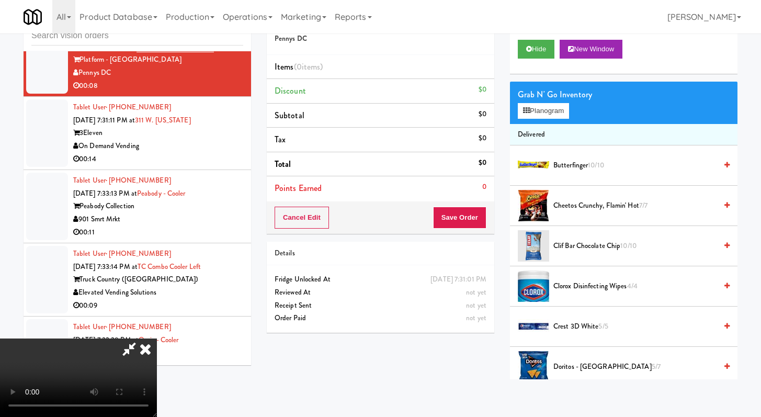
click at [600, 214] on li "Cheetos Crunchy, Flamin' Hot 7/7" at bounding box center [624, 206] width 228 height 40
click at [602, 201] on span "Cheetos Crunchy, Flamin' Hot 7/7" at bounding box center [634, 205] width 163 height 13
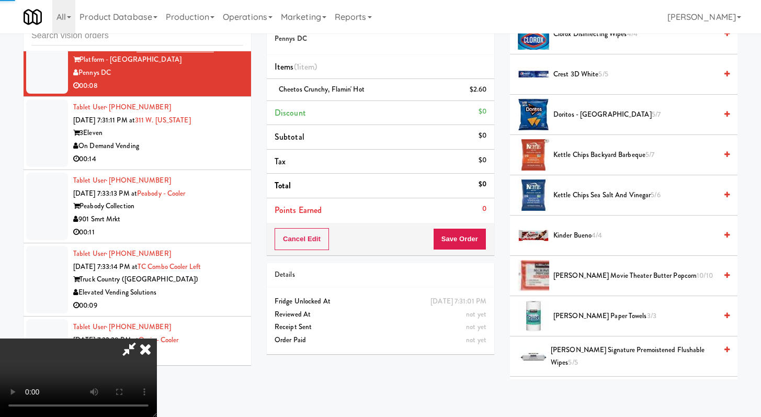
scroll to position [426, 0]
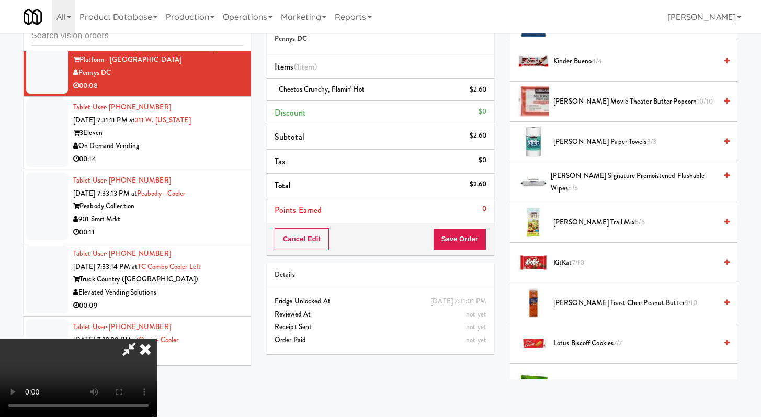
click at [565, 265] on span "KitKat 7/10" at bounding box center [634, 262] width 163 height 13
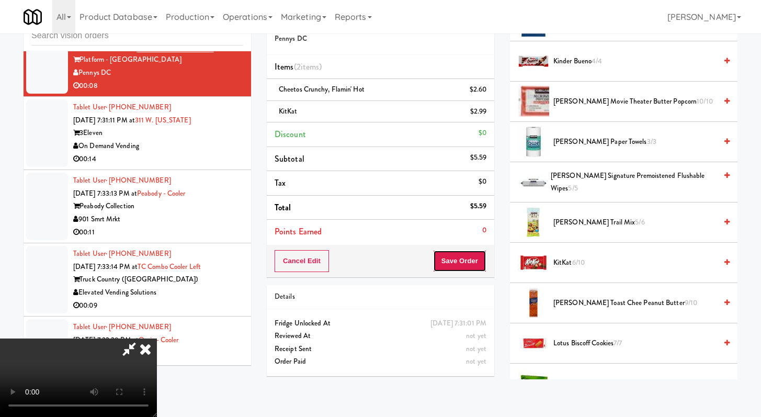
click at [468, 259] on button "Save Order" at bounding box center [459, 261] width 53 height 22
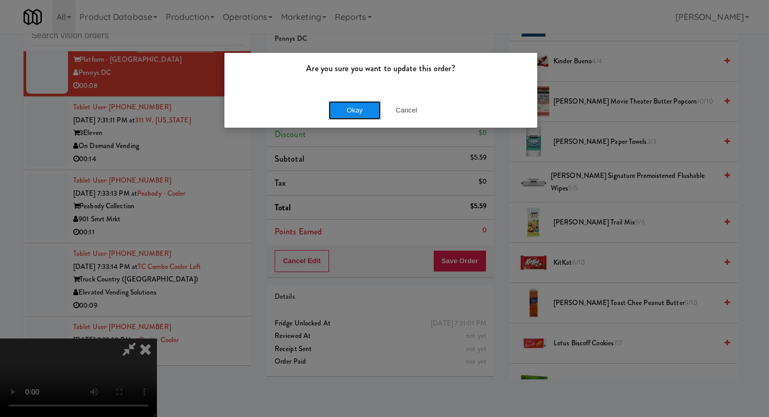
click at [361, 112] on button "Okay" at bounding box center [354, 110] width 52 height 19
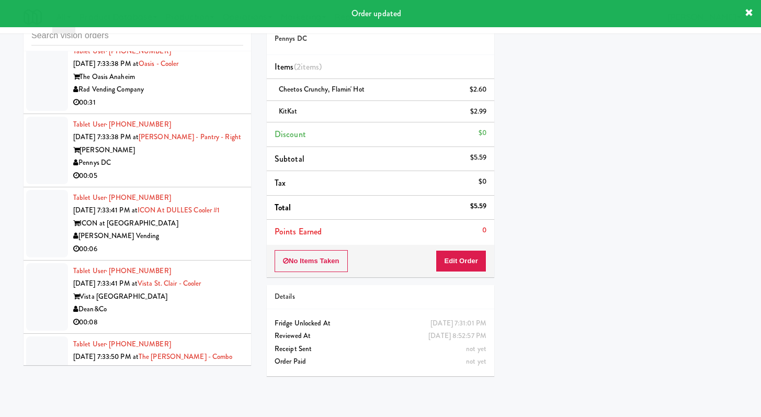
scroll to position [7475, 0]
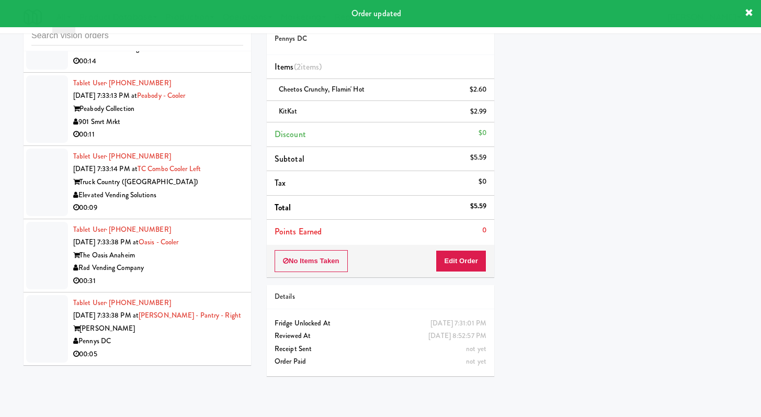
click at [198, 68] on div "00:14" at bounding box center [158, 61] width 170 height 13
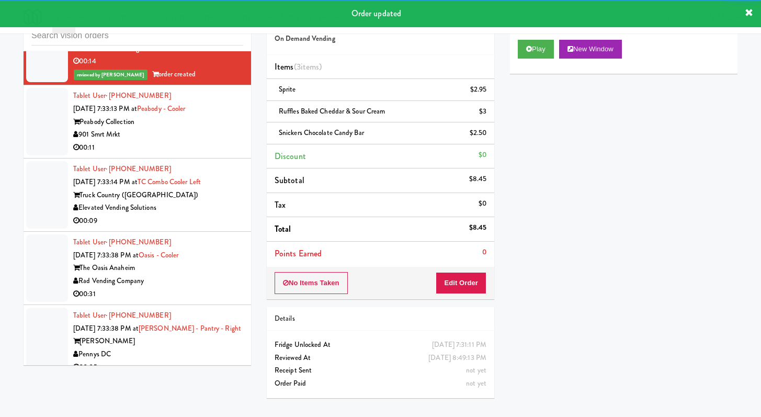
click at [216, 129] on div "Peabody Collection" at bounding box center [158, 122] width 170 height 13
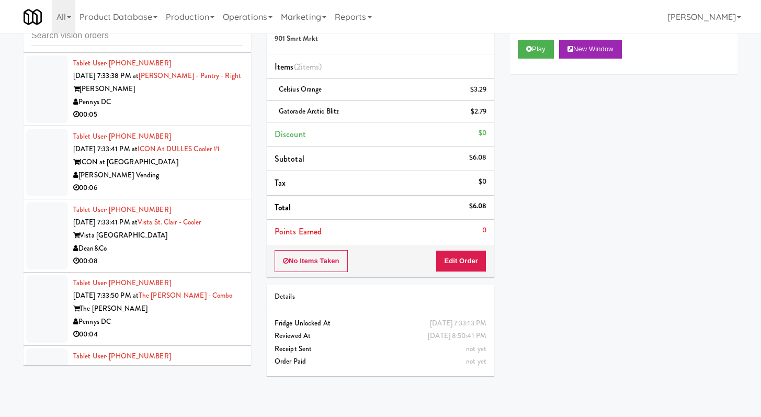
scroll to position [7738, 0]
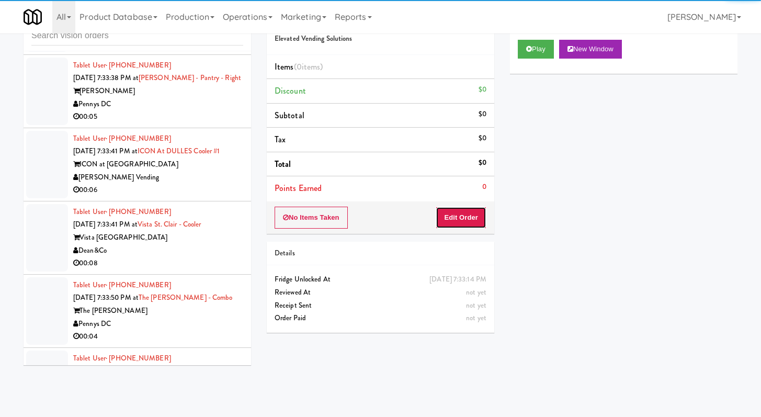
click at [473, 208] on button "Edit Order" at bounding box center [461, 218] width 51 height 22
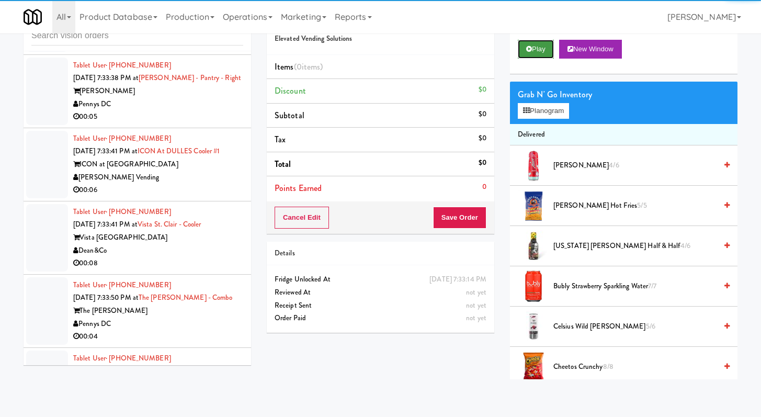
click at [543, 42] on button "Play" at bounding box center [536, 49] width 36 height 19
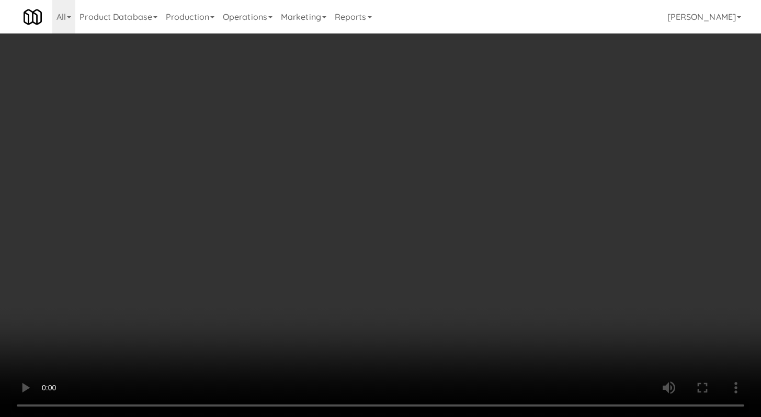
scroll to position [7725, 0]
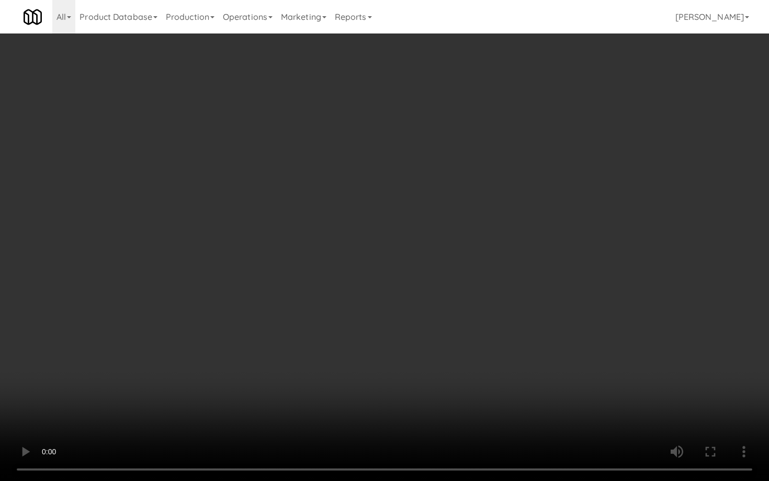
click at [409, 391] on video at bounding box center [384, 240] width 769 height 481
click at [409, 390] on video at bounding box center [384, 240] width 769 height 481
click at [409, 388] on video at bounding box center [384, 240] width 769 height 481
click at [410, 388] on video at bounding box center [384, 240] width 769 height 481
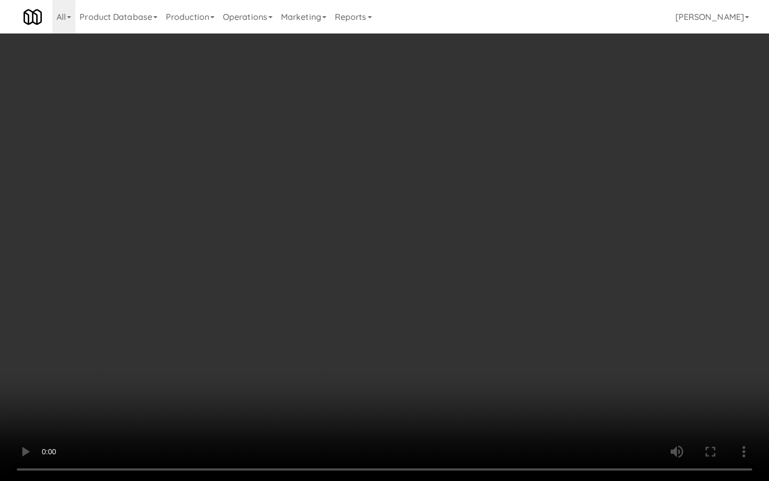
drag, startPoint x: 410, startPoint y: 388, endPoint x: 598, endPoint y: 418, distance: 190.7
click at [410, 388] on video at bounding box center [384, 240] width 769 height 481
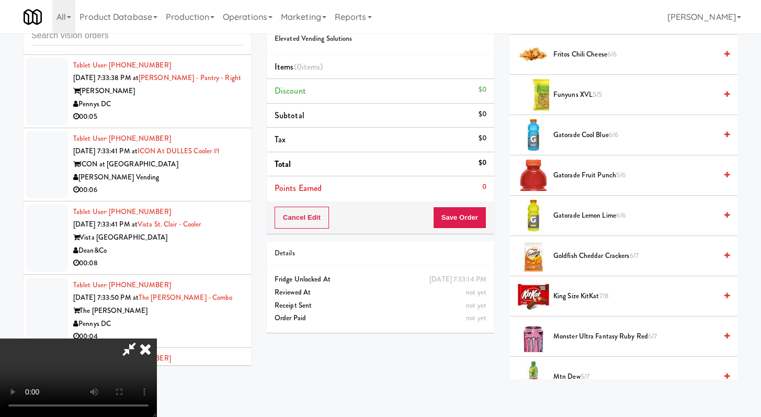
scroll to position [548, 0]
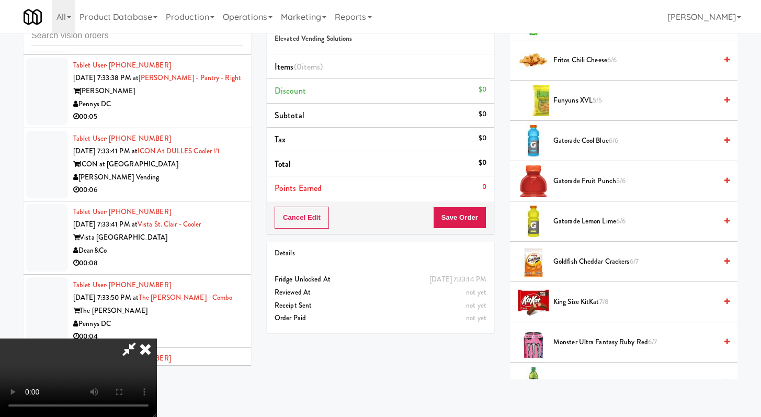
click at [596, 300] on span "King Size KitKat 7/8" at bounding box center [634, 302] width 163 height 13
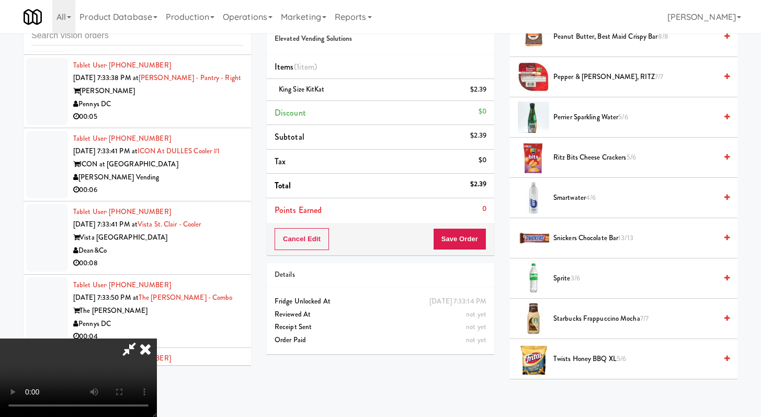
scroll to position [1046, 0]
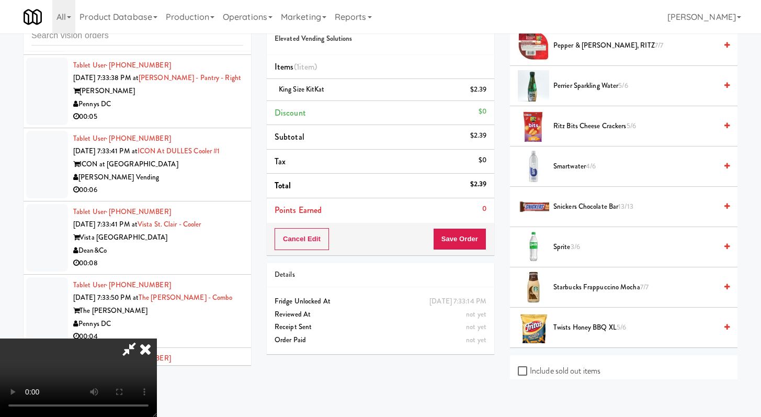
click at [600, 293] on li "Starbucks Frappuccino Mocha 7/7" at bounding box center [624, 287] width 228 height 40
click at [595, 289] on span "Starbucks Frappuccino Mocha 7/7" at bounding box center [634, 287] width 163 height 13
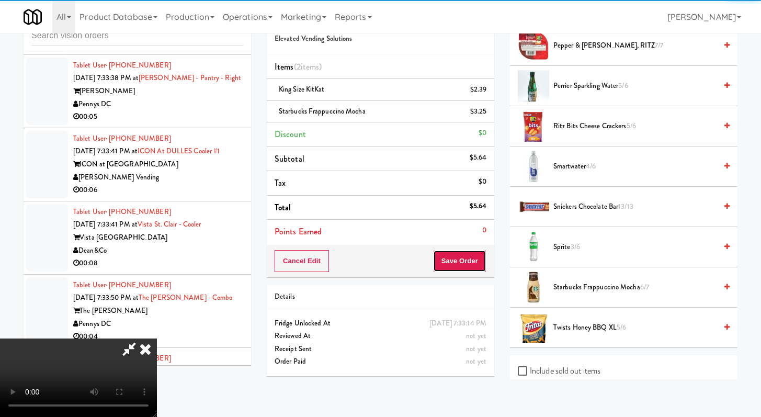
click at [469, 268] on button "Save Order" at bounding box center [459, 261] width 53 height 22
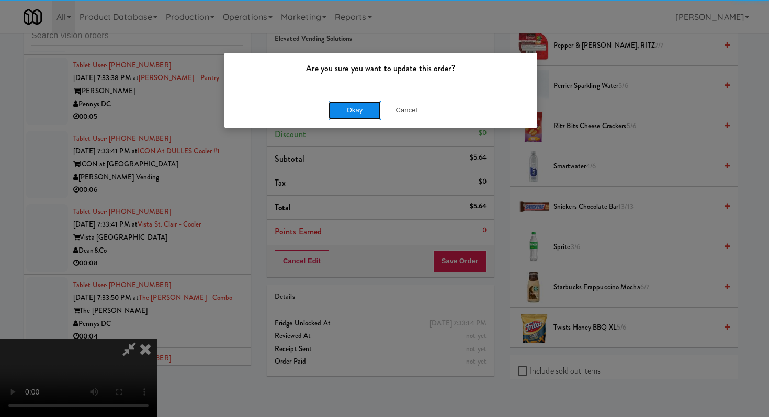
click at [354, 108] on button "Okay" at bounding box center [354, 110] width 52 height 19
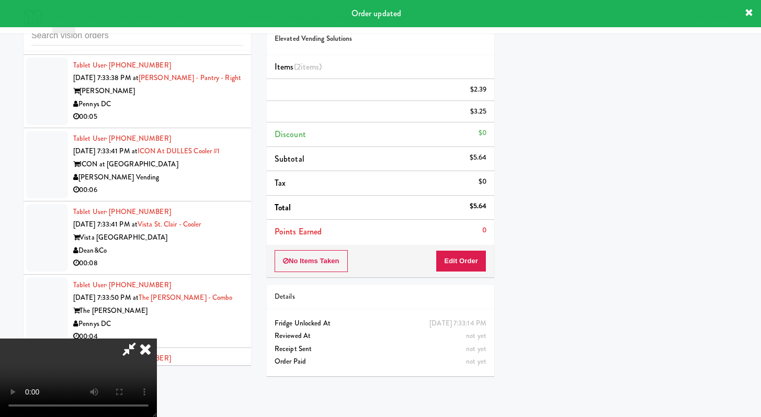
scroll to position [44, 0]
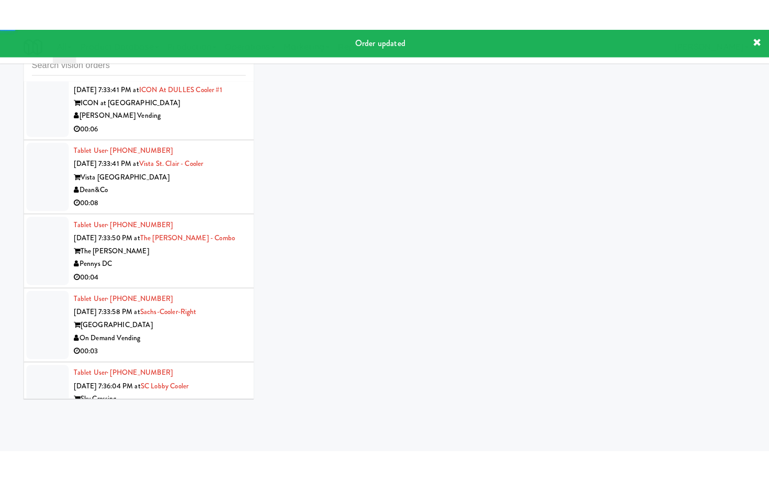
scroll to position [7828, 0]
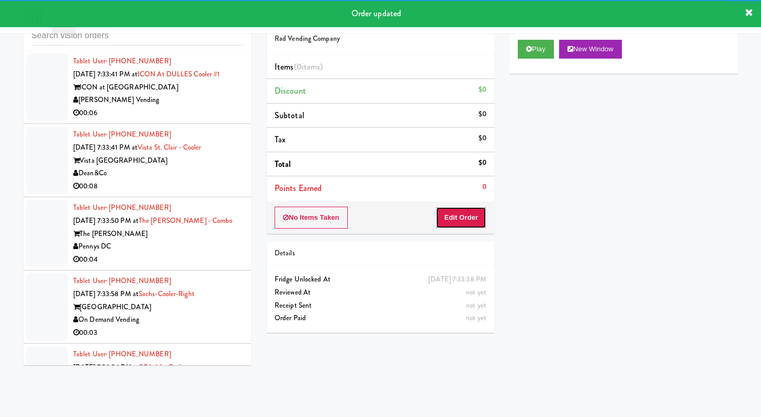
click at [446, 214] on button "Edit Order" at bounding box center [461, 218] width 51 height 22
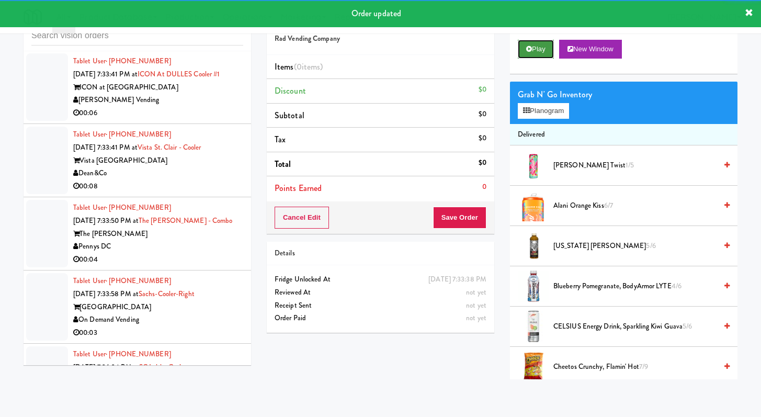
click at [528, 51] on icon at bounding box center [529, 49] width 6 height 7
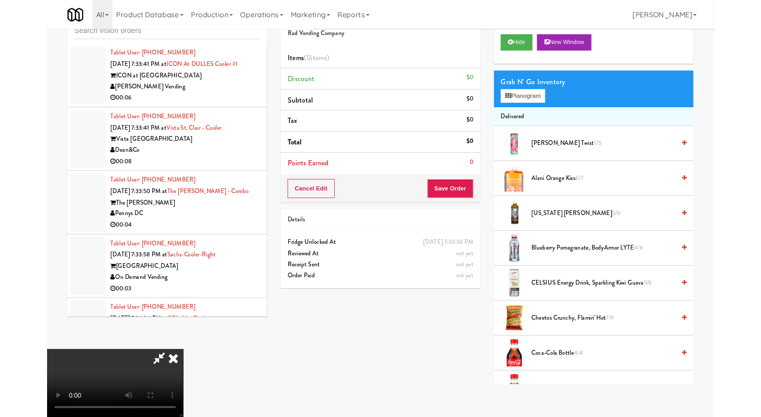
scroll to position [7816, 0]
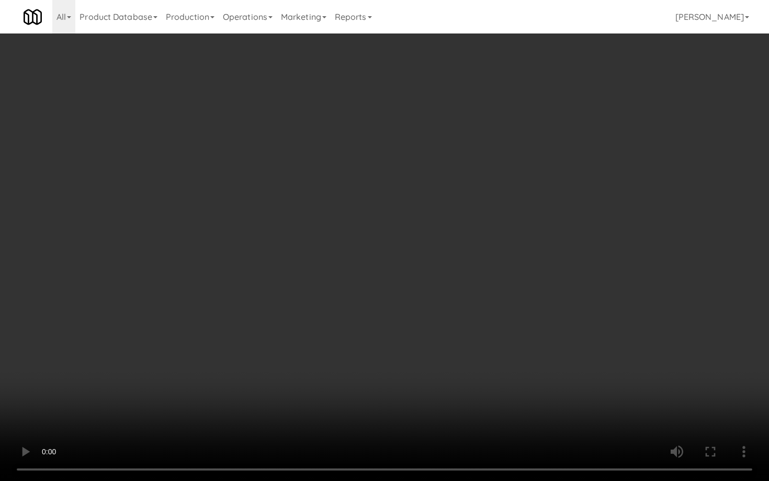
click at [592, 397] on video at bounding box center [384, 240] width 769 height 481
click at [592, 396] on video at bounding box center [384, 240] width 769 height 481
click at [594, 395] on video at bounding box center [384, 240] width 769 height 481
click at [529, 383] on video at bounding box center [384, 240] width 769 height 481
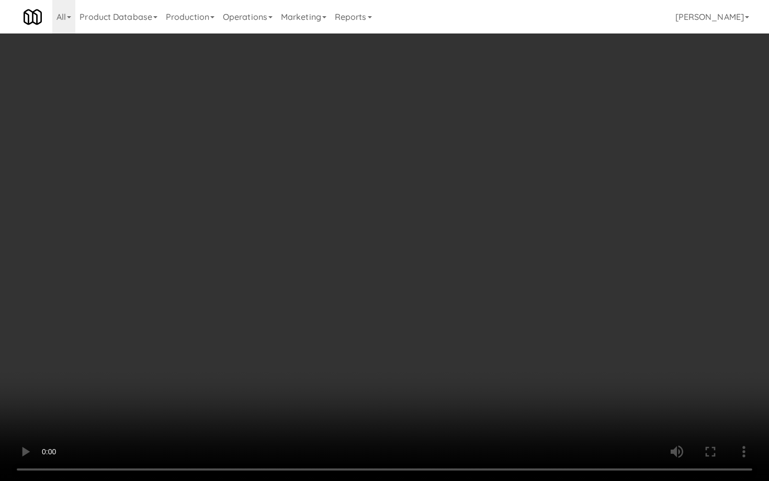
click at [528, 381] on video at bounding box center [384, 240] width 769 height 481
click at [528, 374] on video at bounding box center [384, 240] width 769 height 481
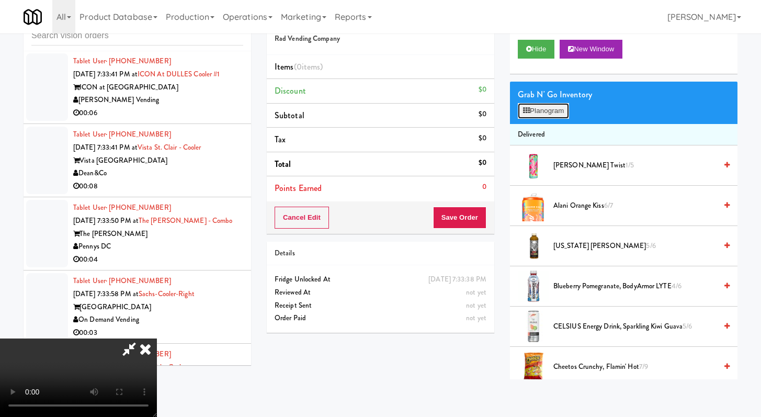
click at [550, 104] on button "Planogram" at bounding box center [543, 111] width 51 height 16
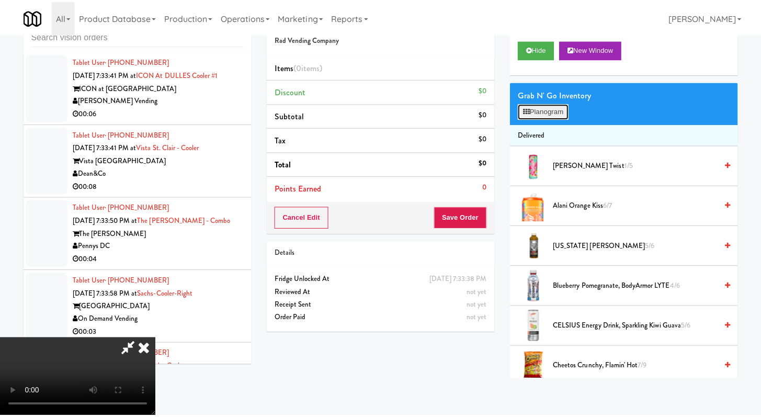
scroll to position [7816, 0]
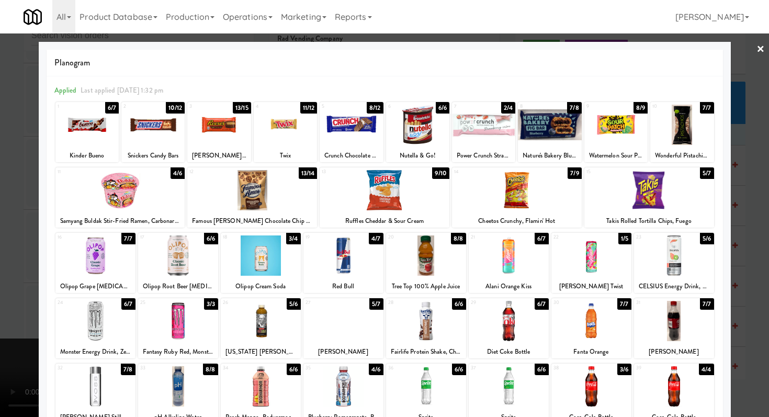
click at [594, 326] on div at bounding box center [591, 321] width 80 height 40
click at [330, 124] on div at bounding box center [351, 125] width 63 height 40
click at [0, 162] on div at bounding box center [384, 208] width 769 height 417
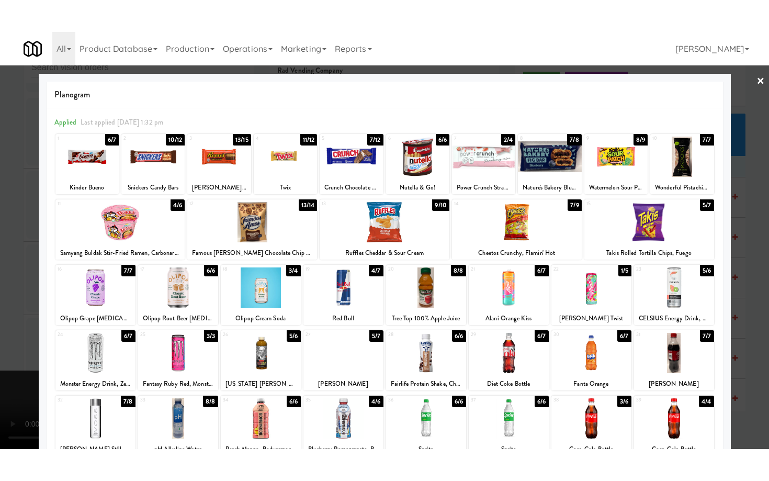
scroll to position [7828, 0]
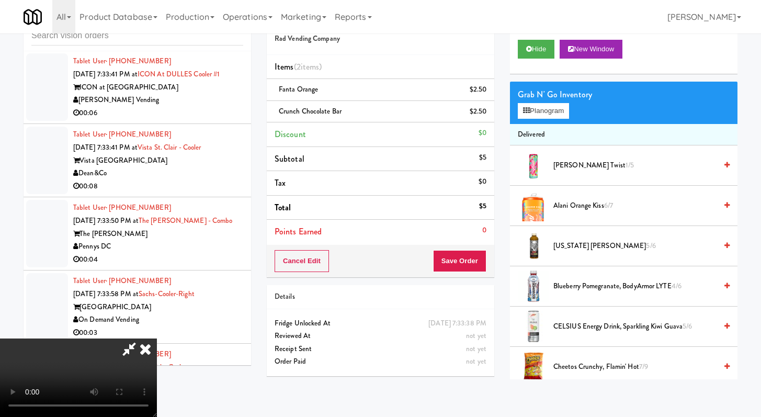
click at [99, 338] on video at bounding box center [78, 377] width 157 height 78
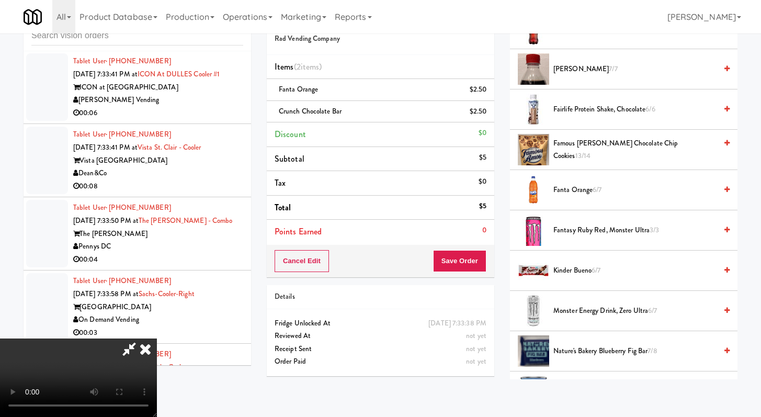
scroll to position [573, 0]
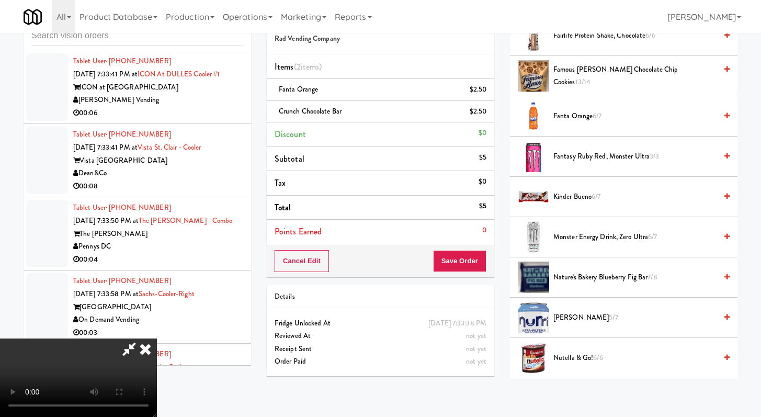
click at [572, 199] on span "Kinder Bueno 6/7" at bounding box center [634, 196] width 163 height 13
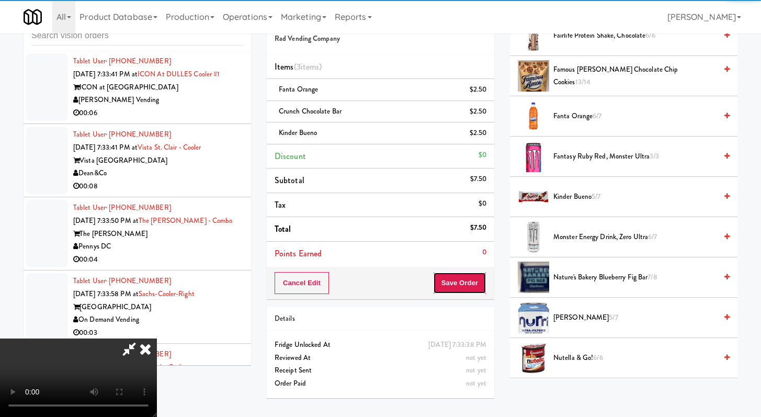
click at [486, 276] on button "Save Order" at bounding box center [459, 283] width 53 height 22
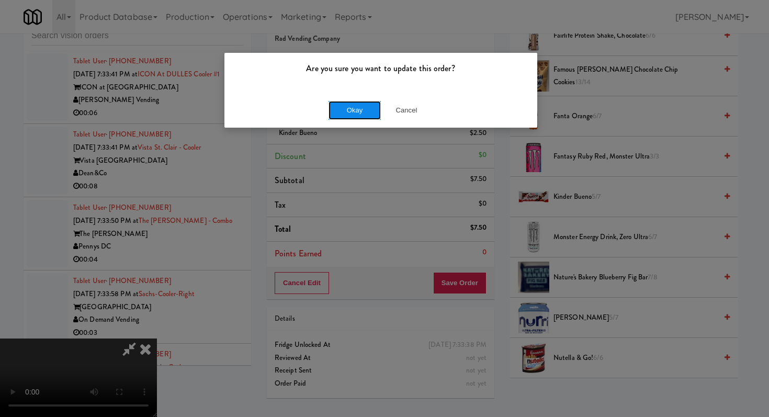
click at [348, 112] on button "Okay" at bounding box center [354, 110] width 52 height 19
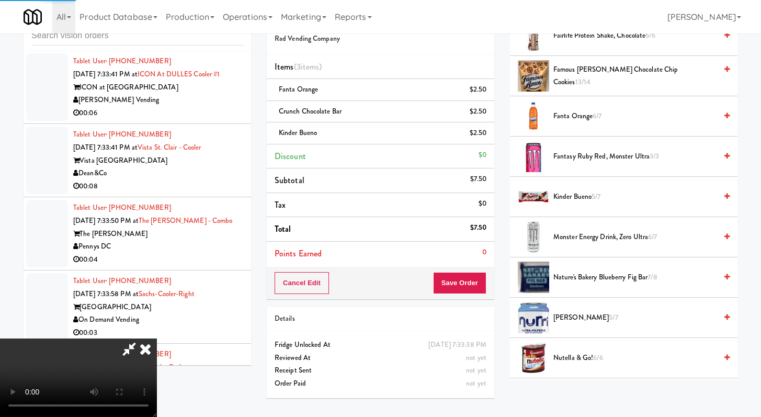
scroll to position [44, 0]
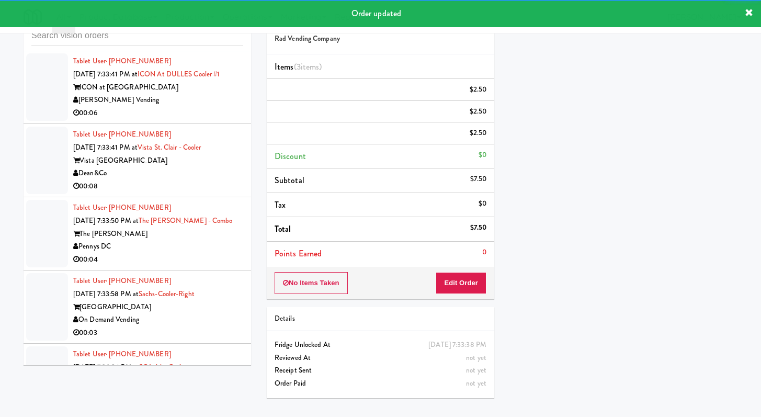
click at [196, 47] on div "00:05" at bounding box center [158, 39] width 170 height 13
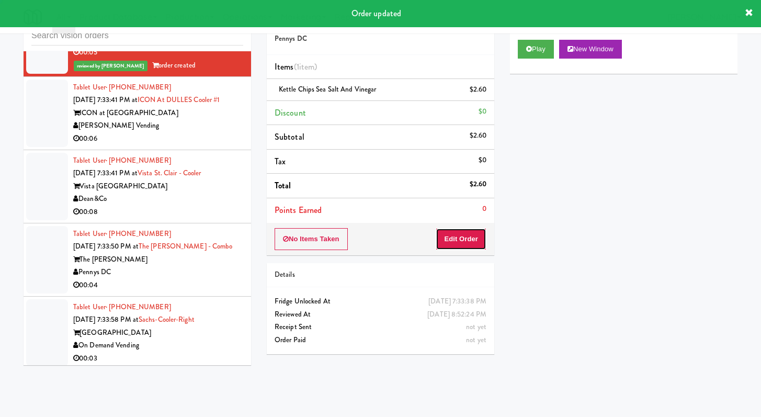
click at [449, 230] on button "Edit Order" at bounding box center [461, 239] width 51 height 22
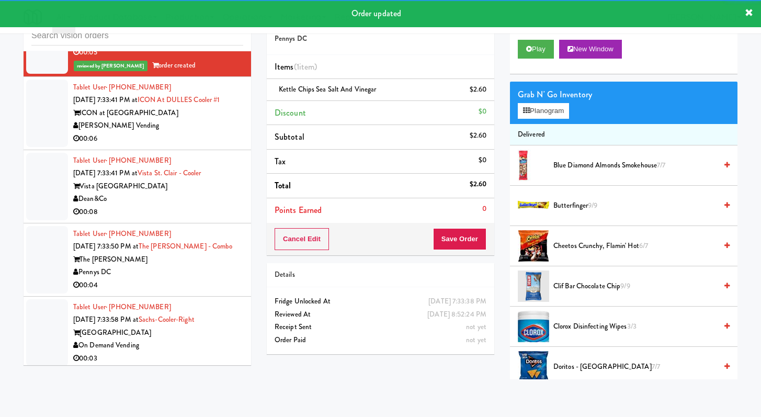
scroll to position [8807, 0]
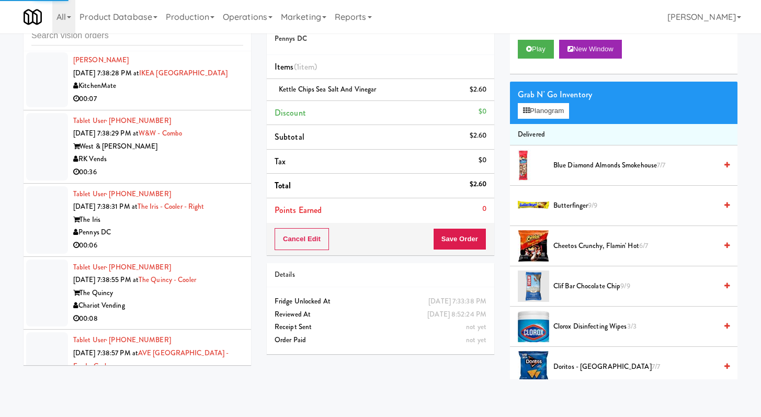
click at [190, 32] on div "Pennys DC" at bounding box center [158, 25] width 170 height 13
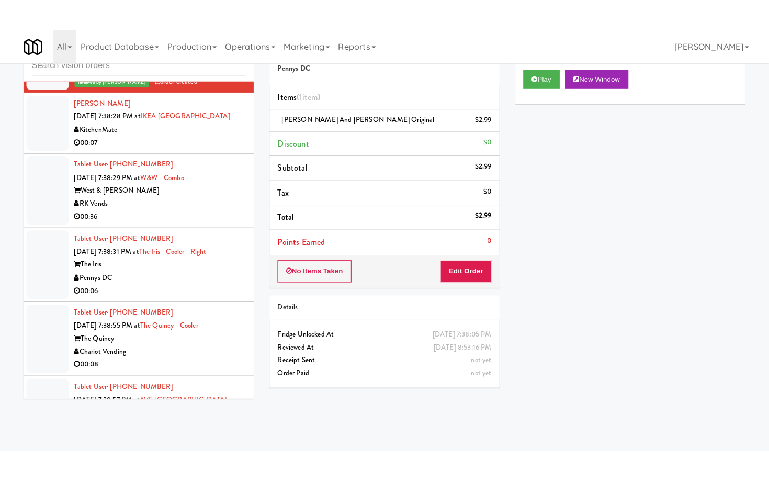
scroll to position [9759, 0]
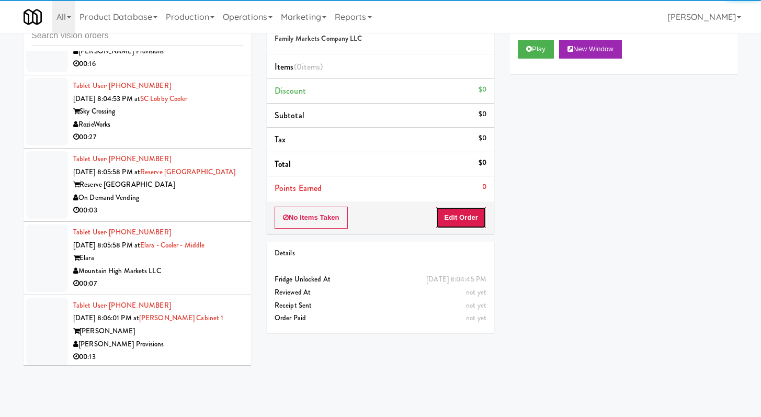
click at [473, 216] on button "Edit Order" at bounding box center [461, 218] width 51 height 22
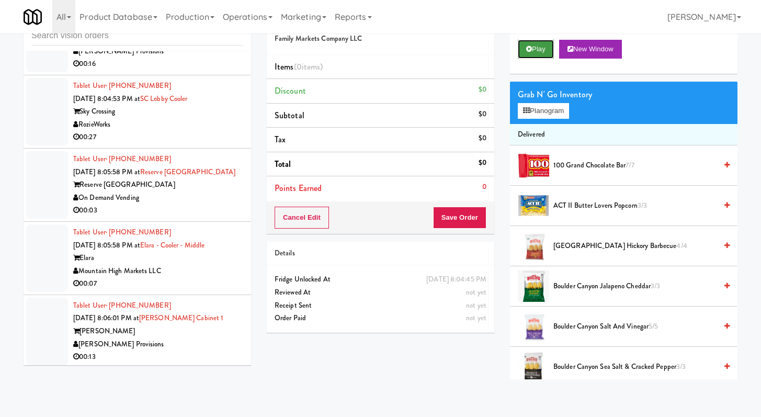
click at [538, 41] on button "Play" at bounding box center [536, 49] width 36 height 19
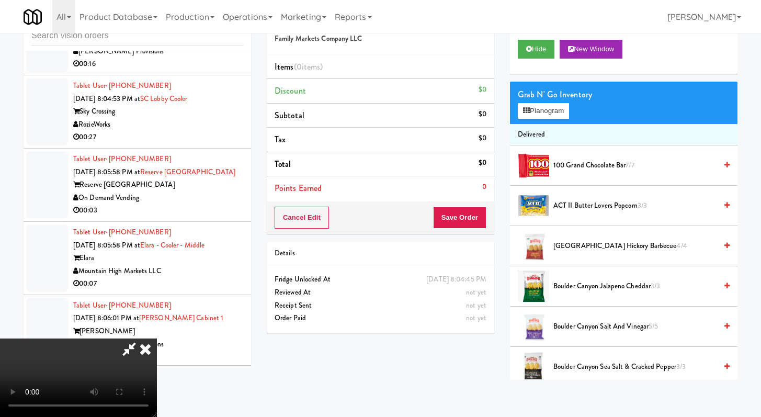
scroll to position [9733, 0]
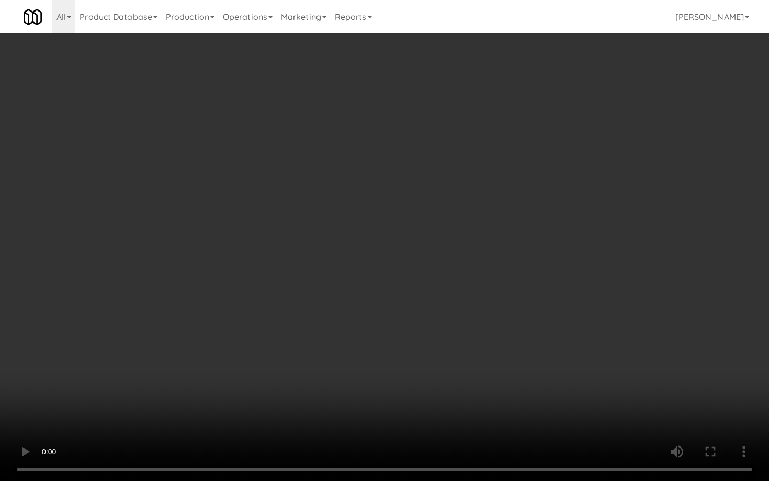
click at [596, 372] on video at bounding box center [384, 240] width 769 height 481
click at [501, 371] on video at bounding box center [384, 240] width 769 height 481
click at [530, 363] on video at bounding box center [384, 240] width 769 height 481
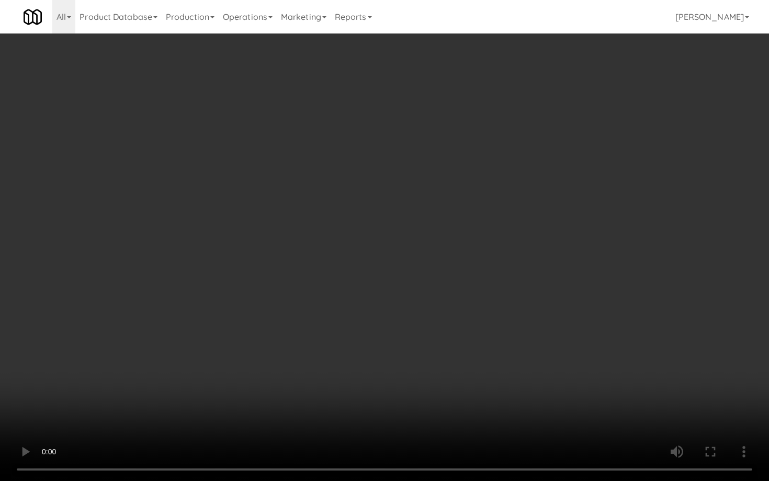
click at [530, 363] on video at bounding box center [384, 240] width 769 height 481
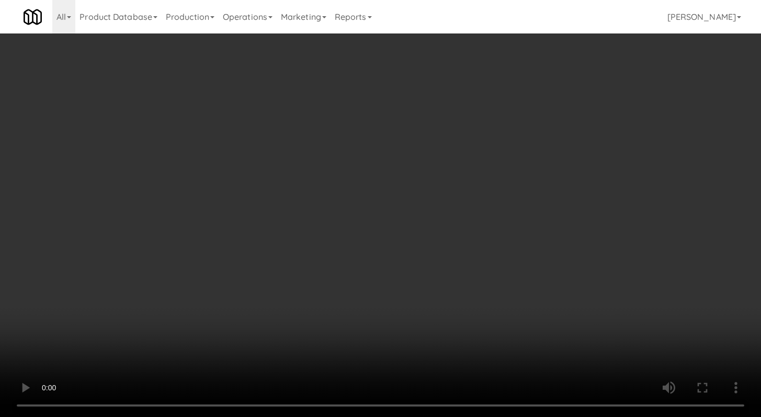
scroll to position [9759, 0]
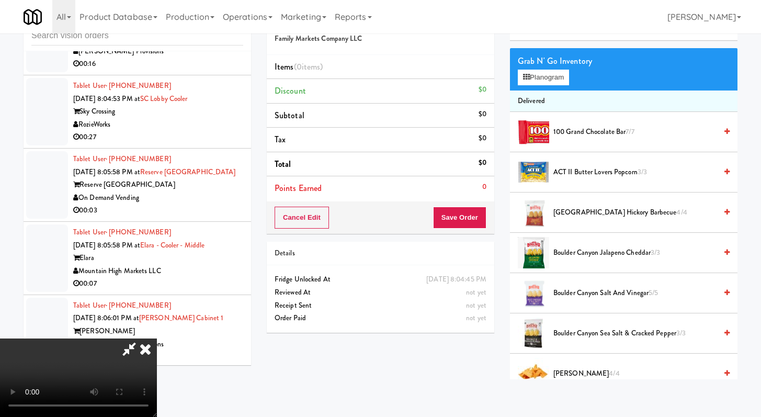
click at [581, 327] on li "Boulder Canyon Sea Salt & Cracked Pepper 3/3" at bounding box center [624, 333] width 228 height 40
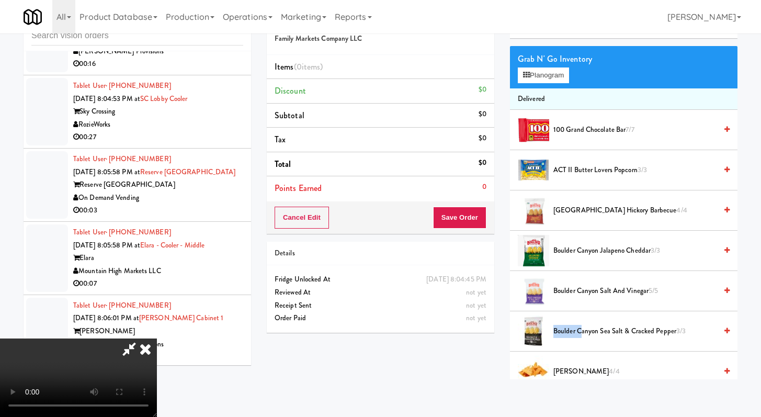
click at [581, 334] on span "Boulder Canyon Sea Salt & Cracked Pepper 3/3" at bounding box center [634, 331] width 163 height 13
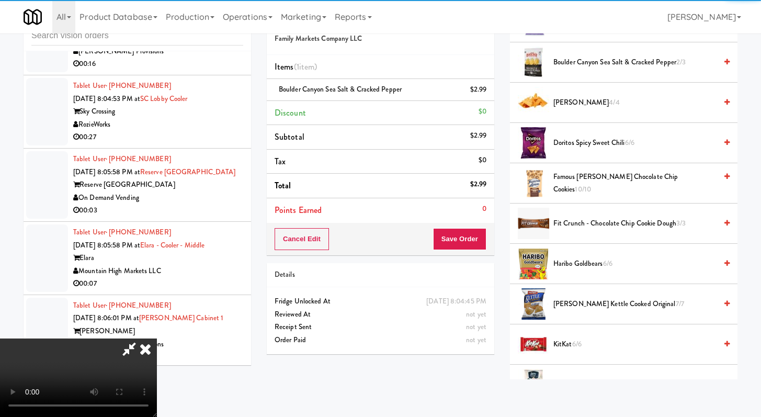
scroll to position [436, 0]
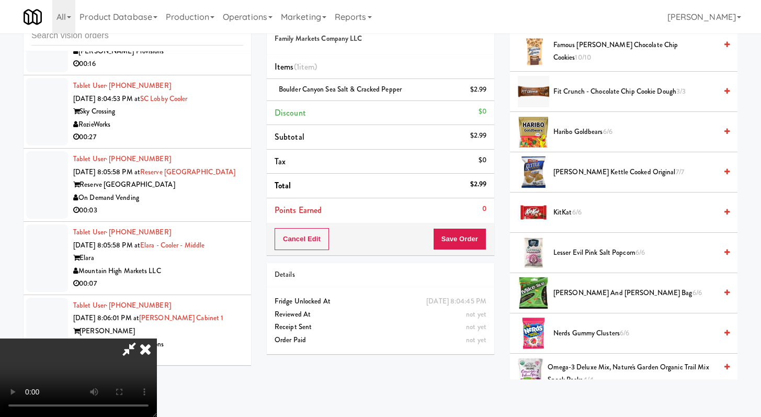
click at [585, 44] on li "Famous [PERSON_NAME] Chocolate Chip Cookies 10/10" at bounding box center [624, 51] width 228 height 40
click at [583, 50] on span "Famous [PERSON_NAME] Chocolate Chip Cookies 10/10" at bounding box center [634, 52] width 163 height 26
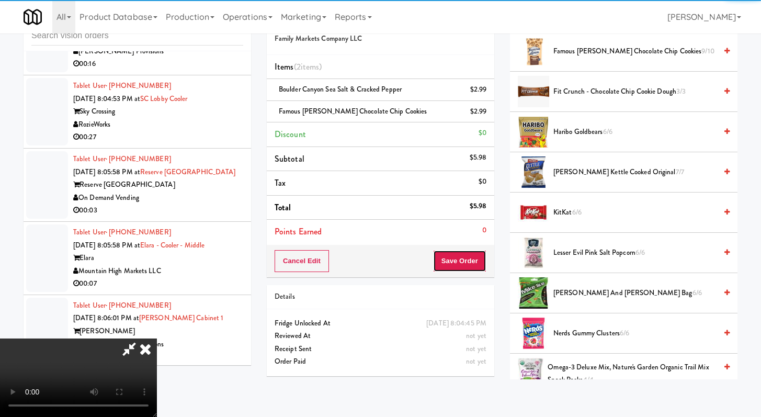
click at [480, 264] on button "Save Order" at bounding box center [459, 261] width 53 height 22
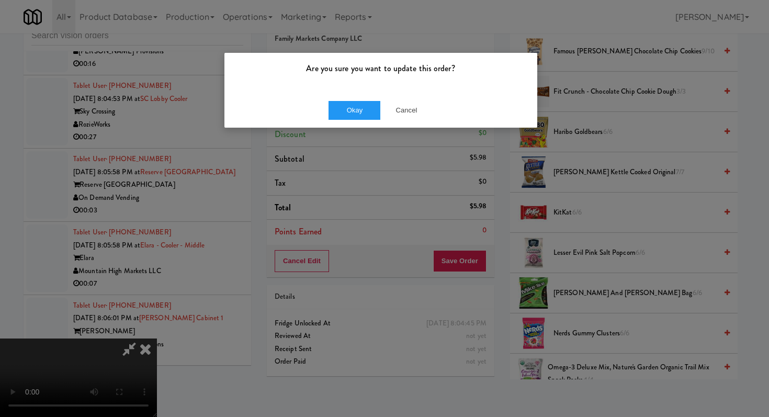
click at [358, 120] on div "Okay Cancel" at bounding box center [380, 110] width 313 height 35
click at [358, 114] on button "Okay" at bounding box center [354, 110] width 52 height 19
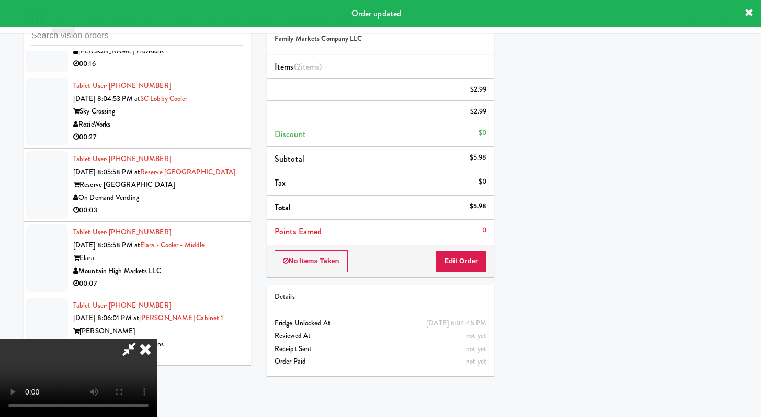
scroll to position [44, 0]
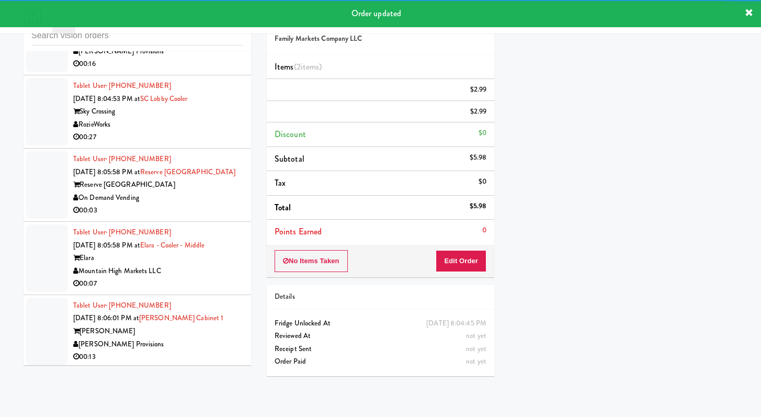
click at [186, 75] on li "Tablet User · (904) 861-5906 [DATE] 8:04:46 PM at [PERSON_NAME][GEOGRAPHIC_DATA…" at bounding box center [138, 38] width 228 height 73
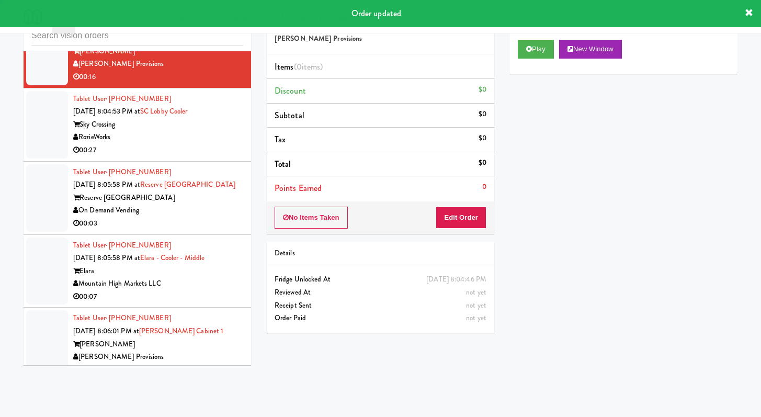
click at [468, 230] on div "No Items Taken Edit Order" at bounding box center [381, 217] width 228 height 32
click at [470, 207] on button "Edit Order" at bounding box center [461, 218] width 51 height 22
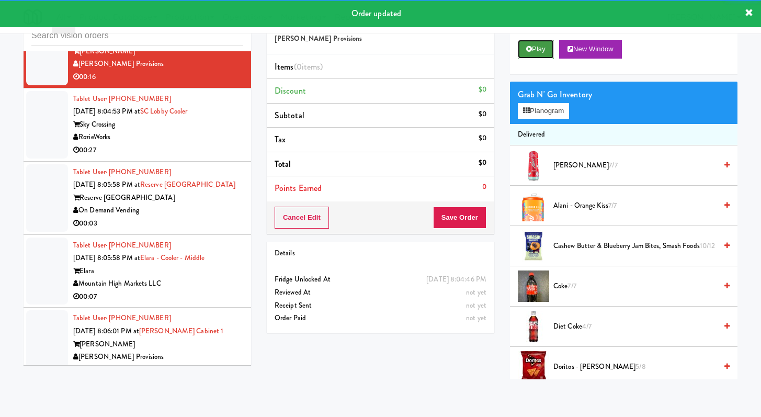
click at [543, 52] on button "Play" at bounding box center [536, 49] width 36 height 19
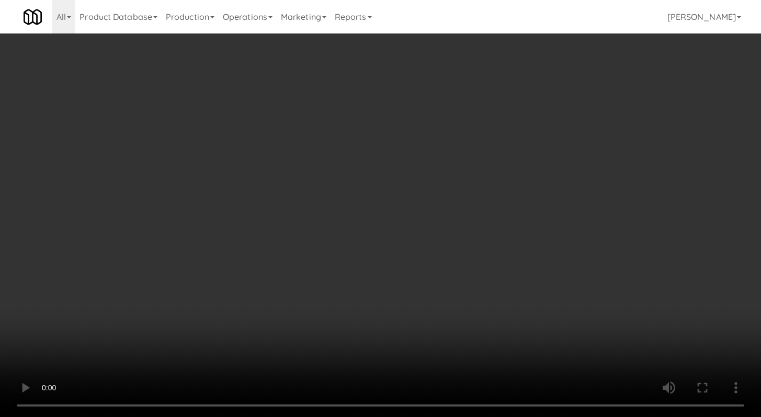
scroll to position [9733, 0]
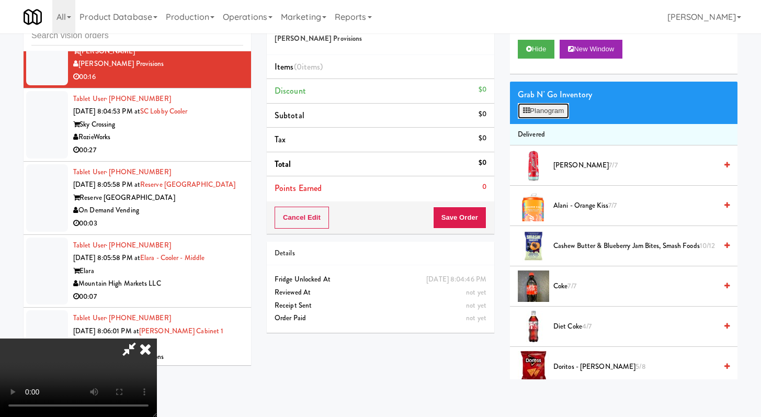
click at [554, 116] on button "Planogram" at bounding box center [543, 111] width 51 height 16
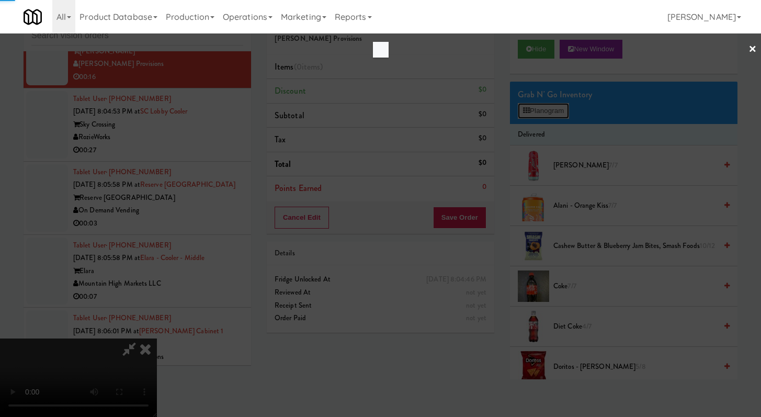
scroll to position [9733, 0]
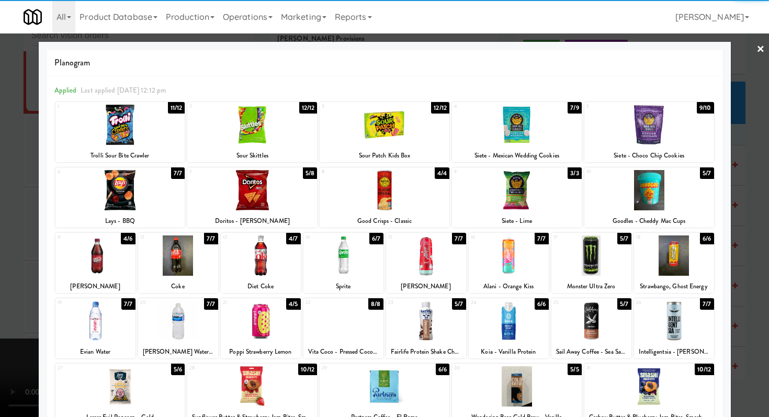
click at [516, 122] on div at bounding box center [517, 125] width 130 height 40
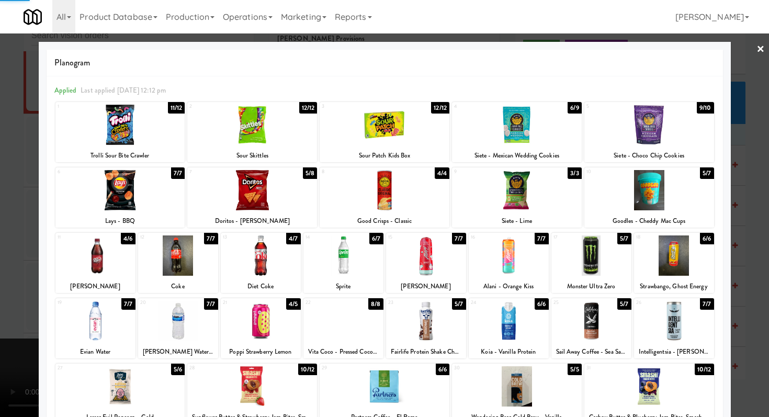
click at [0, 131] on div at bounding box center [384, 208] width 769 height 417
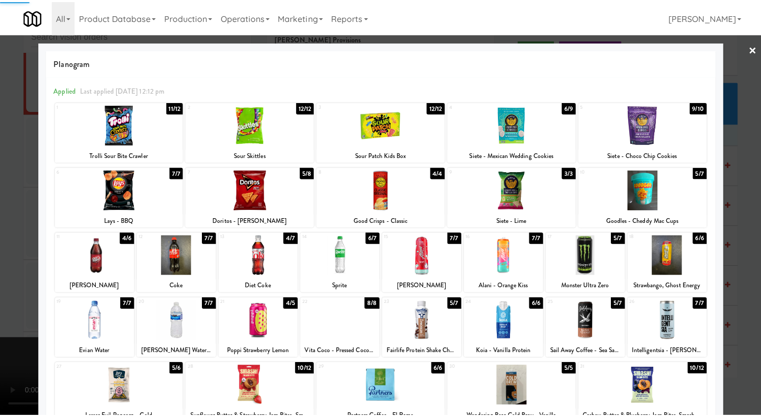
scroll to position [9759, 0]
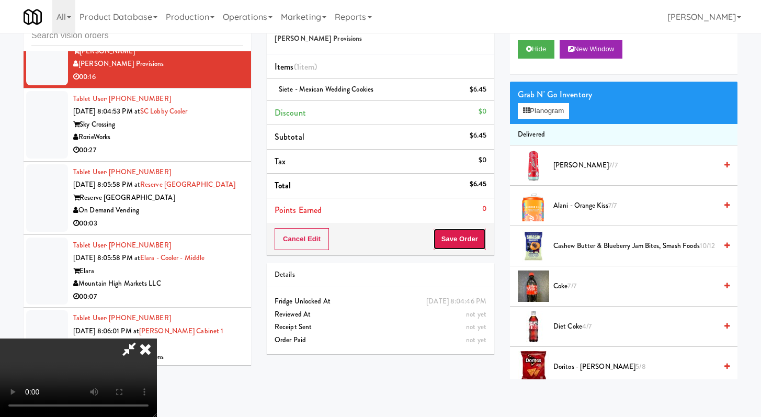
click at [478, 241] on button "Save Order" at bounding box center [459, 239] width 53 height 22
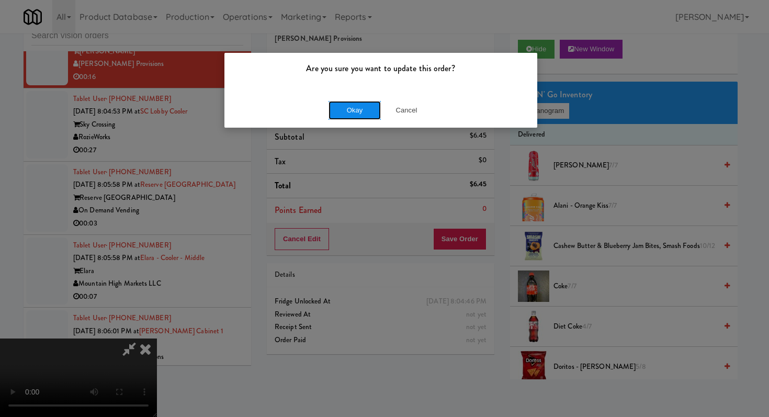
click at [365, 106] on button "Okay" at bounding box center [354, 110] width 52 height 19
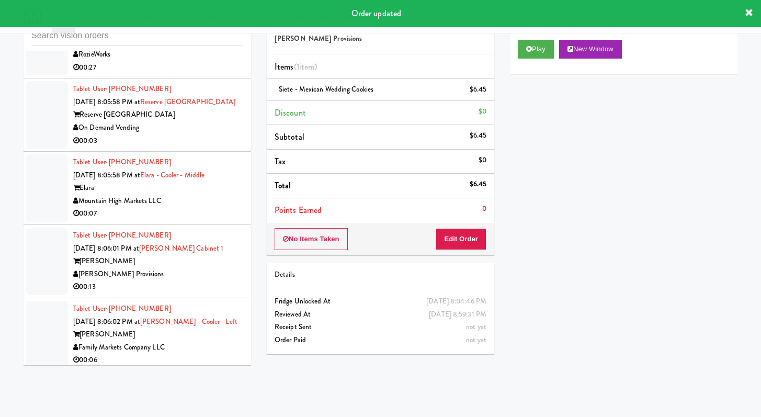
scroll to position [9856, 0]
